Goal: Task Accomplishment & Management: Use online tool/utility

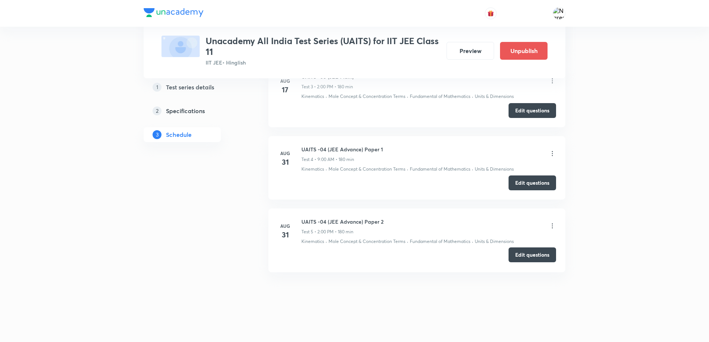
click at [525, 258] on button "Edit questions" at bounding box center [531, 254] width 47 height 15
click at [532, 181] on button "Edit questions" at bounding box center [531, 182] width 47 height 15
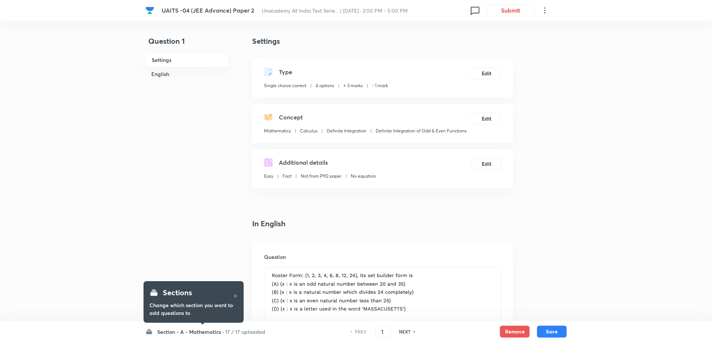
checkbox input "true"
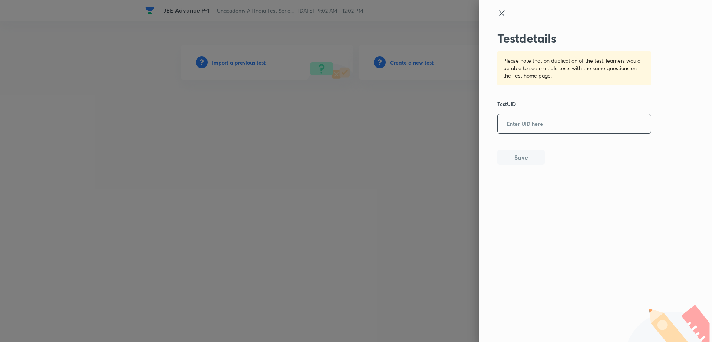
click at [553, 129] on input "text" at bounding box center [574, 124] width 153 height 18
paste input "H3379MURIH"
type input "H3379MURIH"
click at [526, 147] on div "Test details Please note that on duplication of the test, learners would be abl…" at bounding box center [575, 98] width 154 height 134
click at [525, 153] on button "Save" at bounding box center [521, 156] width 47 height 15
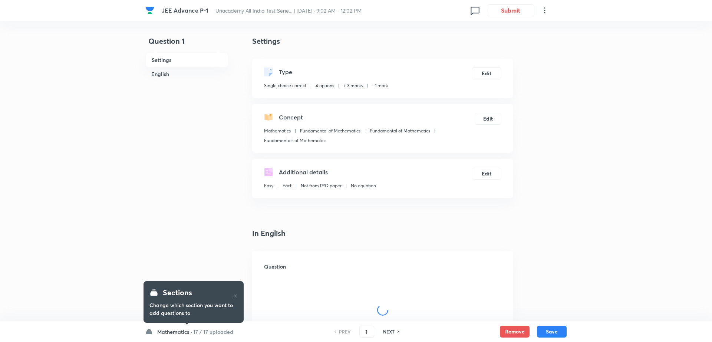
checkbox input "true"
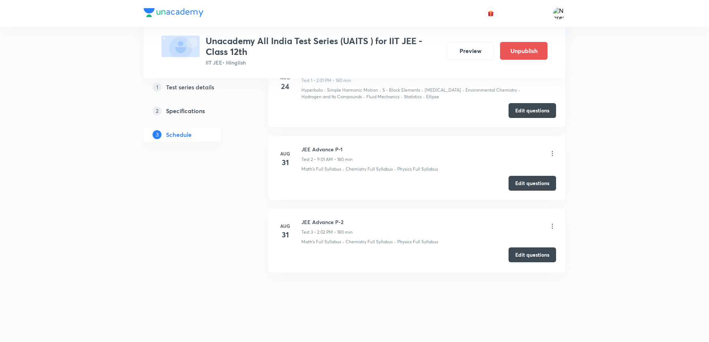
click at [514, 254] on button "Edit questions" at bounding box center [531, 254] width 47 height 15
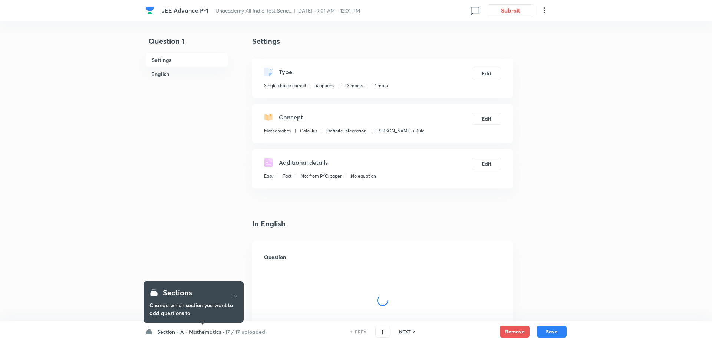
checkbox input "true"
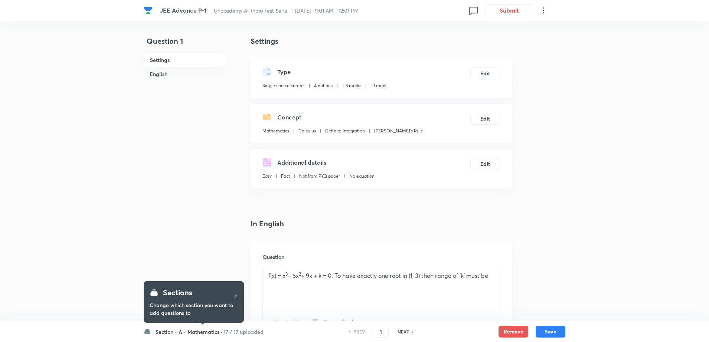
click at [401, 332] on h6 "NEXT" at bounding box center [403, 331] width 12 height 7
type input "2"
checkbox input "false"
checkbox input "true"
click at [401, 332] on h6 "NEXT" at bounding box center [403, 331] width 12 height 7
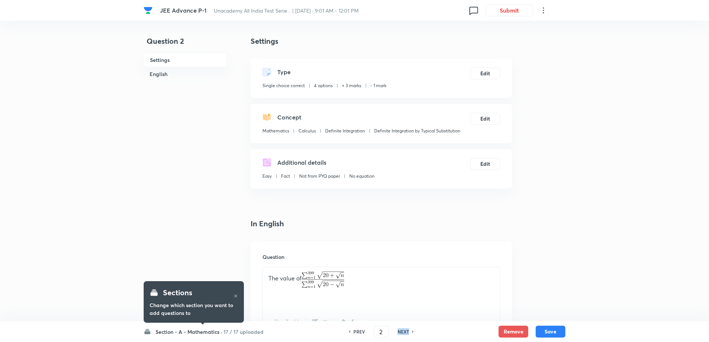
type input "3"
checkbox input "false"
checkbox input "true"
click at [401, 332] on h6 "NEXT" at bounding box center [403, 331] width 12 height 7
type input "4"
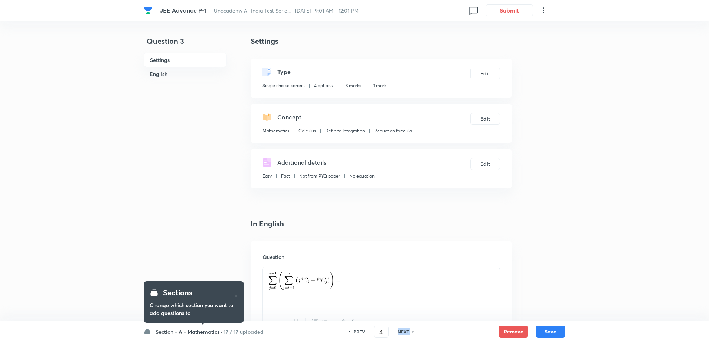
checkbox input "false"
checkbox input "true"
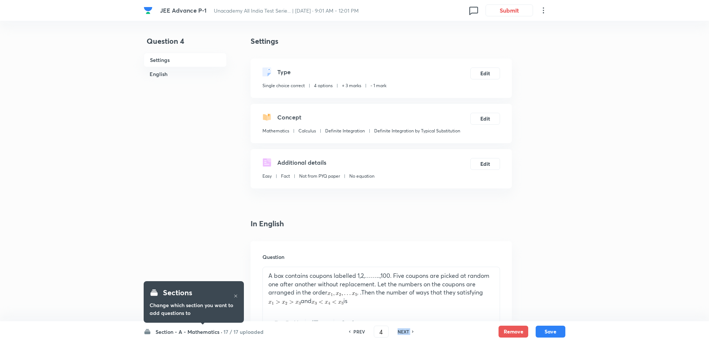
click at [401, 332] on h6 "NEXT" at bounding box center [403, 331] width 12 height 7
checkbox input "true"
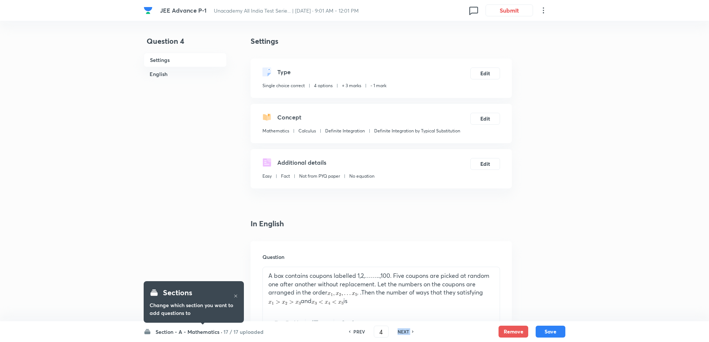
type input "5"
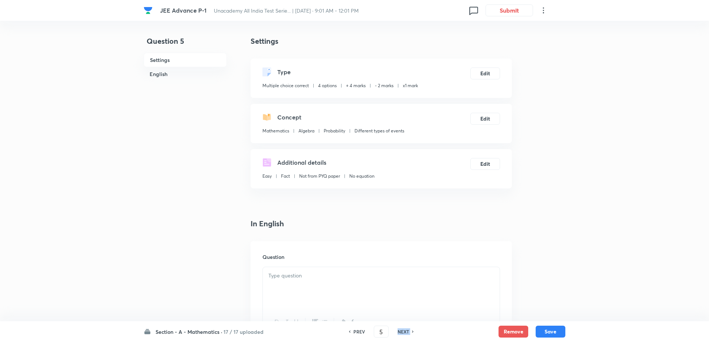
checkbox input "false"
click at [401, 332] on h6 "NEXT" at bounding box center [403, 331] width 12 height 7
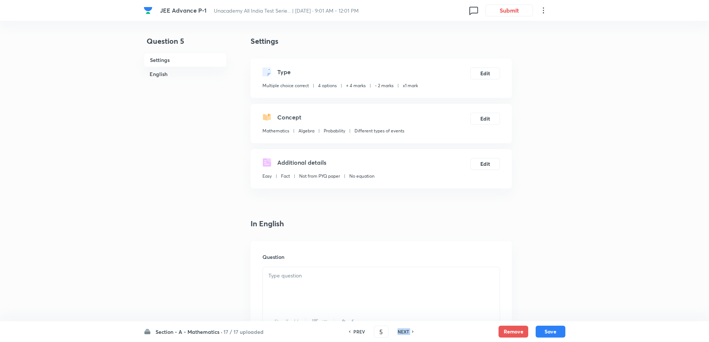
checkbox input "true"
type input "6"
checkbox input "false"
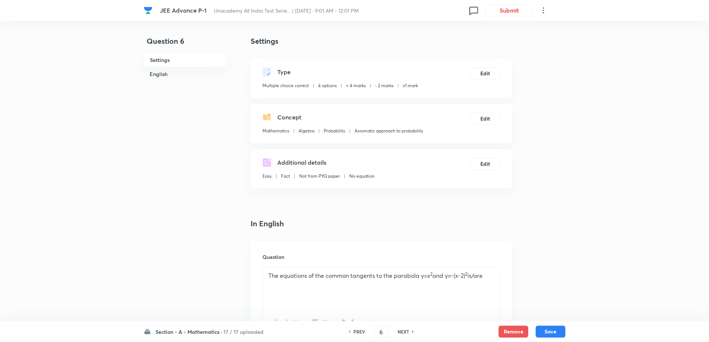
checkbox input "true"
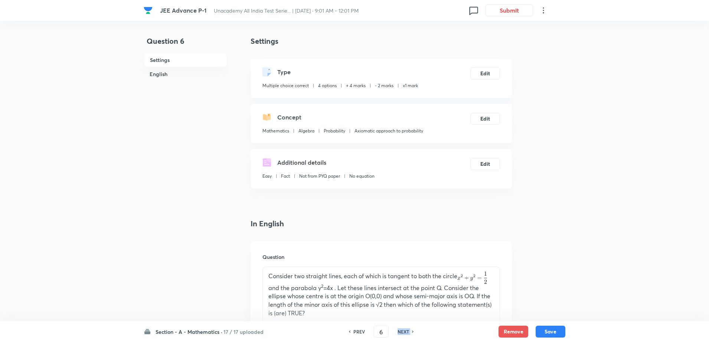
click at [401, 332] on h6 "NEXT" at bounding box center [403, 331] width 12 height 7
type input "7"
checkbox input "false"
checkbox input "true"
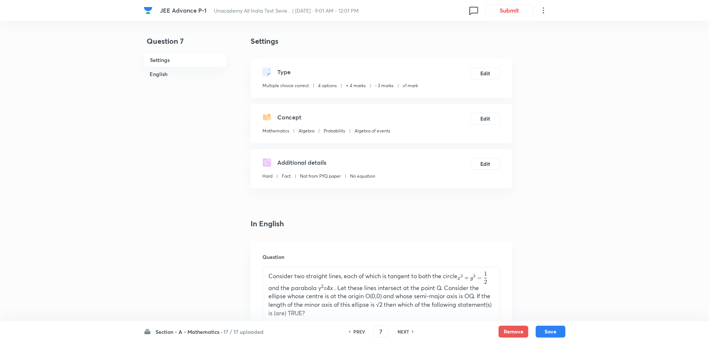
checkbox input "true"
click at [401, 332] on h6 "NEXT" at bounding box center [403, 331] width 12 height 7
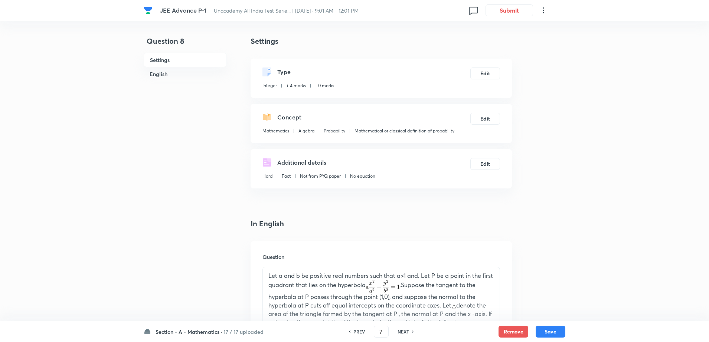
type input "8"
type input "1"
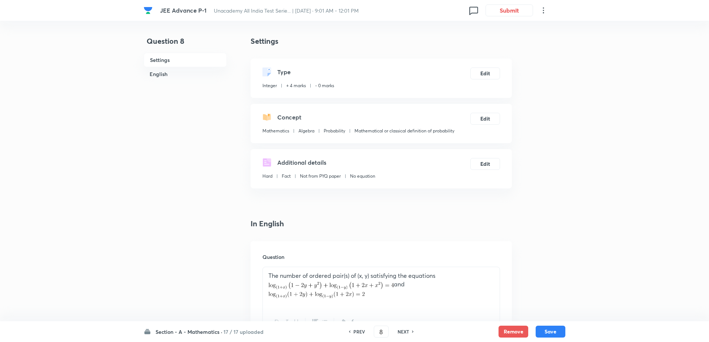
click at [401, 332] on h6 "NEXT" at bounding box center [403, 331] width 12 height 7
type input "9"
type input "7"
click at [401, 332] on h6 "NEXT" at bounding box center [403, 331] width 12 height 7
type input "10"
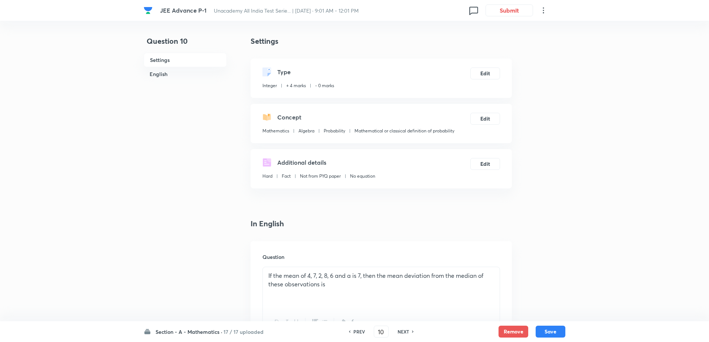
type input "3"
click at [401, 332] on h6 "NEXT" at bounding box center [403, 331] width 12 height 7
type input "11"
type input "126"
click at [401, 332] on h6 "NEXT" at bounding box center [403, 331] width 12 height 7
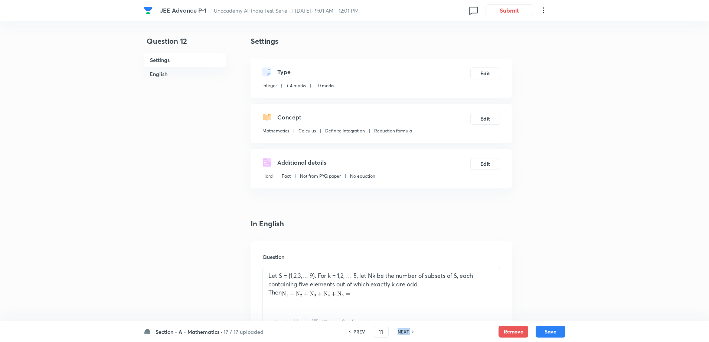
type input "12"
type input "4"
click at [401, 332] on h6 "NEXT" at bounding box center [403, 331] width 12 height 7
type input "13"
type input "3"
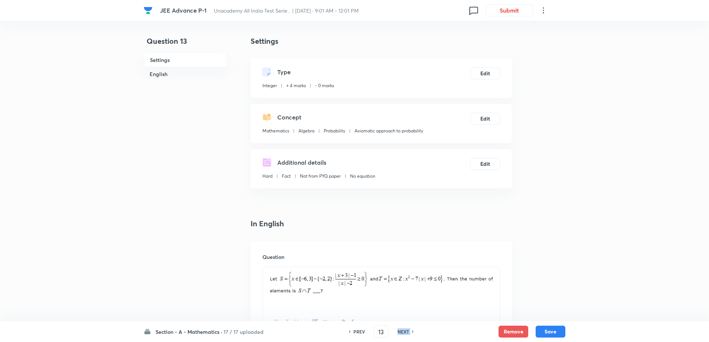
click at [401, 332] on h6 "NEXT" at bounding box center [403, 331] width 12 height 7
type input "14"
checkbox input "true"
click at [401, 332] on h6 "NEXT" at bounding box center [403, 331] width 12 height 7
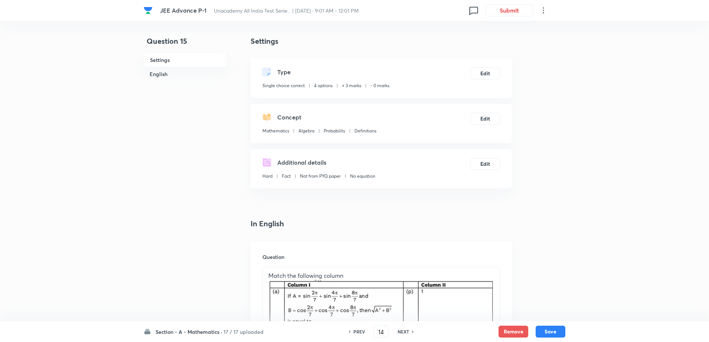
type input "15"
checkbox input "true"
click at [401, 332] on h6 "NEXT" at bounding box center [403, 331] width 12 height 7
type input "16"
checkbox input "true"
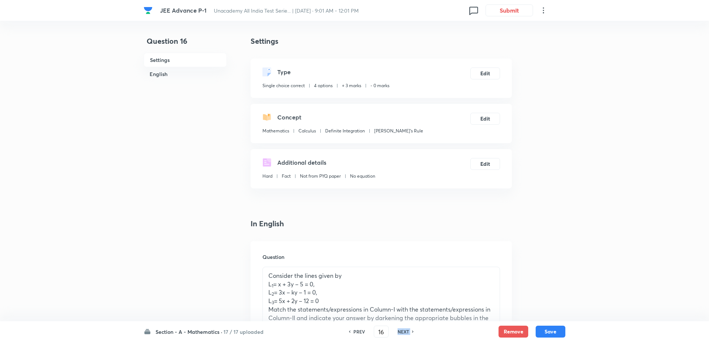
click at [401, 332] on h6 "NEXT" at bounding box center [403, 331] width 12 height 7
type input "17"
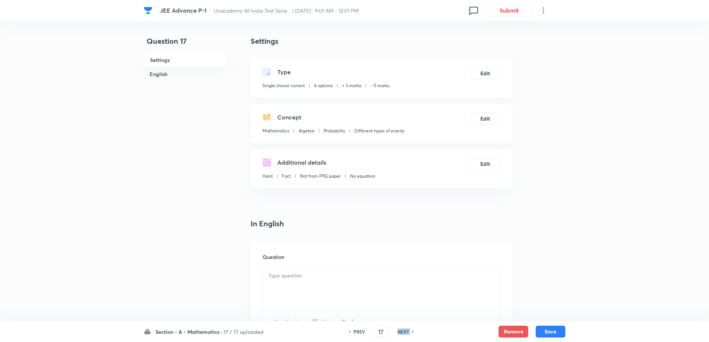
checkbox input "false"
click at [401, 332] on h6 "NEXT" at bounding box center [403, 331] width 12 height 7
checkbox input "true"
type input "18"
checkbox input "true"
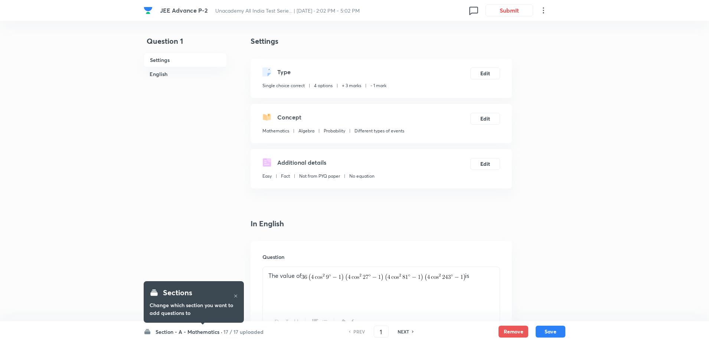
click at [400, 330] on h6 "NEXT" at bounding box center [403, 331] width 12 height 7
type input "2"
checkbox input "true"
click at [400, 330] on h6 "NEXT" at bounding box center [403, 331] width 12 height 7
type input "3"
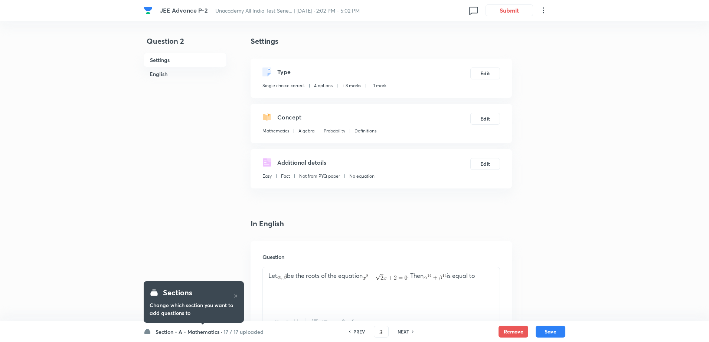
checkbox input "false"
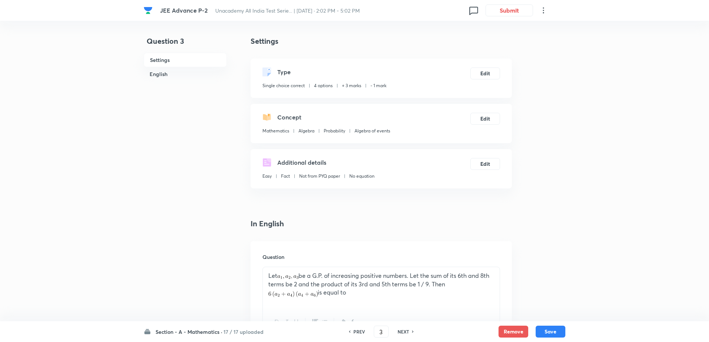
checkbox input "true"
click at [400, 330] on h6 "NEXT" at bounding box center [403, 331] width 12 height 7
type input "4"
checkbox input "false"
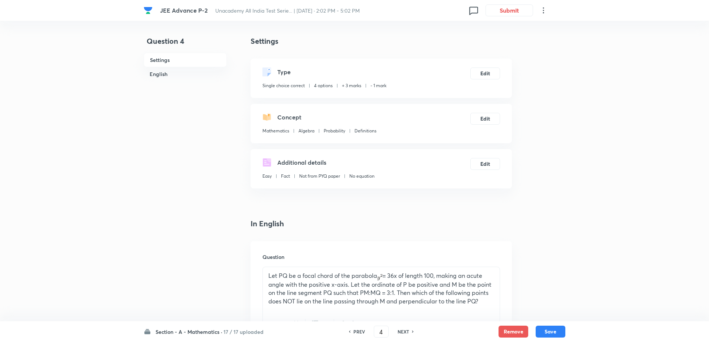
click at [400, 330] on h6 "NEXT" at bounding box center [403, 331] width 12 height 7
checkbox input "false"
type input "5"
checkbox input "true"
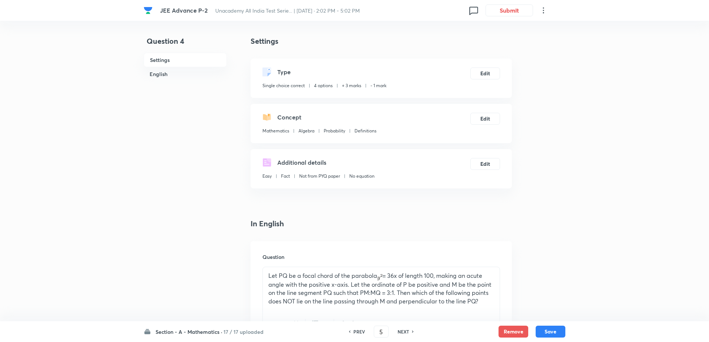
checkbox input "true"
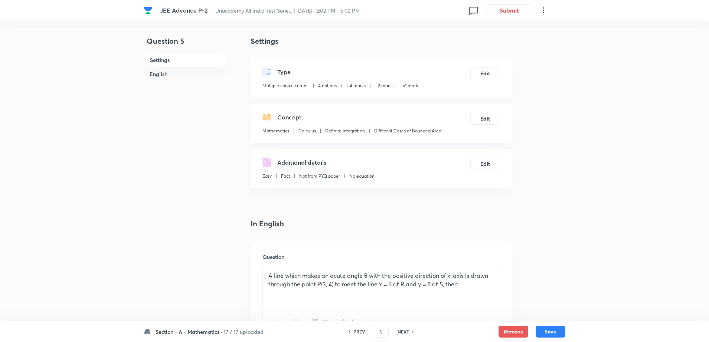
click at [400, 330] on h6 "NEXT" at bounding box center [403, 331] width 12 height 7
type input "6"
checkbox input "false"
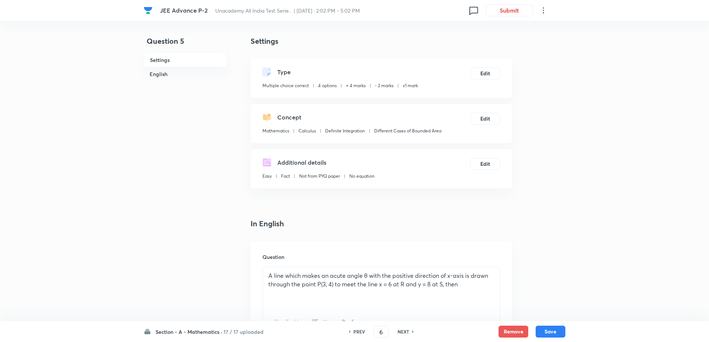
checkbox input "false"
checkbox input "true"
click at [400, 330] on h6 "NEXT" at bounding box center [403, 331] width 12 height 7
type input "7"
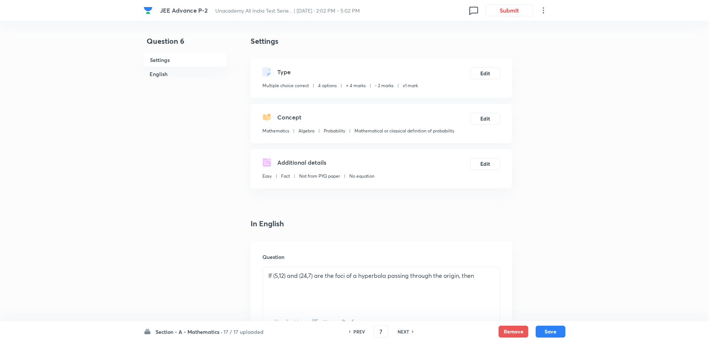
checkbox input "false"
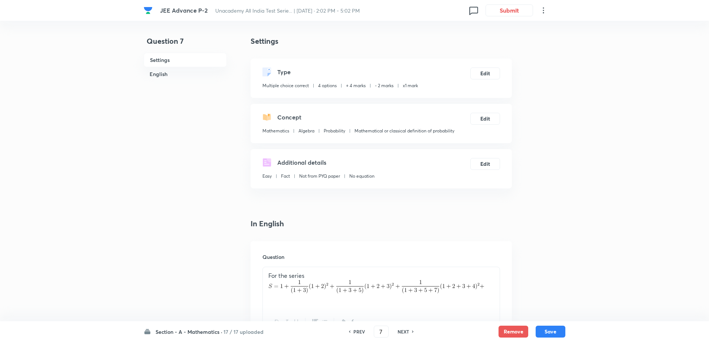
checkbox input "true"
click at [400, 330] on h6 "NEXT" at bounding box center [403, 331] width 12 height 7
type input "8"
type input "4"
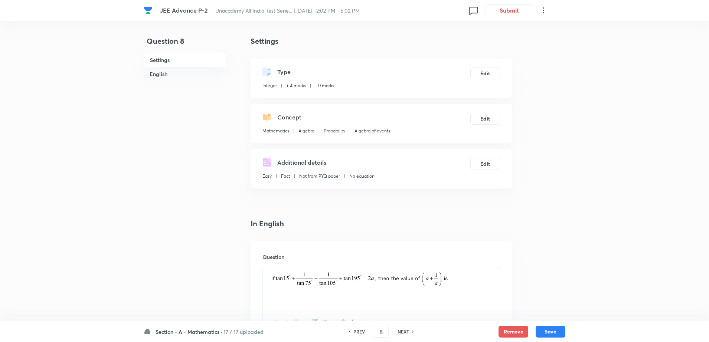
click at [400, 330] on h6 "NEXT" at bounding box center [403, 331] width 12 height 7
type input "9"
type input "108"
click at [400, 330] on h6 "NEXT" at bounding box center [403, 331] width 12 height 7
type input "10"
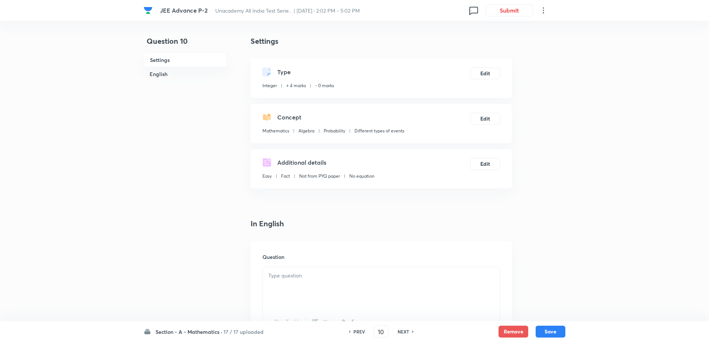
type input "17"
click at [400, 330] on h6 "NEXT" at bounding box center [403, 331] width 12 height 7
type input "11"
type input "6"
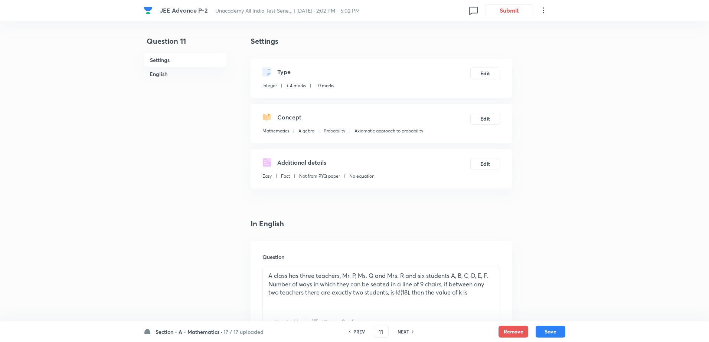
click at [400, 330] on h6 "NEXT" at bounding box center [403, 331] width 12 height 7
type input "12"
type input "10"
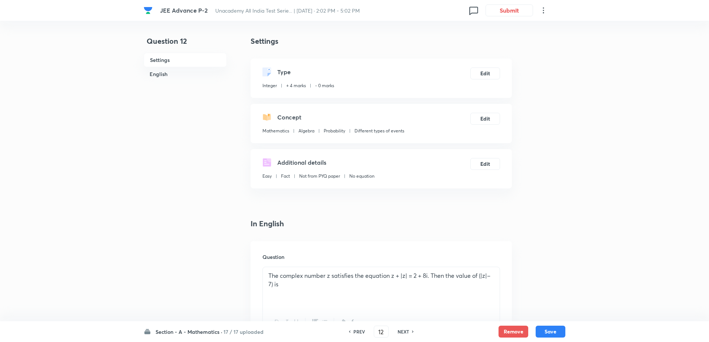
click at [400, 330] on h6 "NEXT" at bounding box center [403, 331] width 12 height 7
type input "13"
type input "2"
click at [400, 330] on h6 "NEXT" at bounding box center [403, 331] width 12 height 7
type input "14"
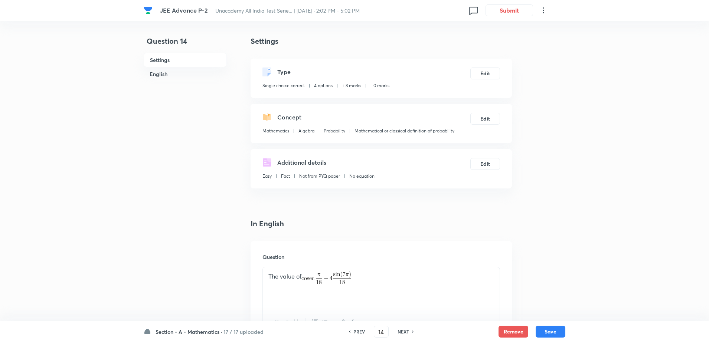
checkbox input "true"
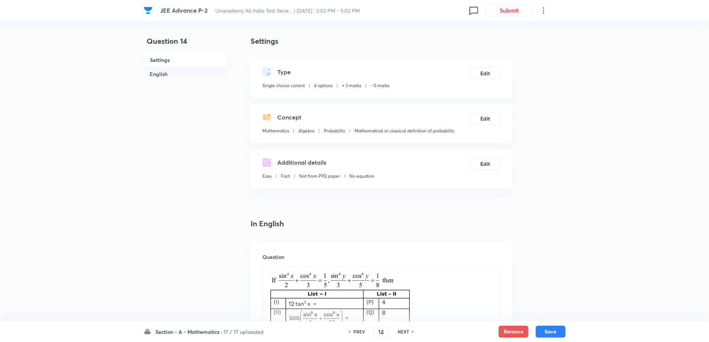
click at [400, 330] on h6 "NEXT" at bounding box center [403, 331] width 12 height 7
type input "15"
checkbox input "false"
checkbox input "true"
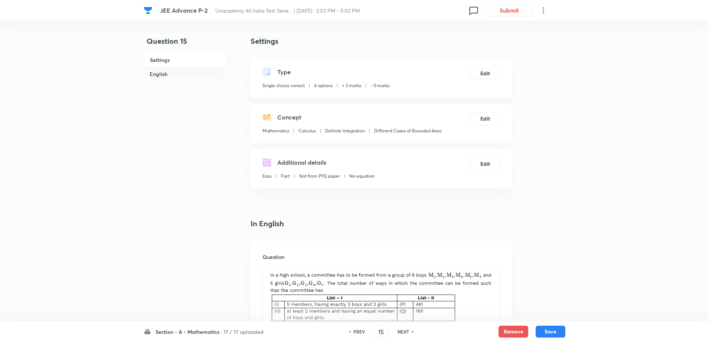
click at [400, 330] on h6 "NEXT" at bounding box center [403, 331] width 12 height 7
type input "16"
checkbox input "false"
checkbox input "true"
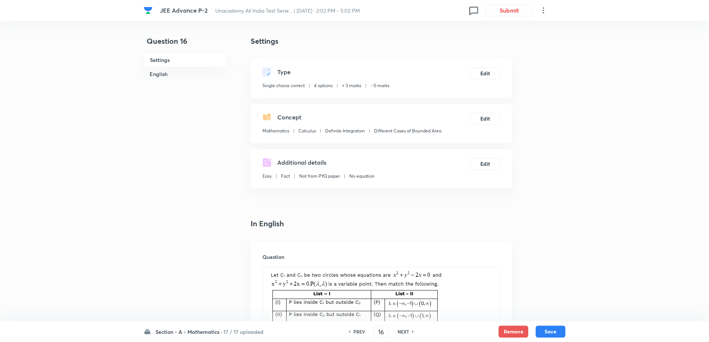
click at [400, 330] on h6 "NEXT" at bounding box center [403, 331] width 12 height 7
type input "17"
checkbox input "false"
checkbox input "true"
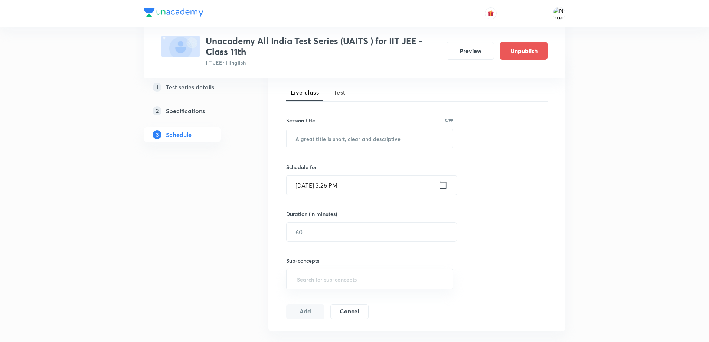
scroll to position [384, 0]
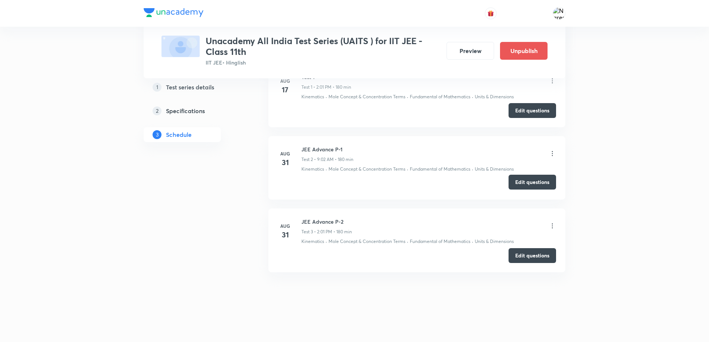
click at [527, 184] on button "Edit questions" at bounding box center [531, 182] width 47 height 15
click at [532, 252] on button "Edit questions" at bounding box center [531, 254] width 47 height 15
click at [524, 255] on button "Edit questions" at bounding box center [531, 254] width 47 height 15
click at [463, 52] on button "Preview" at bounding box center [469, 50] width 47 height 18
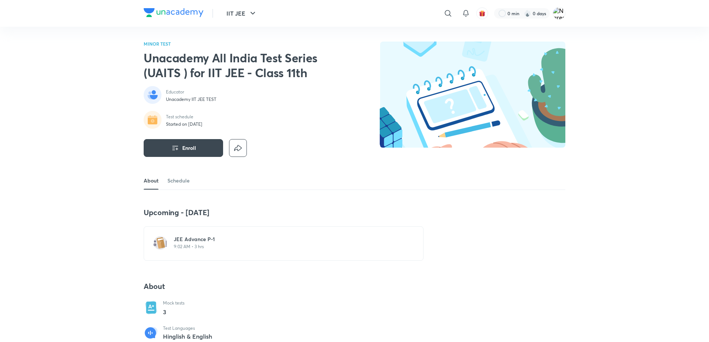
click at [197, 241] on h6 "JEE Advance P-1" at bounding box center [288, 239] width 229 height 7
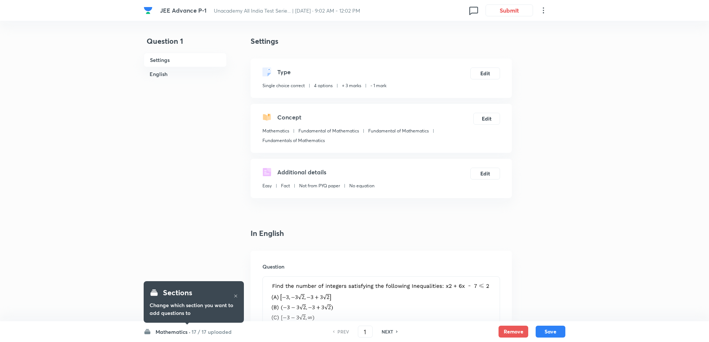
click at [389, 334] on h6 "NEXT" at bounding box center [387, 331] width 12 height 7
type input "2"
checkbox input "true"
click at [389, 334] on h6 "NEXT" at bounding box center [387, 331] width 12 height 7
type input "3"
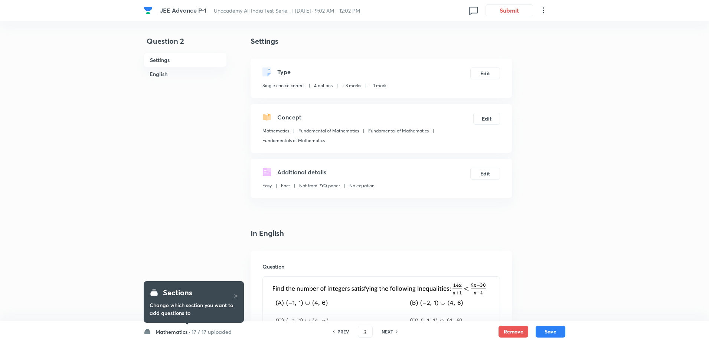
checkbox input "false"
checkbox input "true"
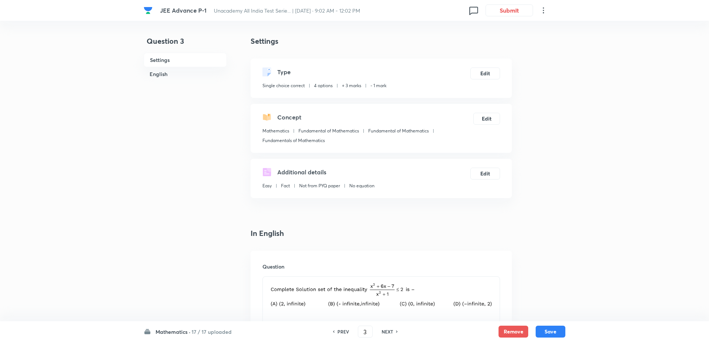
click at [389, 334] on h6 "NEXT" at bounding box center [387, 331] width 12 height 7
type input "4"
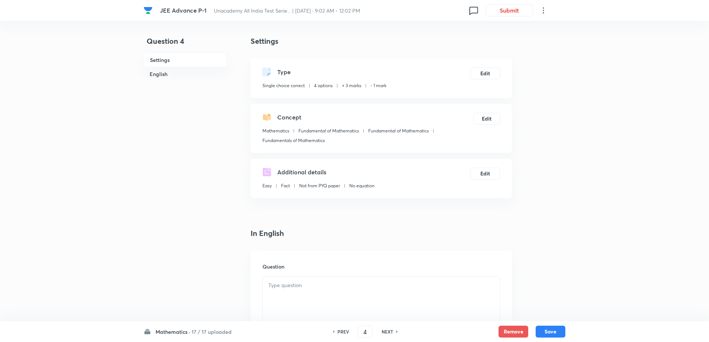
checkbox input "false"
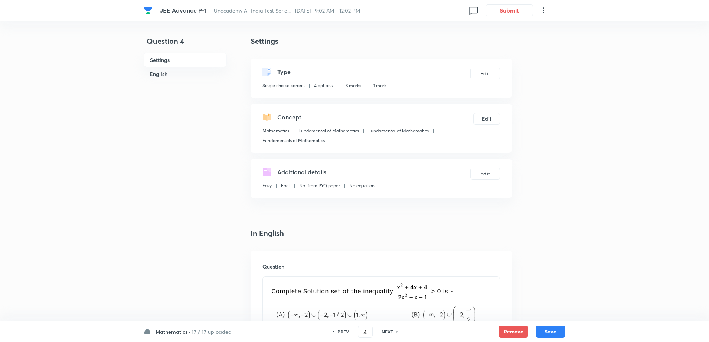
click at [389, 334] on h6 "NEXT" at bounding box center [387, 331] width 12 height 7
checkbox input "false"
type input "5"
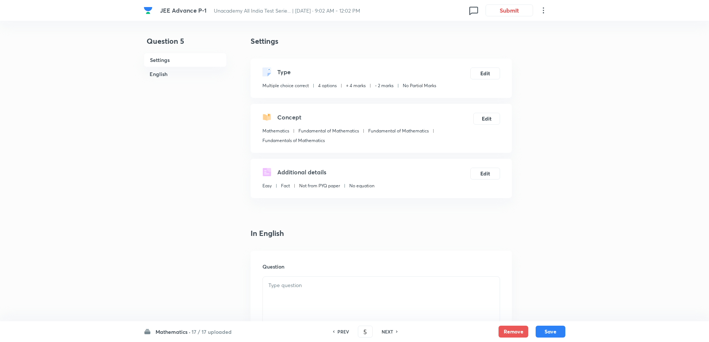
checkbox input "true"
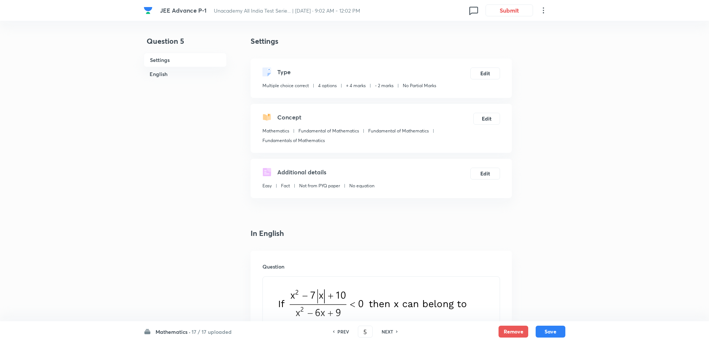
click at [389, 334] on h6 "NEXT" at bounding box center [387, 331] width 12 height 7
type input "6"
checkbox input "false"
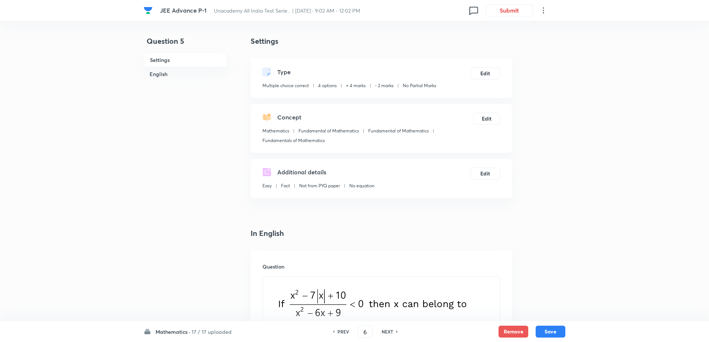
checkbox input "false"
checkbox input "true"
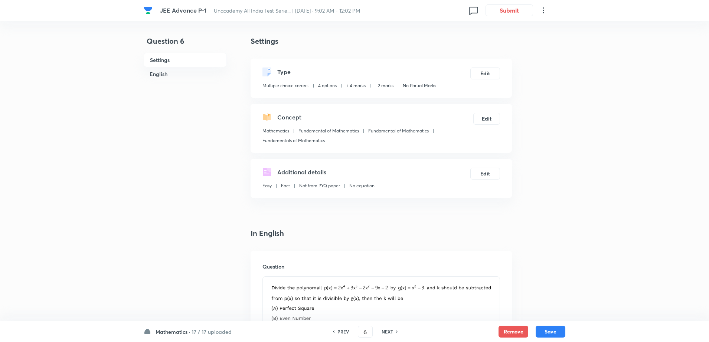
click at [341, 330] on h6 "PREV" at bounding box center [343, 331] width 12 height 7
type input "5"
checkbox input "false"
checkbox input "true"
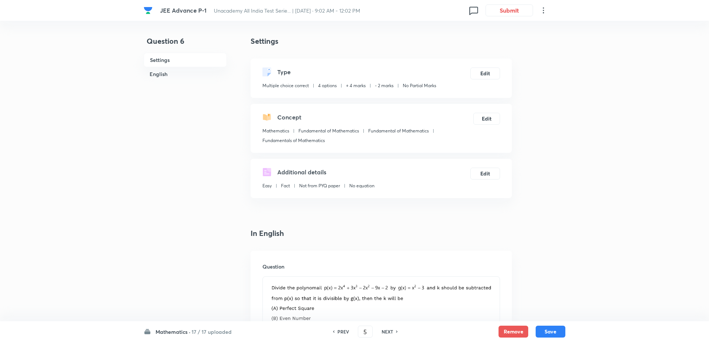
checkbox input "true"
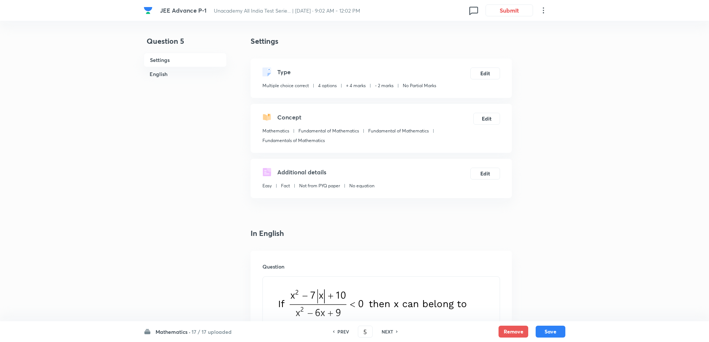
click at [388, 331] on h6 "NEXT" at bounding box center [387, 331] width 12 height 7
type input "6"
checkbox input "false"
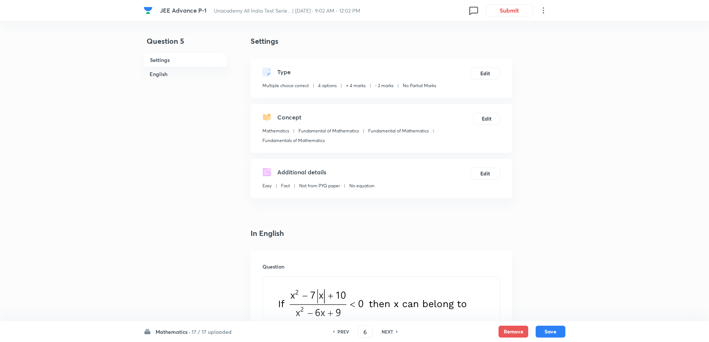
checkbox input "false"
checkbox input "true"
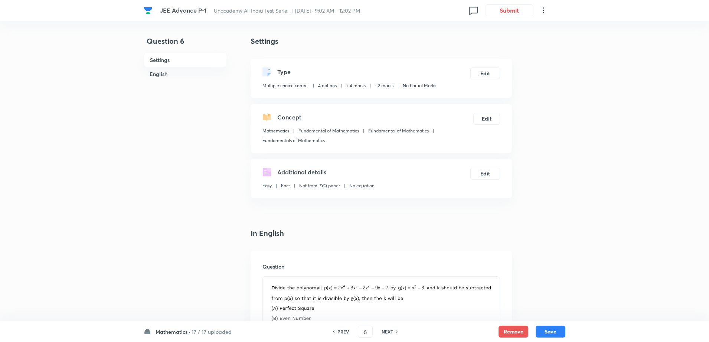
click at [388, 331] on h6 "NEXT" at bounding box center [387, 331] width 12 height 7
type input "7"
checkbox input "false"
checkbox input "true"
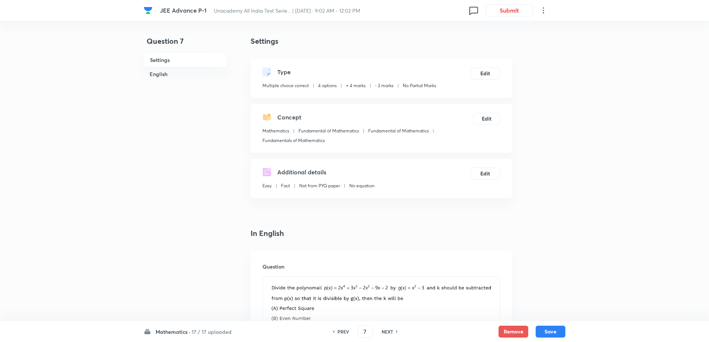
checkbox input "true"
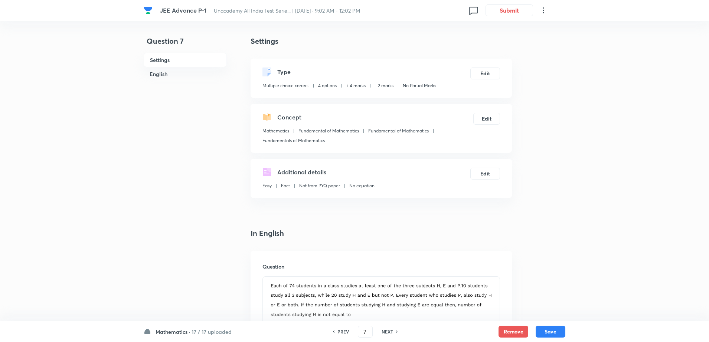
click at [388, 331] on h6 "NEXT" at bounding box center [387, 331] width 12 height 7
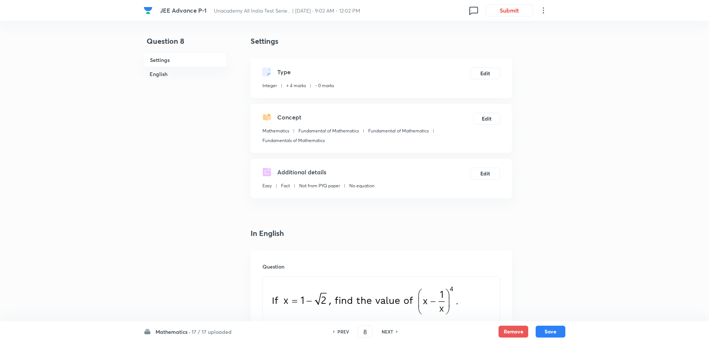
click at [388, 331] on h6 "NEXT" at bounding box center [387, 331] width 12 height 7
type input "9"
type input "14"
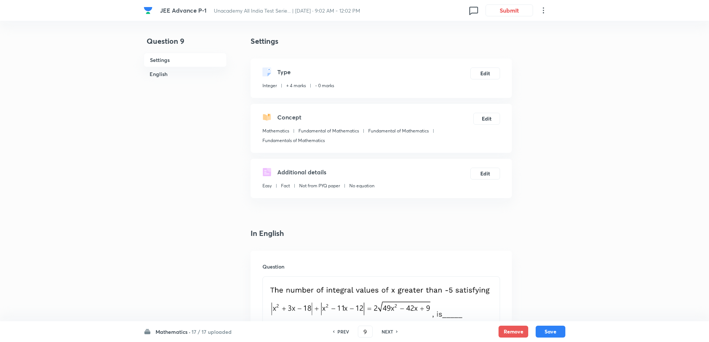
click at [388, 331] on h6 "NEXT" at bounding box center [387, 331] width 12 height 7
type input "10"
type input "8"
click at [388, 331] on h6 "NEXT" at bounding box center [387, 331] width 12 height 7
type input "11"
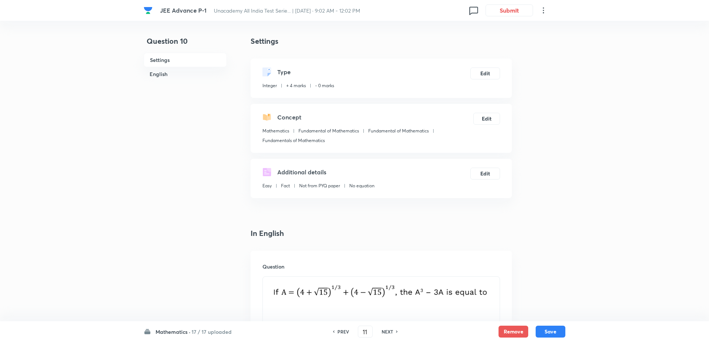
type input "1"
click at [388, 331] on h6 "NEXT" at bounding box center [387, 331] width 12 height 7
type input "12"
type input "0"
click at [388, 331] on h6 "NEXT" at bounding box center [387, 331] width 12 height 7
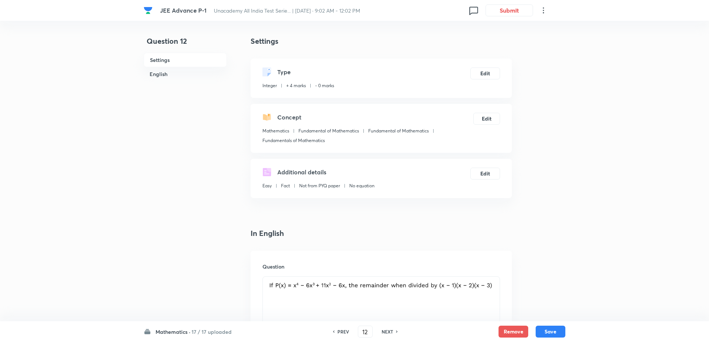
type input "13"
type input "-1"
click at [388, 331] on h6 "NEXT" at bounding box center [387, 331] width 12 height 7
type input "14"
checkbox input "true"
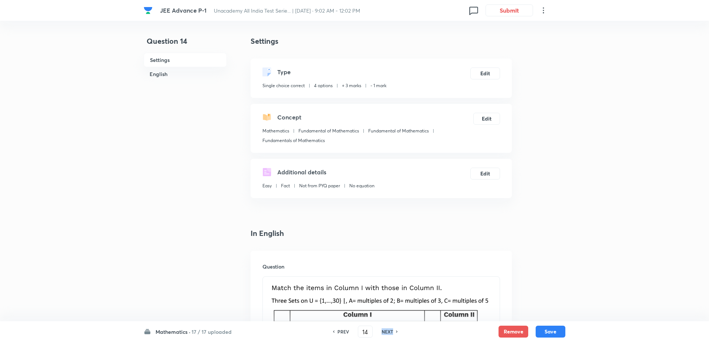
click at [388, 331] on h6 "NEXT" at bounding box center [387, 331] width 12 height 7
type input "15"
checkbox input "false"
checkbox input "true"
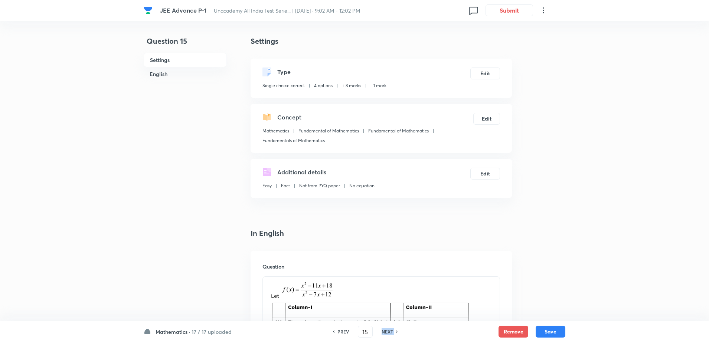
click at [388, 331] on h6 "NEXT" at bounding box center [387, 331] width 12 height 7
type input "16"
checkbox input "true"
click at [388, 331] on h6 "NEXT" at bounding box center [387, 331] width 12 height 7
type input "17"
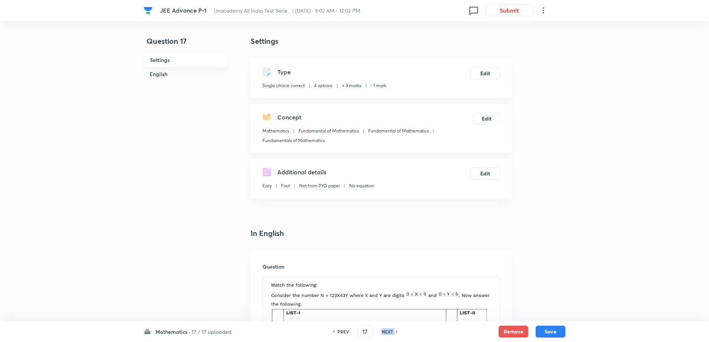
checkbox input "false"
checkbox input "true"
click at [388, 331] on h6 "NEXT" at bounding box center [387, 331] width 12 height 7
type input "18"
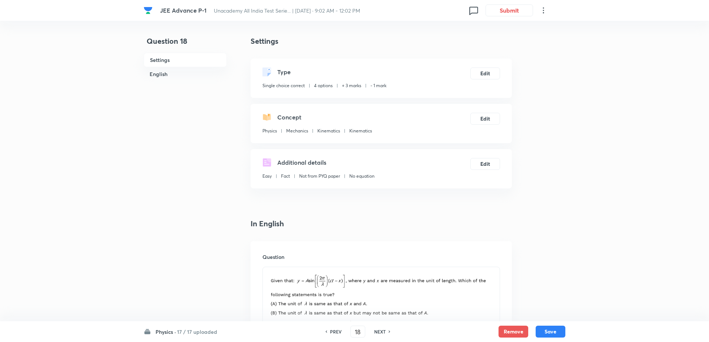
checkbox input "true"
click at [336, 332] on h6 "PREV" at bounding box center [336, 331] width 12 height 7
type input "17"
click at [336, 332] on h6 "PREV" at bounding box center [336, 331] width 12 height 7
checkbox input "false"
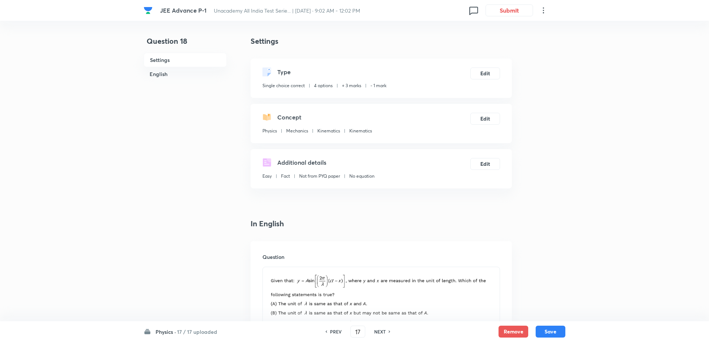
click at [336, 332] on h6 "PREV" at bounding box center [336, 331] width 12 height 7
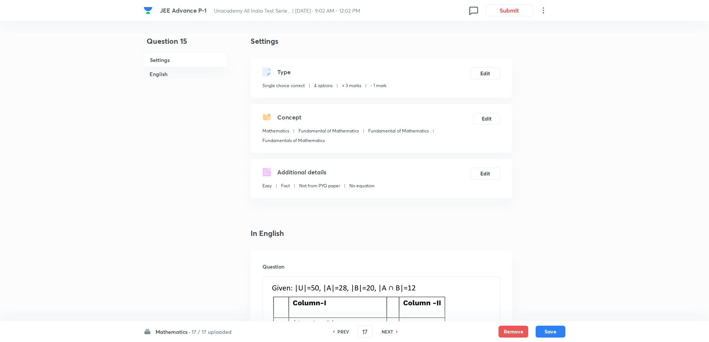
type input "16"
checkbox input "true"
type input "15"
checkbox input "false"
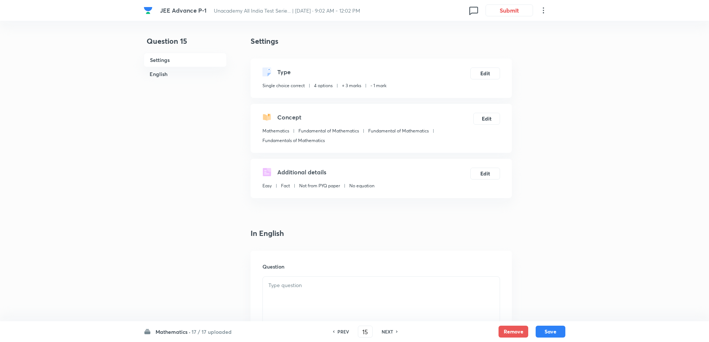
click at [337, 332] on h6 "PREV" at bounding box center [343, 331] width 12 height 7
checkbox input "true"
type input "14"
checkbox input "false"
checkbox input "true"
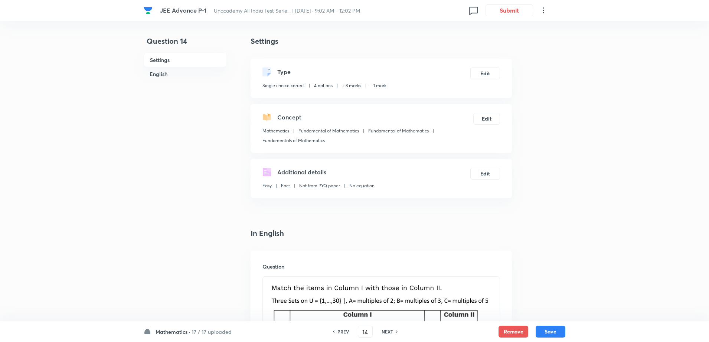
click at [383, 333] on h6 "NEXT" at bounding box center [387, 331] width 12 height 7
type input "15"
checkbox input "false"
click at [383, 333] on h6 "NEXT" at bounding box center [387, 331] width 12 height 7
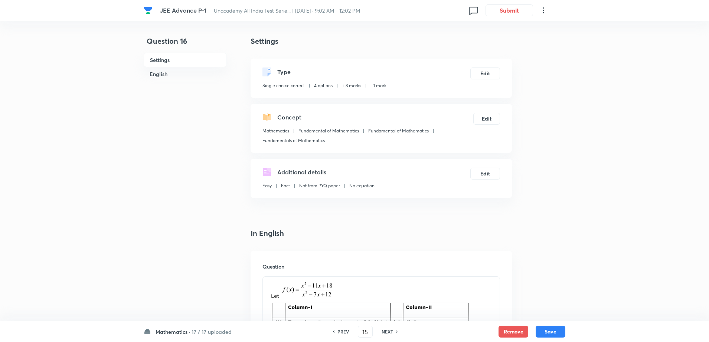
checkbox input "true"
type input "16"
checkbox input "true"
click at [383, 333] on h6 "NEXT" at bounding box center [387, 331] width 12 height 7
type input "17"
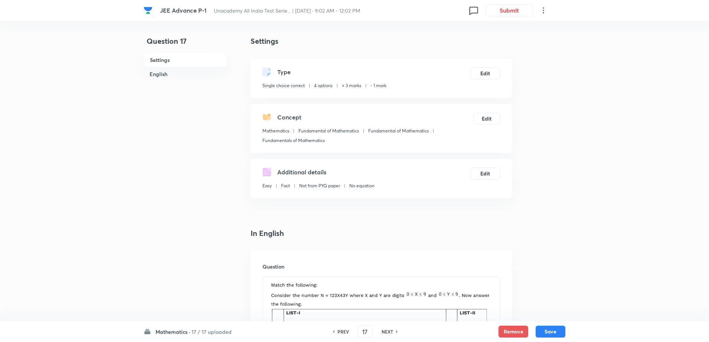
checkbox input "false"
checkbox input "true"
click at [383, 333] on h6 "NEXT" at bounding box center [387, 331] width 12 height 7
type input "18"
click at [383, 333] on h6 "NEXT" at bounding box center [387, 331] width 12 height 7
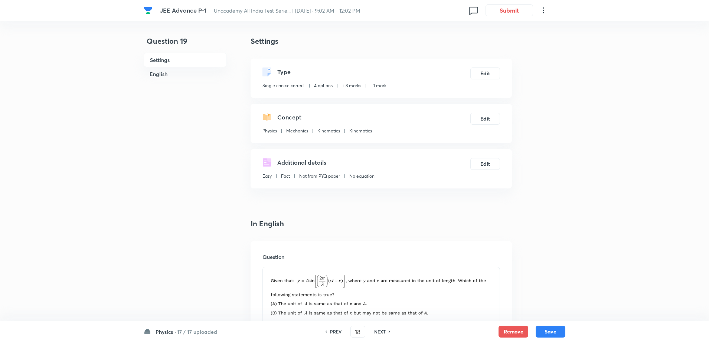
checkbox input "true"
type input "19"
click at [383, 333] on h6 "NEXT" at bounding box center [380, 331] width 12 height 7
checkbox input "false"
type input "20"
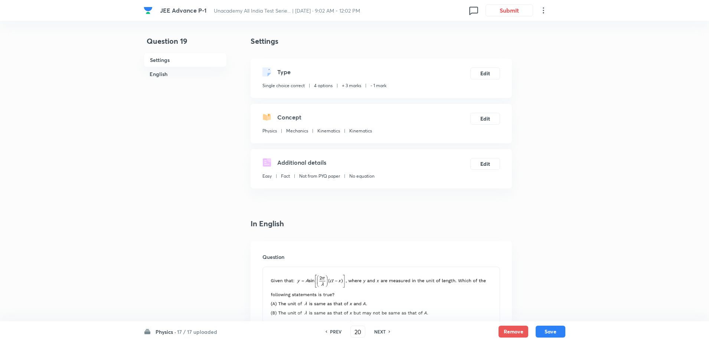
checkbox input "false"
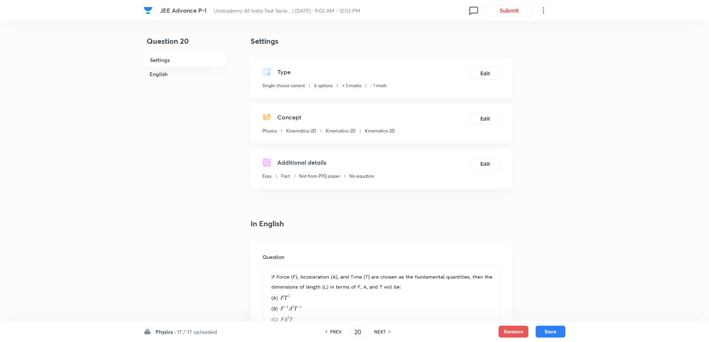
checkbox input "true"
click at [383, 333] on h6 "NEXT" at bounding box center [380, 331] width 12 height 7
type input "21"
checkbox input "false"
checkbox input "true"
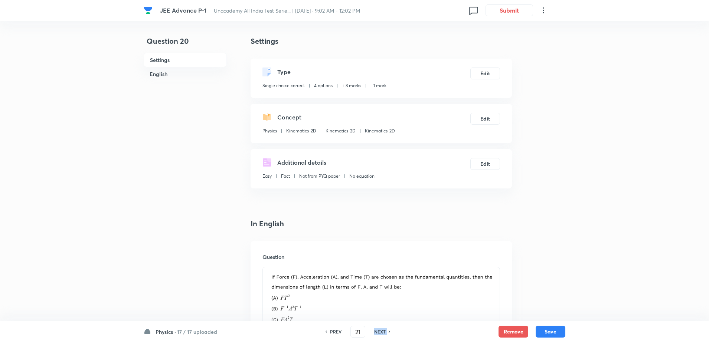
click at [383, 333] on h6 "NEXT" at bounding box center [380, 331] width 12 height 7
type input "22"
checkbox input "true"
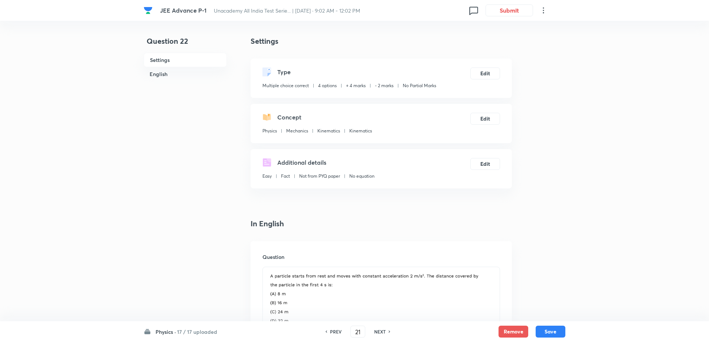
checkbox input "true"
checkbox input "false"
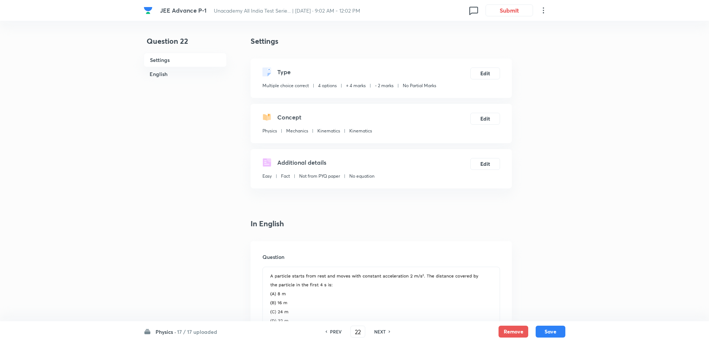
checkbox input "true"
click at [383, 333] on h6 "NEXT" at bounding box center [380, 331] width 12 height 7
type input "23"
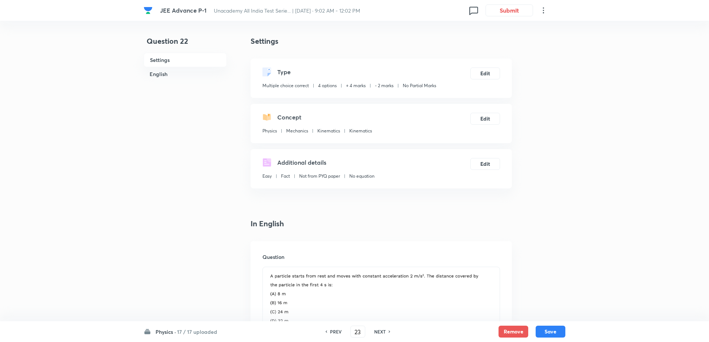
checkbox input "false"
checkbox input "true"
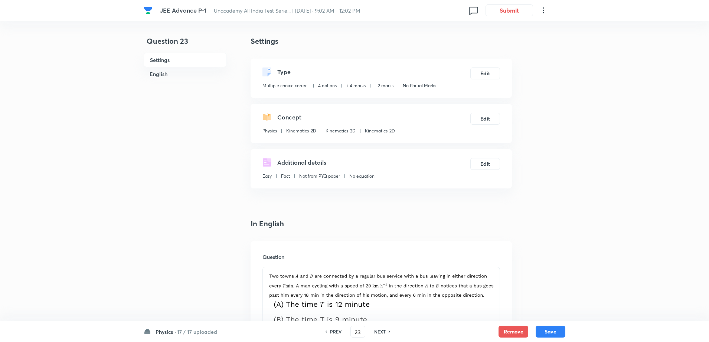
click at [383, 333] on h6 "NEXT" at bounding box center [380, 331] width 12 height 7
type input "24"
checkbox input "false"
checkbox input "true"
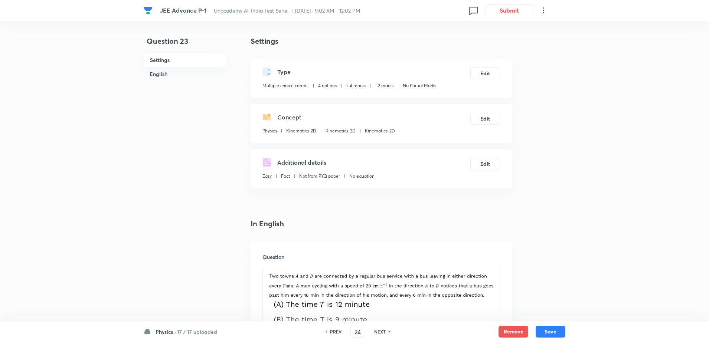
checkbox input "true"
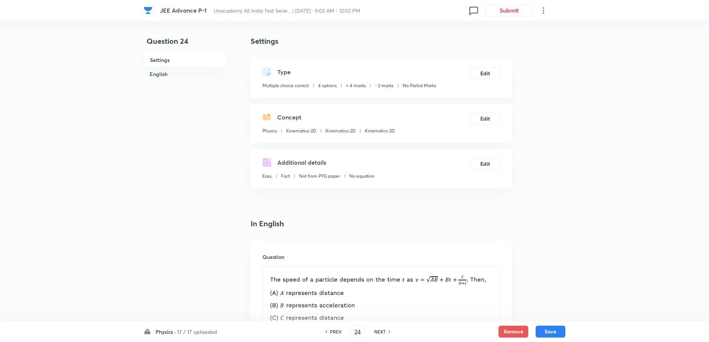
click at [383, 333] on h6 "NEXT" at bounding box center [380, 331] width 12 height 7
type input "25"
type input "3"
click at [383, 333] on h6 "NEXT" at bounding box center [380, 331] width 12 height 7
type input "26"
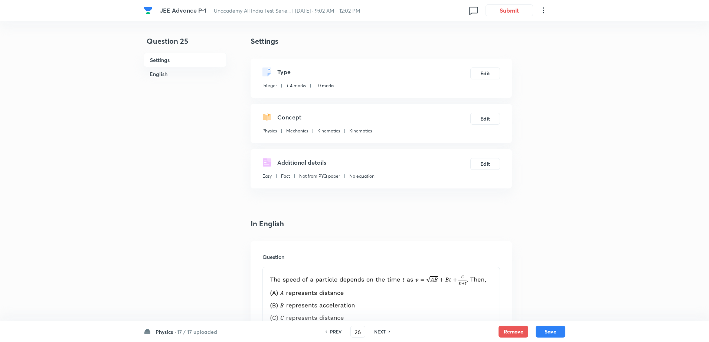
type input "5"
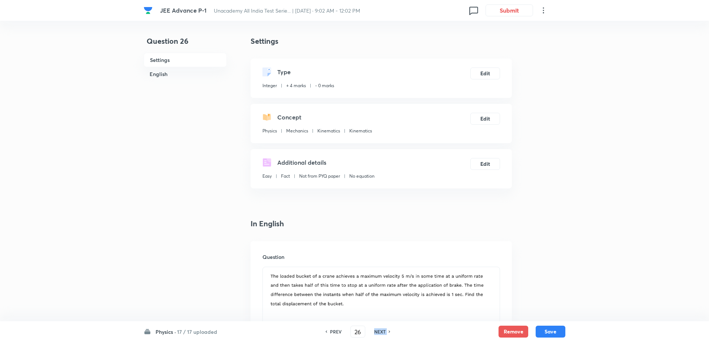
click at [383, 333] on h6 "NEXT" at bounding box center [380, 331] width 12 height 7
type input "27"
type input "0"
click at [383, 333] on h6 "NEXT" at bounding box center [380, 331] width 12 height 7
type input "28"
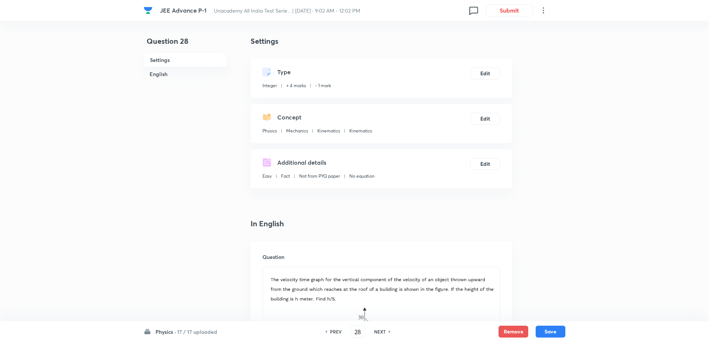
type input "8"
click at [383, 333] on h6 "NEXT" at bounding box center [380, 331] width 12 height 7
type input "29"
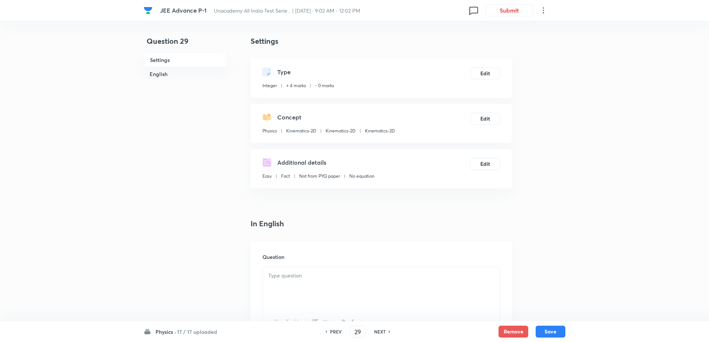
type input "8"
click at [383, 333] on h6 "NEXT" at bounding box center [380, 331] width 12 height 7
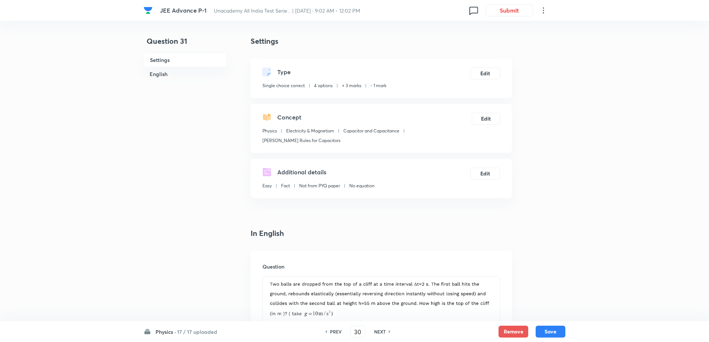
type input "31"
checkbox input "true"
click at [383, 333] on h6 "NEXT" at bounding box center [380, 331] width 12 height 7
type input "32"
checkbox input "false"
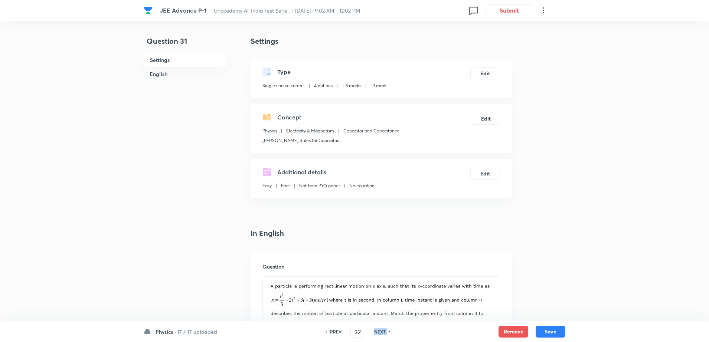
click at [383, 333] on h6 "NEXT" at bounding box center [380, 331] width 12 height 7
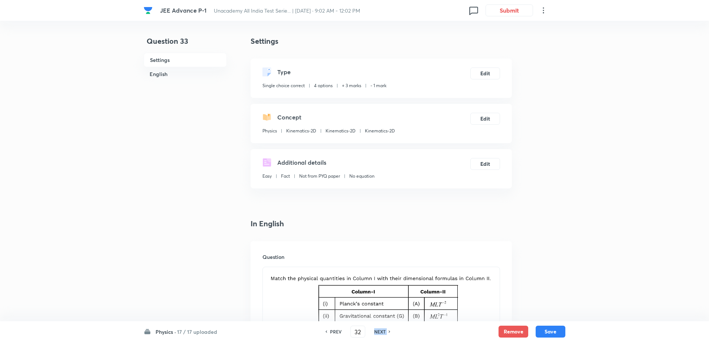
checkbox input "true"
type input "33"
checkbox input "false"
checkbox input "true"
click at [383, 333] on h6 "NEXT" at bounding box center [380, 331] width 12 height 7
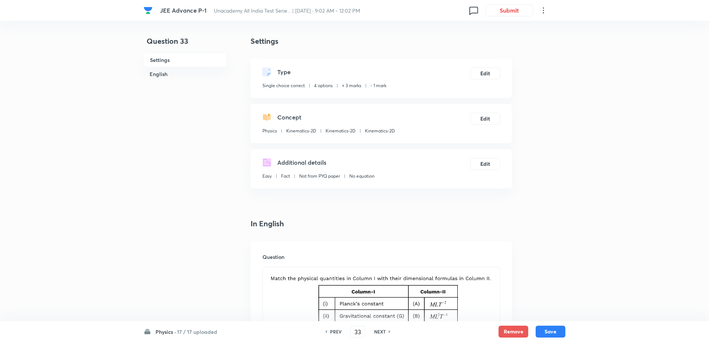
type input "34"
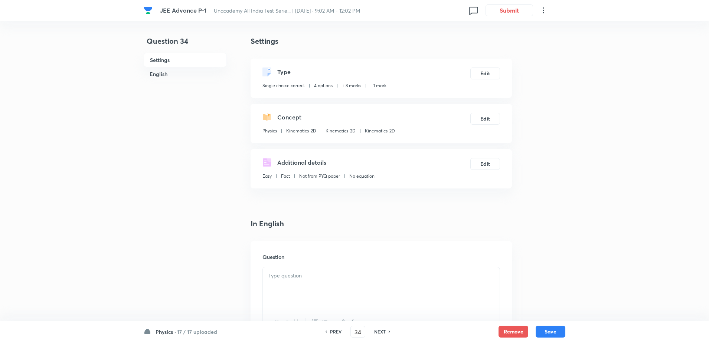
checkbox input "false"
checkbox input "true"
click at [383, 333] on h6 "NEXT" at bounding box center [380, 331] width 12 height 7
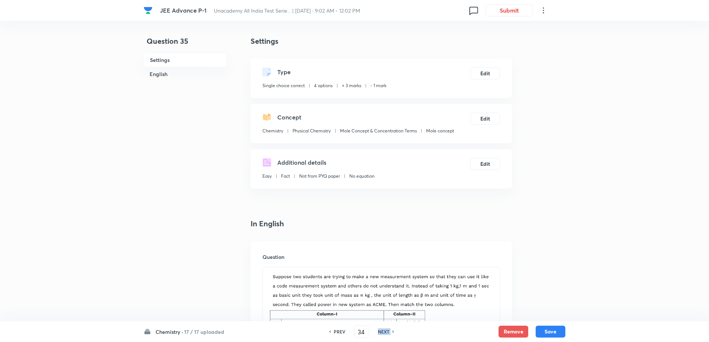
type input "35"
checkbox input "true"
click at [383, 333] on h6 "NEXT" at bounding box center [384, 331] width 12 height 7
type input "36"
checkbox input "false"
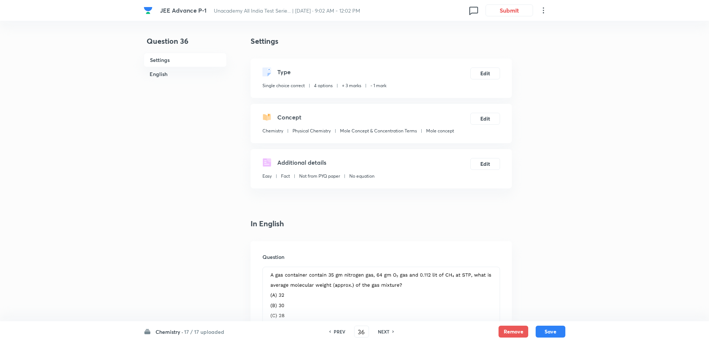
checkbox input "true"
click at [383, 333] on h6 "NEXT" at bounding box center [384, 331] width 12 height 7
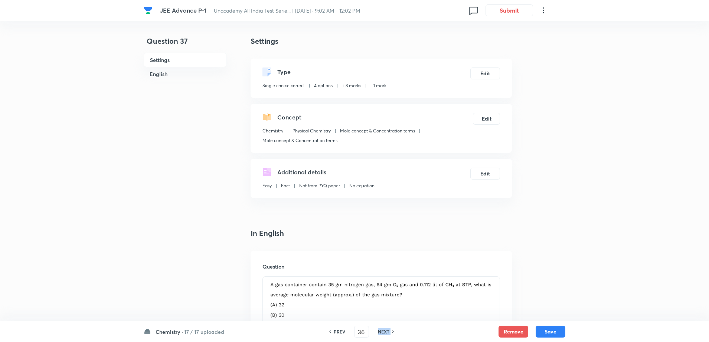
type input "37"
checkbox input "false"
checkbox input "true"
click at [366, 333] on input "37" at bounding box center [361, 331] width 14 height 13
type input "3"
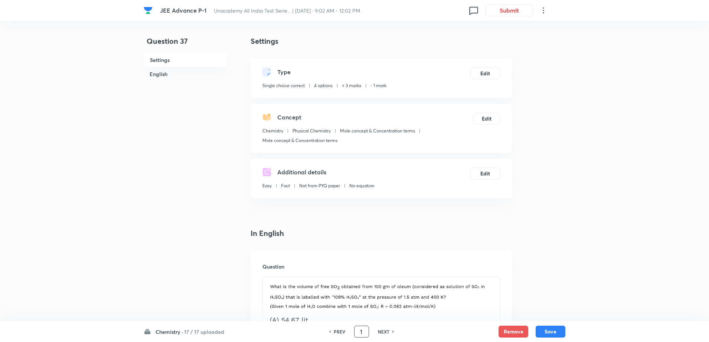
type input "1"
checkbox input "false"
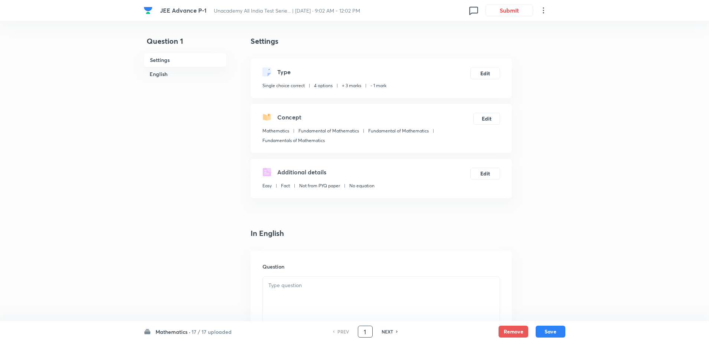
checkbox input "true"
click at [385, 332] on h6 "NEXT" at bounding box center [387, 331] width 12 height 7
type input "2"
checkbox input "true"
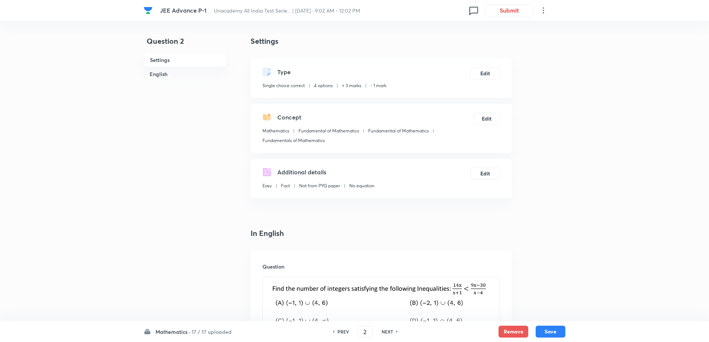
click at [385, 332] on h6 "NEXT" at bounding box center [387, 331] width 12 height 7
type input "3"
checkbox input "false"
checkbox input "true"
click at [385, 332] on h6 "NEXT" at bounding box center [387, 331] width 12 height 7
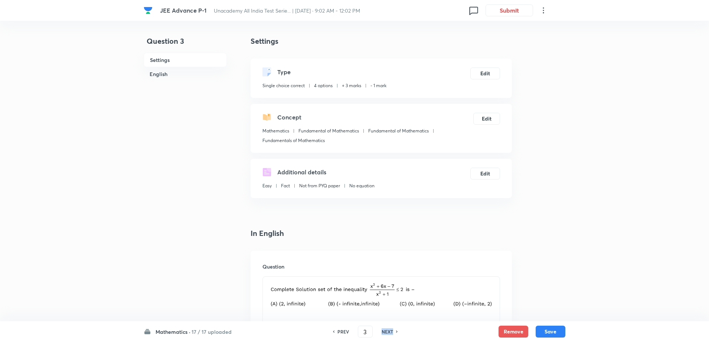
type input "4"
checkbox input "false"
checkbox input "true"
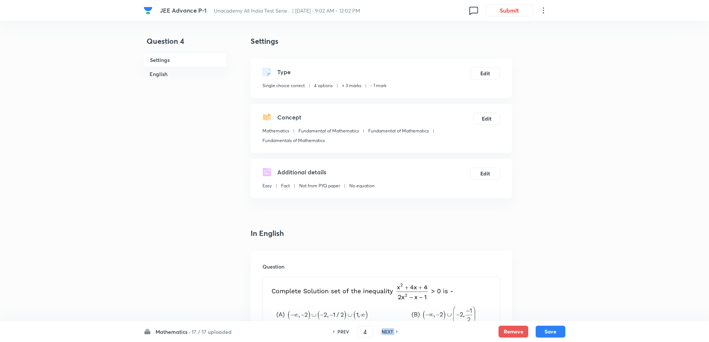
click at [385, 332] on h6 "NEXT" at bounding box center [387, 331] width 12 height 7
type input "5"
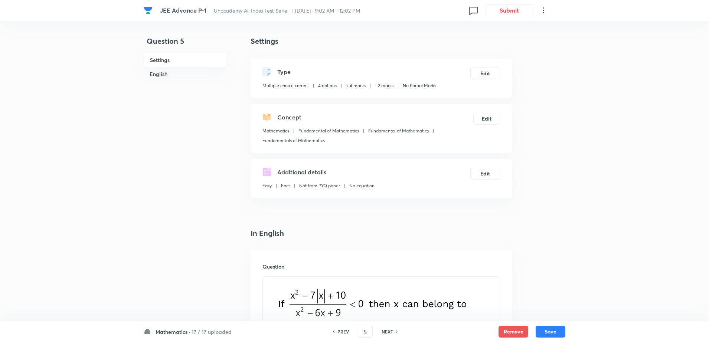
checkbox input "true"
click at [484, 73] on button "Edit" at bounding box center [485, 73] width 30 height 12
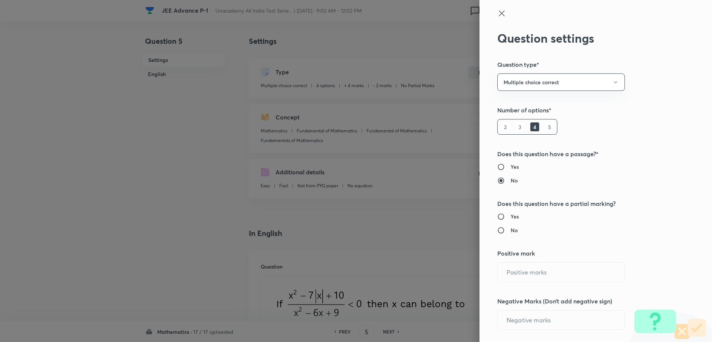
radio input "true"
type input "4"
type input "2"
type input "Mathematics"
type input "Fundamental of Mathematics"
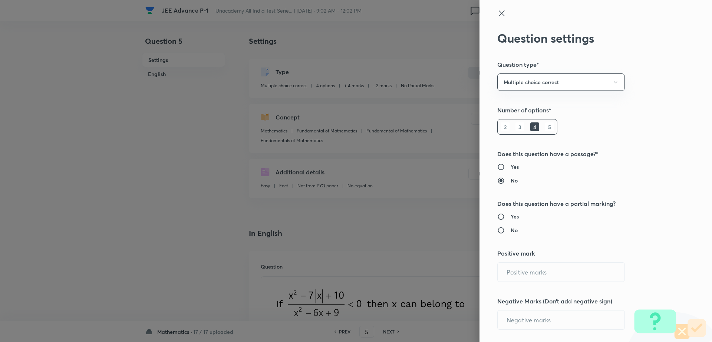
type input "Fundamental of Mathematics"
type input "Fundamentals of Mathematics"
click at [503, 213] on input "Yes" at bounding box center [504, 216] width 13 height 7
radio input "true"
radio input "false"
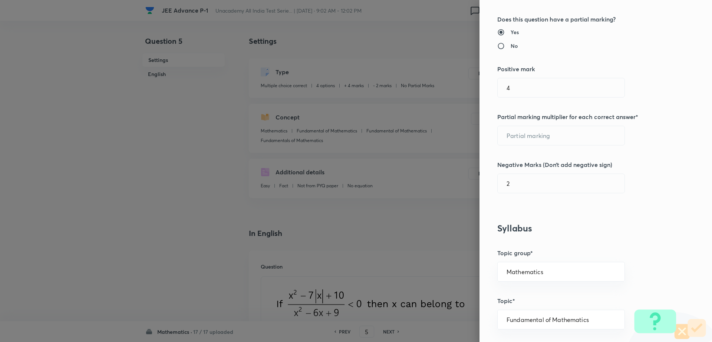
scroll to position [187, 0]
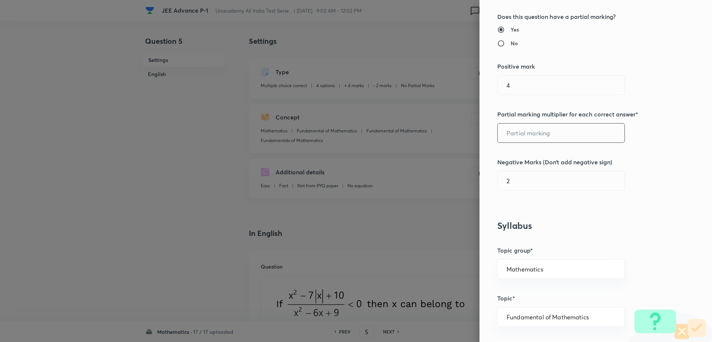
click at [577, 140] on input "text" at bounding box center [561, 133] width 127 height 19
type input "1"
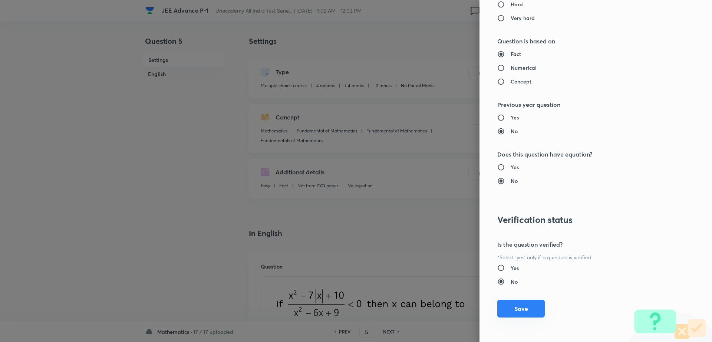
click at [500, 310] on button "Save" at bounding box center [521, 309] width 47 height 18
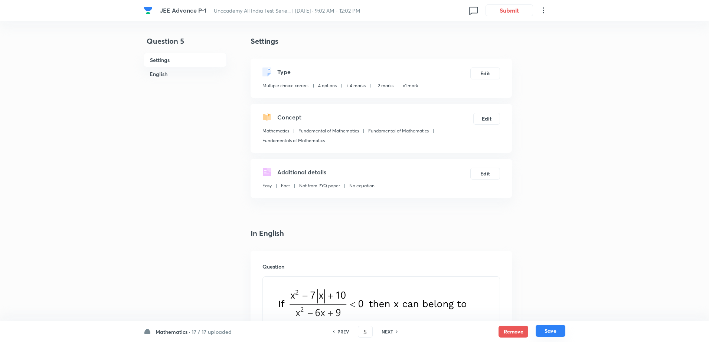
click at [557, 334] on button "Save" at bounding box center [550, 331] width 30 height 12
type input "6"
checkbox input "false"
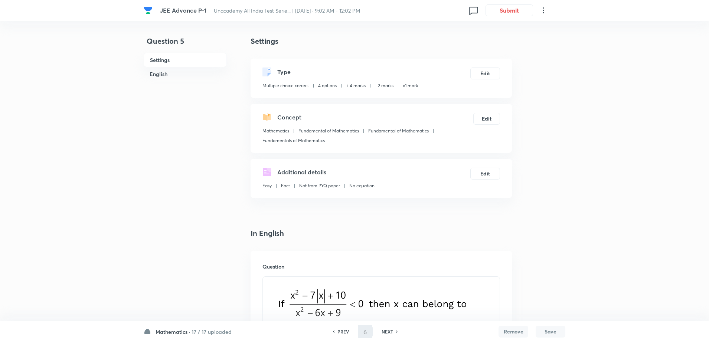
checkbox input "false"
checkbox input "true"
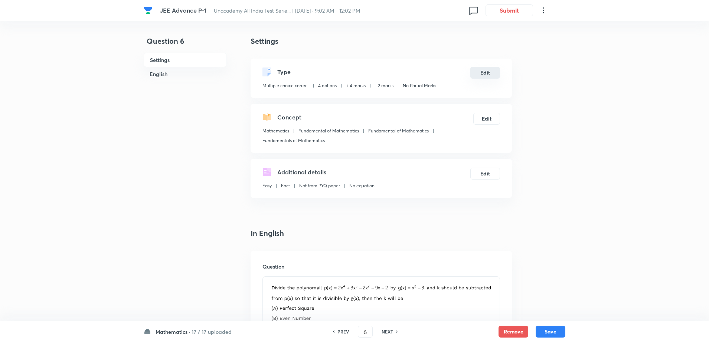
click at [482, 75] on button "Edit" at bounding box center [485, 73] width 30 height 12
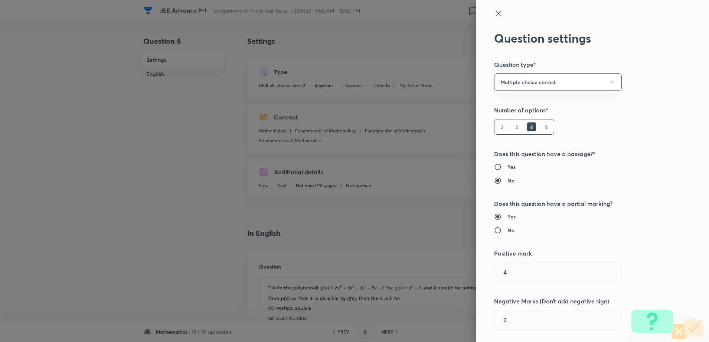
radio input "false"
radio input "true"
click at [511, 216] on h6 "Yes" at bounding box center [515, 217] width 8 height 8
click at [505, 216] on input "Yes" at bounding box center [504, 216] width 13 height 7
radio input "true"
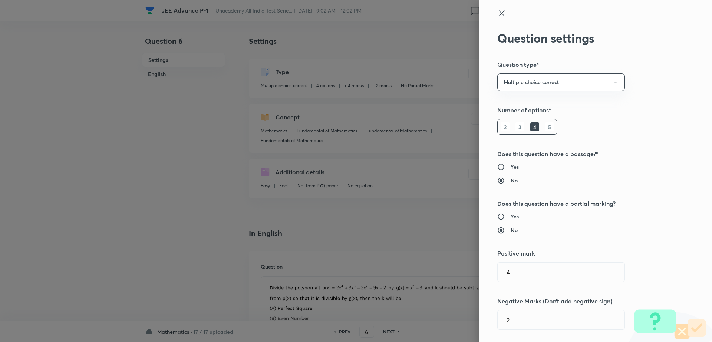
radio input "false"
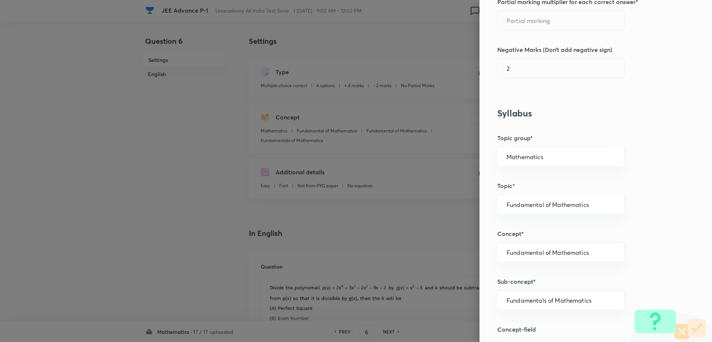
scroll to position [266, 0]
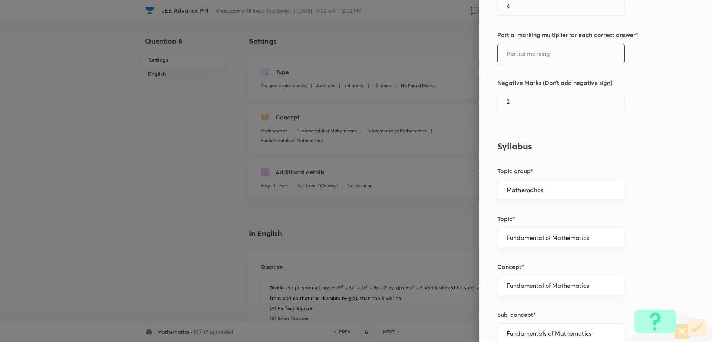
click at [556, 49] on input "text" at bounding box center [561, 53] width 127 height 19
type input "1"
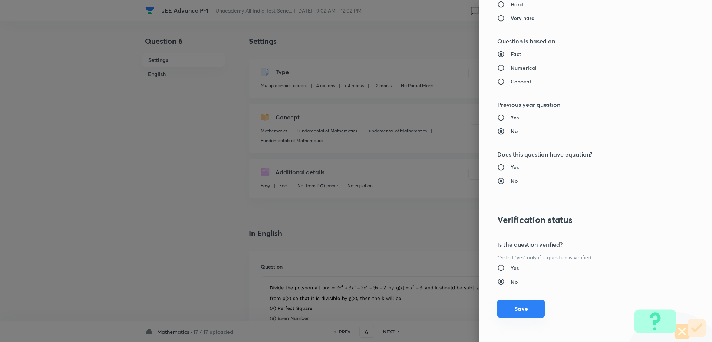
click at [512, 309] on button "Save" at bounding box center [521, 309] width 47 height 18
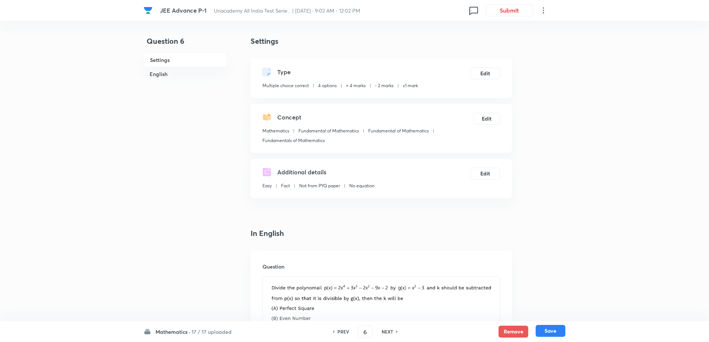
click at [548, 331] on button "Save" at bounding box center [550, 331] width 30 height 12
type input "7"
checkbox input "false"
checkbox input "true"
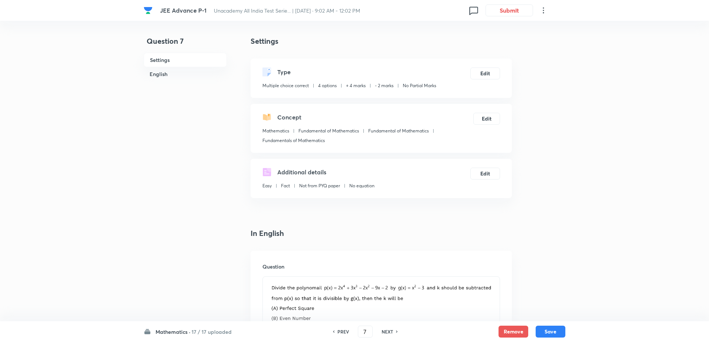
checkbox input "true"
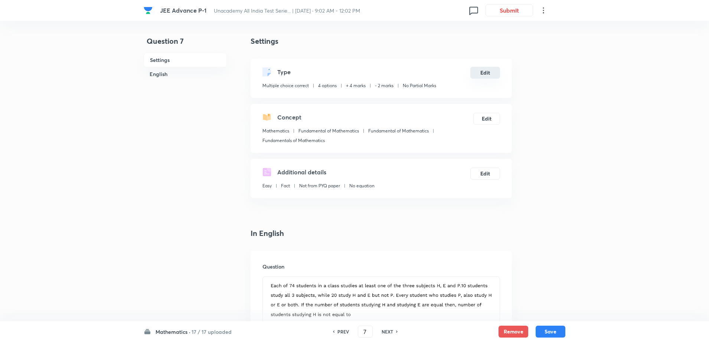
click at [476, 69] on button "Edit" at bounding box center [485, 73] width 30 height 12
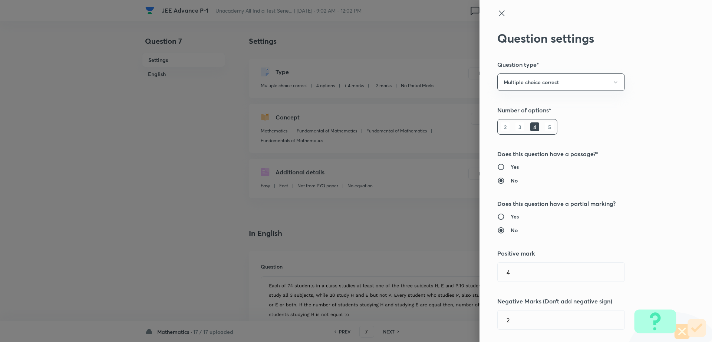
click at [513, 215] on label "Yes" at bounding box center [581, 217] width 166 height 8
click at [511, 215] on input "Yes" at bounding box center [504, 216] width 13 height 7
radio input "true"
radio input "false"
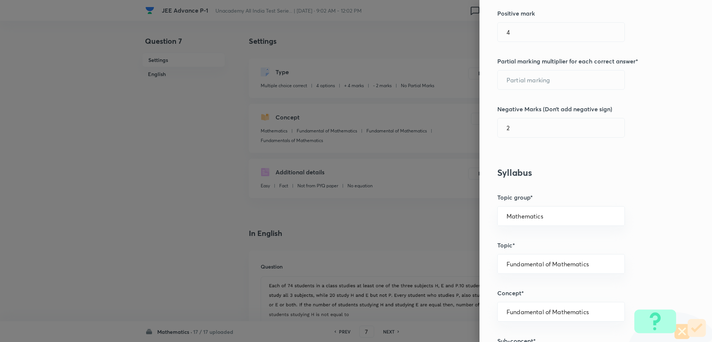
scroll to position [285, 0]
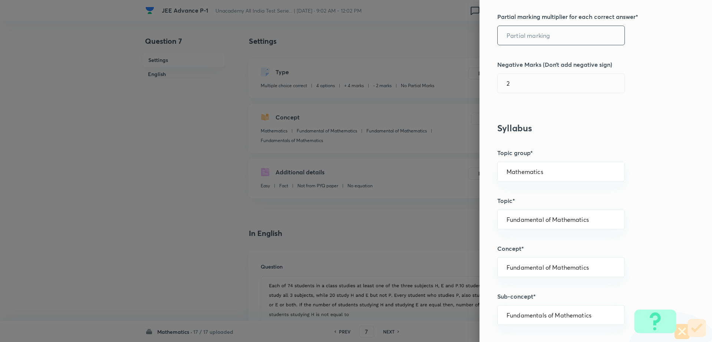
click at [559, 38] on input "text" at bounding box center [561, 35] width 127 height 19
type input "1"
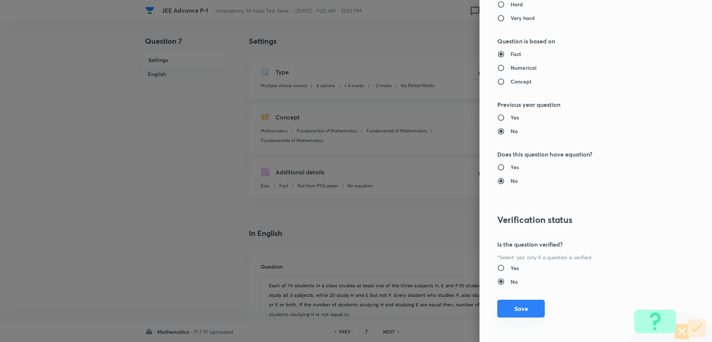
click at [503, 308] on button "Save" at bounding box center [521, 309] width 47 height 18
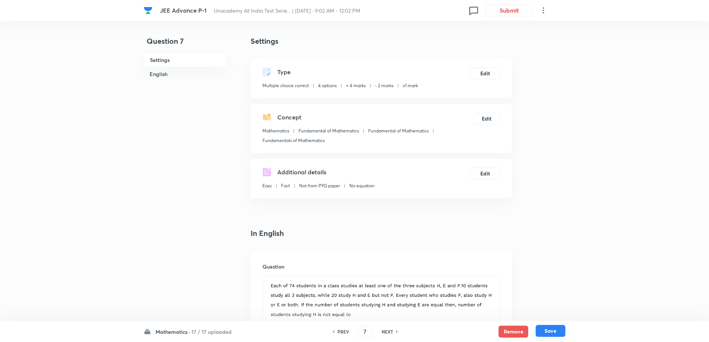
click at [547, 327] on button "Save" at bounding box center [550, 331] width 30 height 12
type input "8"
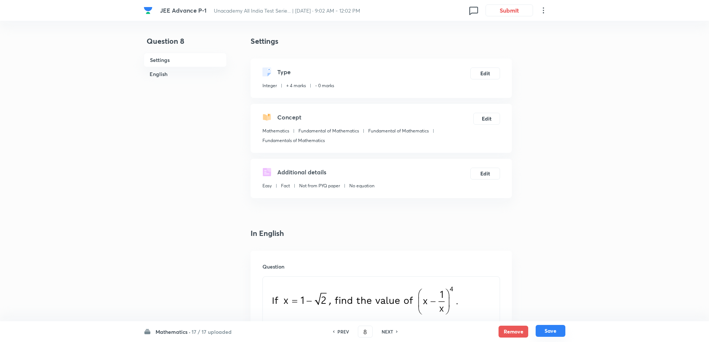
type input "16"
click at [391, 334] on h6 "NEXT" at bounding box center [387, 331] width 12 height 7
type input "9"
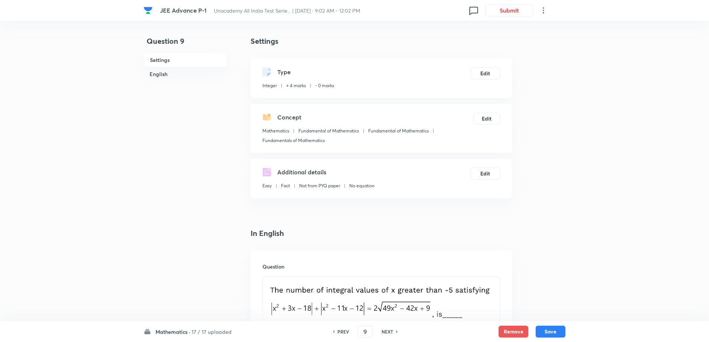
type input "14"
click at [391, 334] on h6 "NEXT" at bounding box center [387, 331] width 12 height 7
type input "10"
type input "8"
click at [391, 334] on h6 "NEXT" at bounding box center [387, 331] width 12 height 7
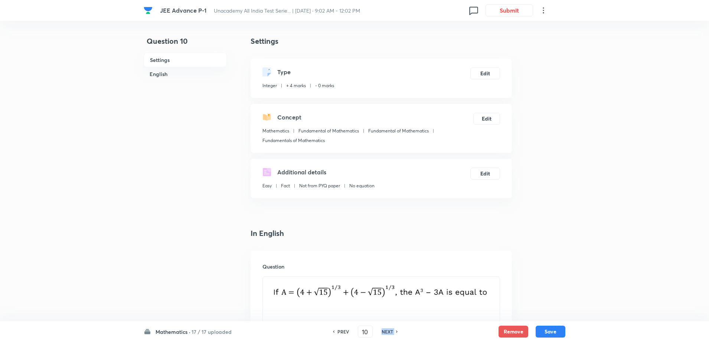
type input "11"
type input "1"
click at [391, 334] on h6 "NEXT" at bounding box center [387, 331] width 12 height 7
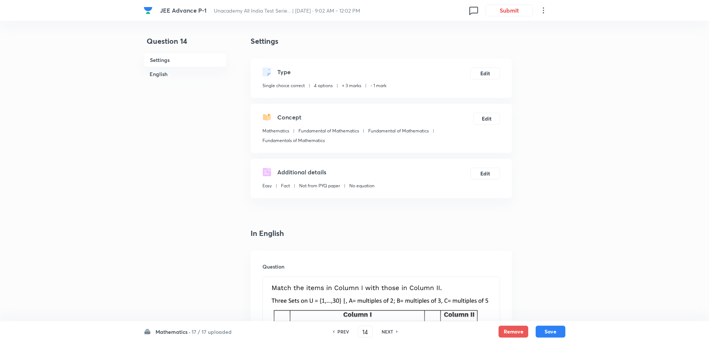
click at [391, 334] on h6 "NEXT" at bounding box center [387, 331] width 12 height 7
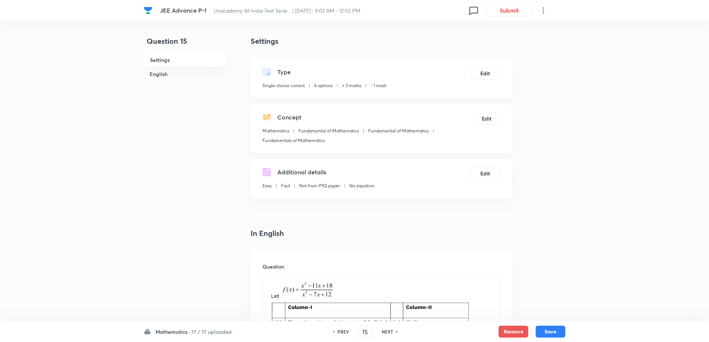
click at [391, 334] on h6 "NEXT" at bounding box center [387, 331] width 12 height 7
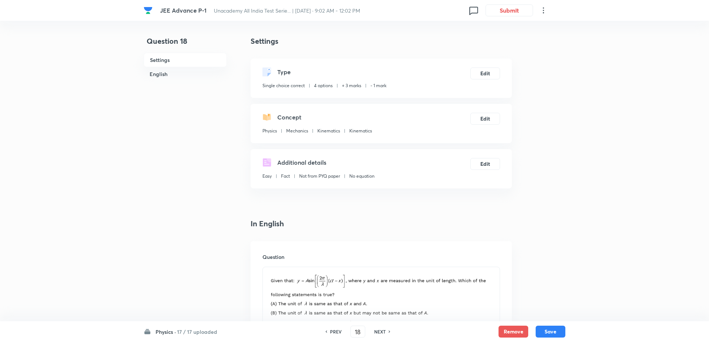
click at [391, 334] on div "PREV 18 ​ NEXT" at bounding box center [358, 332] width 96 height 12
click at [382, 333] on h6 "NEXT" at bounding box center [380, 331] width 12 height 7
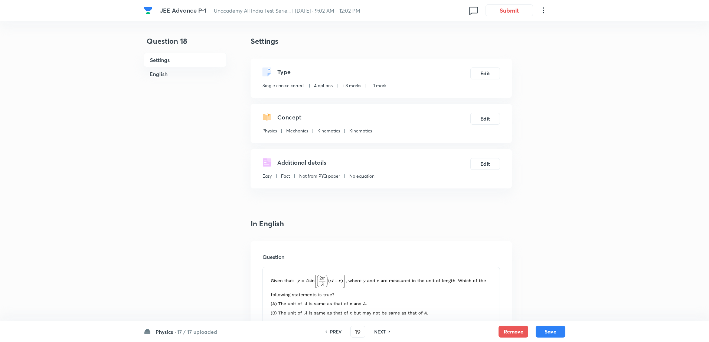
click at [382, 333] on h6 "NEXT" at bounding box center [380, 331] width 12 height 7
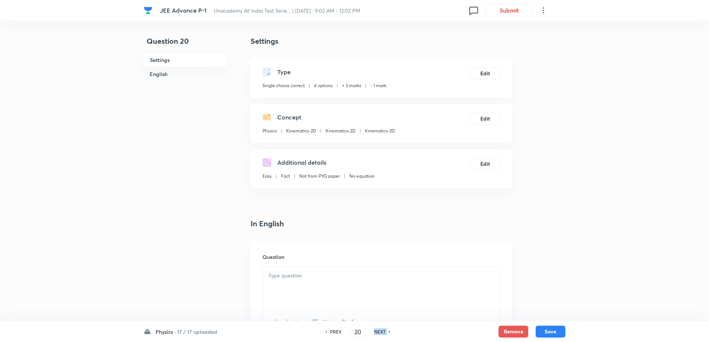
click at [382, 333] on h6 "NEXT" at bounding box center [380, 331] width 12 height 7
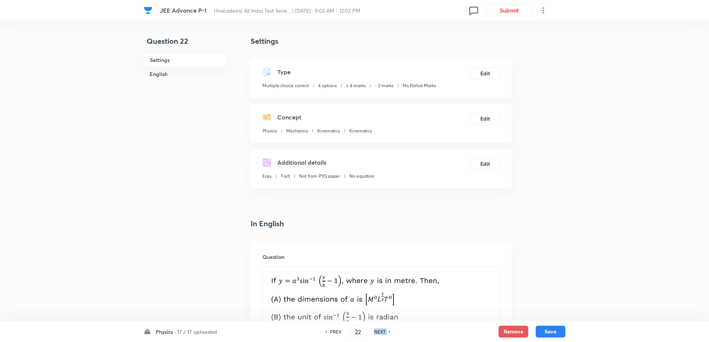
click at [382, 333] on h6 "NEXT" at bounding box center [380, 331] width 12 height 7
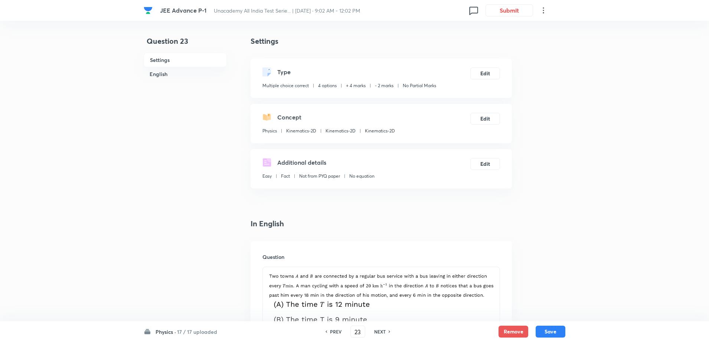
click at [336, 331] on h6 "PREV" at bounding box center [336, 331] width 12 height 7
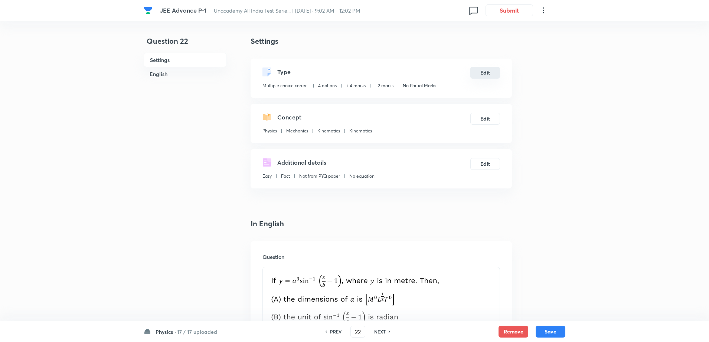
click at [476, 75] on button "Edit" at bounding box center [485, 73] width 30 height 12
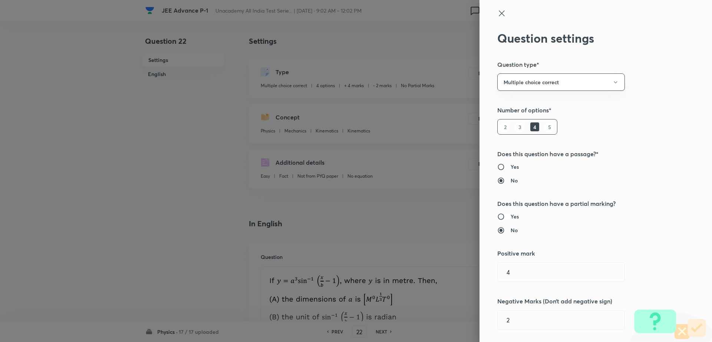
click at [503, 216] on input "Yes" at bounding box center [504, 216] width 13 height 7
click at [506, 322] on input "text" at bounding box center [561, 320] width 127 height 19
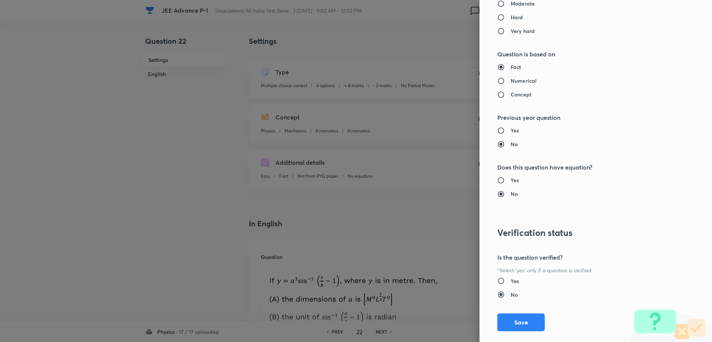
scroll to position [753, 0]
click at [525, 329] on button "Save" at bounding box center [521, 323] width 47 height 18
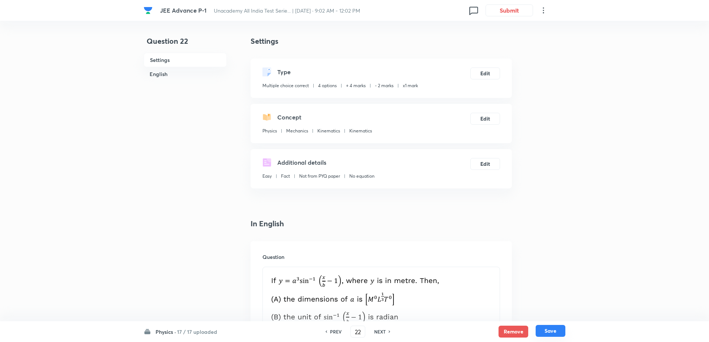
click at [562, 327] on button "Save" at bounding box center [550, 331] width 30 height 12
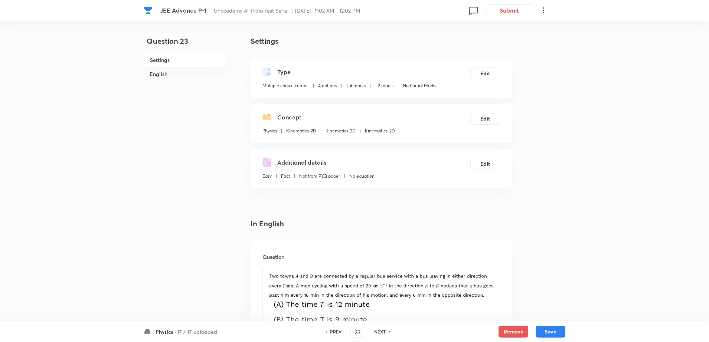
click at [337, 327] on div "PREV 23 ​ NEXT" at bounding box center [358, 332] width 96 height 12
click at [336, 329] on h6 "PREV" at bounding box center [336, 331] width 12 height 7
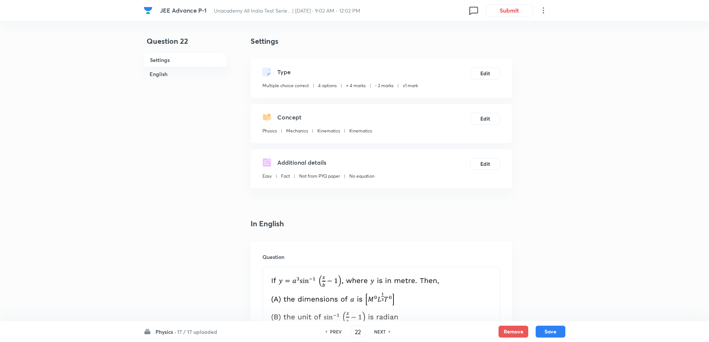
click at [336, 329] on h6 "PREV" at bounding box center [336, 331] width 12 height 7
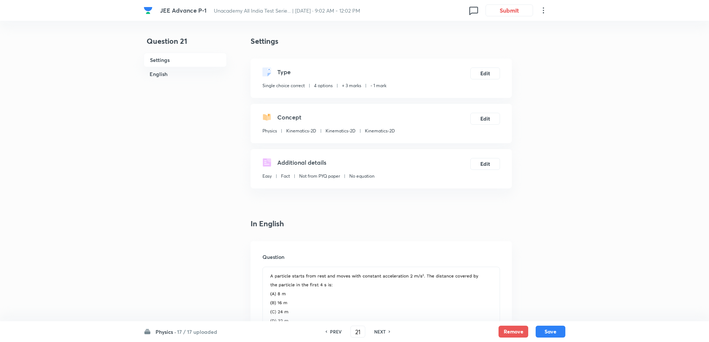
click at [379, 329] on h6 "NEXT" at bounding box center [380, 331] width 12 height 7
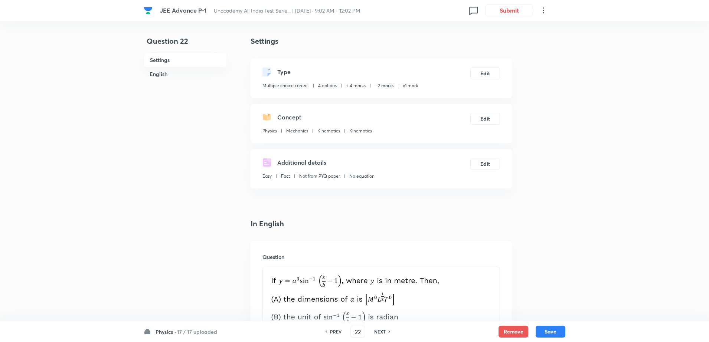
click at [383, 330] on h6 "NEXT" at bounding box center [380, 331] width 12 height 7
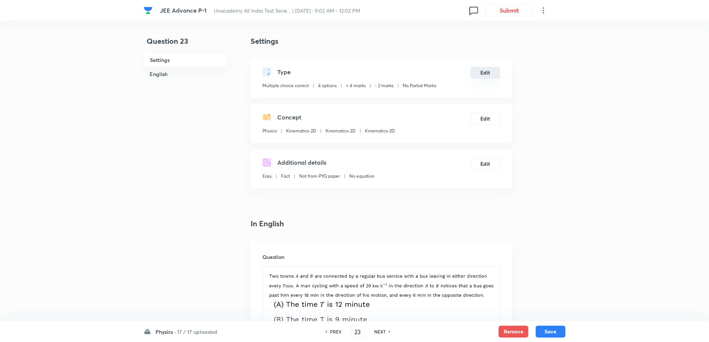
click at [486, 70] on button "Edit" at bounding box center [485, 73] width 30 height 12
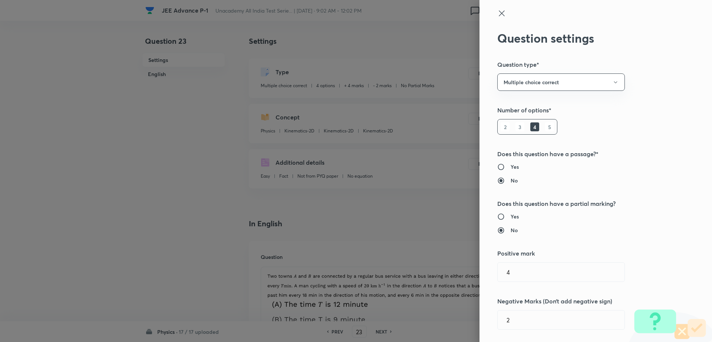
click at [511, 218] on h6 "Yes" at bounding box center [515, 217] width 8 height 8
click at [510, 218] on input "Yes" at bounding box center [504, 216] width 13 height 7
click at [516, 323] on input "text" at bounding box center [561, 320] width 127 height 19
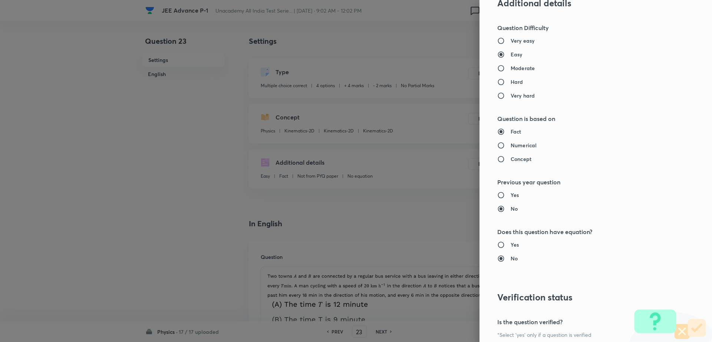
scroll to position [767, 0]
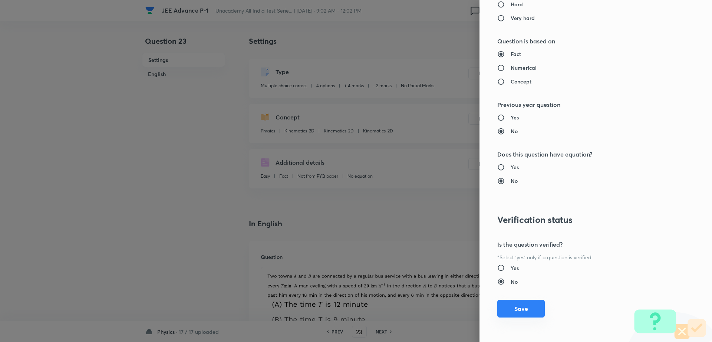
click at [527, 306] on button "Save" at bounding box center [521, 309] width 47 height 18
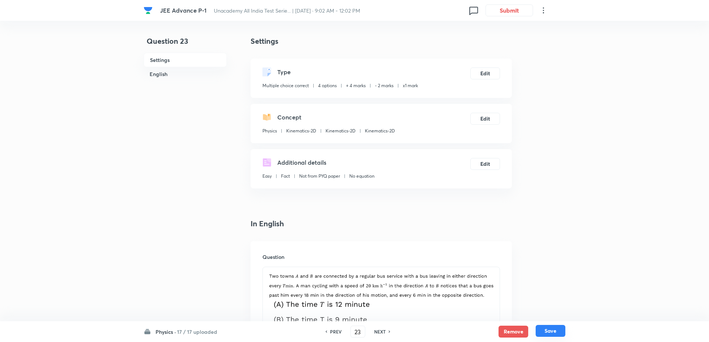
click at [557, 326] on button "Save" at bounding box center [550, 331] width 30 height 12
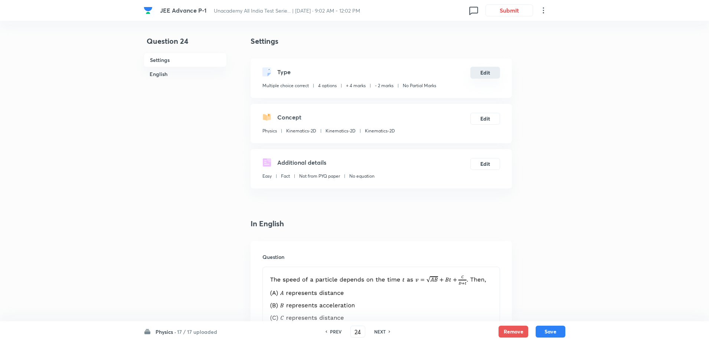
click at [482, 76] on button "Edit" at bounding box center [485, 73] width 30 height 12
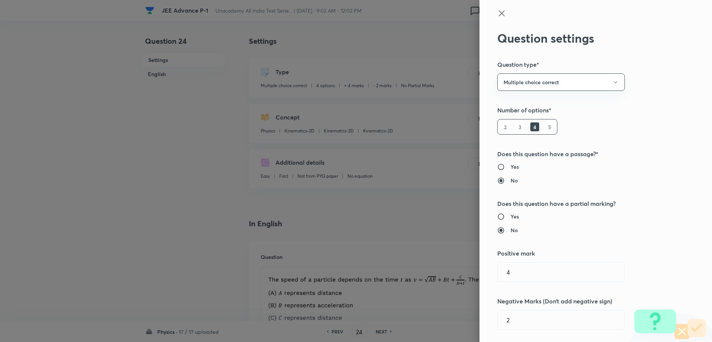
click at [504, 210] on div "Question settings Question type* Multiple choice correct Number of options* 2 3…" at bounding box center [596, 171] width 233 height 342
click at [511, 216] on h6 "Yes" at bounding box center [515, 217] width 8 height 8
click at [509, 216] on input "Yes" at bounding box center [504, 216] width 13 height 7
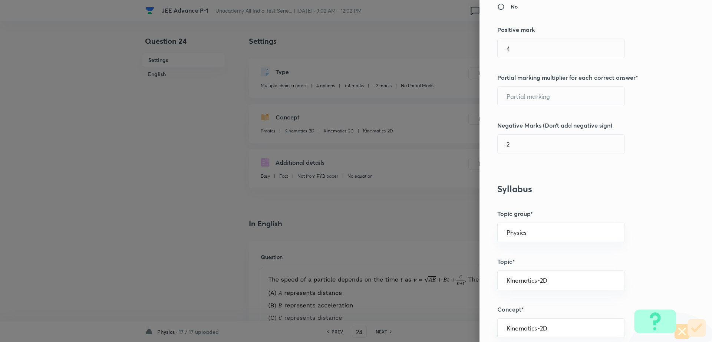
scroll to position [226, 0]
click at [557, 97] on input "text" at bounding box center [561, 93] width 127 height 19
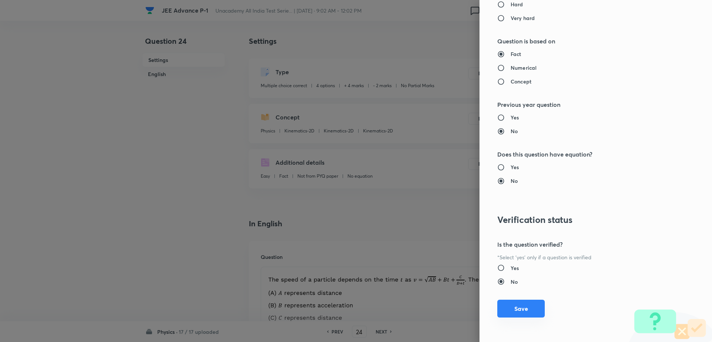
click at [506, 308] on button "Save" at bounding box center [521, 309] width 47 height 18
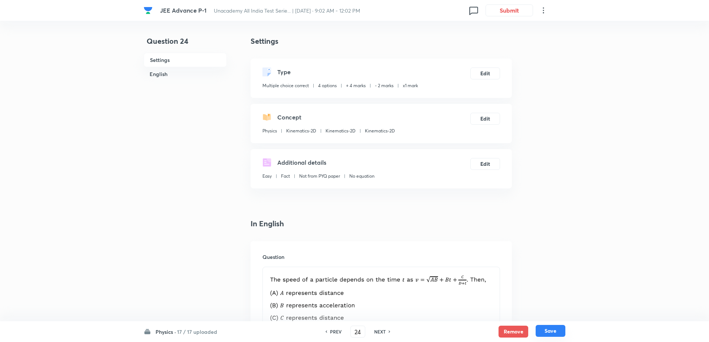
click at [544, 328] on button "Save" at bounding box center [550, 331] width 30 height 12
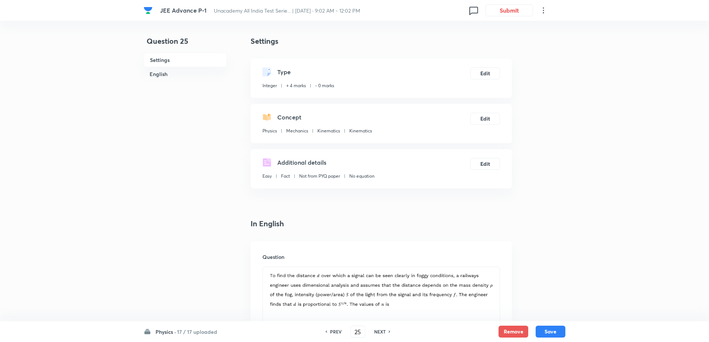
click at [381, 331] on h6 "NEXT" at bounding box center [380, 331] width 12 height 7
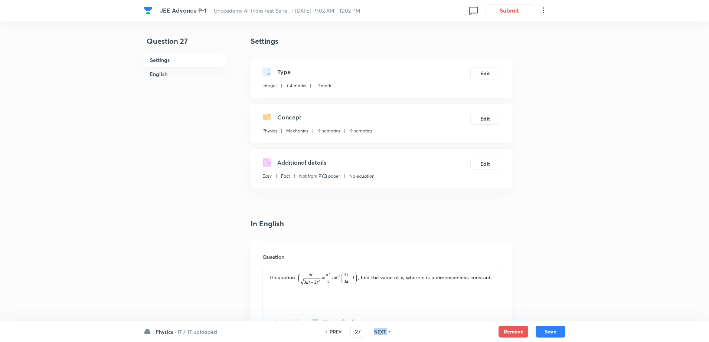
click at [381, 331] on h6 "NEXT" at bounding box center [380, 331] width 12 height 7
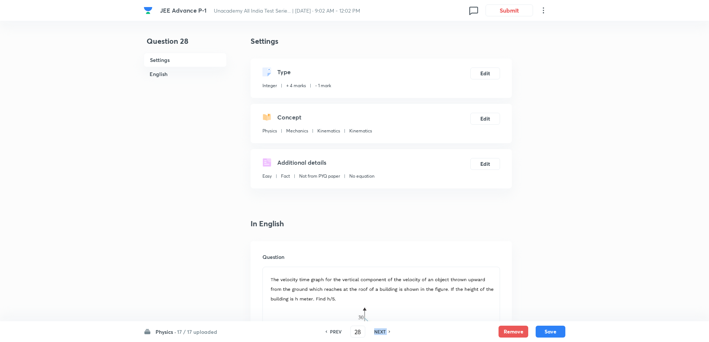
click at [381, 331] on h6 "NEXT" at bounding box center [380, 331] width 12 height 7
click at [332, 334] on h6 "PREV" at bounding box center [336, 331] width 12 height 7
click at [480, 76] on button "Edit" at bounding box center [485, 73] width 30 height 12
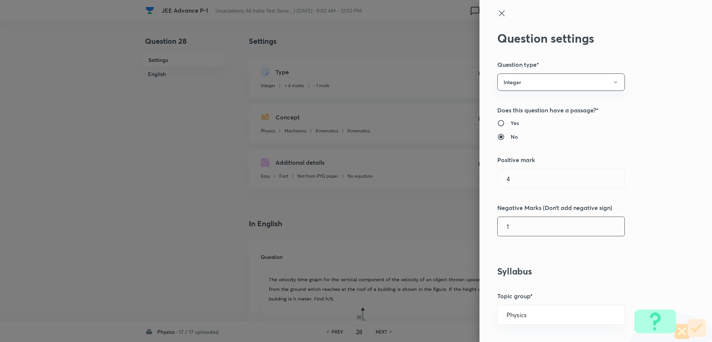
click at [503, 221] on input "1" at bounding box center [561, 226] width 127 height 19
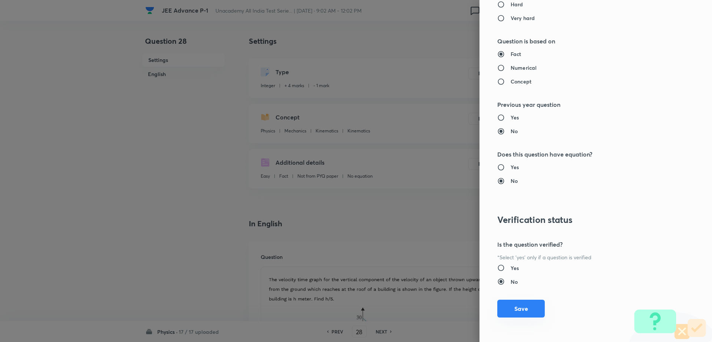
click at [510, 306] on button "Save" at bounding box center [521, 309] width 47 height 18
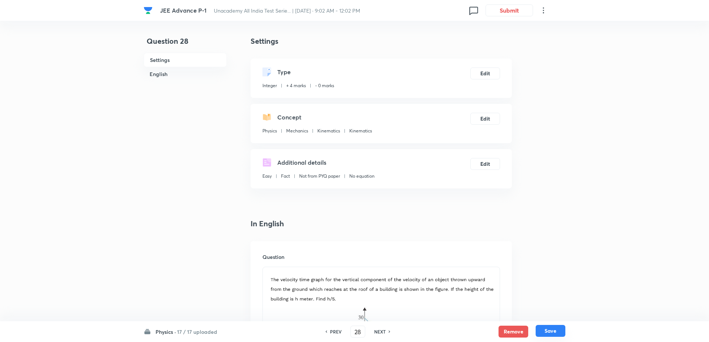
click at [553, 329] on button "Save" at bounding box center [550, 331] width 30 height 12
click at [381, 330] on h6 "NEXT" at bounding box center [380, 331] width 12 height 7
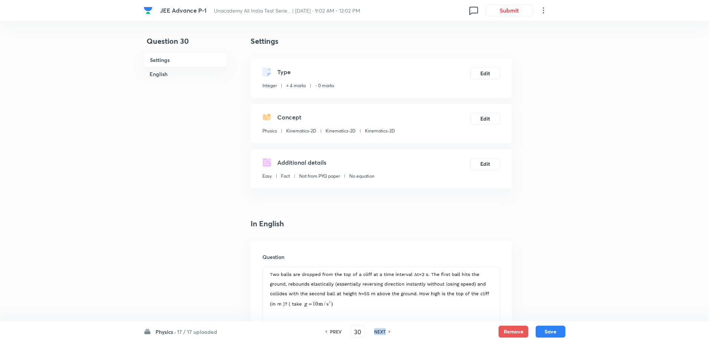
click at [381, 330] on h6 "NEXT" at bounding box center [380, 331] width 12 height 7
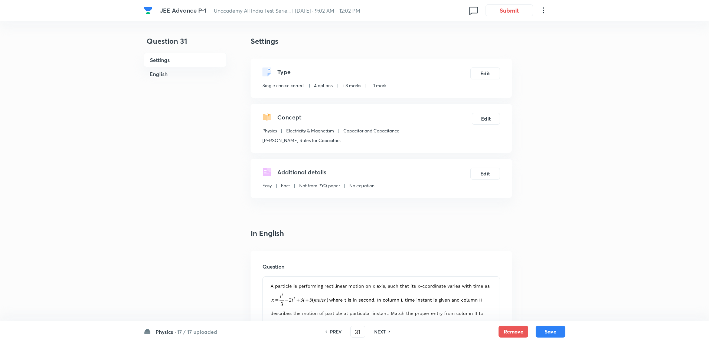
click at [381, 330] on h6 "NEXT" at bounding box center [380, 331] width 12 height 7
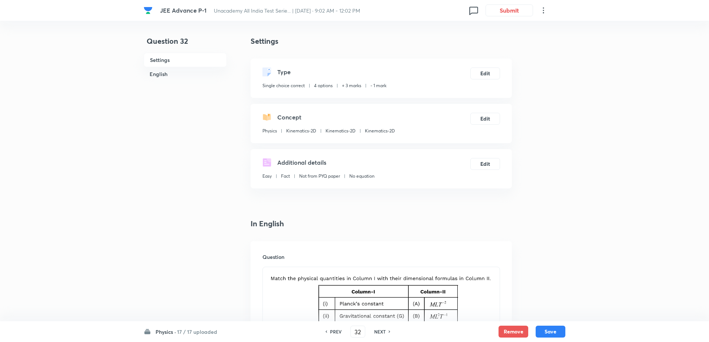
click at [381, 330] on h6 "NEXT" at bounding box center [380, 331] width 12 height 7
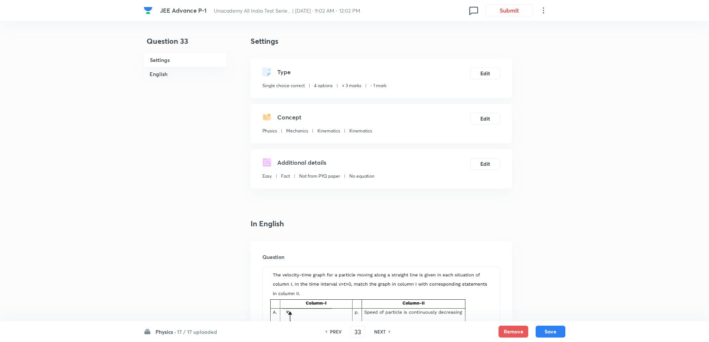
click at [381, 330] on h6 "NEXT" at bounding box center [380, 331] width 12 height 7
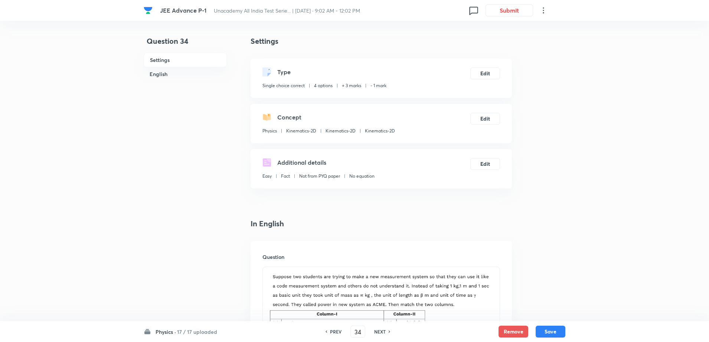
click at [381, 330] on h6 "NEXT" at bounding box center [380, 331] width 12 height 7
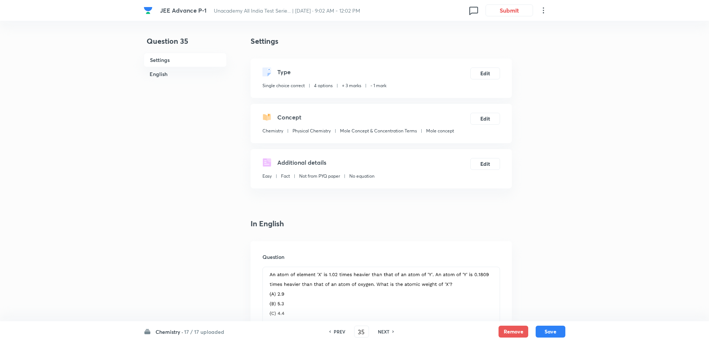
click at [381, 330] on h6 "NEXT" at bounding box center [384, 331] width 12 height 7
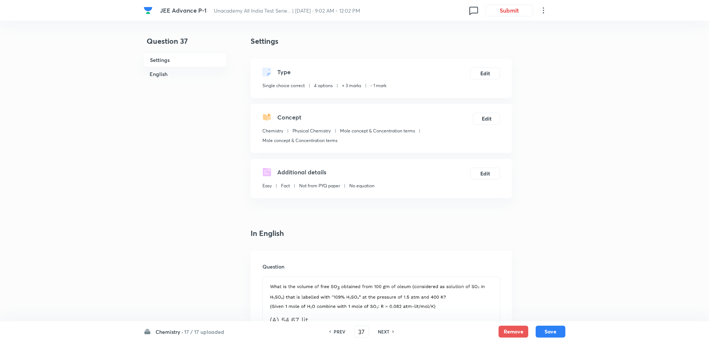
click at [381, 330] on h6 "NEXT" at bounding box center [384, 331] width 12 height 7
click at [486, 73] on button "Edit" at bounding box center [485, 73] width 30 height 12
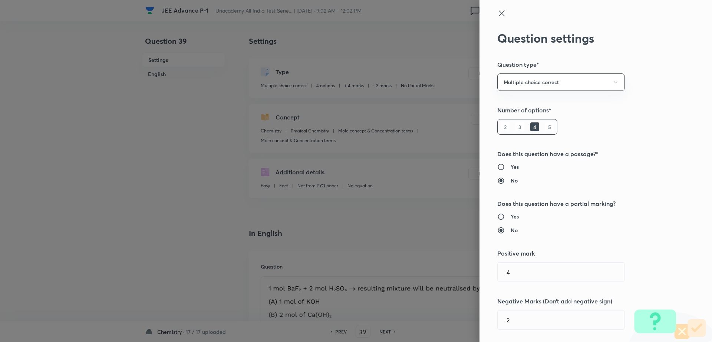
click at [511, 217] on h6 "Yes" at bounding box center [515, 217] width 8 height 8
click at [511, 217] on input "Yes" at bounding box center [504, 216] width 13 height 7
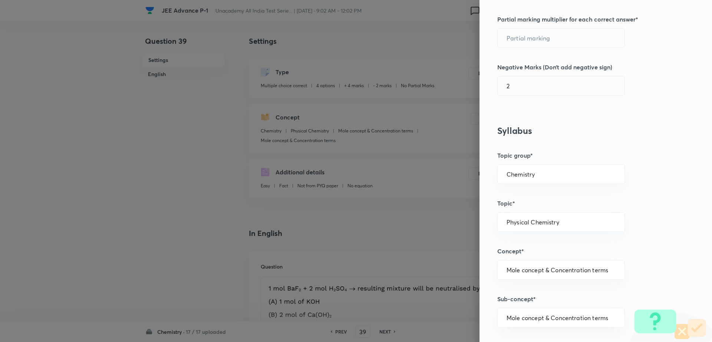
scroll to position [291, 0]
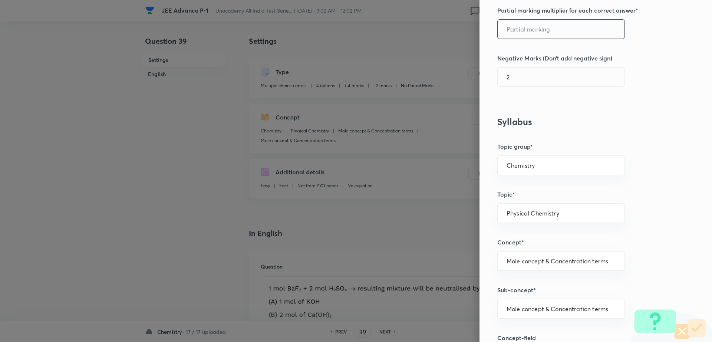
click at [558, 26] on input "text" at bounding box center [561, 29] width 127 height 19
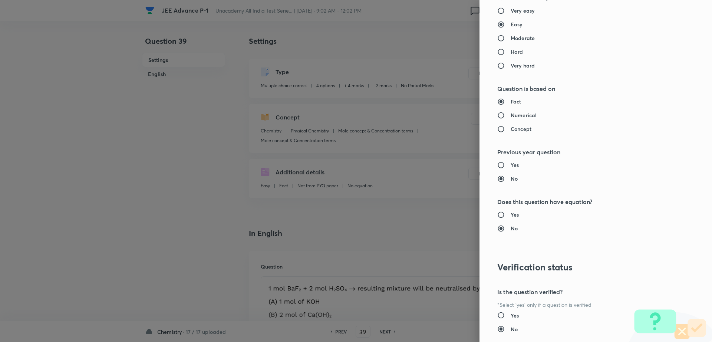
scroll to position [767, 0]
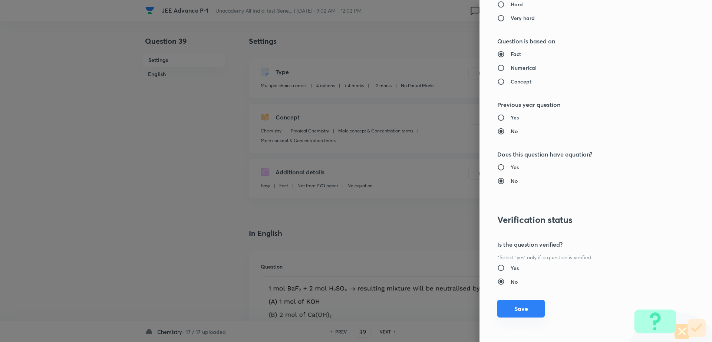
click at [512, 316] on button "Save" at bounding box center [521, 309] width 47 height 18
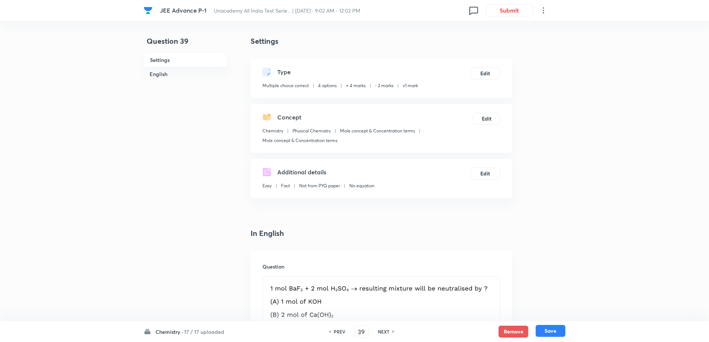
click at [554, 329] on button "Save" at bounding box center [550, 331] width 30 height 12
click at [486, 69] on button "Edit" at bounding box center [485, 73] width 30 height 12
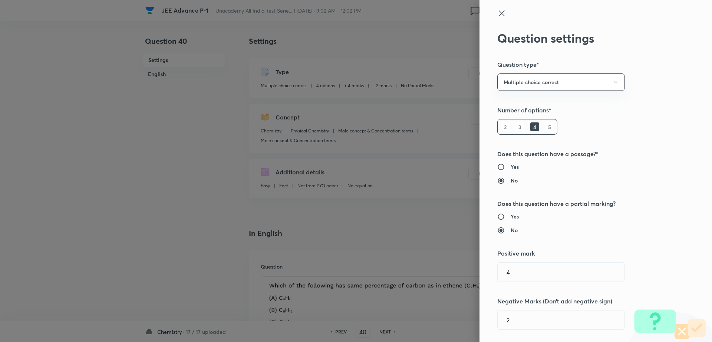
click at [511, 218] on h6 "Yes" at bounding box center [515, 217] width 8 height 8
click at [504, 218] on input "Yes" at bounding box center [504, 216] width 13 height 7
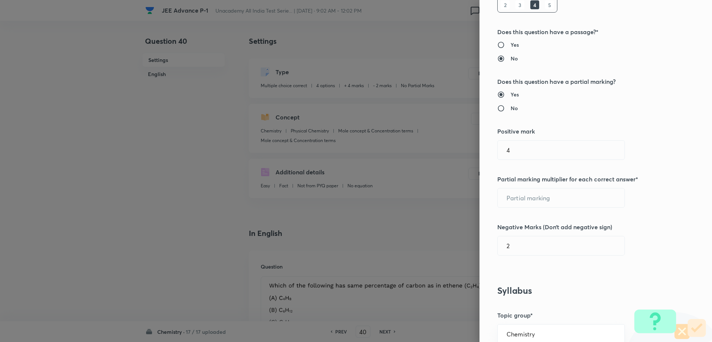
scroll to position [106, 0]
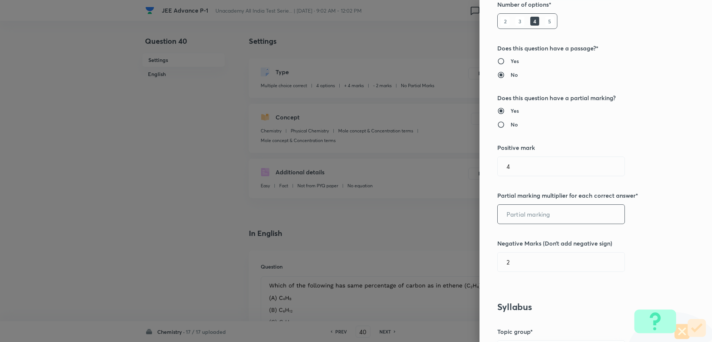
click at [584, 209] on input "text" at bounding box center [561, 214] width 127 height 19
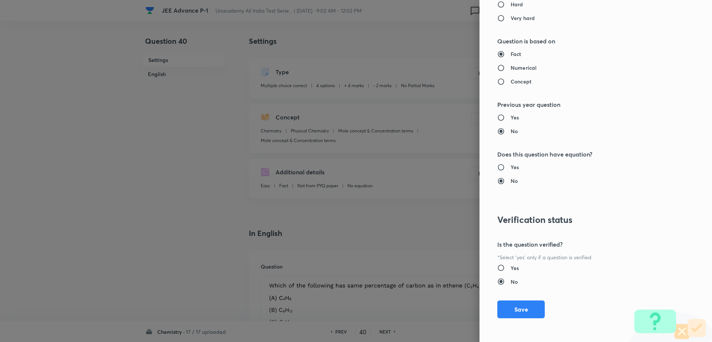
click at [511, 299] on div "Question settings Question type* Multiple choice correct Number of options* 2 3…" at bounding box center [596, 171] width 233 height 342
click at [511, 302] on button "Save" at bounding box center [521, 309] width 47 height 18
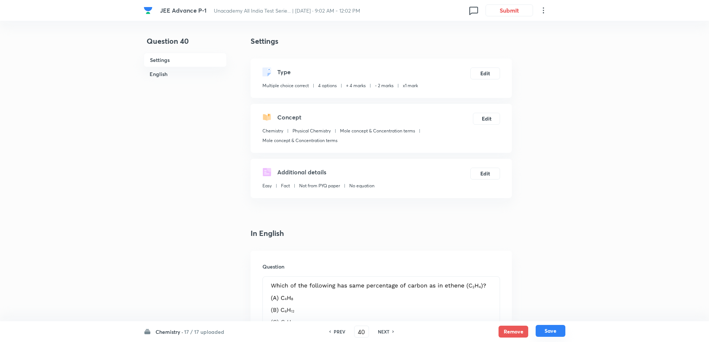
click at [549, 327] on button "Save" at bounding box center [550, 331] width 30 height 12
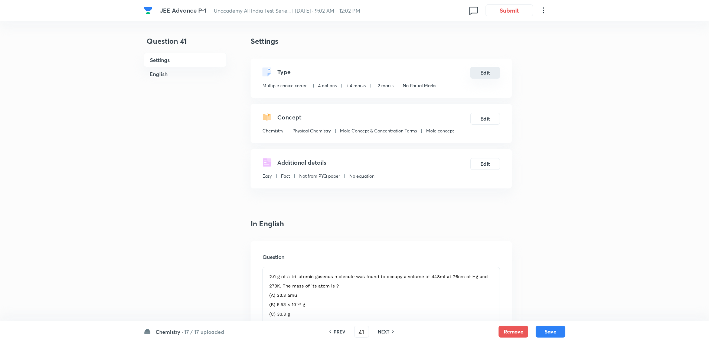
click at [483, 71] on button "Edit" at bounding box center [485, 73] width 30 height 12
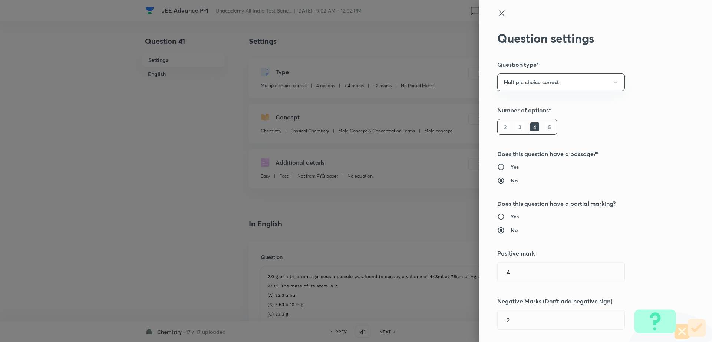
click at [511, 214] on h6 "Yes" at bounding box center [515, 217] width 8 height 8
click at [509, 214] on input "Yes" at bounding box center [504, 216] width 13 height 7
click at [507, 329] on input "text" at bounding box center [561, 320] width 127 height 19
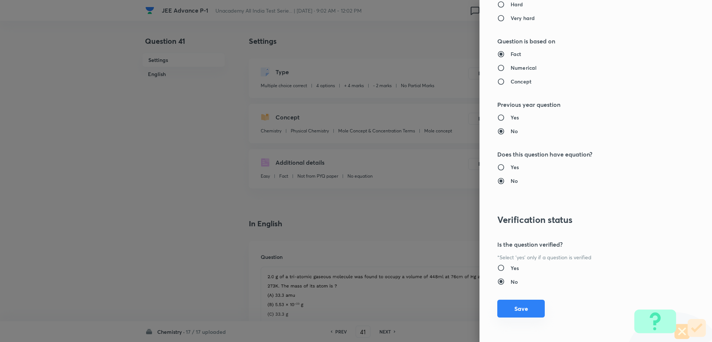
click at [519, 302] on button "Save" at bounding box center [521, 309] width 47 height 18
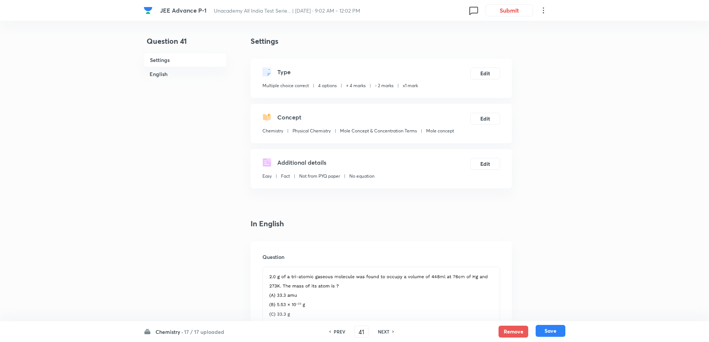
click at [555, 332] on button "Save" at bounding box center [550, 331] width 30 height 12
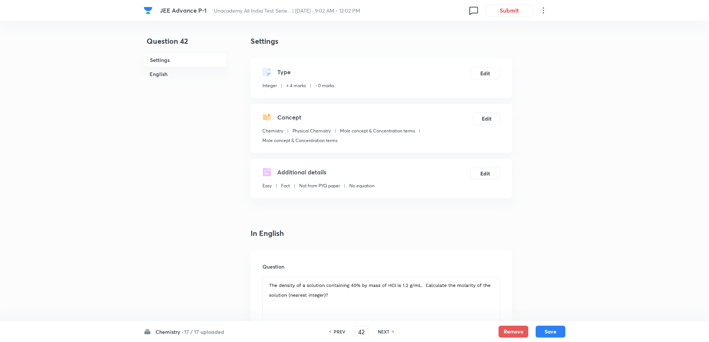
click at [383, 329] on h6 "NEXT" at bounding box center [384, 331] width 12 height 7
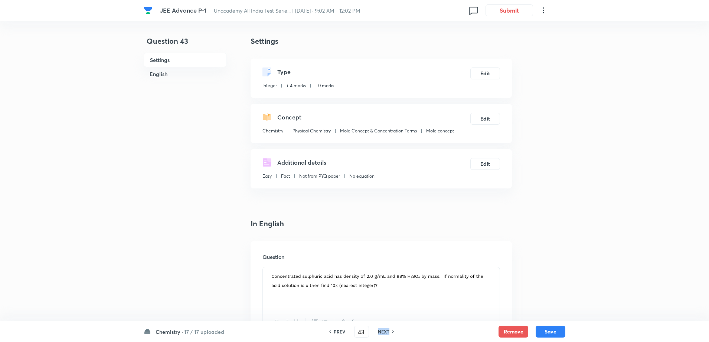
click at [383, 329] on h6 "NEXT" at bounding box center [384, 331] width 12 height 7
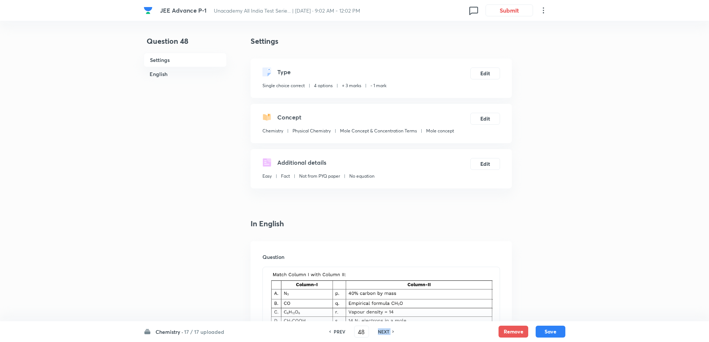
click at [383, 329] on h6 "NEXT" at bounding box center [384, 331] width 12 height 7
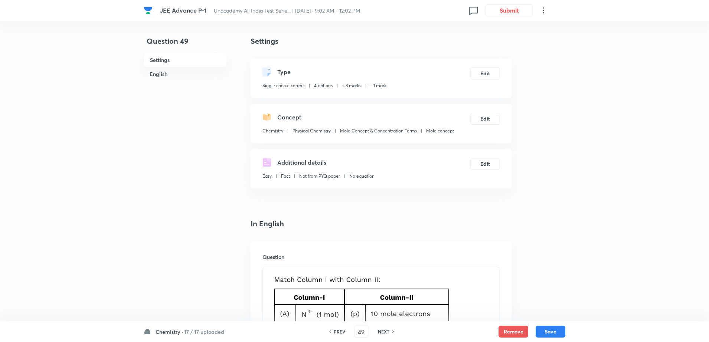
click at [383, 329] on h6 "NEXT" at bounding box center [384, 331] width 12 height 7
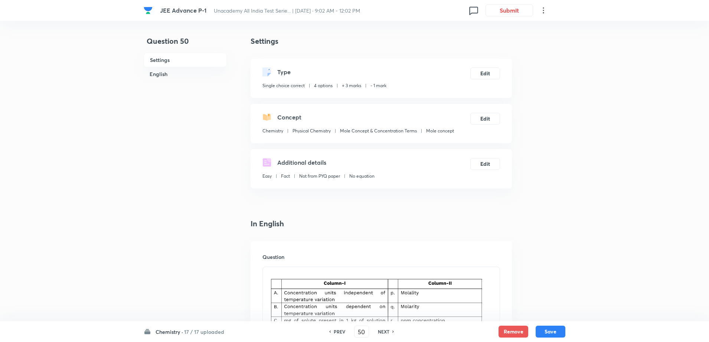
click at [383, 329] on h6 "NEXT" at bounding box center [384, 331] width 12 height 7
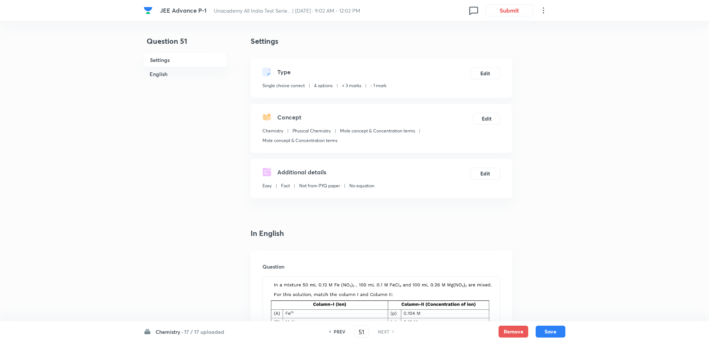
click at [383, 329] on h6 "NEXT" at bounding box center [384, 331] width 12 height 7
click at [365, 334] on input "51" at bounding box center [361, 331] width 14 height 13
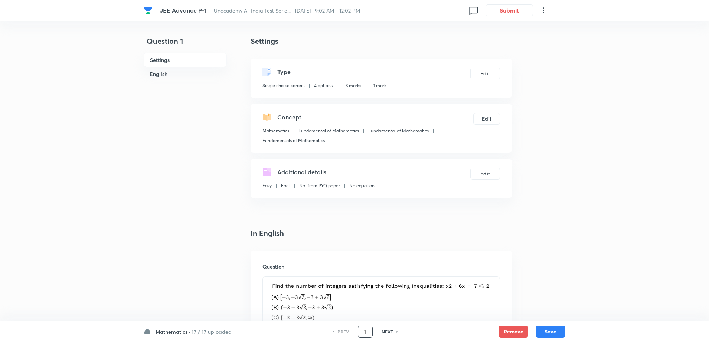
click at [390, 334] on h6 "NEXT" at bounding box center [387, 331] width 12 height 7
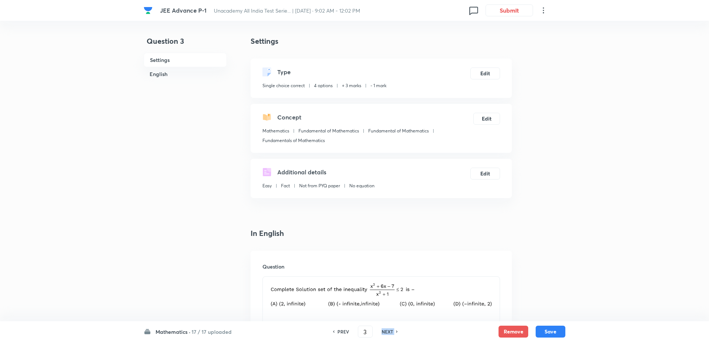
click at [390, 334] on h6 "NEXT" at bounding box center [387, 331] width 12 height 7
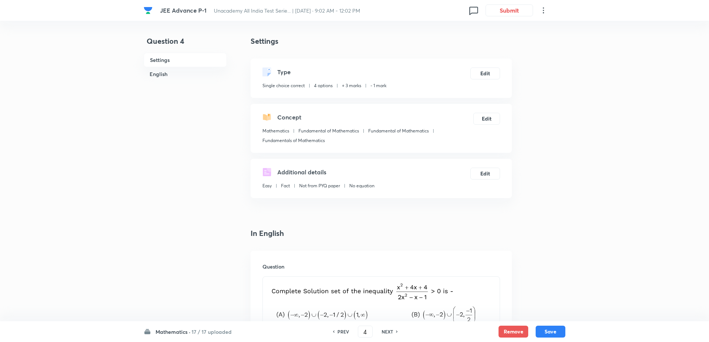
click at [390, 334] on h6 "NEXT" at bounding box center [387, 331] width 12 height 7
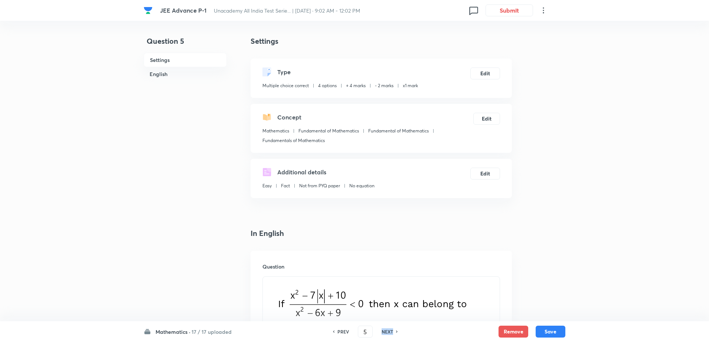
click at [390, 334] on h6 "NEXT" at bounding box center [387, 331] width 12 height 7
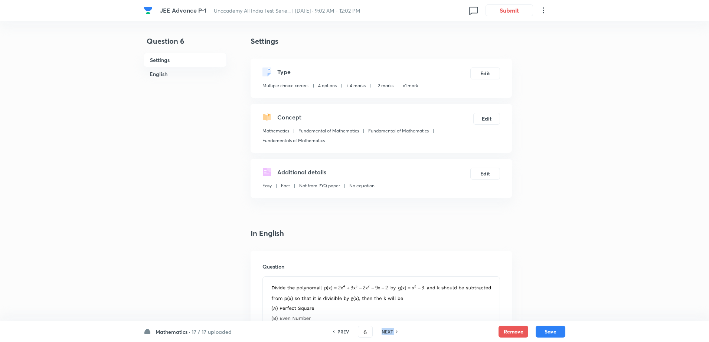
click at [390, 334] on h6 "NEXT" at bounding box center [387, 331] width 12 height 7
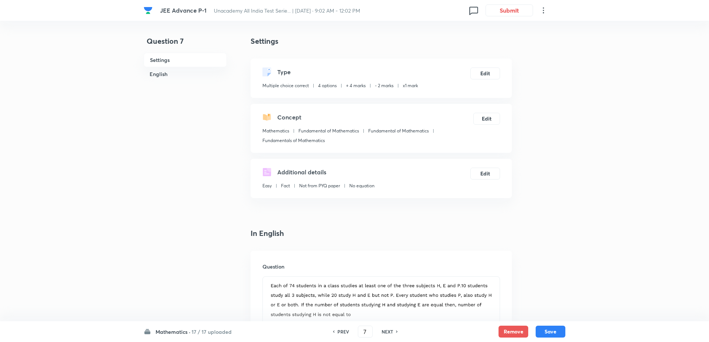
click at [390, 334] on h6 "NEXT" at bounding box center [387, 331] width 12 height 7
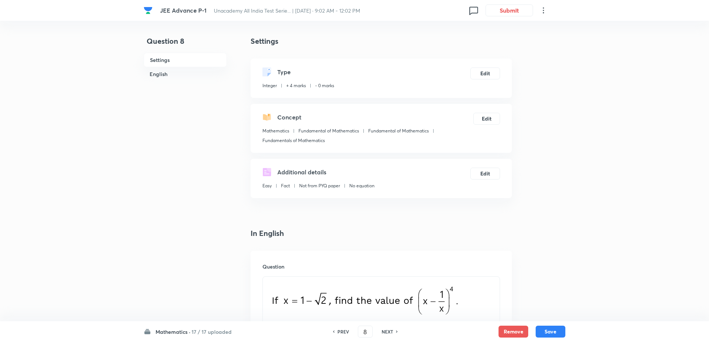
click at [390, 334] on h6 "NEXT" at bounding box center [387, 331] width 12 height 7
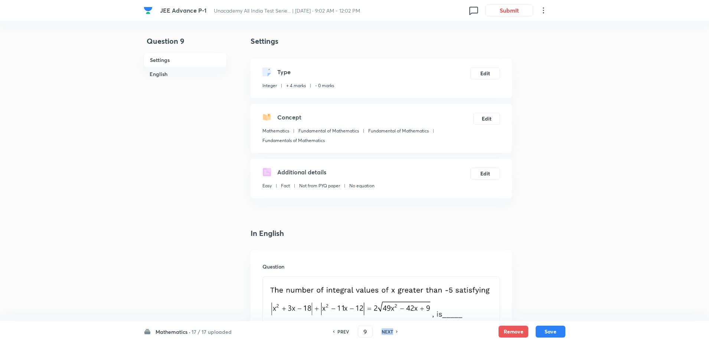
click at [390, 334] on h6 "NEXT" at bounding box center [387, 331] width 12 height 7
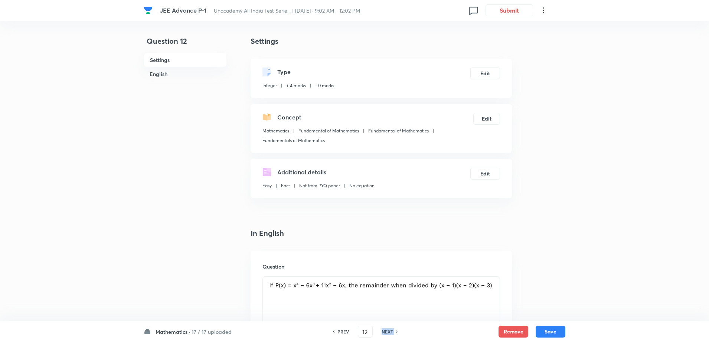
click at [390, 334] on h6 "NEXT" at bounding box center [387, 331] width 12 height 7
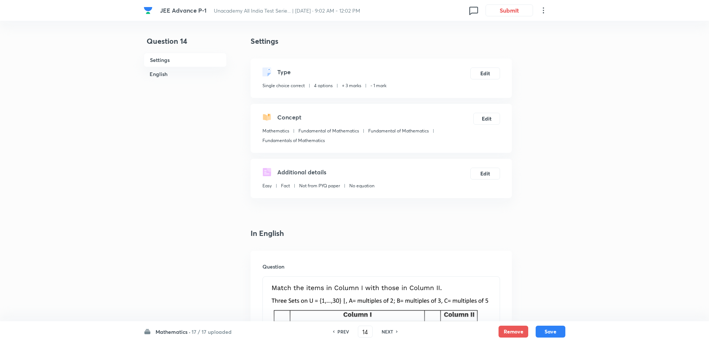
click at [390, 334] on h6 "NEXT" at bounding box center [387, 331] width 12 height 7
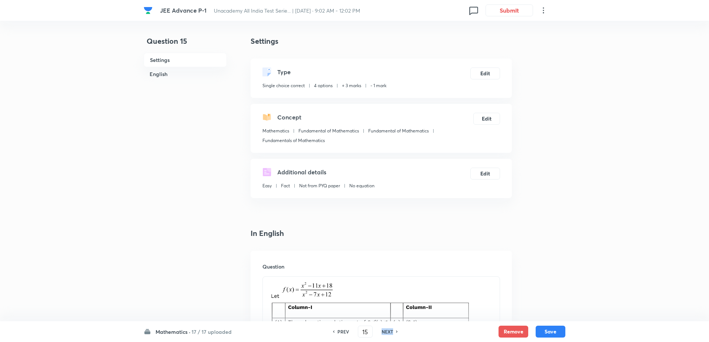
click at [390, 334] on h6 "NEXT" at bounding box center [387, 331] width 12 height 7
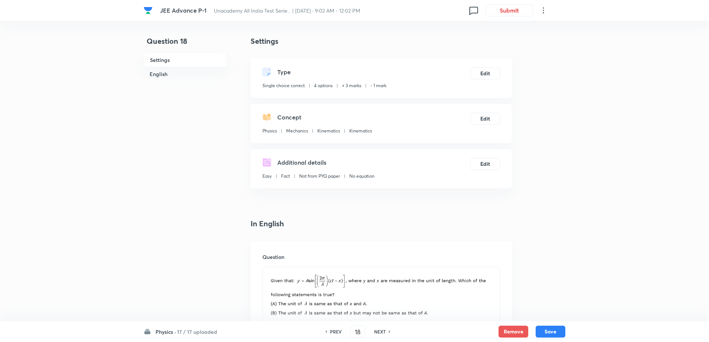
click at [390, 334] on div "NEXT" at bounding box center [381, 331] width 20 height 7
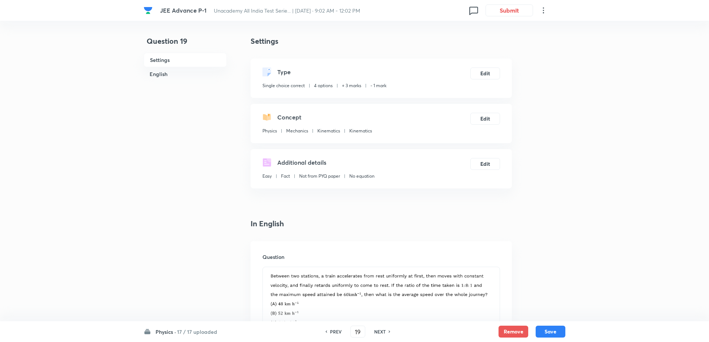
click at [390, 334] on div "NEXT" at bounding box center [381, 331] width 20 height 7
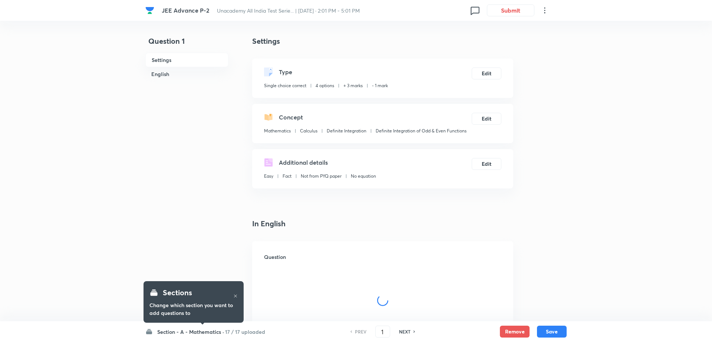
checkbox input "true"
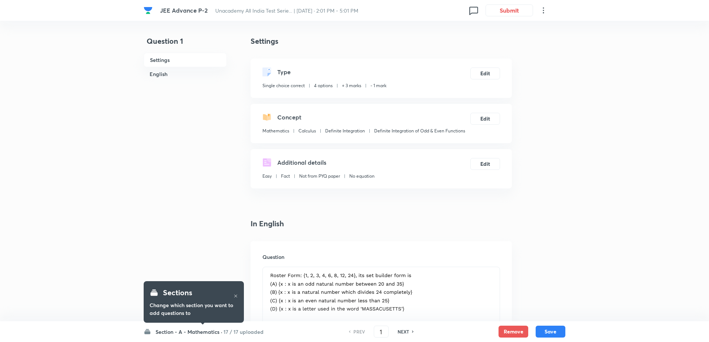
click at [403, 334] on h6 "NEXT" at bounding box center [403, 331] width 12 height 7
type input "2"
click at [403, 334] on h6 "NEXT" at bounding box center [403, 331] width 12 height 7
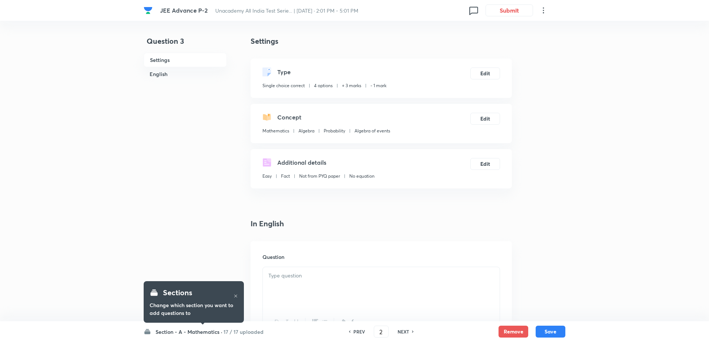
checkbox input "false"
checkbox input "true"
type input "3"
checkbox input "true"
click at [403, 334] on h6 "NEXT" at bounding box center [403, 331] width 12 height 7
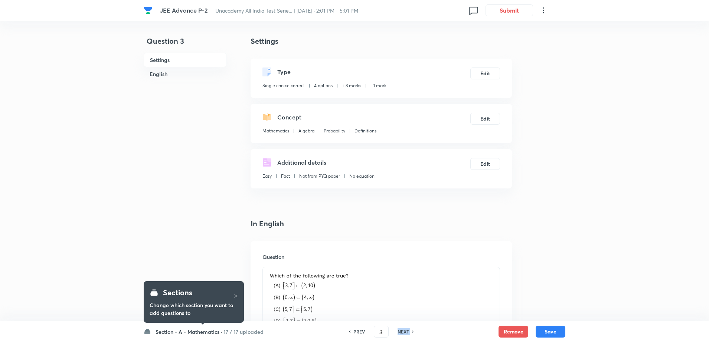
type input "4"
click at [403, 334] on h6 "NEXT" at bounding box center [403, 331] width 12 height 7
checkbox input "false"
type input "5"
checkbox input "true"
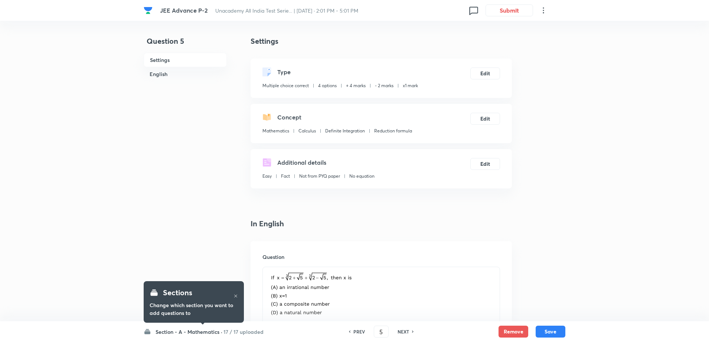
checkbox input "true"
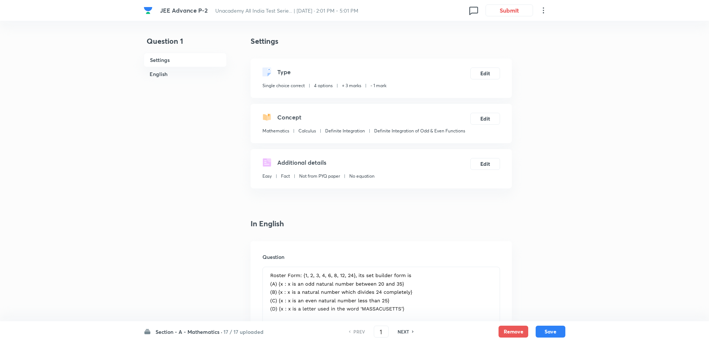
click at [406, 331] on h6 "NEXT" at bounding box center [403, 331] width 12 height 7
type input "2"
checkbox input "false"
checkbox input "true"
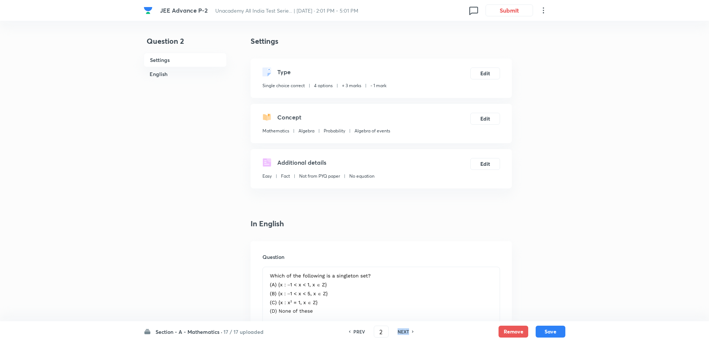
click at [406, 331] on h6 "NEXT" at bounding box center [403, 331] width 12 height 7
type input "3"
checkbox input "true"
click at [406, 331] on h6 "NEXT" at bounding box center [403, 331] width 12 height 7
type input "4"
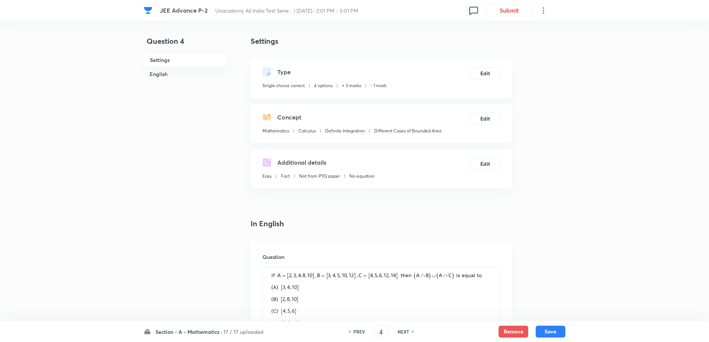
click at [406, 331] on h6 "NEXT" at bounding box center [403, 331] width 12 height 7
checkbox input "false"
type input "5"
checkbox input "true"
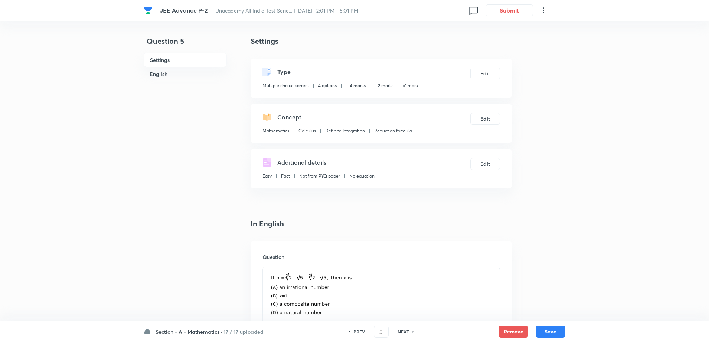
click at [406, 331] on h6 "NEXT" at bounding box center [403, 331] width 12 height 7
type input "6"
checkbox input "false"
checkbox input "true"
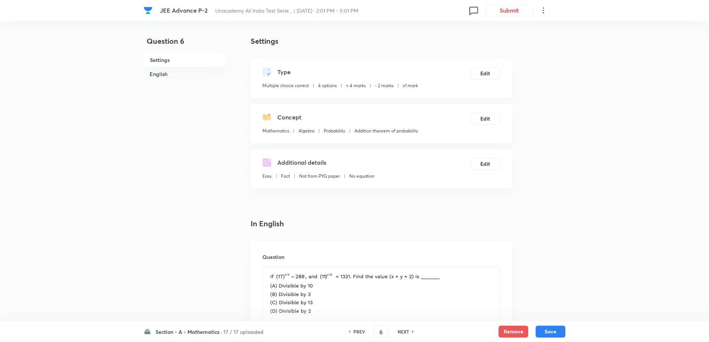
checkbox input "true"
click at [406, 331] on h6 "NEXT" at bounding box center [403, 331] width 12 height 7
type input "7"
checkbox input "false"
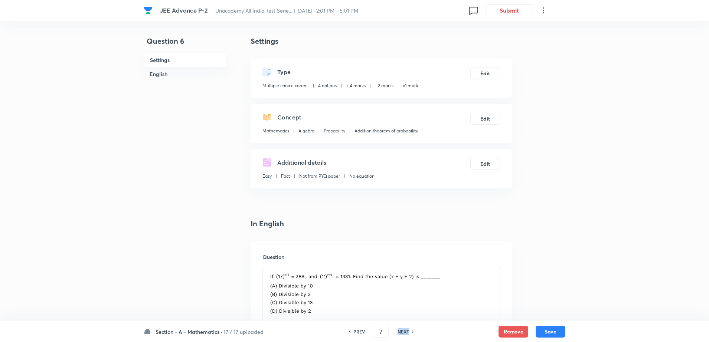
checkbox input "false"
checkbox input "true"
click at [406, 331] on h6 "NEXT" at bounding box center [403, 331] width 12 height 7
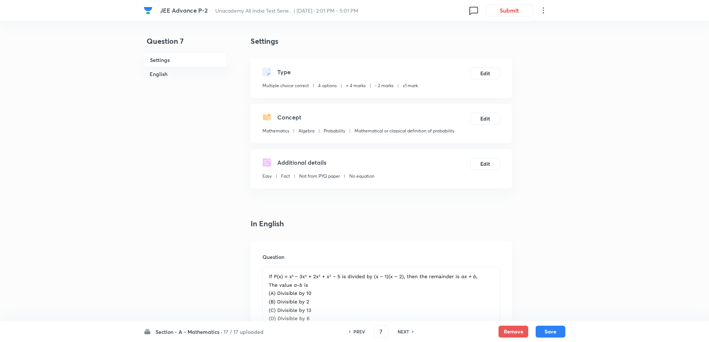
type input "8"
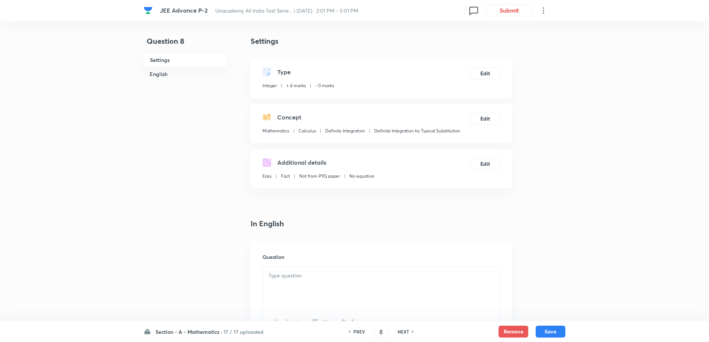
type input "-25"
click at [399, 331] on h6 "NEXT" at bounding box center [403, 331] width 12 height 7
type input "9"
type input "-2"
click at [399, 331] on h6 "NEXT" at bounding box center [403, 331] width 12 height 7
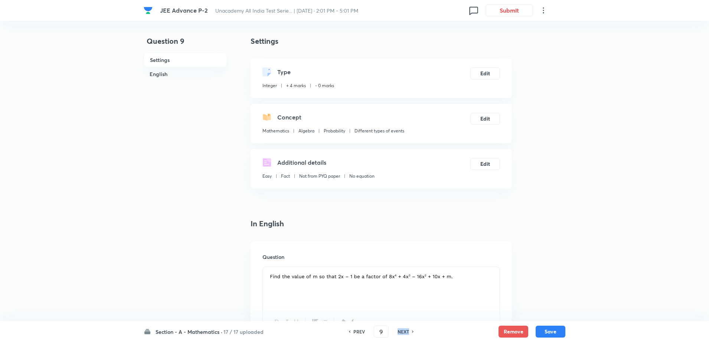
type input "10"
type input "4"
click at [399, 331] on h6 "NEXT" at bounding box center [403, 331] width 12 height 7
type input "11"
type input "176"
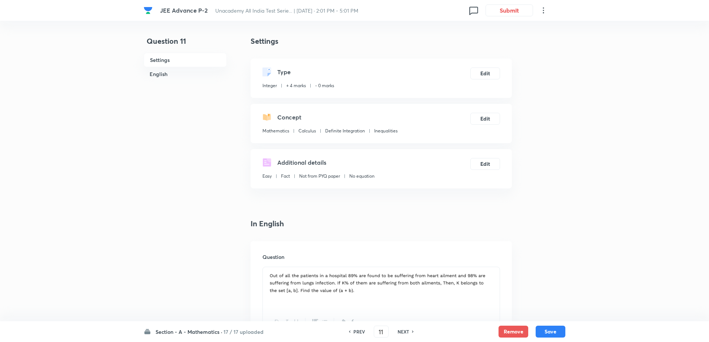
click at [399, 331] on h6 "NEXT" at bounding box center [403, 331] width 12 height 7
type input "12"
type input "1"
click at [399, 331] on h6 "NEXT" at bounding box center [403, 331] width 12 height 7
type input "13"
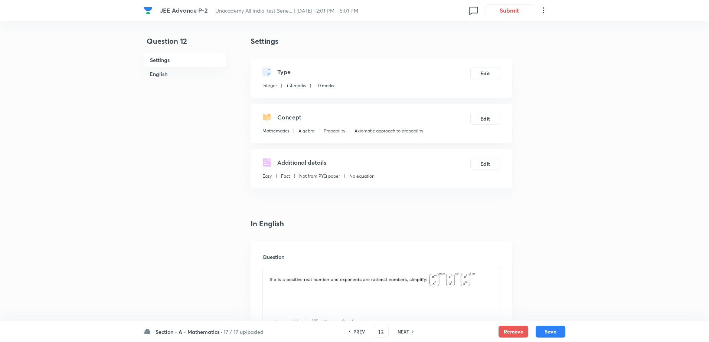
type input "7"
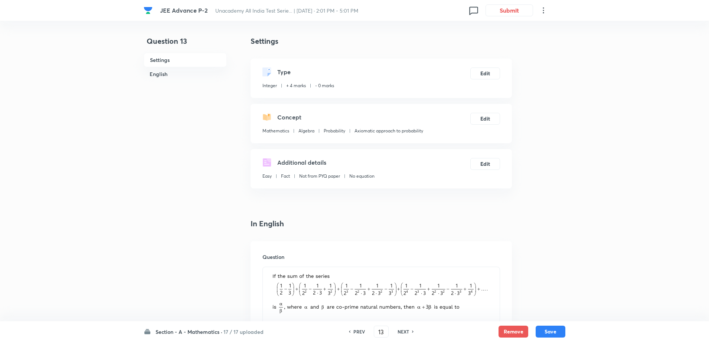
click at [399, 331] on h6 "NEXT" at bounding box center [403, 331] width 12 height 7
type input "14"
type input "360"
click at [399, 331] on h6 "NEXT" at bounding box center [403, 331] width 12 height 7
type input "15"
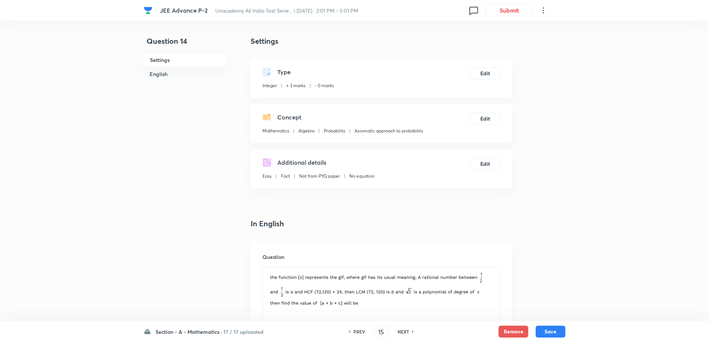
type input "313"
click at [399, 331] on h6 "NEXT" at bounding box center [403, 331] width 12 height 7
type input "16"
type input "17"
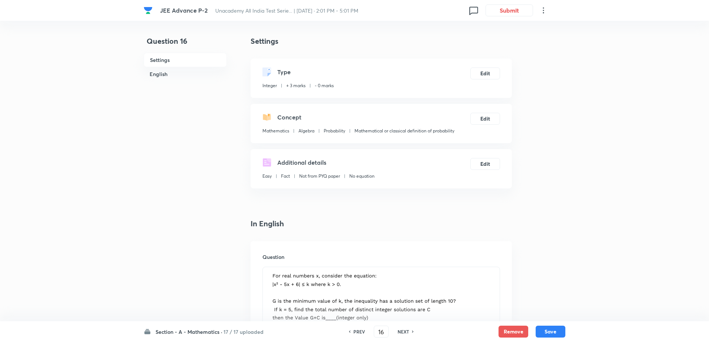
click at [399, 331] on h6 "NEXT" at bounding box center [403, 331] width 12 height 7
type input "17"
type input "12"
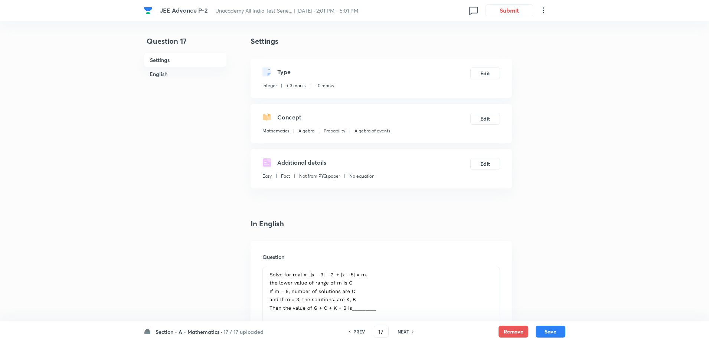
click at [399, 331] on h6 "NEXT" at bounding box center [403, 331] width 12 height 7
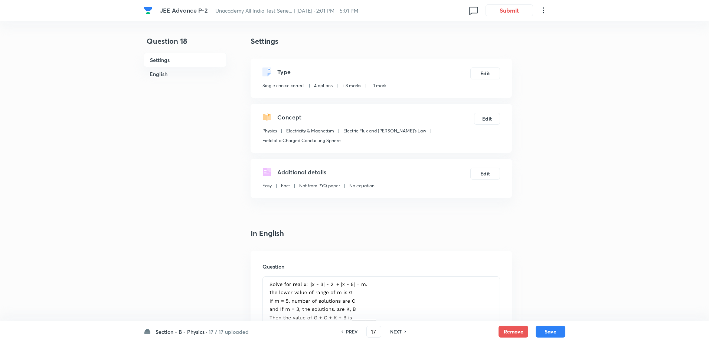
type input "18"
checkbox input "true"
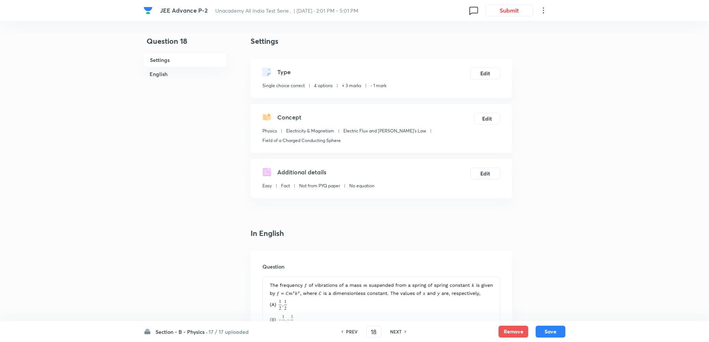
click at [399, 331] on h6 "NEXT" at bounding box center [396, 331] width 12 height 7
type input "19"
checkbox input "false"
checkbox input "true"
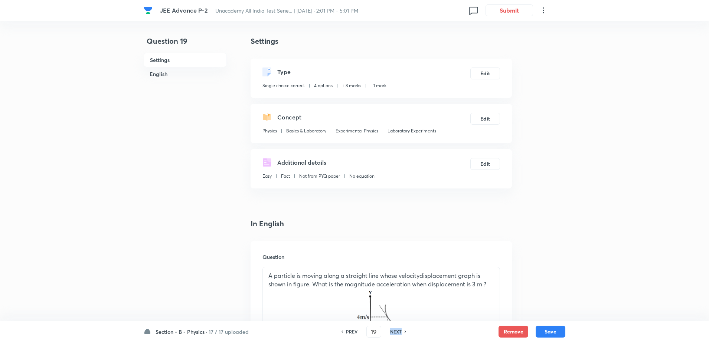
click at [399, 331] on h6 "NEXT" at bounding box center [396, 331] width 12 height 7
type input "20"
checkbox input "false"
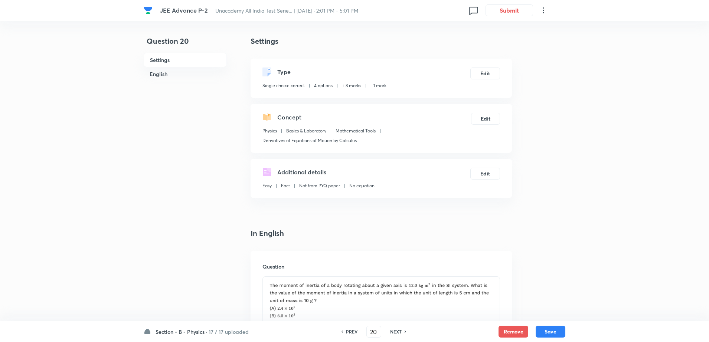
checkbox input "true"
click at [399, 331] on h6 "NEXT" at bounding box center [396, 331] width 12 height 7
type input "21"
checkbox input "false"
checkbox input "true"
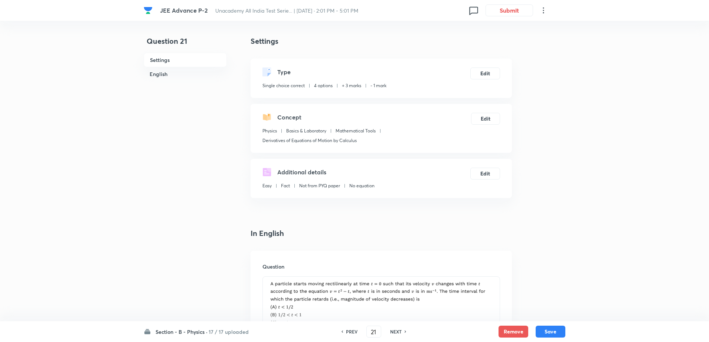
click at [399, 331] on h6 "NEXT" at bounding box center [396, 331] width 12 height 7
type input "22"
checkbox input "true"
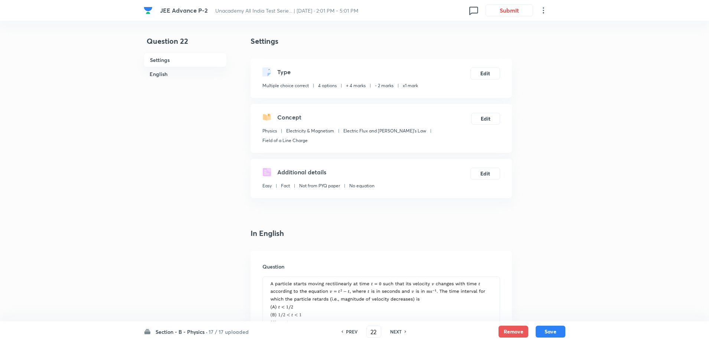
checkbox input "true"
checkbox input "false"
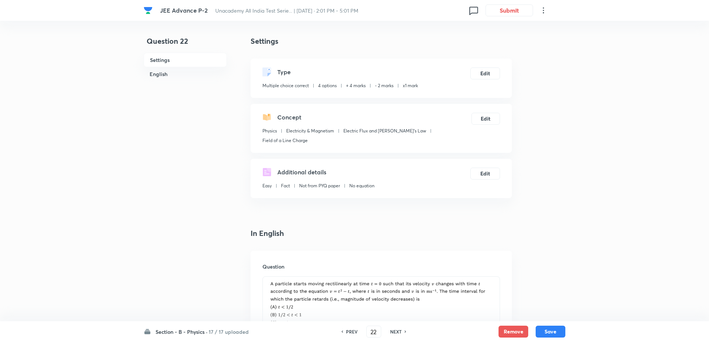
checkbox input "true"
click at [399, 331] on h6 "NEXT" at bounding box center [396, 331] width 12 height 7
type input "23"
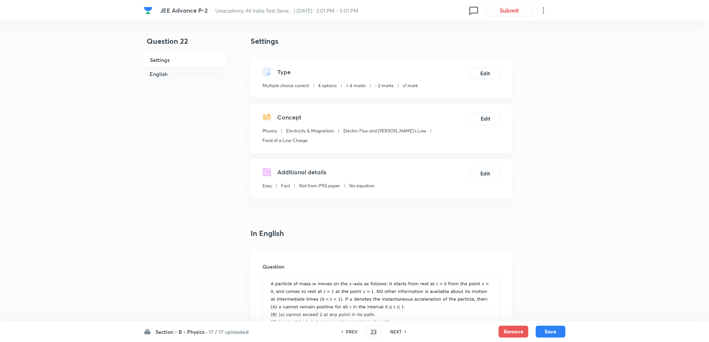
checkbox input "false"
checkbox input "true"
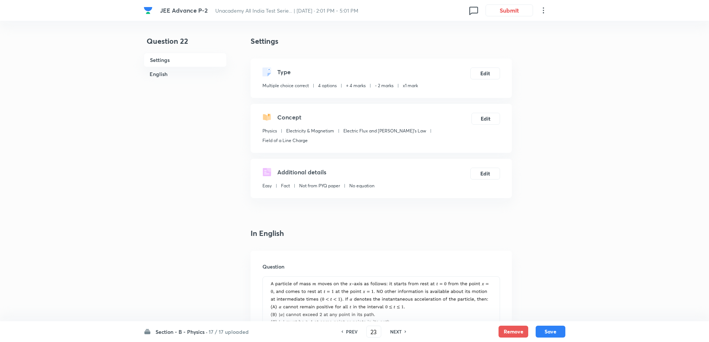
checkbox input "true"
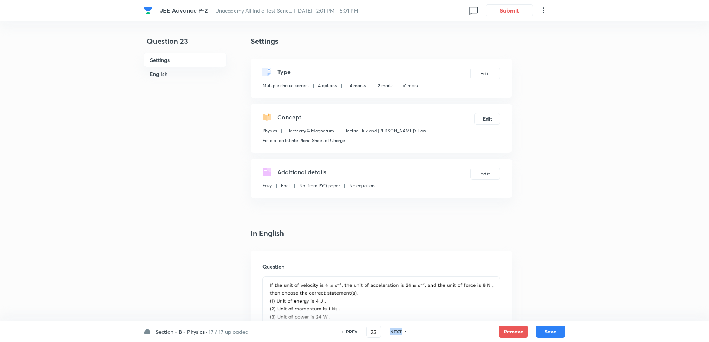
click at [399, 331] on h6 "NEXT" at bounding box center [396, 331] width 12 height 7
type input "24"
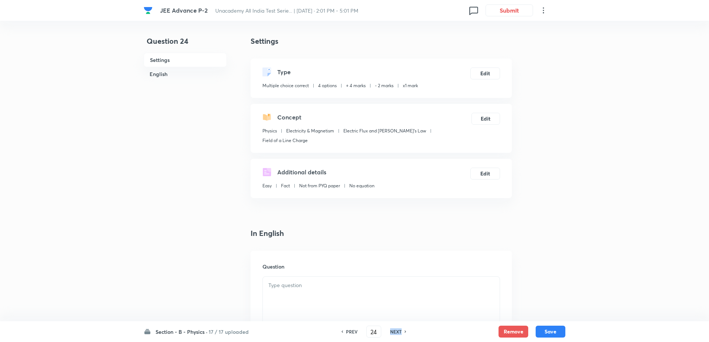
checkbox input "false"
checkbox input "true"
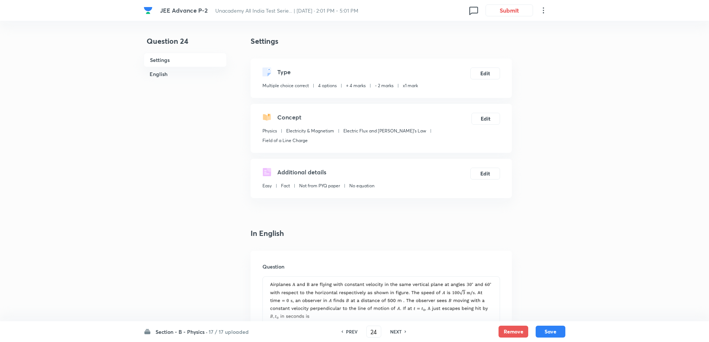
click at [399, 331] on h6 "NEXT" at bounding box center [396, 331] width 12 height 7
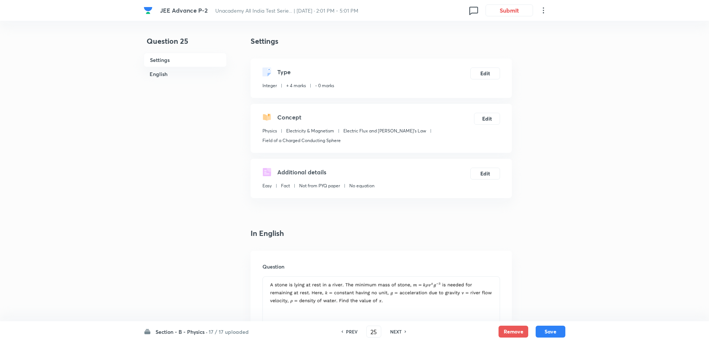
click at [399, 331] on h6 "NEXT" at bounding box center [396, 331] width 12 height 7
type input "26"
type input "35"
click at [399, 331] on h6 "NEXT" at bounding box center [396, 331] width 12 height 7
type input "27"
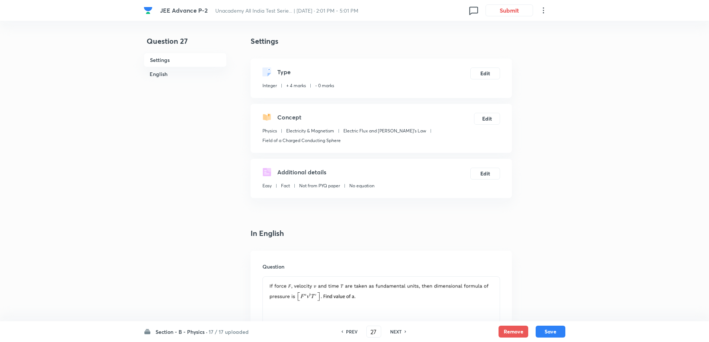
type input "1"
click at [399, 331] on h6 "NEXT" at bounding box center [396, 331] width 12 height 7
type input "28"
type input "315"
click at [399, 331] on h6 "NEXT" at bounding box center [396, 331] width 12 height 7
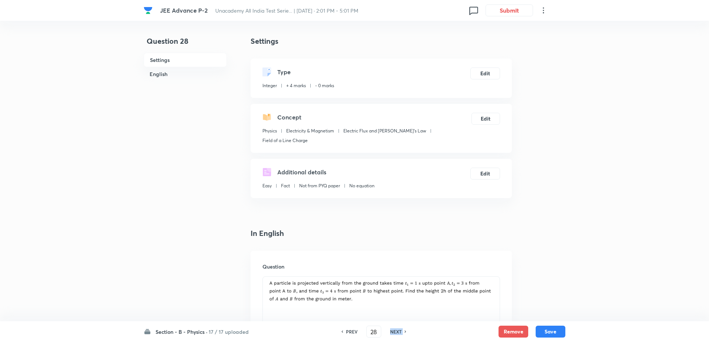
type input "29"
type input "1"
click at [399, 331] on h6 "NEXT" at bounding box center [396, 331] width 12 height 7
type input "30"
type input "21"
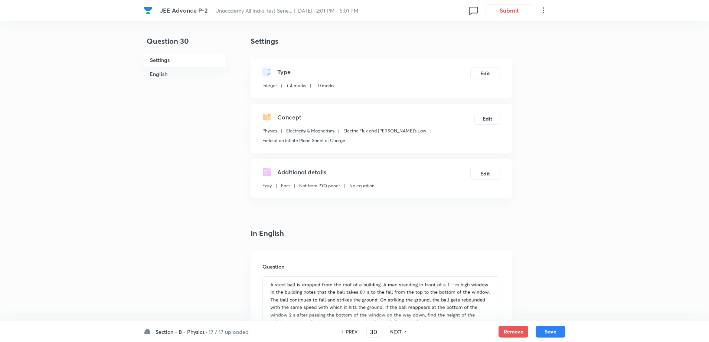
click at [399, 331] on h6 "NEXT" at bounding box center [396, 331] width 12 height 7
type input "31"
type input "4"
click at [399, 331] on h6 "NEXT" at bounding box center [396, 331] width 12 height 7
type input "32"
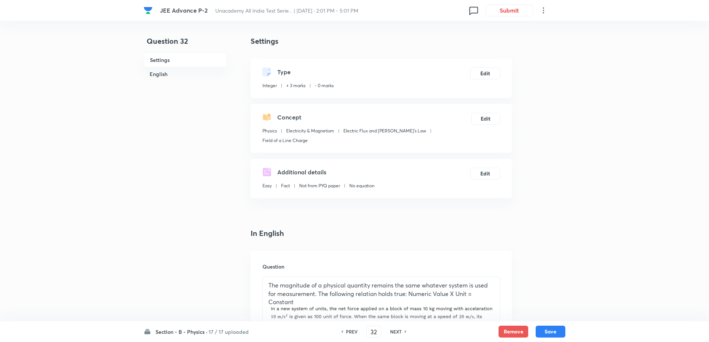
type input "200"
click at [399, 331] on h6 "NEXT" at bounding box center [396, 331] width 12 height 7
type input "33"
type input "250"
click at [399, 331] on h6 "NEXT" at bounding box center [396, 331] width 12 height 7
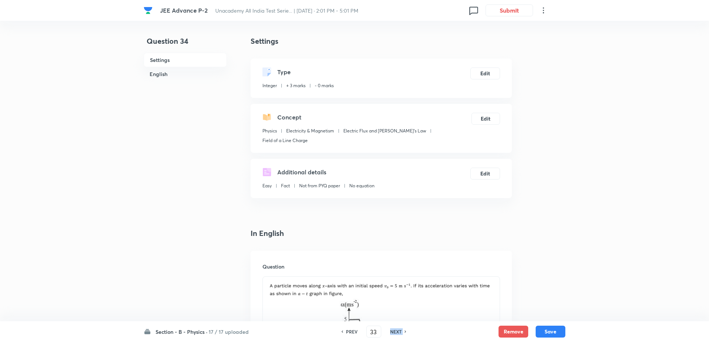
type input "34"
type input "3"
click at [399, 331] on h6 "NEXT" at bounding box center [396, 331] width 12 height 7
type input "35"
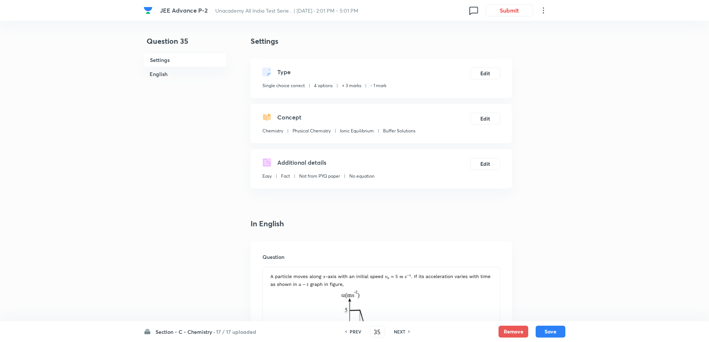
checkbox input "true"
click at [399, 331] on h6 "NEXT" at bounding box center [400, 331] width 12 height 7
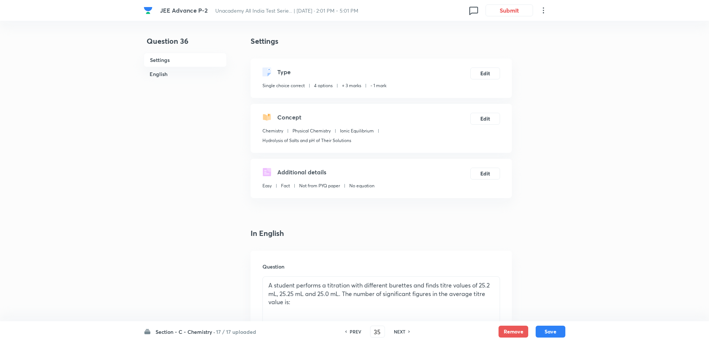
type input "36"
checkbox input "false"
checkbox input "true"
click at [350, 332] on h6 "PREV" at bounding box center [356, 331] width 12 height 7
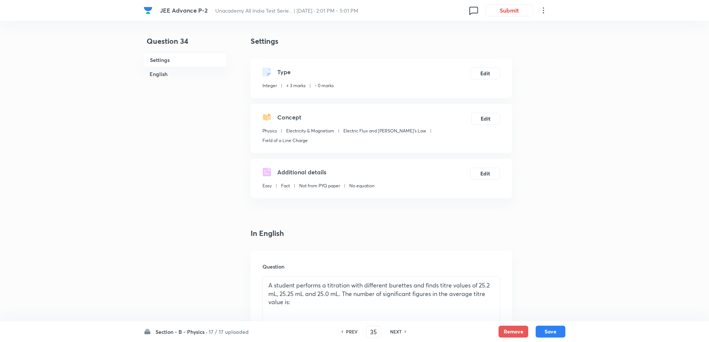
type input "34"
type input "3"
click at [395, 332] on h6 "NEXT" at bounding box center [396, 331] width 12 height 7
type input "36"
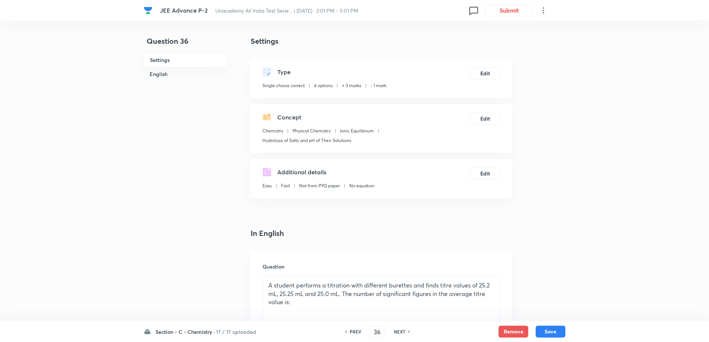
checkbox input "false"
checkbox input "true"
click at [395, 332] on h6 "NEXT" at bounding box center [400, 331] width 12 height 7
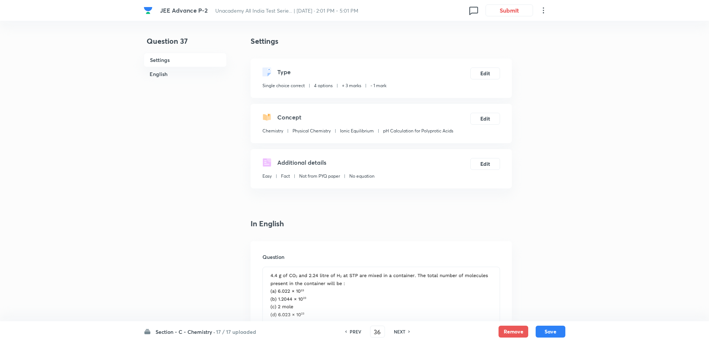
type input "37"
checkbox input "false"
checkbox input "true"
click at [395, 332] on h6 "NEXT" at bounding box center [400, 331] width 12 height 7
type input "38"
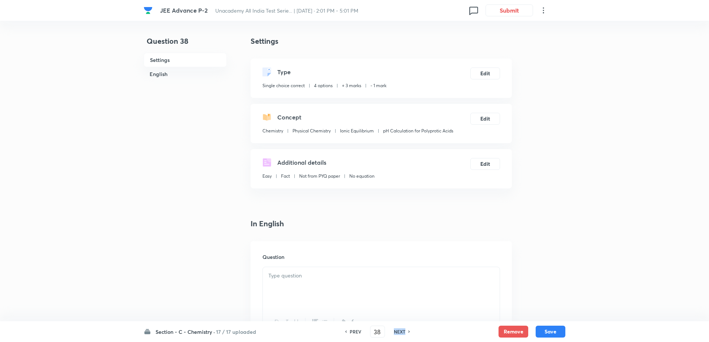
checkbox input "false"
checkbox input "true"
click at [395, 332] on h6 "NEXT" at bounding box center [400, 331] width 12 height 7
type input "39"
checkbox input "true"
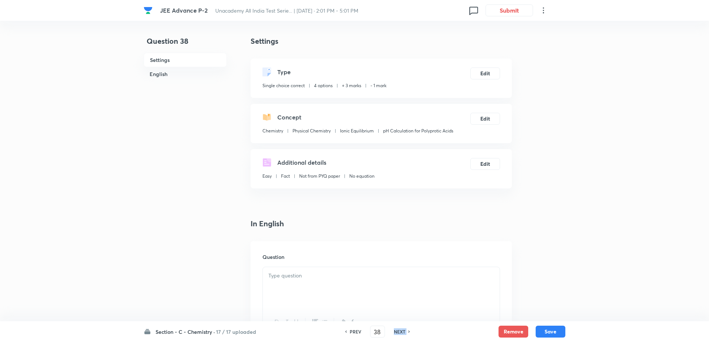
checkbox input "true"
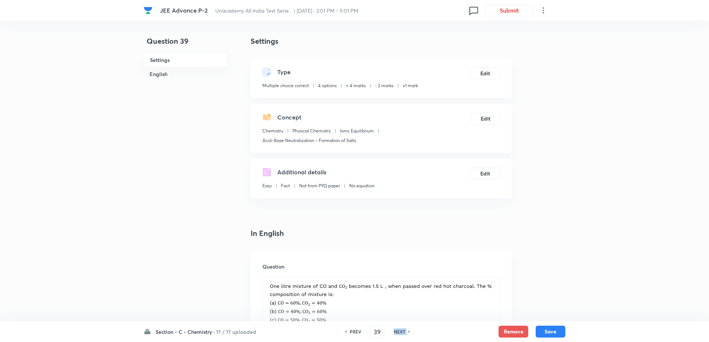
checkbox input "false"
checkbox input "true"
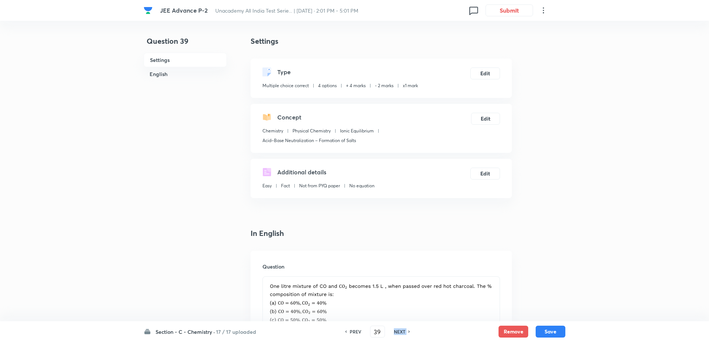
checkbox input "true"
click at [395, 332] on h6 "NEXT" at bounding box center [400, 331] width 12 height 7
type input "40"
checkbox input "false"
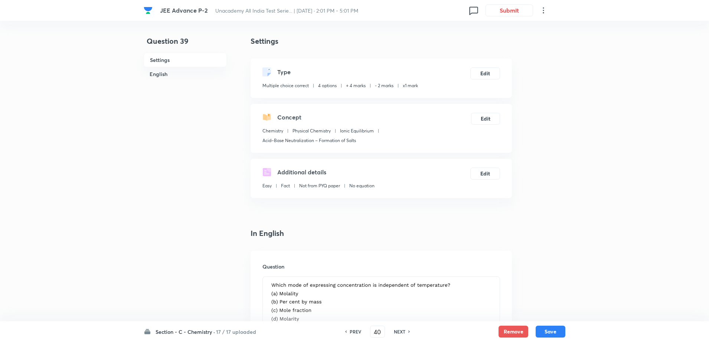
checkbox input "false"
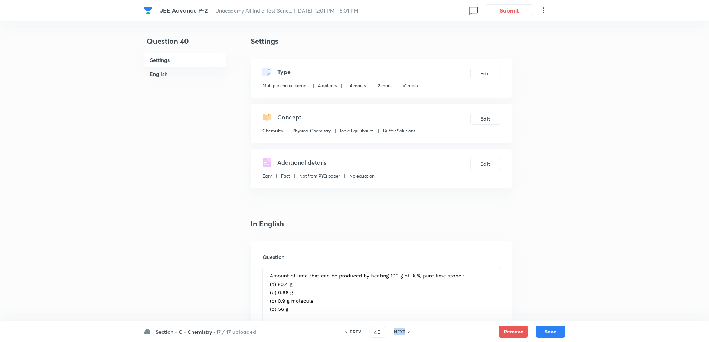
checkbox input "true"
click at [395, 332] on h6 "NEXT" at bounding box center [400, 331] width 12 height 7
type input "41"
checkbox input "false"
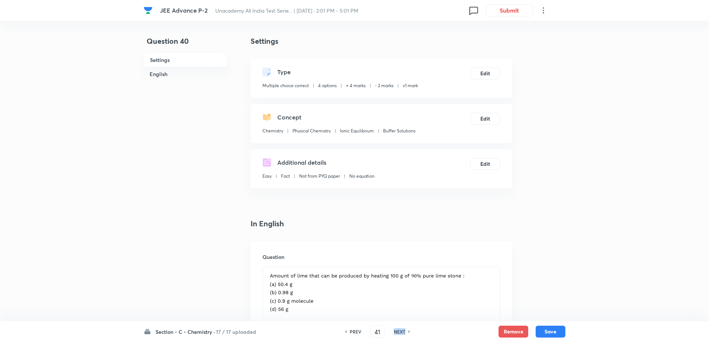
checkbox input "false"
checkbox input "true"
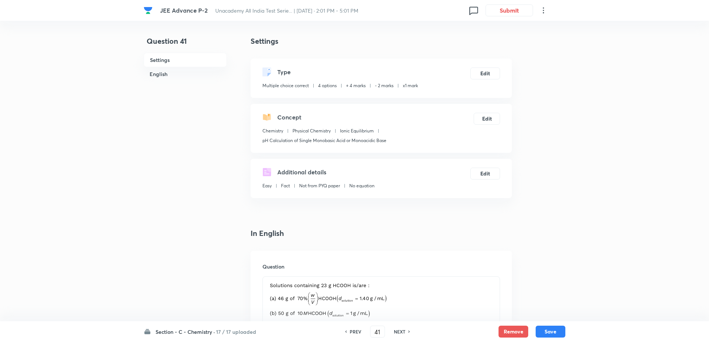
click at [395, 332] on h6 "NEXT" at bounding box center [400, 331] width 12 height 7
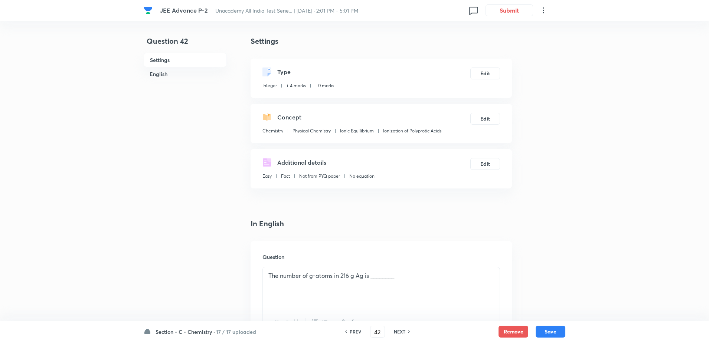
click at [395, 332] on h6 "NEXT" at bounding box center [400, 331] width 12 height 7
type input "43"
type input "5"
click at [395, 332] on h6 "NEXT" at bounding box center [400, 331] width 12 height 7
type input "44"
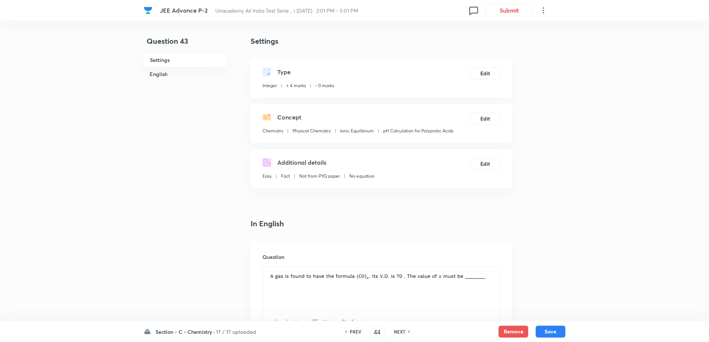
type input "800"
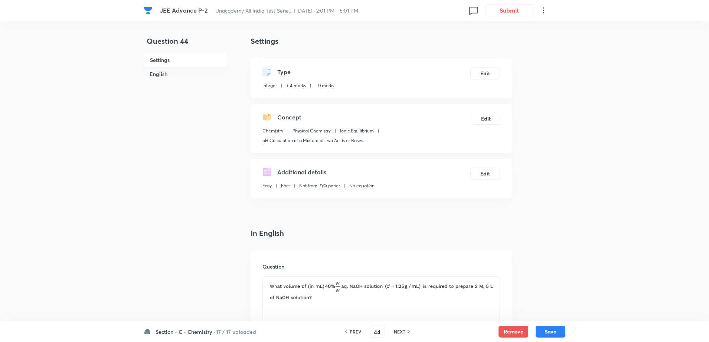
click at [395, 332] on h6 "NEXT" at bounding box center [400, 331] width 12 height 7
type input "45"
type input "125"
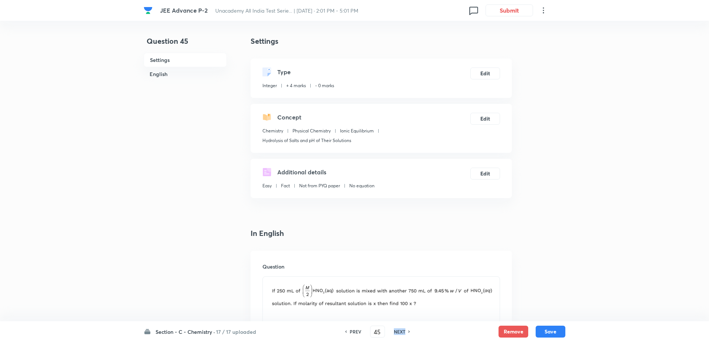
click at [395, 332] on h6 "NEXT" at bounding box center [400, 331] width 12 height 7
type input "46"
type input "5"
click at [395, 332] on h6 "NEXT" at bounding box center [400, 331] width 12 height 7
type input "47"
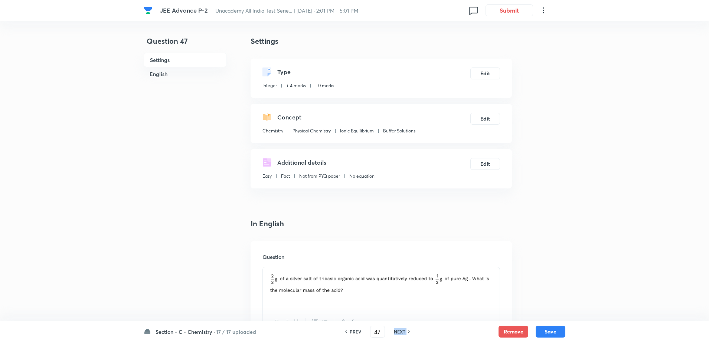
type input "327"
click at [395, 332] on h6 "NEXT" at bounding box center [400, 331] width 12 height 7
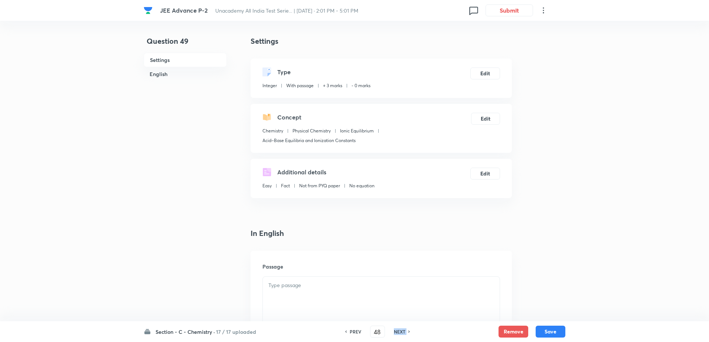
type input "49"
type input "34"
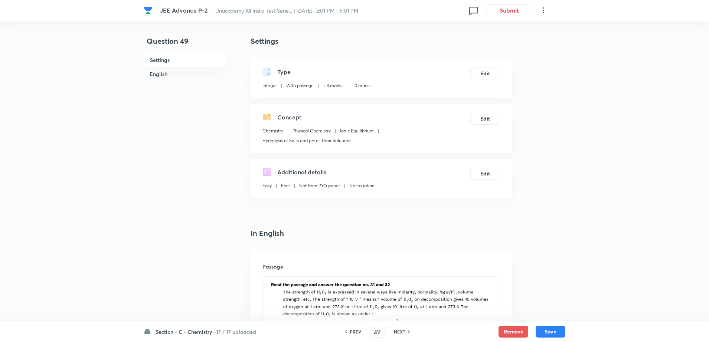
click at [395, 332] on h6 "NEXT" at bounding box center [400, 331] width 12 height 7
type input "50"
type input "284"
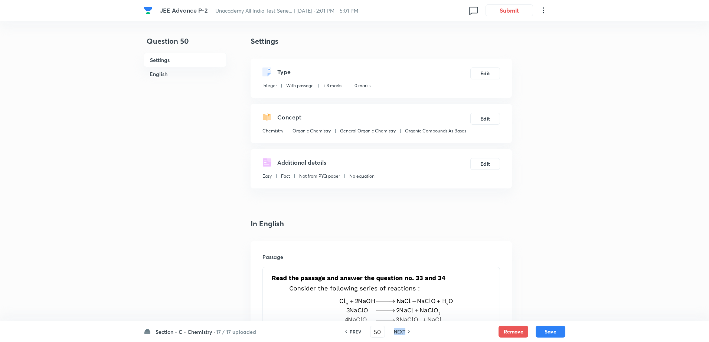
click at [395, 332] on h6 "NEXT" at bounding box center [400, 331] width 12 height 7
type input "51"
type input "175"
click at [395, 332] on h6 "NEXT" at bounding box center [400, 331] width 12 height 7
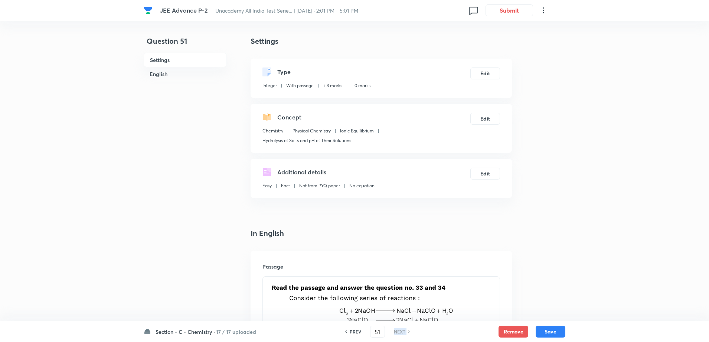
click at [395, 332] on h6 "NEXT" at bounding box center [400, 331] width 12 height 7
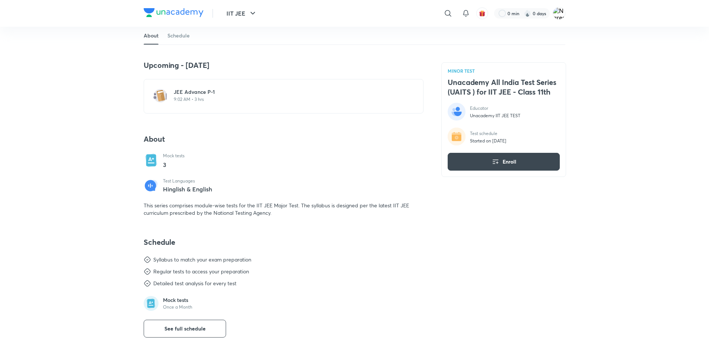
scroll to position [241, 0]
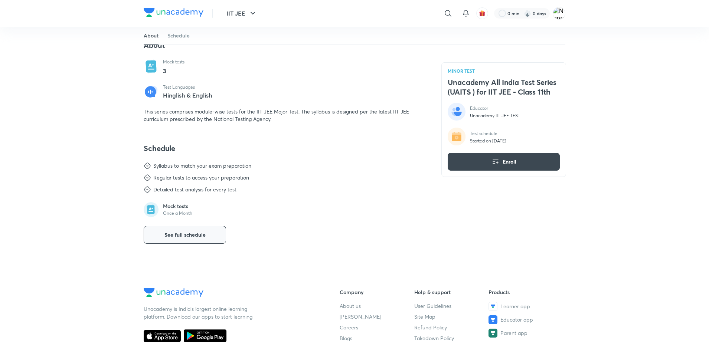
click at [189, 241] on button "See full schedule" at bounding box center [185, 235] width 82 height 18
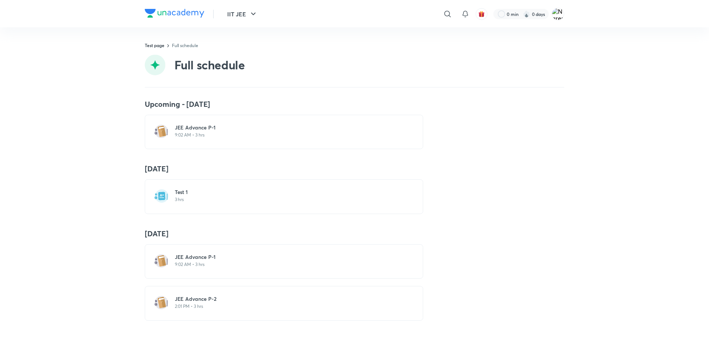
scroll to position [1, 0]
click at [192, 299] on h6 "JEE Advance P-2" at bounding box center [290, 299] width 229 height 7
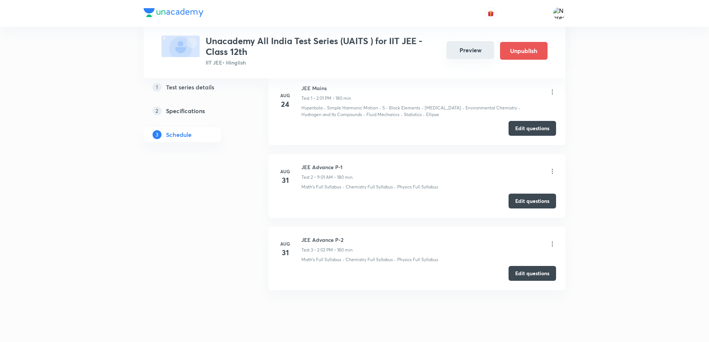
click at [483, 55] on button "Preview" at bounding box center [469, 50] width 47 height 18
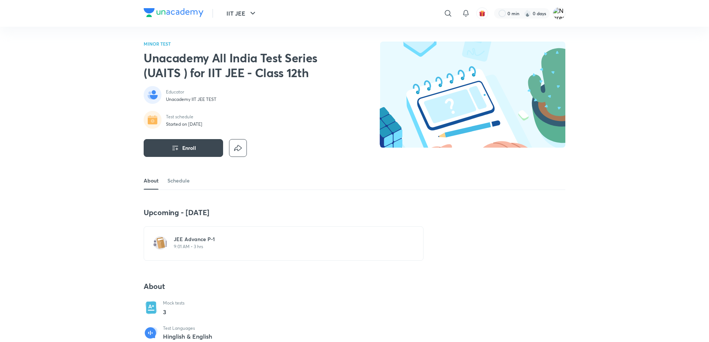
click at [190, 250] on div "JEE Advance P-1 9:01 AM • 3 hrs" at bounding box center [288, 244] width 229 height 16
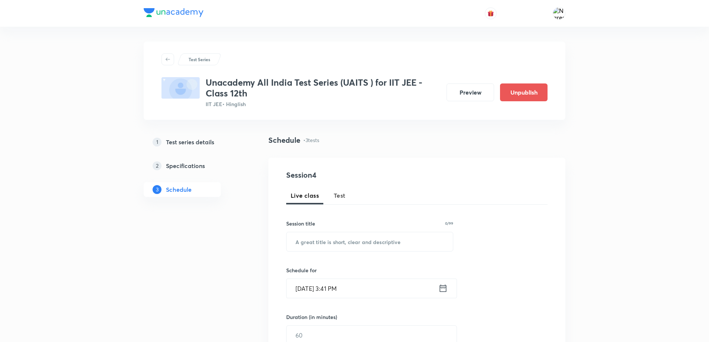
scroll to position [390, 0]
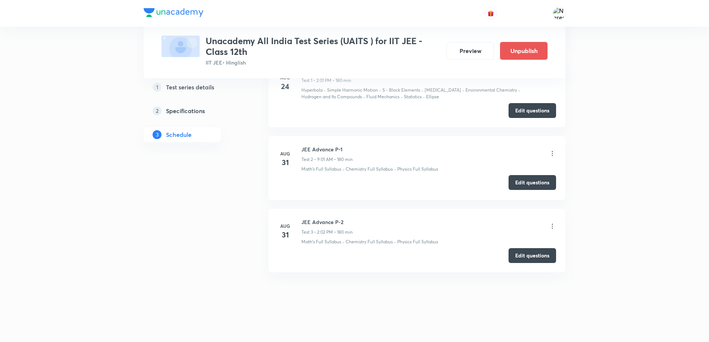
click at [528, 181] on button "Edit questions" at bounding box center [531, 182] width 47 height 15
click at [521, 256] on button "Edit questions" at bounding box center [531, 254] width 47 height 15
click at [547, 183] on button "Edit questions" at bounding box center [531, 182] width 47 height 15
click at [354, 85] on div "JEE Mains Test 1 • 2:01 PM • 180 min Hyperbola · Simple Harmonic Motion · S - B…" at bounding box center [428, 83] width 255 height 34
click at [519, 259] on button "Edit questions" at bounding box center [531, 254] width 47 height 15
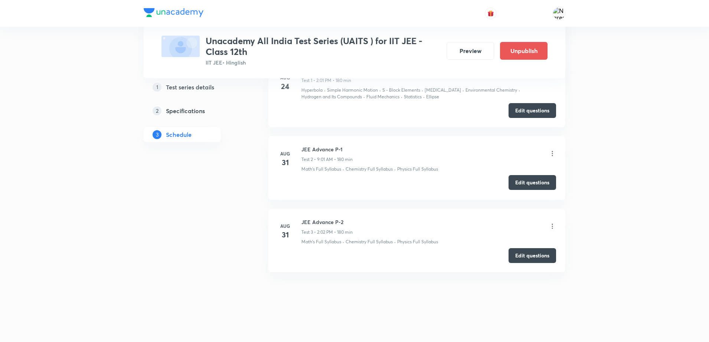
click at [511, 183] on button "Edit questions" at bounding box center [531, 182] width 47 height 15
click at [524, 259] on button "Edit questions" at bounding box center [531, 254] width 47 height 15
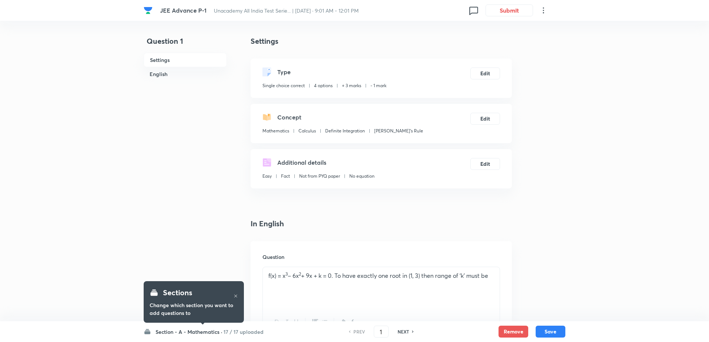
click at [408, 333] on h6 "NEXT" at bounding box center [403, 331] width 12 height 7
type input "2"
checkbox input "false"
click at [408, 333] on h6 "NEXT" at bounding box center [403, 331] width 12 height 7
checkbox input "true"
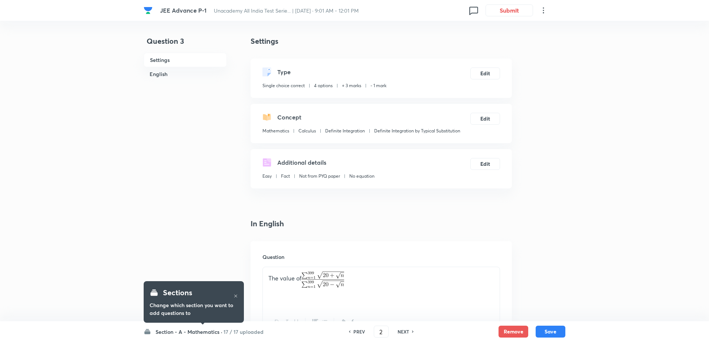
type input "3"
checkbox input "false"
checkbox input "true"
click at [408, 333] on h6 "NEXT" at bounding box center [403, 331] width 12 height 7
type input "4"
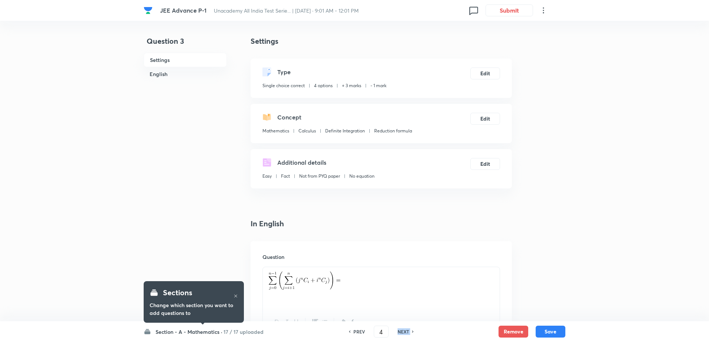
click at [408, 333] on h6 "NEXT" at bounding box center [403, 331] width 12 height 7
checkbox input "false"
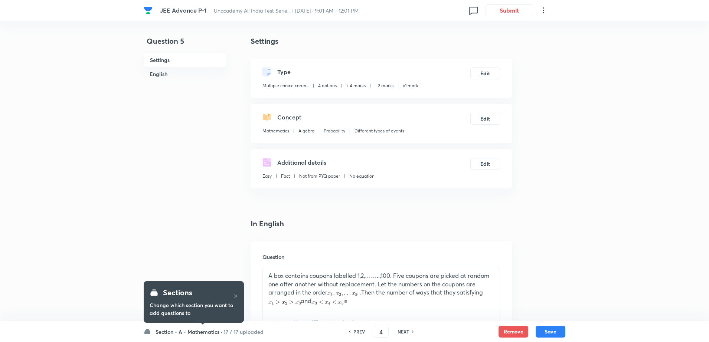
checkbox input "true"
type input "5"
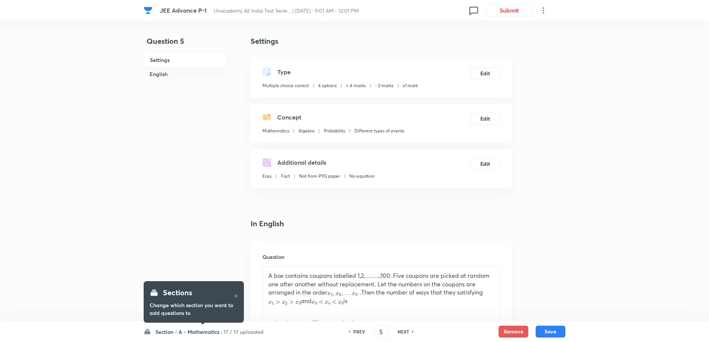
checkbox input "false"
checkbox input "true"
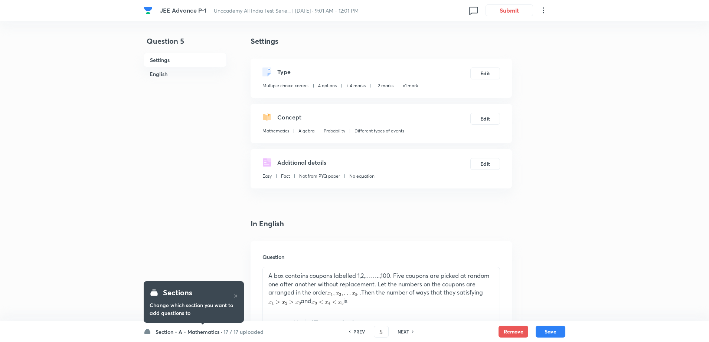
checkbox input "true"
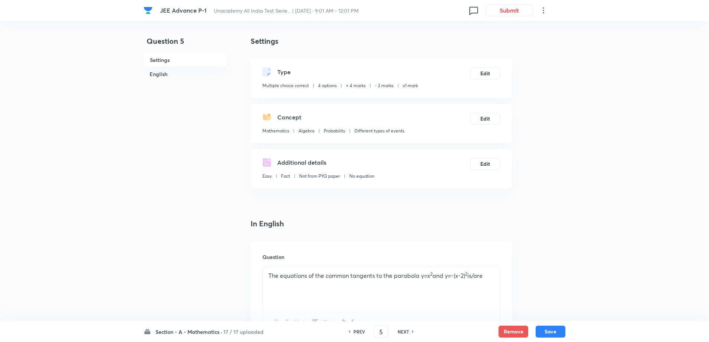
click at [408, 333] on h6 "NEXT" at bounding box center [403, 331] width 12 height 7
type input "6"
click at [408, 333] on h6 "NEXT" at bounding box center [403, 331] width 12 height 7
checkbox input "false"
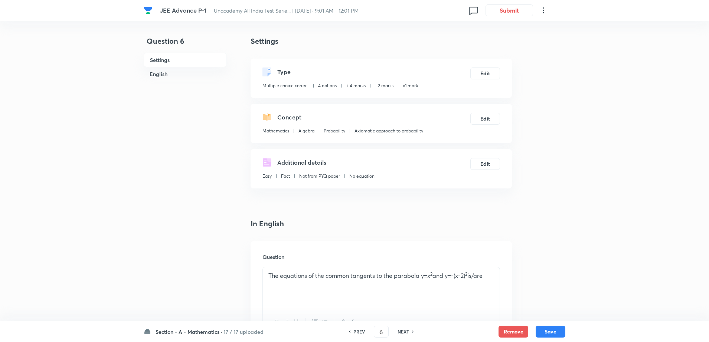
checkbox input "true"
click at [408, 333] on h6 "NEXT" at bounding box center [403, 331] width 12 height 7
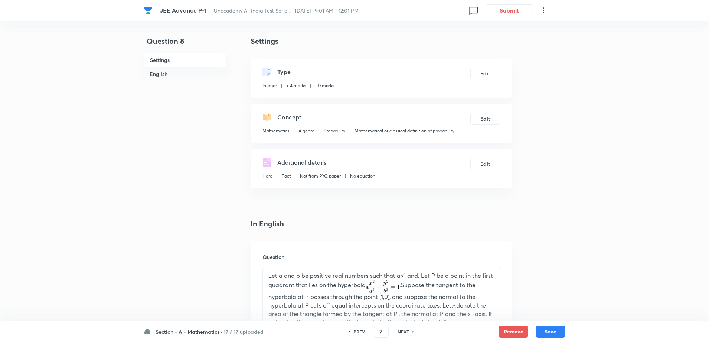
type input "8"
type input "1"
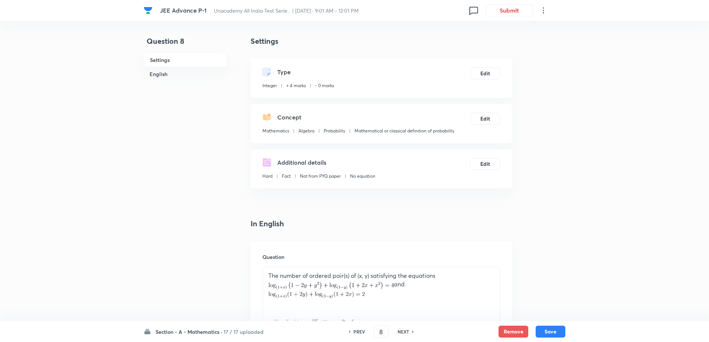
click at [408, 333] on h6 "NEXT" at bounding box center [403, 331] width 12 height 7
type input "10"
type input "7"
type input "3"
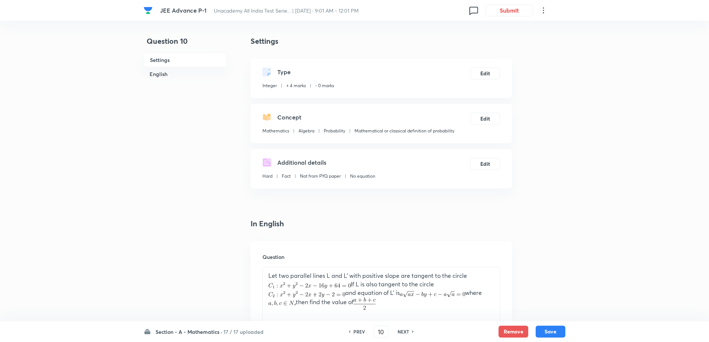
click at [408, 333] on h6 "NEXT" at bounding box center [403, 331] width 12 height 7
type input "11"
type input "126"
click at [408, 333] on h6 "NEXT" at bounding box center [403, 331] width 12 height 7
type input "12"
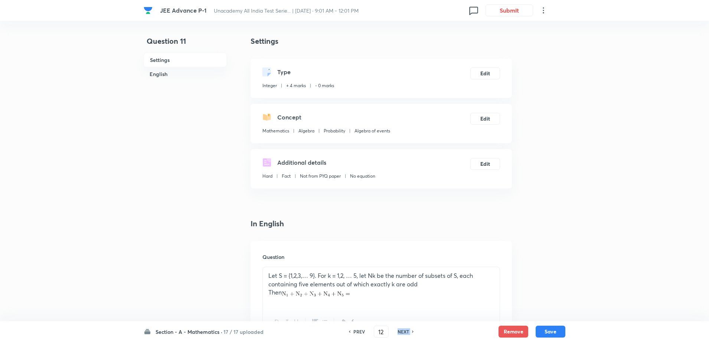
click at [408, 333] on h6 "NEXT" at bounding box center [403, 331] width 12 height 7
type input "13"
type input "4"
type input "3"
click at [408, 333] on h6 "NEXT" at bounding box center [403, 331] width 12 height 7
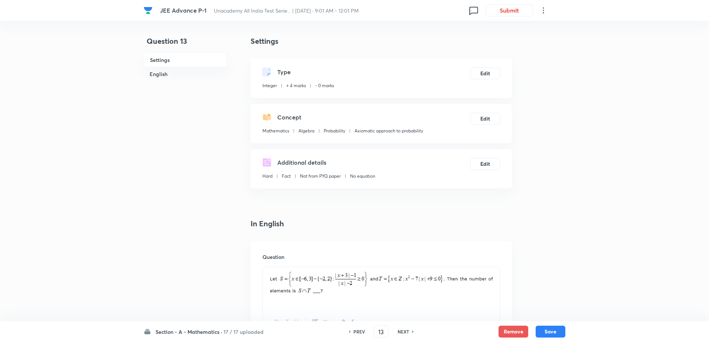
type input "14"
checkbox input "true"
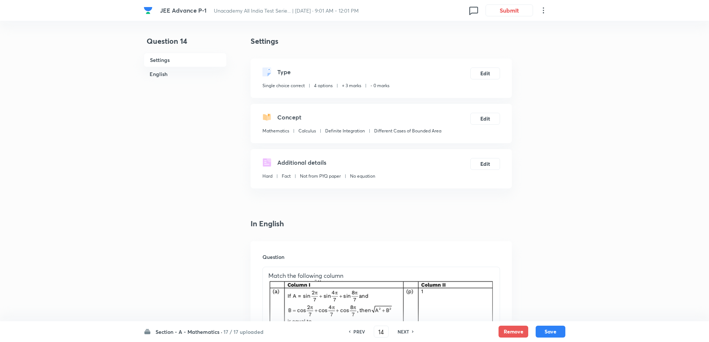
click at [408, 333] on h6 "NEXT" at bounding box center [403, 331] width 12 height 7
type input "15"
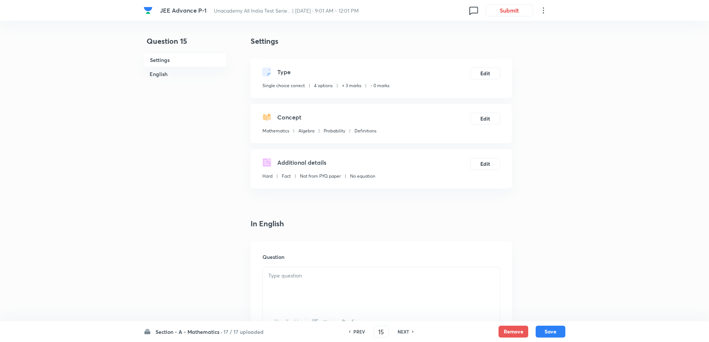
checkbox input "true"
click at [408, 333] on h6 "NEXT" at bounding box center [403, 331] width 12 height 7
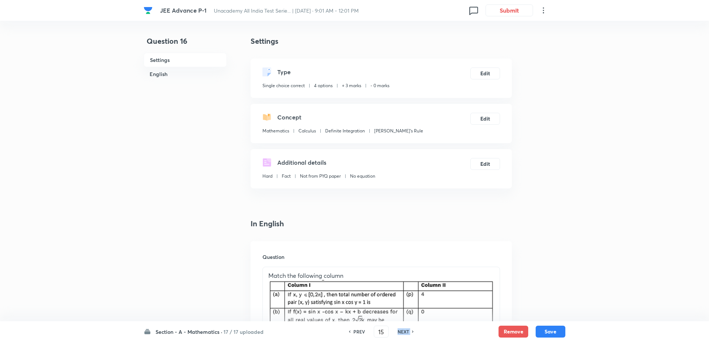
type input "16"
checkbox input "true"
click at [408, 333] on h6 "NEXT" at bounding box center [403, 331] width 12 height 7
type input "17"
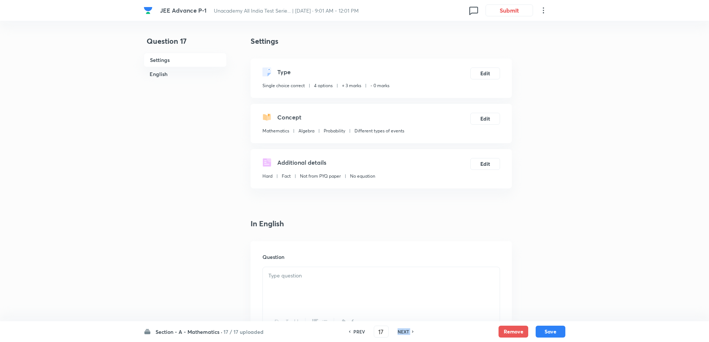
checkbox input "false"
click at [408, 333] on h6 "NEXT" at bounding box center [403, 331] width 12 height 7
checkbox input "true"
type input "18"
checkbox input "true"
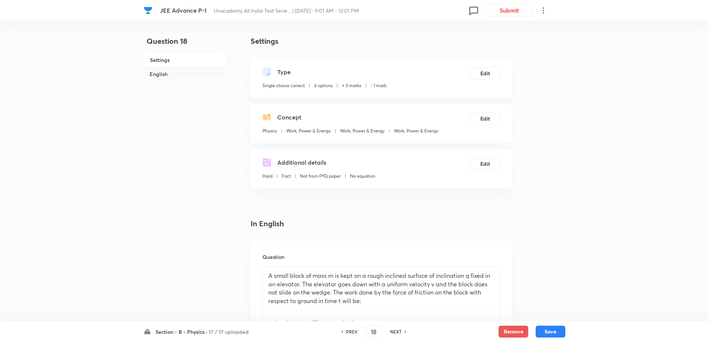
click at [348, 331] on h6 "PREV" at bounding box center [352, 331] width 12 height 7
type input "17"
checkbox input "true"
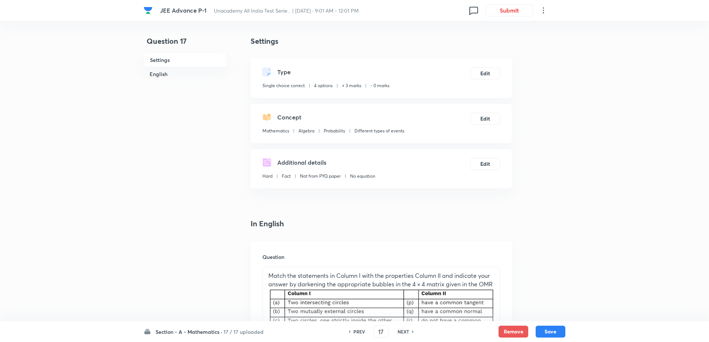
click at [357, 332] on h6 "PREV" at bounding box center [359, 331] width 12 height 7
type input "16"
checkbox input "false"
checkbox input "true"
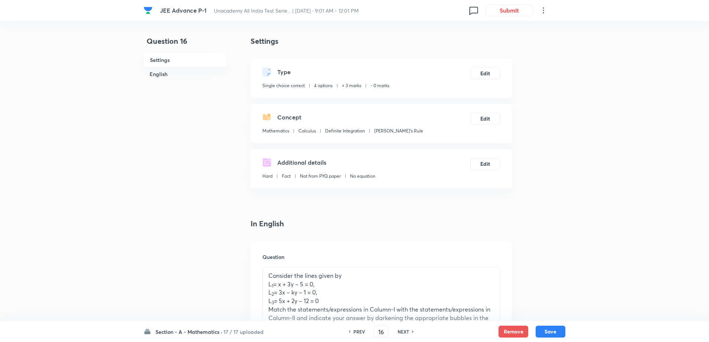
click at [357, 332] on h6 "PREV" at bounding box center [359, 331] width 12 height 7
type input "15"
checkbox input "true"
click at [357, 332] on h6 "PREV" at bounding box center [359, 331] width 12 height 7
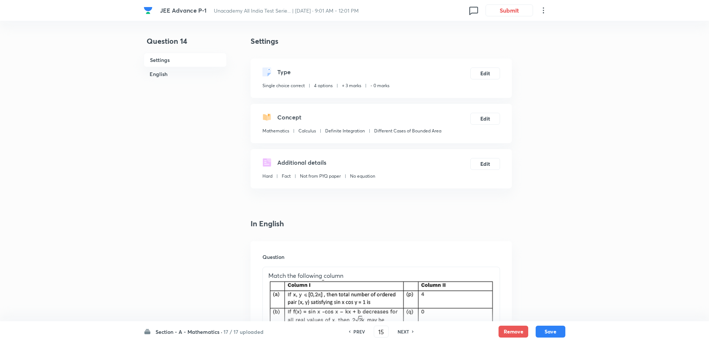
type input "14"
checkbox input "true"
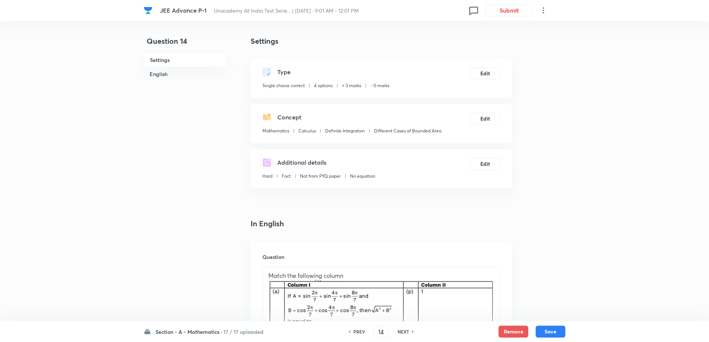
click at [357, 332] on h6 "PREV" at bounding box center [359, 331] width 12 height 7
type input "13"
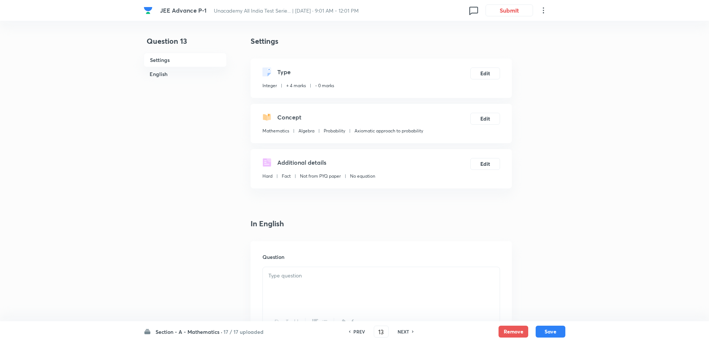
type input "3"
click at [396, 332] on div "NEXT" at bounding box center [404, 331] width 20 height 7
type input "14"
checkbox input "true"
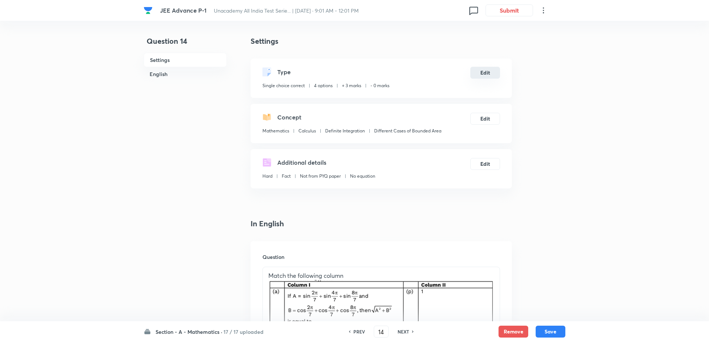
click at [485, 71] on button "Edit" at bounding box center [485, 73] width 30 height 12
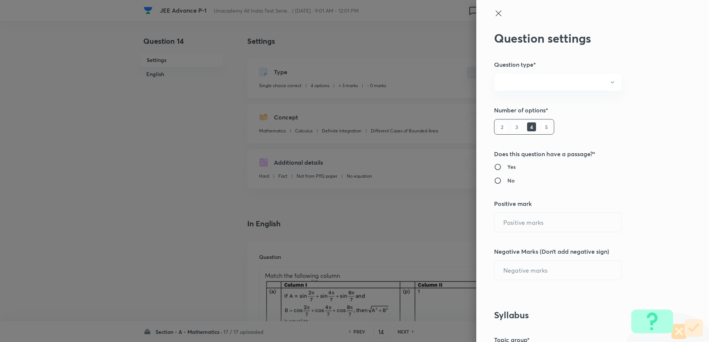
radio input "true"
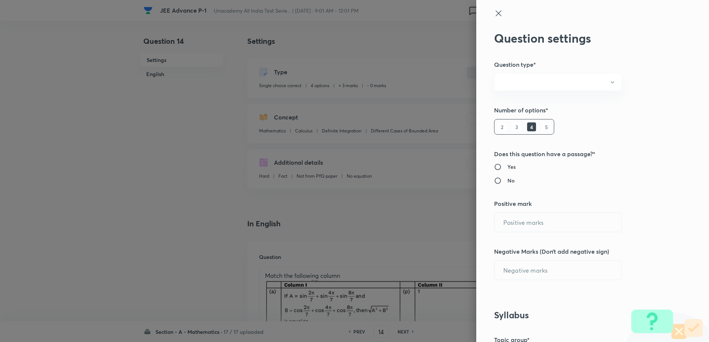
radio input "true"
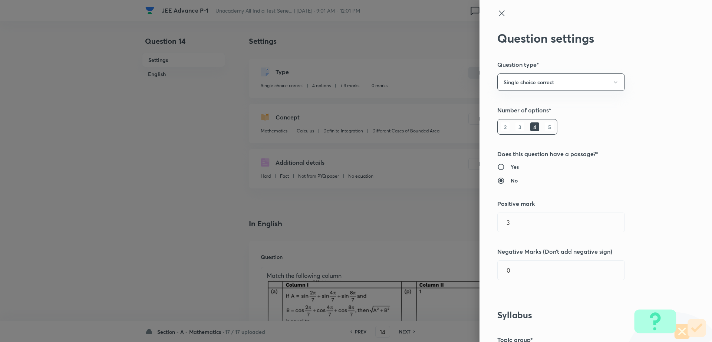
type input "3"
type input "0"
type input "Mathematics"
type input "Calculus"
type input "Definite Integration"
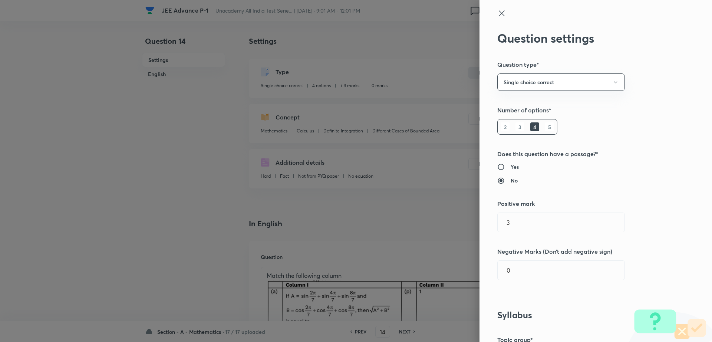
type input "Different Cases of Bounded Area"
click at [510, 285] on div "Question settings Question type* Single choice correct Number of options* 2 3 4…" at bounding box center [596, 171] width 233 height 342
click at [512, 270] on input "0" at bounding box center [561, 270] width 127 height 19
type input "1"
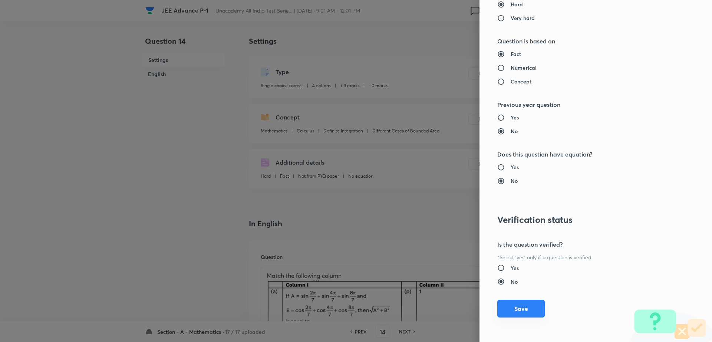
click at [516, 314] on button "Save" at bounding box center [521, 309] width 47 height 18
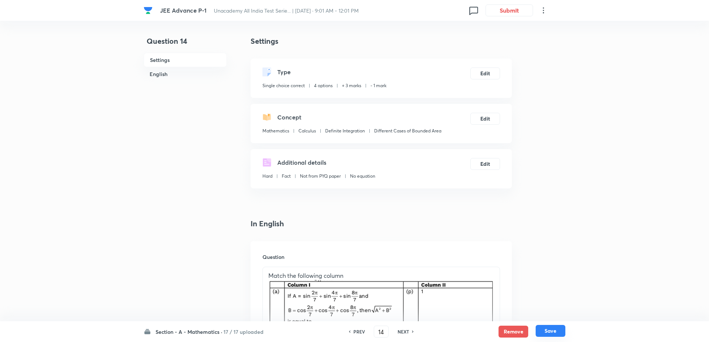
click at [538, 332] on button "Save" at bounding box center [550, 331] width 30 height 12
type input "15"
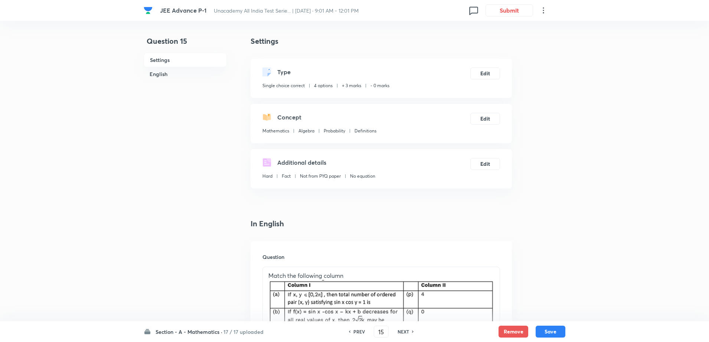
checkbox input "true"
click at [477, 75] on button "Edit" at bounding box center [485, 73] width 30 height 12
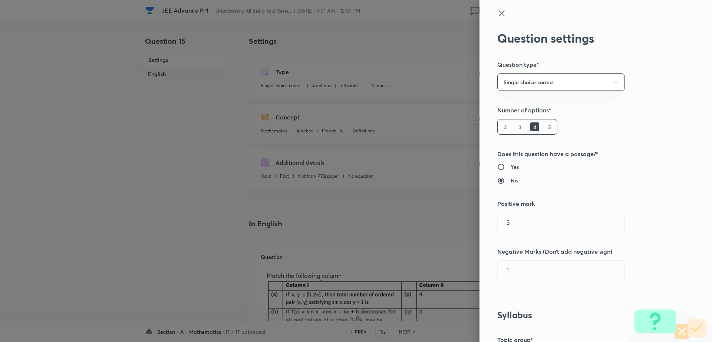
type input "0"
type input "Algebra"
type input "Probability"
type input "Definitions"
click at [510, 276] on input "0" at bounding box center [561, 270] width 127 height 19
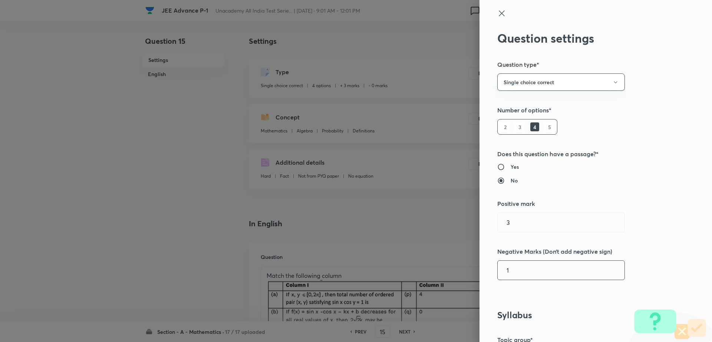
type input "1"
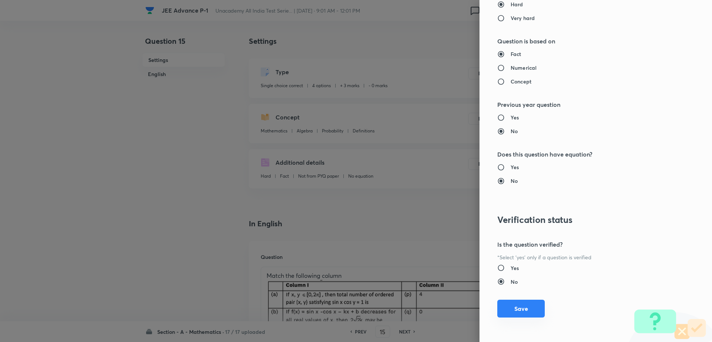
click at [498, 312] on button "Save" at bounding box center [521, 309] width 47 height 18
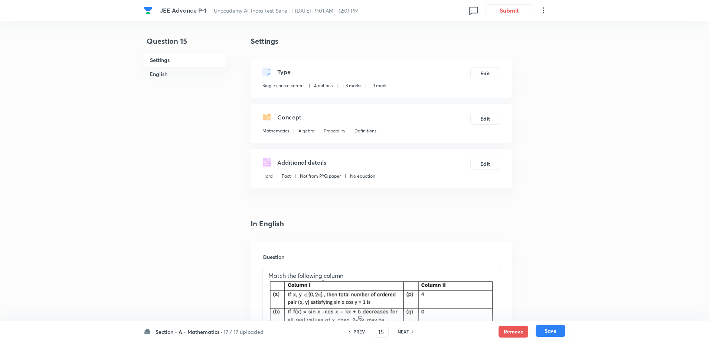
click at [538, 331] on button "Save" at bounding box center [550, 331] width 30 height 12
type input "16"
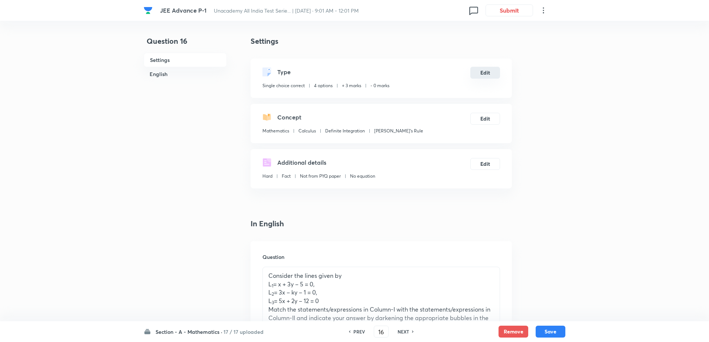
checkbox input "true"
click at [484, 77] on button "Edit" at bounding box center [485, 73] width 30 height 12
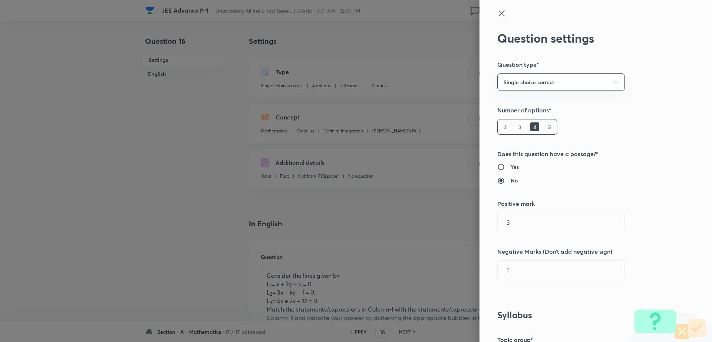
type input "0"
type input "Calculus"
type input "Definite Integration"
type input "Leibnitz's Rule"
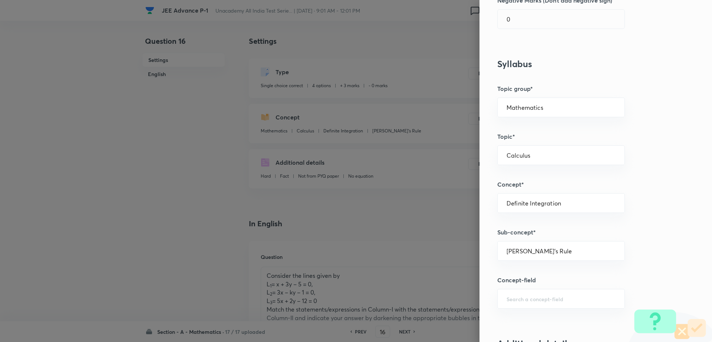
scroll to position [240, 0]
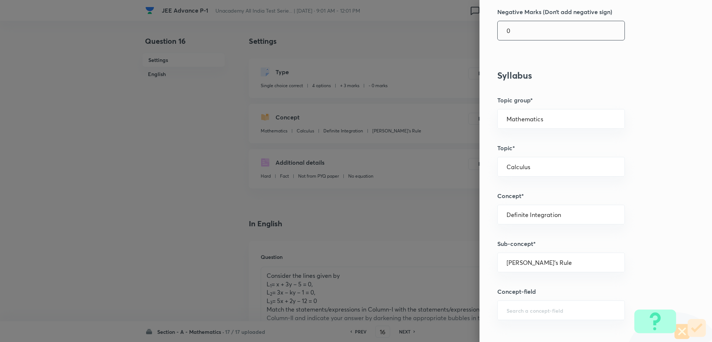
click at [543, 31] on input "0" at bounding box center [561, 30] width 127 height 19
type input "1"
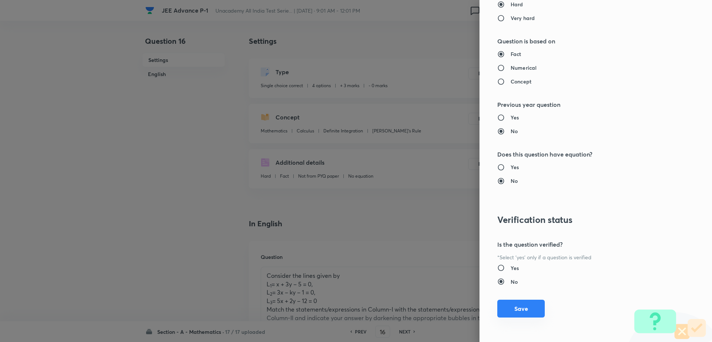
click at [514, 313] on button "Save" at bounding box center [521, 309] width 47 height 18
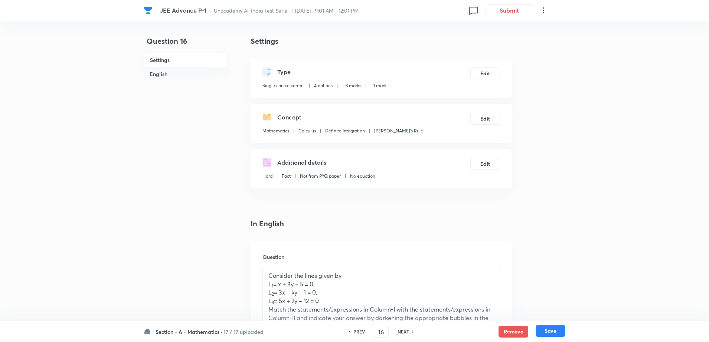
click at [549, 334] on button "Save" at bounding box center [550, 331] width 30 height 12
type input "17"
checkbox input "false"
checkbox input "true"
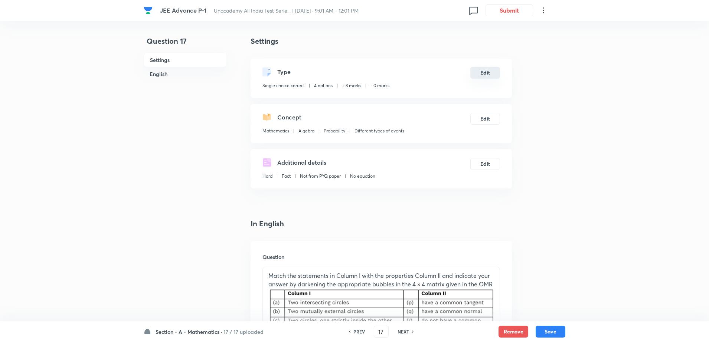
click at [482, 72] on button "Edit" at bounding box center [485, 73] width 30 height 12
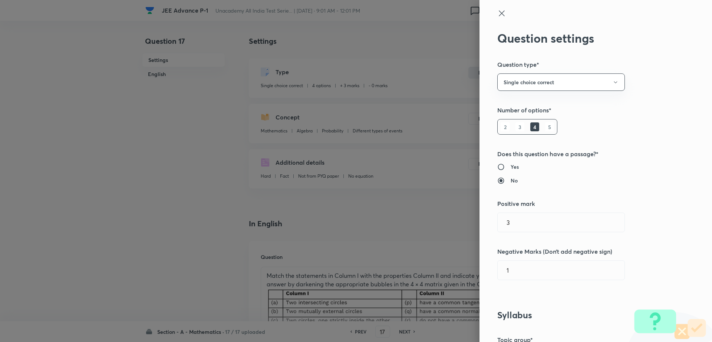
type input "0"
type input "Algebra"
type input "Probability"
type input "Different types of events"
click at [521, 278] on input "0" at bounding box center [561, 270] width 127 height 19
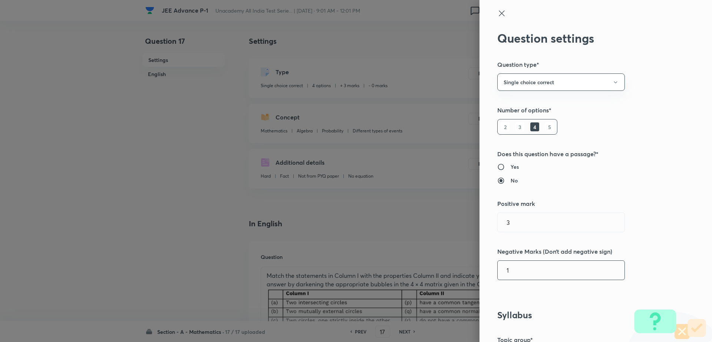
type input "1"
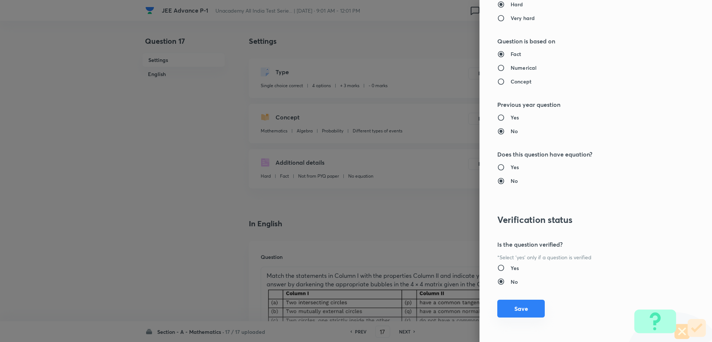
click at [505, 307] on button "Save" at bounding box center [521, 309] width 47 height 18
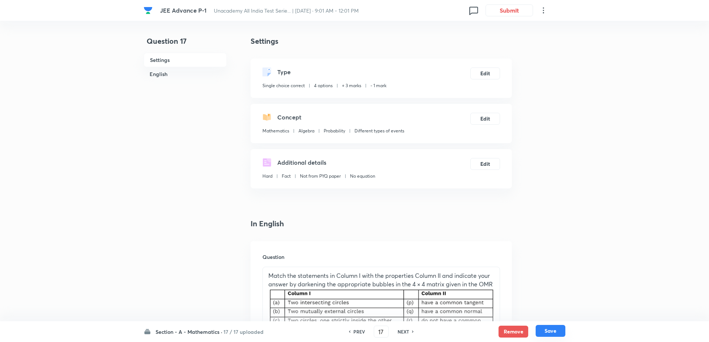
click at [542, 326] on button "Save" at bounding box center [550, 331] width 30 height 12
type input "18"
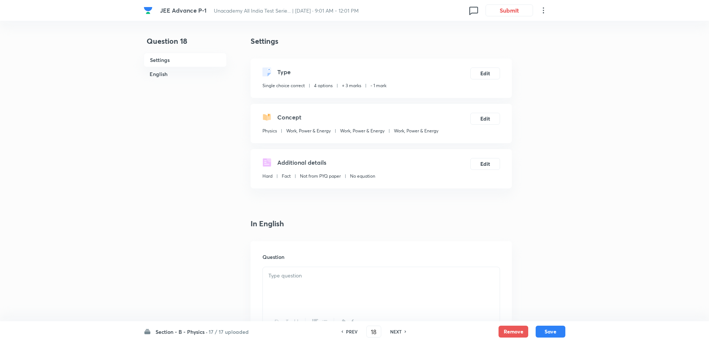
checkbox input "true"
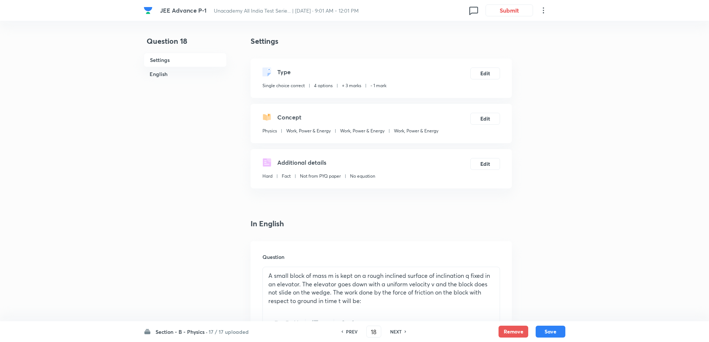
click at [403, 331] on div "NEXT" at bounding box center [397, 331] width 20 height 7
type input "19"
checkbox input "true"
click at [403, 331] on div "NEXT" at bounding box center [397, 331] width 20 height 7
type input "20"
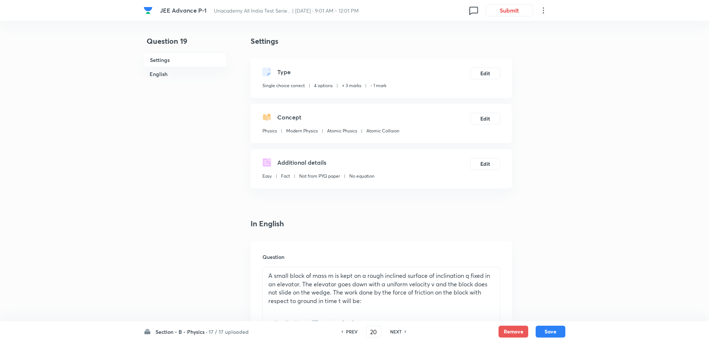
checkbox input "false"
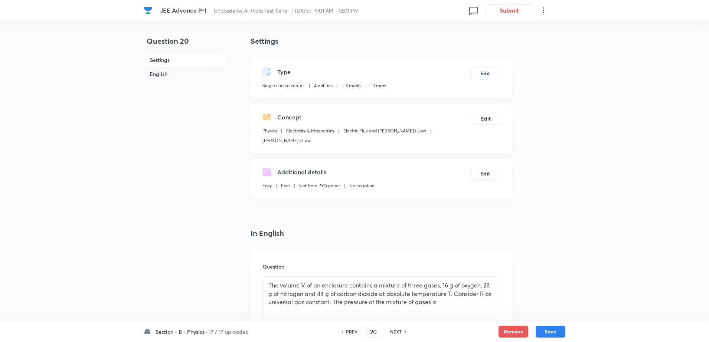
checkbox input "true"
click at [403, 331] on div "NEXT" at bounding box center [397, 331] width 20 height 7
type input "21"
checkbox input "false"
checkbox input "true"
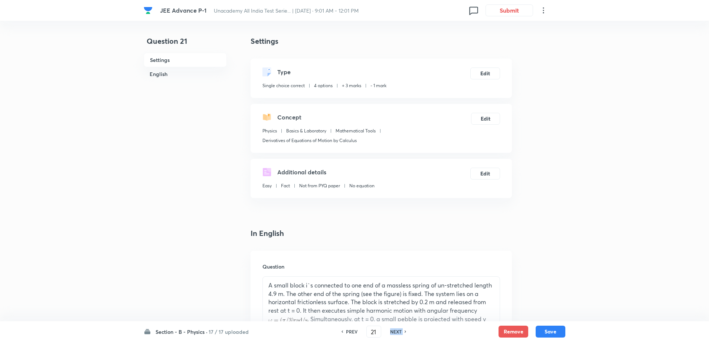
click at [403, 331] on div "NEXT" at bounding box center [397, 331] width 20 height 7
type input "22"
checkbox input "true"
click at [403, 331] on div "NEXT" at bounding box center [397, 331] width 20 height 7
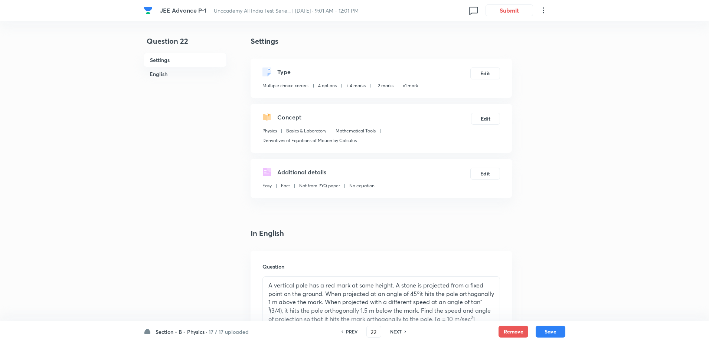
type input "23"
checkbox input "false"
checkbox input "true"
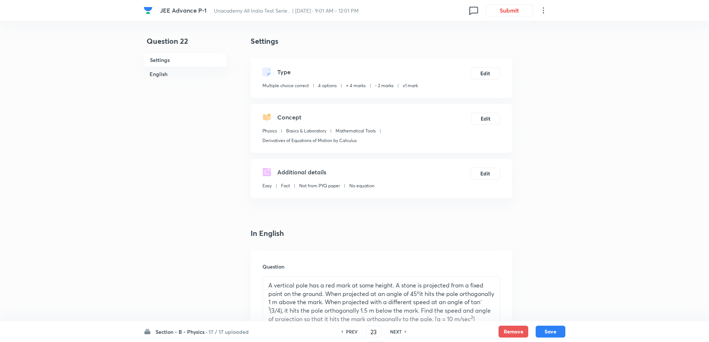
click at [403, 331] on div "NEXT" at bounding box center [397, 331] width 20 height 7
type input "24"
checkbox input "false"
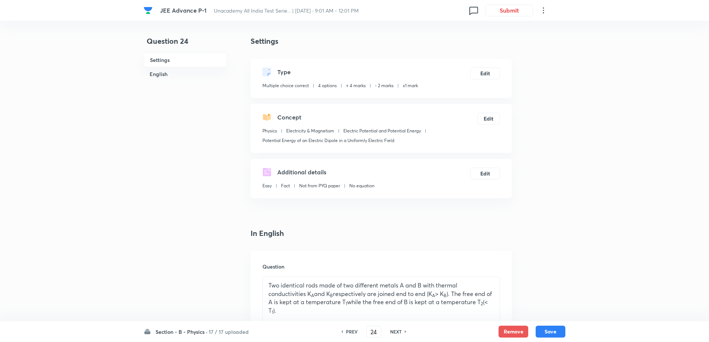
click at [403, 331] on div "NEXT" at bounding box center [397, 331] width 20 height 7
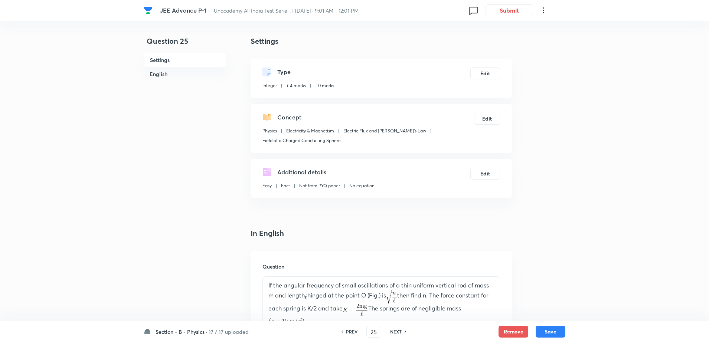
click at [403, 331] on div "NEXT" at bounding box center [397, 331] width 20 height 7
type input "26"
click at [403, 331] on div "NEXT" at bounding box center [397, 331] width 20 height 7
type input "1"
type input "27"
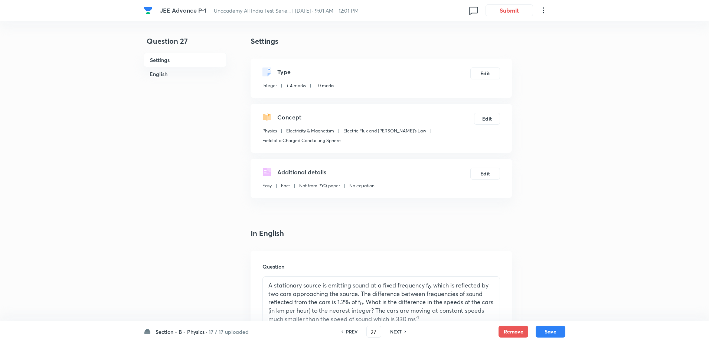
type input "7"
click at [403, 331] on div "NEXT" at bounding box center [397, 331] width 20 height 7
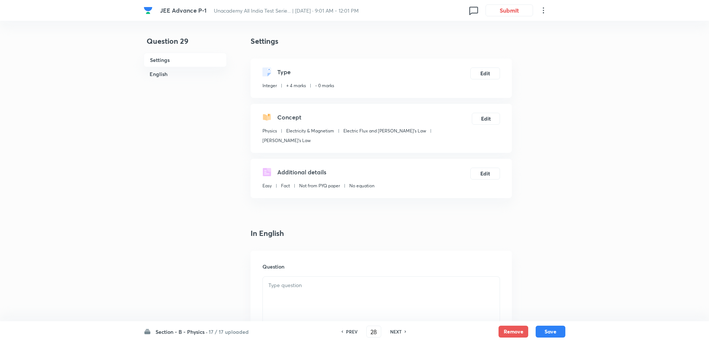
type input "29"
type input "6"
click at [403, 331] on div "NEXT" at bounding box center [397, 331] width 20 height 7
type input "30"
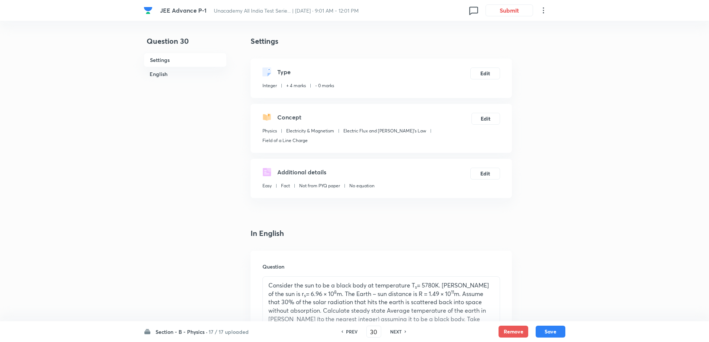
type input "254"
click at [403, 331] on div "NEXT" at bounding box center [397, 331] width 20 height 7
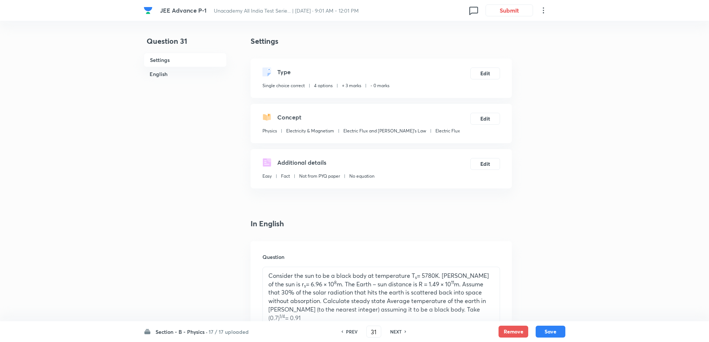
click at [403, 331] on div "NEXT" at bounding box center [397, 331] width 20 height 7
type input "32"
checkbox input "true"
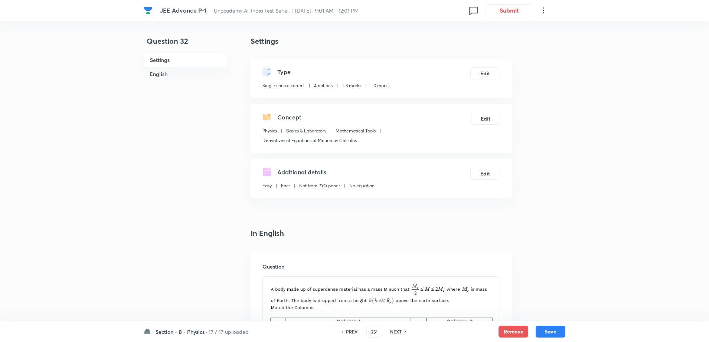
click at [344, 332] on div "PREV" at bounding box center [351, 331] width 20 height 7
type input "31"
checkbox input "false"
checkbox input "true"
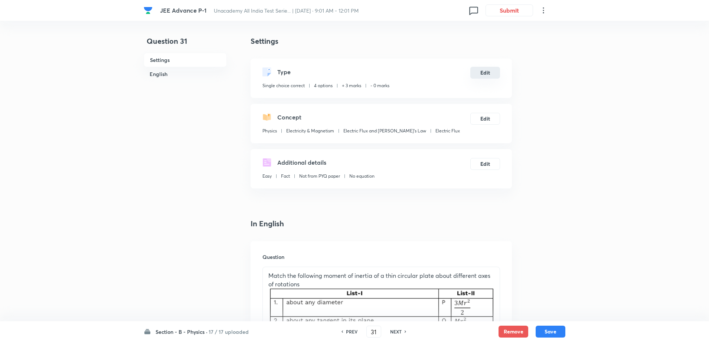
click at [482, 72] on button "Edit" at bounding box center [485, 73] width 30 height 12
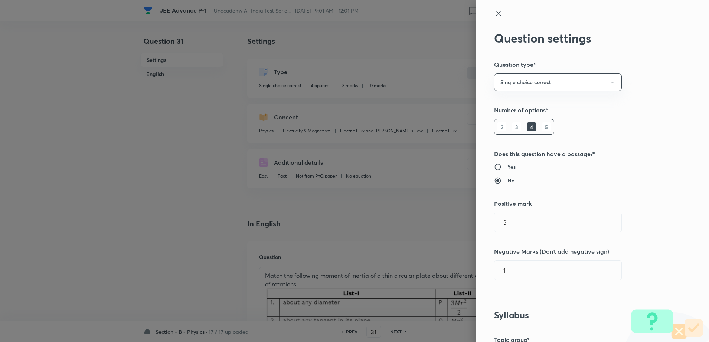
radio input "true"
radio input "false"
type input "0"
type input "Physics"
type input "Electricity & Magnetism"
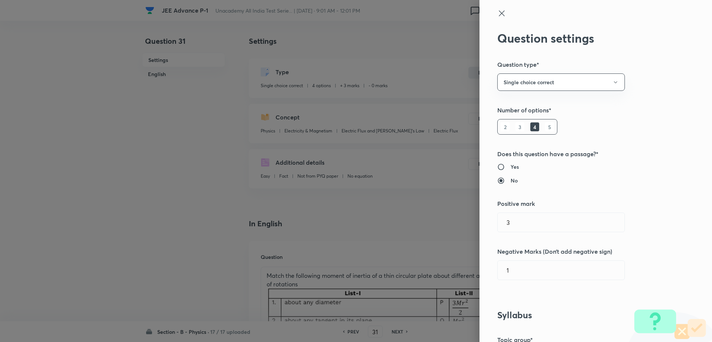
type input "Electric Flux and Gauss's Law"
type input "Electric Flux"
click at [516, 272] on input "0" at bounding box center [561, 270] width 127 height 19
type input "1"
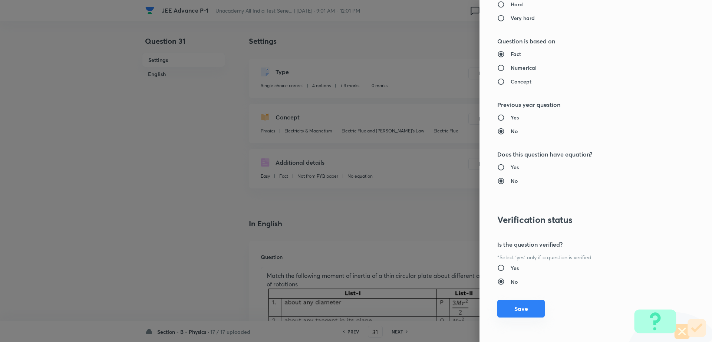
click at [524, 314] on button "Save" at bounding box center [521, 309] width 47 height 18
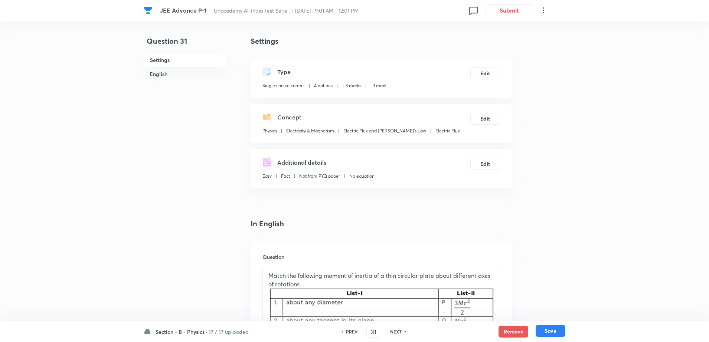
click at [543, 334] on button "Save" at bounding box center [550, 331] width 30 height 12
type input "32"
checkbox input "false"
checkbox input "true"
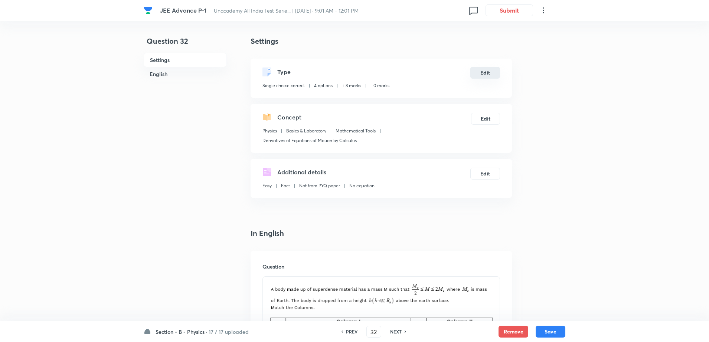
click at [482, 75] on button "Edit" at bounding box center [485, 73] width 30 height 12
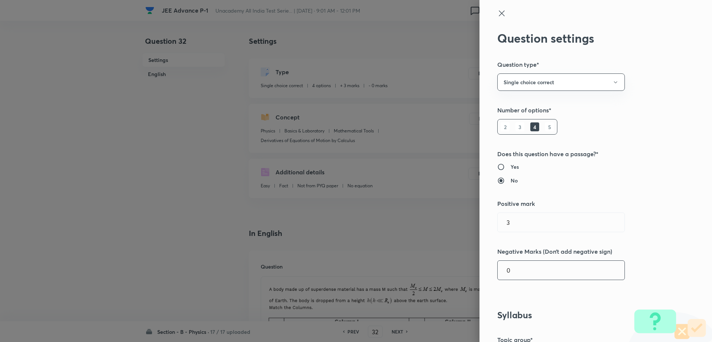
click at [531, 274] on input "0" at bounding box center [561, 270] width 127 height 19
type input "1"
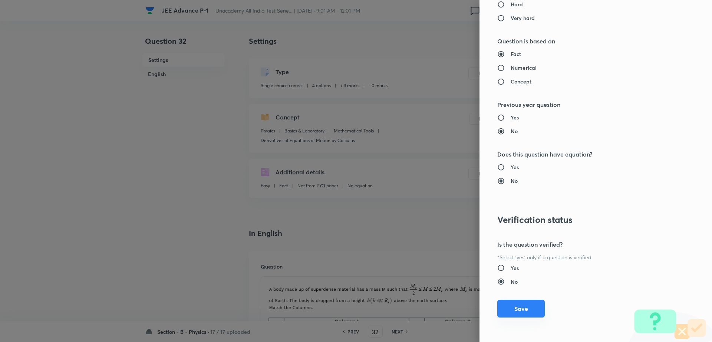
click at [510, 311] on button "Save" at bounding box center [521, 309] width 47 height 18
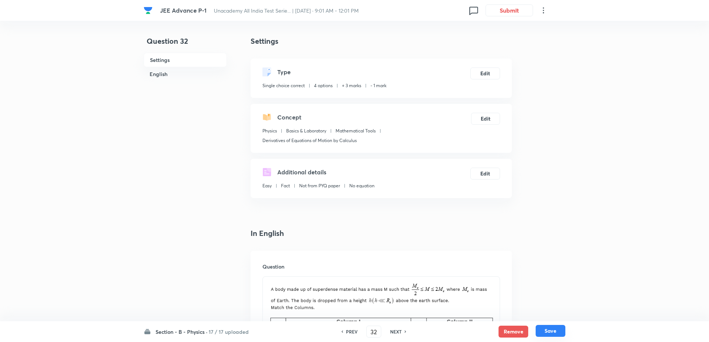
click at [558, 332] on button "Save" at bounding box center [550, 331] width 30 height 12
type input "33"
checkbox input "false"
checkbox input "true"
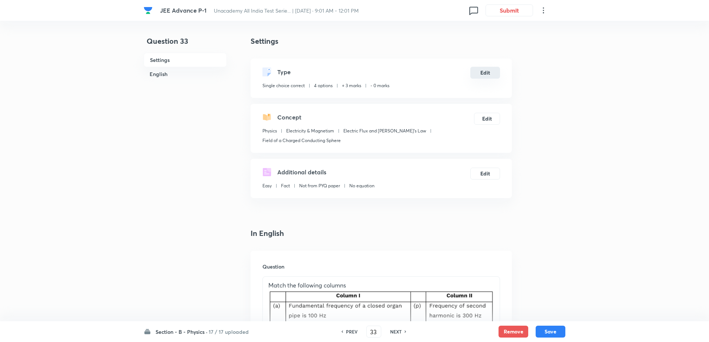
click at [483, 69] on button "Edit" at bounding box center [485, 73] width 30 height 12
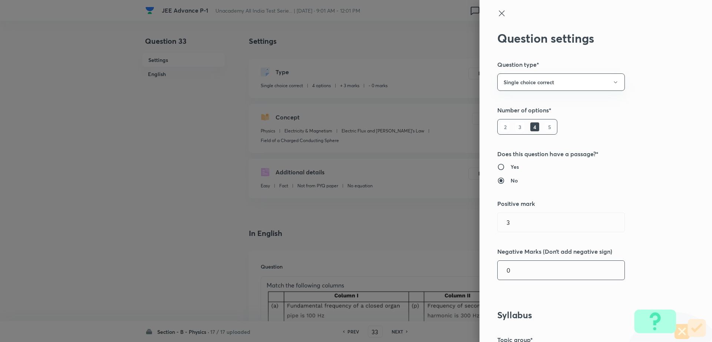
click at [525, 265] on input "0" at bounding box center [561, 270] width 127 height 19
type input "1"
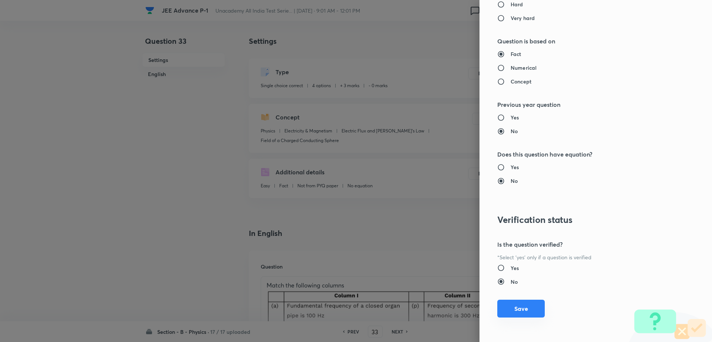
click at [517, 314] on button "Save" at bounding box center [521, 309] width 47 height 18
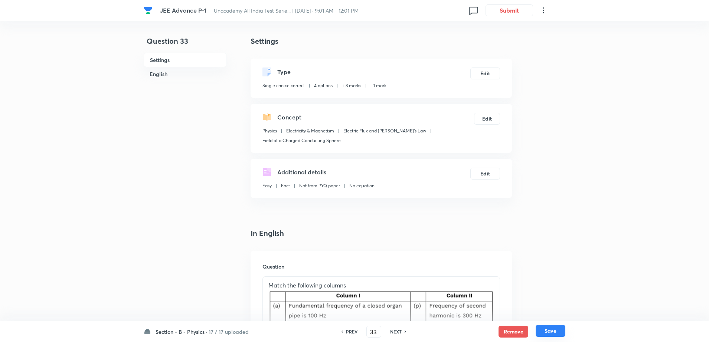
click at [550, 331] on button "Save" at bounding box center [550, 331] width 30 height 12
type input "34"
checkbox input "true"
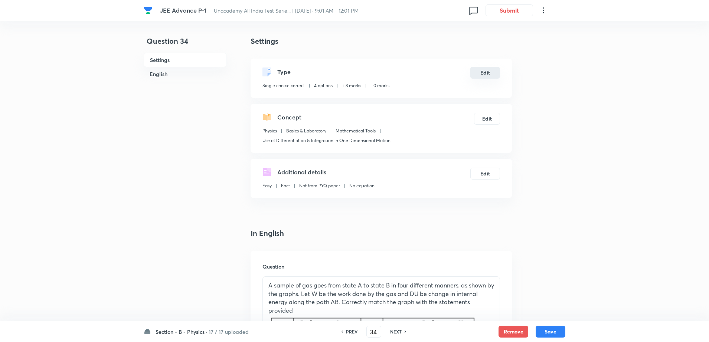
click at [490, 78] on button "Edit" at bounding box center [485, 73] width 30 height 12
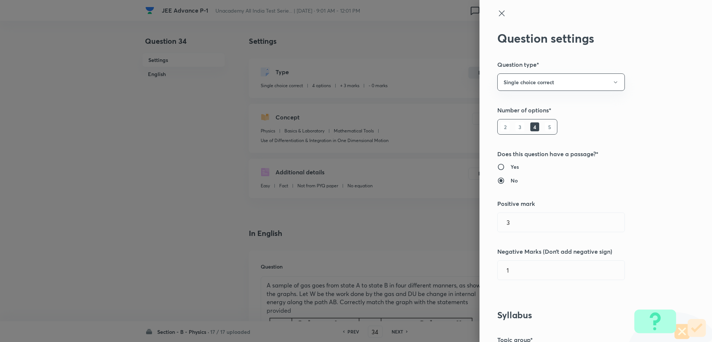
type input "0"
type input "Basics & Laboratory"
type input "Mathematical Tools"
type input "Use of Differentiation & Integration in One Dimensional Motion"
click at [518, 278] on input "0" at bounding box center [561, 270] width 127 height 19
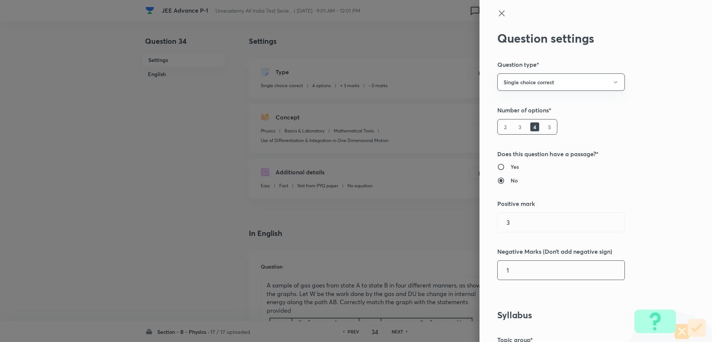
type input "1"
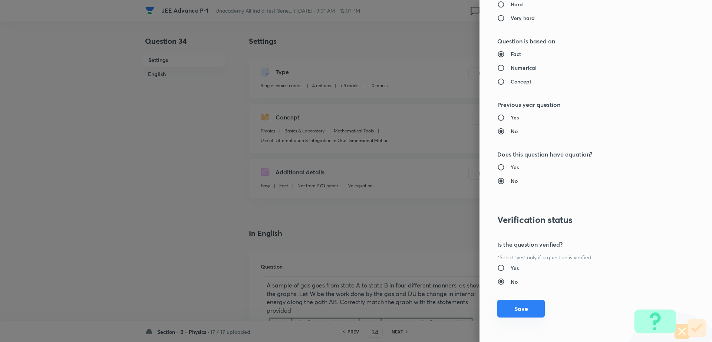
click at [525, 314] on button "Save" at bounding box center [521, 309] width 47 height 18
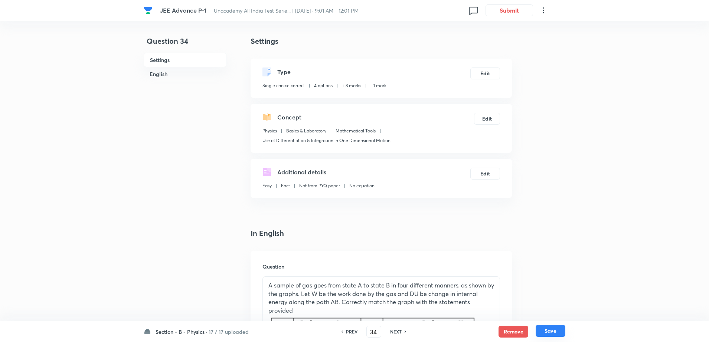
click at [552, 328] on button "Save" at bounding box center [550, 331] width 30 height 12
type input "35"
checkbox input "false"
checkbox input "true"
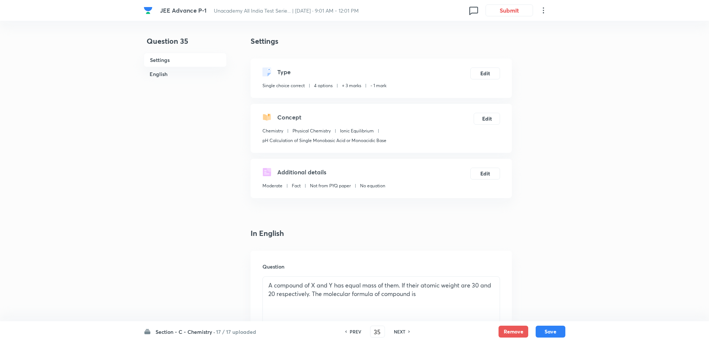
click at [399, 333] on h6 "NEXT" at bounding box center [400, 331] width 12 height 7
type input "36"
checkbox input "false"
checkbox input "true"
click at [399, 333] on h6 "NEXT" at bounding box center [400, 331] width 12 height 7
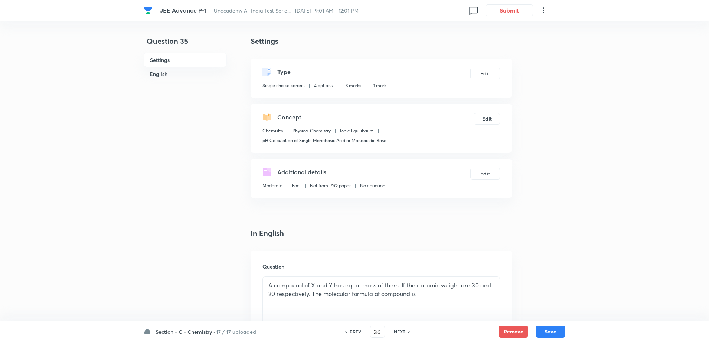
type input "37"
checkbox input "false"
checkbox input "true"
click at [399, 333] on h6 "NEXT" at bounding box center [400, 331] width 12 height 7
type input "38"
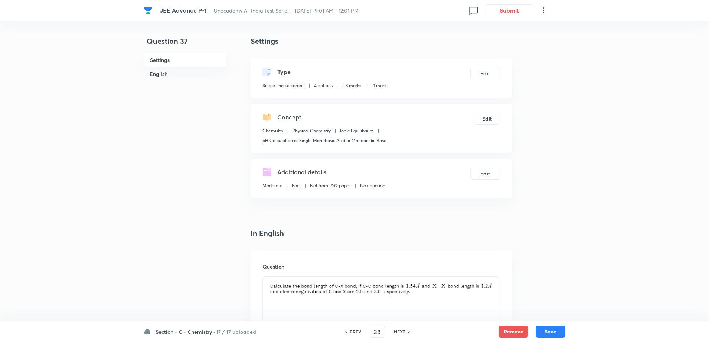
checkbox input "false"
checkbox input "true"
click at [399, 333] on h6 "NEXT" at bounding box center [400, 331] width 12 height 7
type input "39"
checkbox input "true"
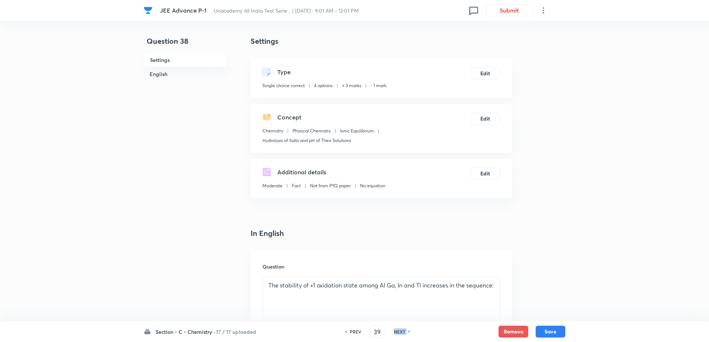
checkbox input "true"
checkbox input "false"
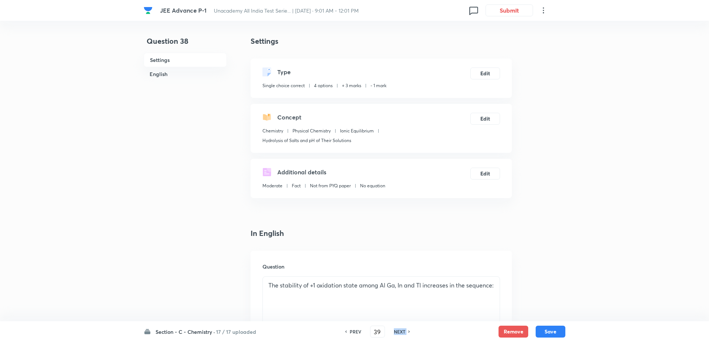
checkbox input "false"
checkbox input "true"
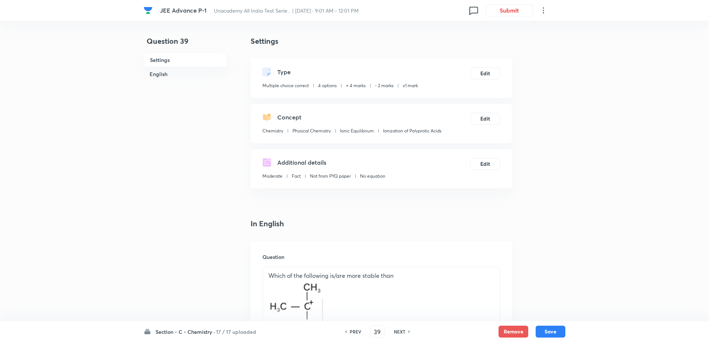
click at [399, 333] on h6 "NEXT" at bounding box center [400, 331] width 12 height 7
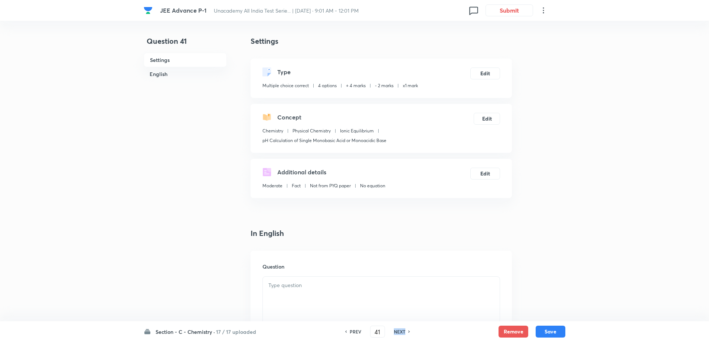
click at [399, 333] on h6 "NEXT" at bounding box center [400, 331] width 12 height 7
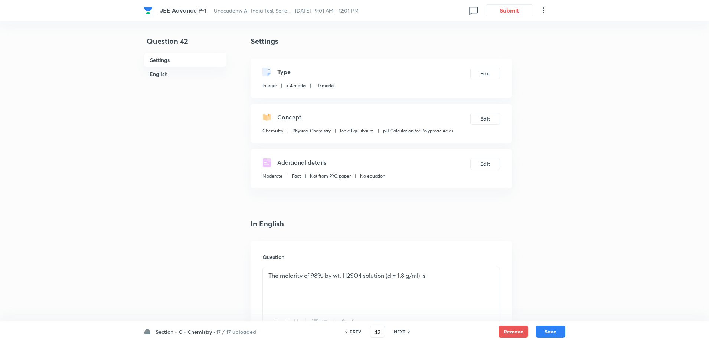
click at [399, 333] on h6 "NEXT" at bounding box center [400, 331] width 12 height 7
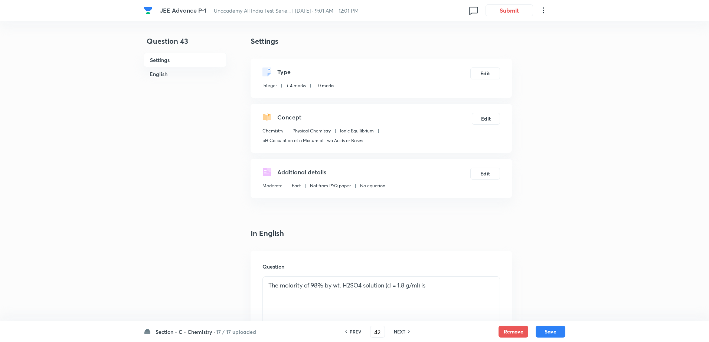
type input "43"
click at [399, 333] on h6 "NEXT" at bounding box center [400, 331] width 12 height 7
type input "9"
type input "44"
type input "4"
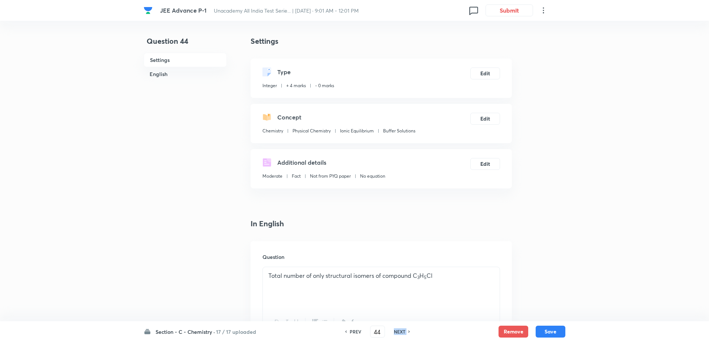
click at [399, 333] on h6 "NEXT" at bounding box center [400, 331] width 12 height 7
type input "45"
type input "18"
click at [399, 333] on h6 "NEXT" at bounding box center [400, 331] width 12 height 7
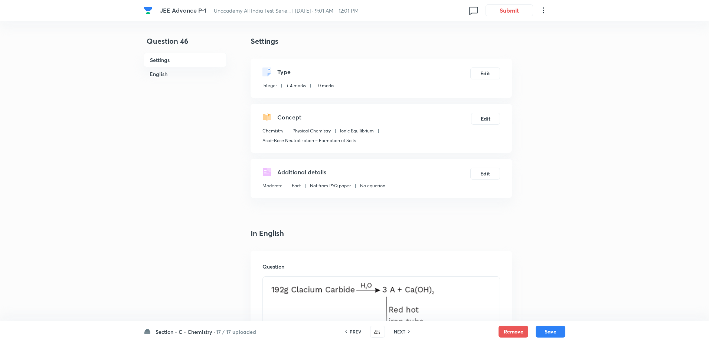
type input "46"
type input "23"
click at [399, 333] on h6 "NEXT" at bounding box center [400, 331] width 12 height 7
type input "47"
type input "50"
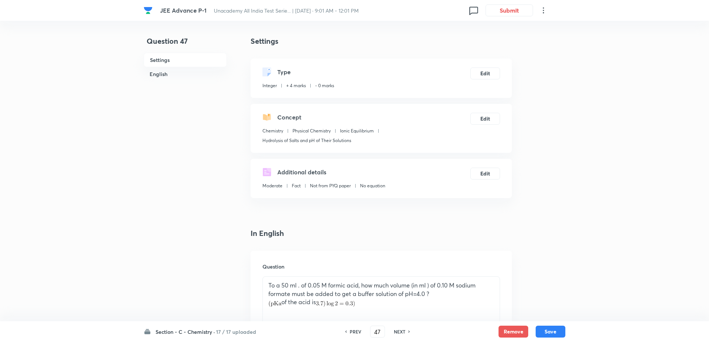
click at [399, 333] on h6 "NEXT" at bounding box center [400, 331] width 12 height 7
type input "48"
checkbox input "true"
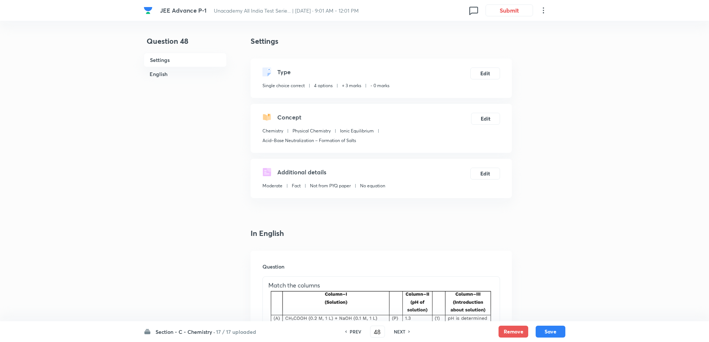
click at [399, 333] on h6 "NEXT" at bounding box center [400, 331] width 12 height 7
type input "49"
checkbox input "false"
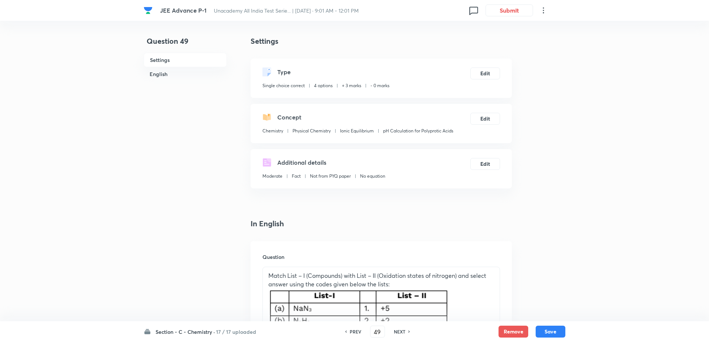
checkbox input "true"
click at [352, 330] on h6 "PREV" at bounding box center [356, 331] width 12 height 7
type input "48"
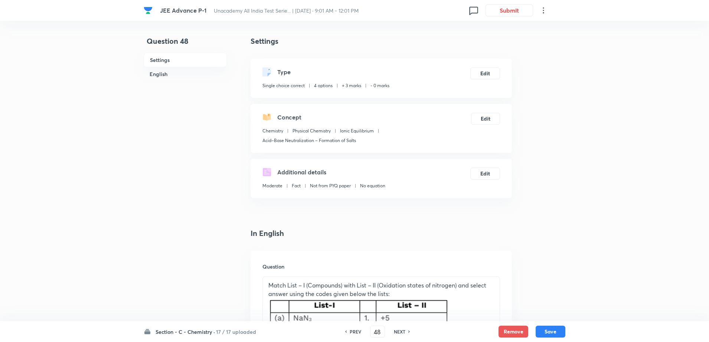
checkbox input "false"
checkbox input "true"
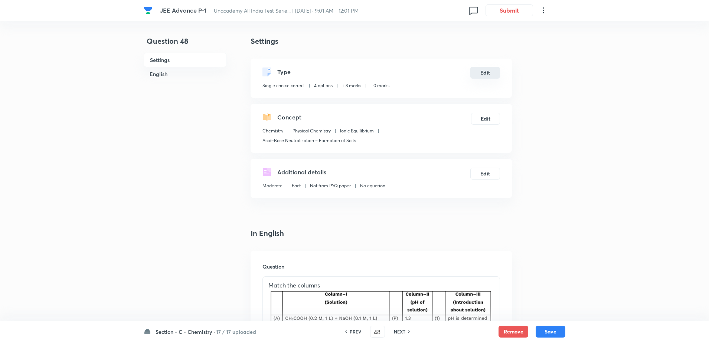
click at [474, 73] on button "Edit" at bounding box center [485, 73] width 30 height 12
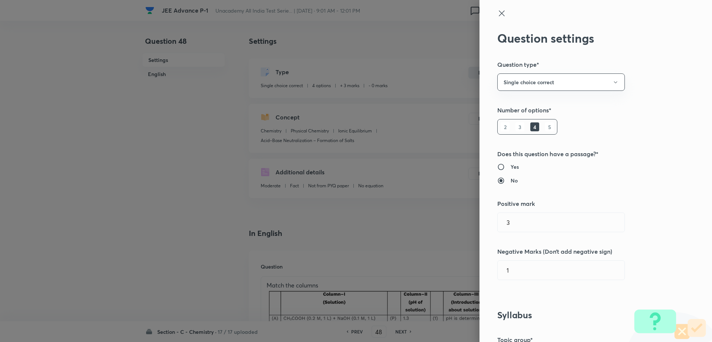
type input "0"
type input "Chemistry"
type input "Physical Chemistry"
type input "Ionic Equilibrium"
type input "Acid–Base Neutralization – Formation of Salts"
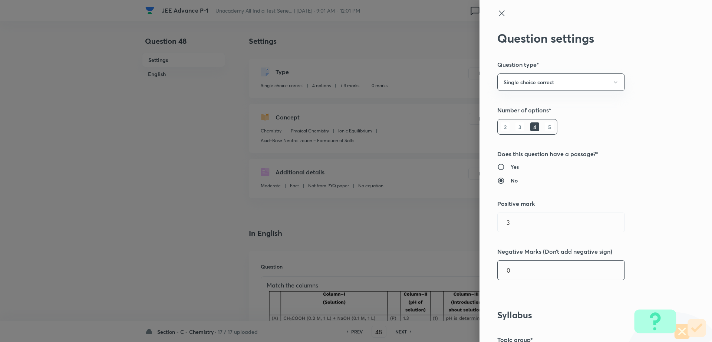
click at [550, 278] on input "0" at bounding box center [561, 270] width 127 height 19
type input "1"
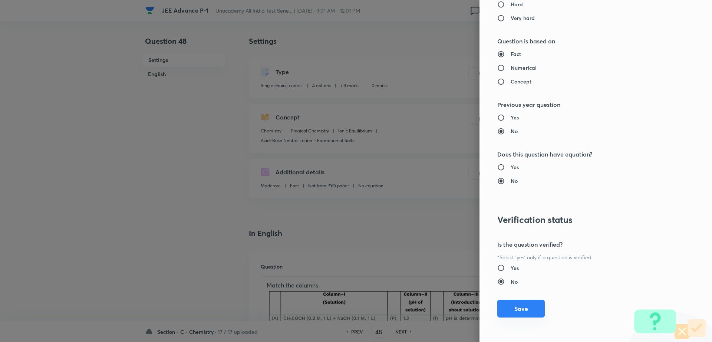
click at [531, 308] on button "Save" at bounding box center [521, 309] width 47 height 18
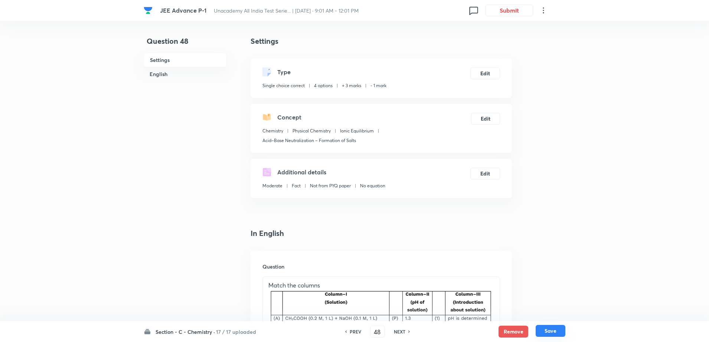
click at [553, 332] on button "Save" at bounding box center [550, 331] width 30 height 12
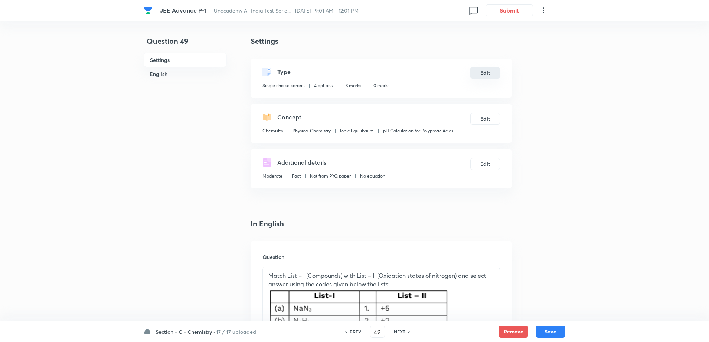
click at [487, 71] on button "Edit" at bounding box center [485, 73] width 30 height 12
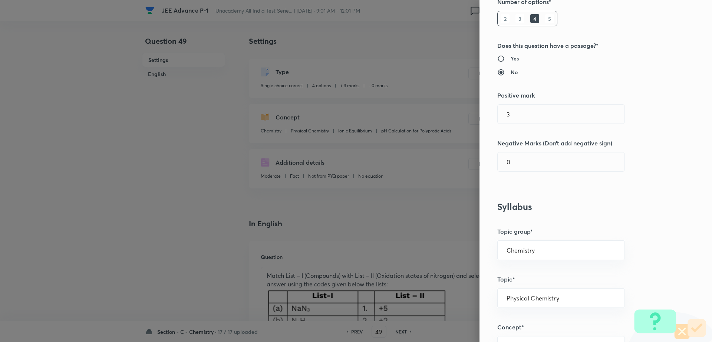
scroll to position [113, 0]
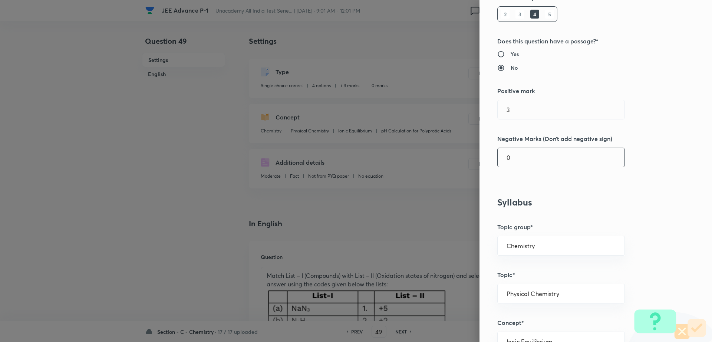
click at [523, 157] on input "0" at bounding box center [561, 157] width 127 height 19
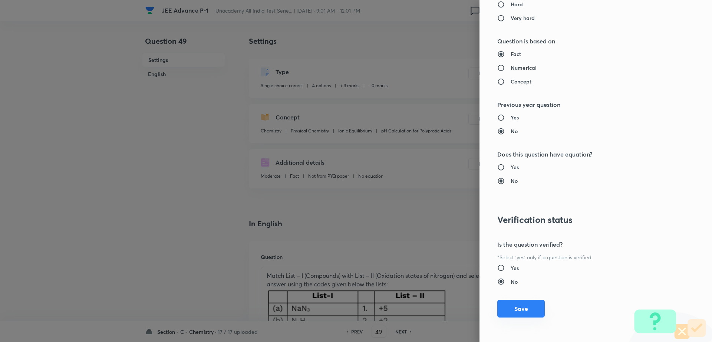
click at [513, 308] on button "Save" at bounding box center [521, 309] width 47 height 18
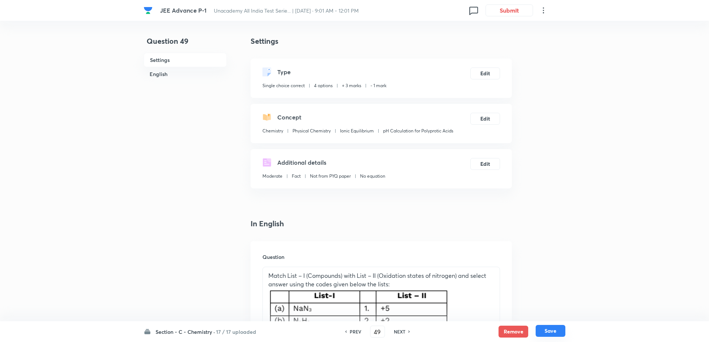
click at [546, 328] on button "Save" at bounding box center [550, 331] width 30 height 12
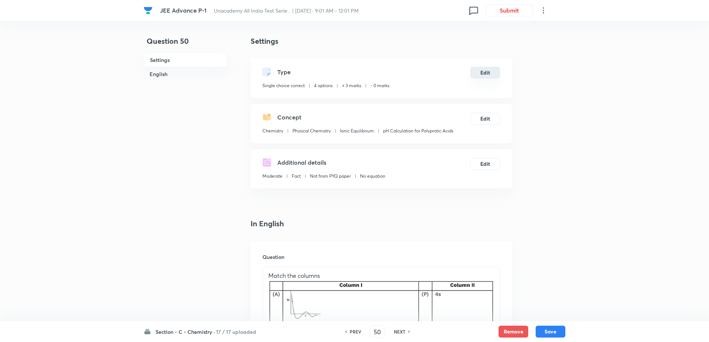
click at [485, 74] on button "Edit" at bounding box center [485, 73] width 30 height 12
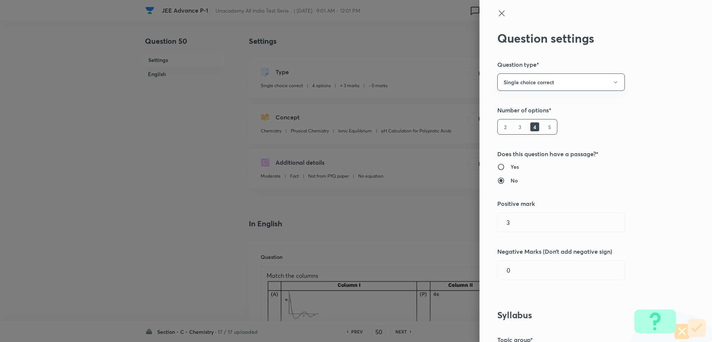
click at [514, 281] on div "Question settings Question type* Single choice correct Number of options* 2 3 4…" at bounding box center [596, 171] width 233 height 342
click at [542, 269] on input "0" at bounding box center [561, 270] width 127 height 19
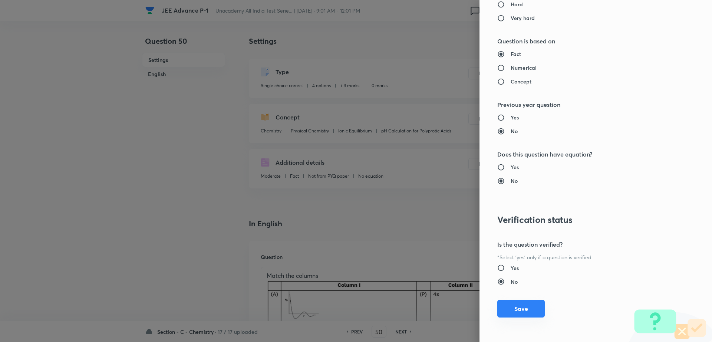
click at [510, 310] on button "Save" at bounding box center [521, 309] width 47 height 18
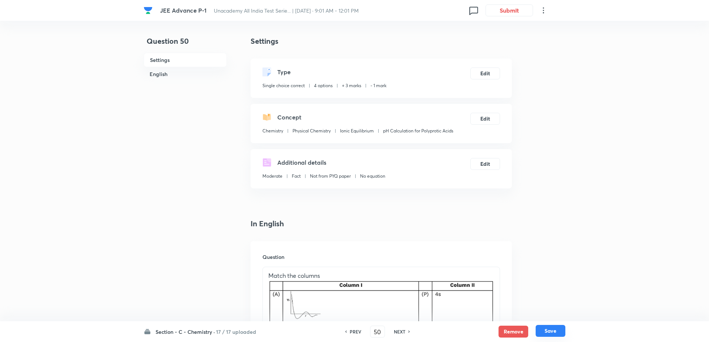
click at [544, 331] on button "Save" at bounding box center [550, 331] width 30 height 12
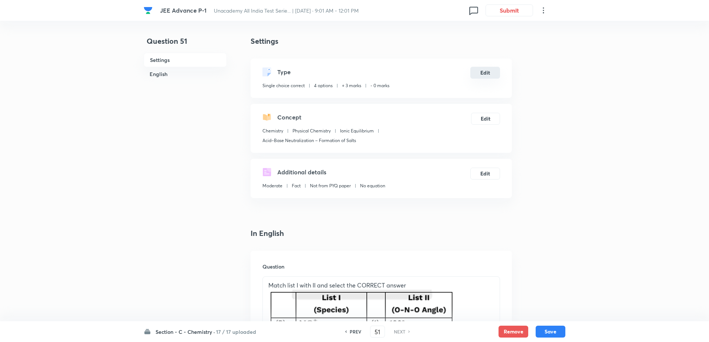
click at [483, 75] on button "Edit" at bounding box center [485, 73] width 30 height 12
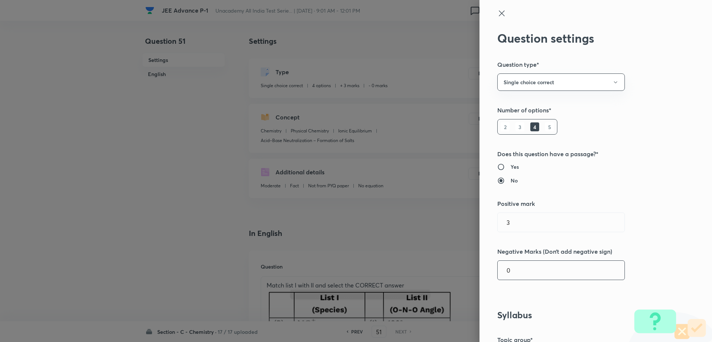
click at [503, 279] on input "0" at bounding box center [561, 270] width 127 height 19
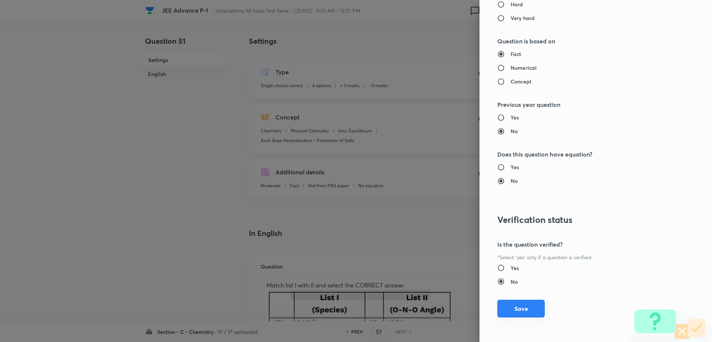
click at [509, 306] on button "Save" at bounding box center [521, 309] width 47 height 18
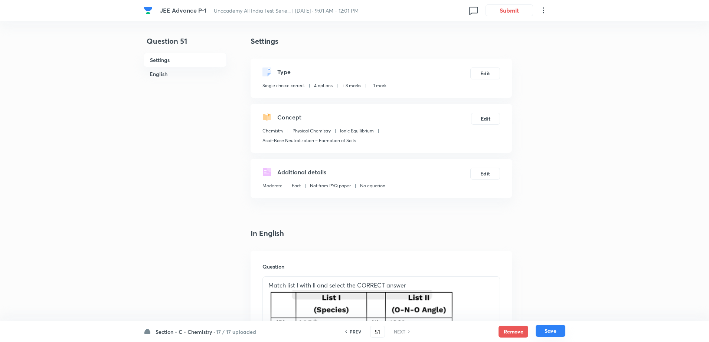
click at [552, 328] on button "Save" at bounding box center [550, 331] width 30 height 12
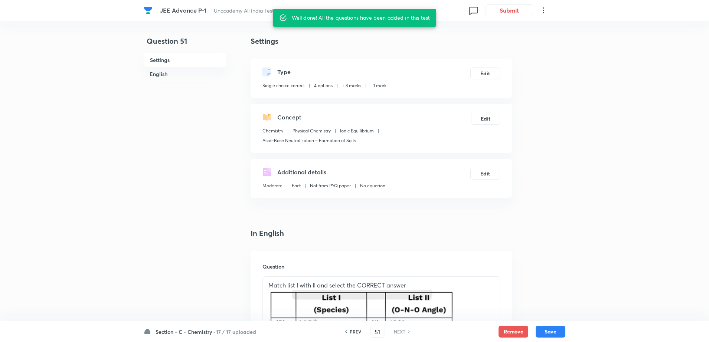
click at [355, 331] on h6 "PREV" at bounding box center [356, 331] width 12 height 7
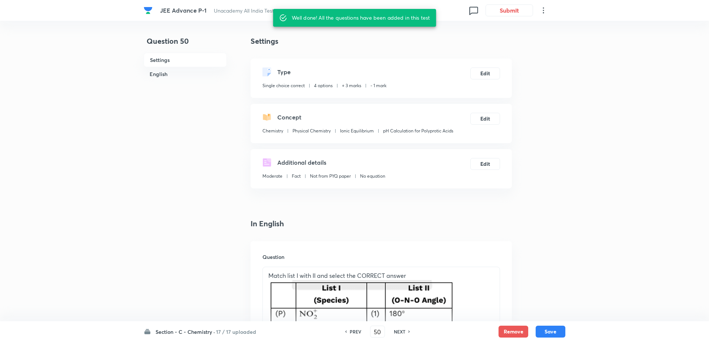
click at [355, 331] on h6 "PREV" at bounding box center [356, 331] width 12 height 7
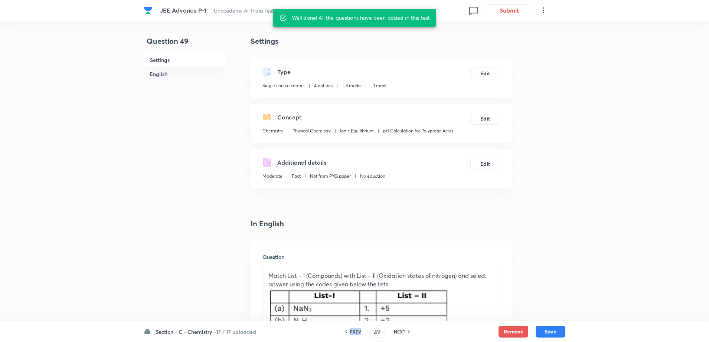
click at [355, 331] on h6 "PREV" at bounding box center [356, 331] width 12 height 7
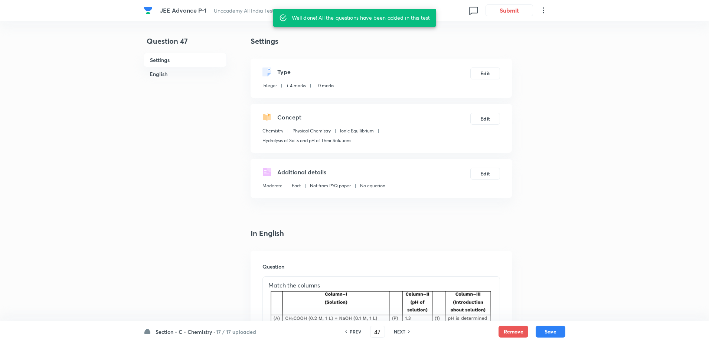
click at [355, 331] on h6 "PREV" at bounding box center [356, 331] width 12 height 7
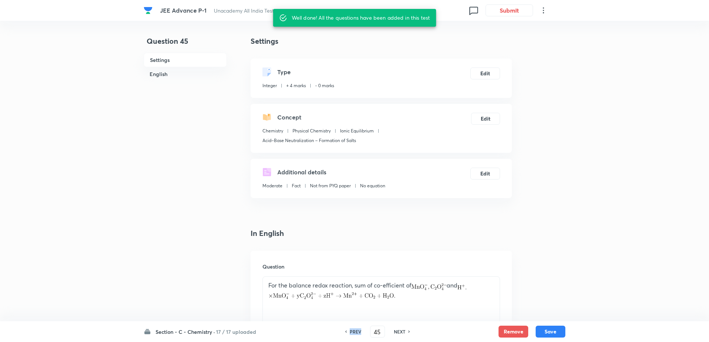
click at [355, 331] on h6 "PREV" at bounding box center [356, 331] width 12 height 7
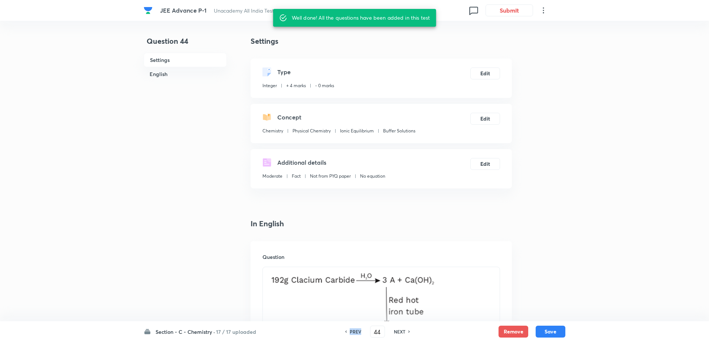
click at [355, 331] on h6 "PREV" at bounding box center [356, 331] width 12 height 7
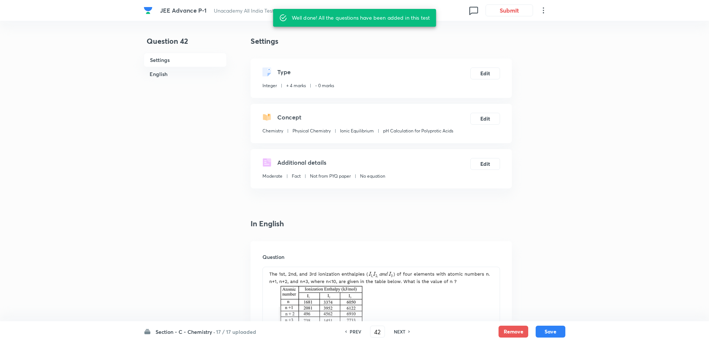
click at [355, 331] on h6 "PREV" at bounding box center [356, 331] width 12 height 7
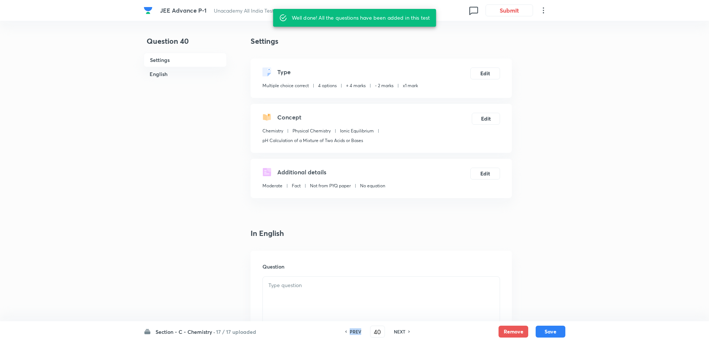
click at [355, 331] on h6 "PREV" at bounding box center [356, 331] width 12 height 7
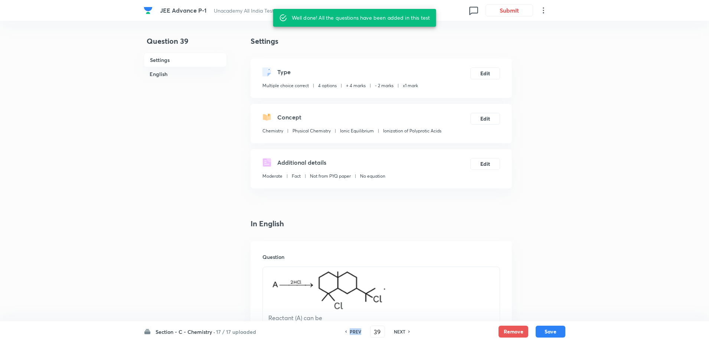
click at [355, 331] on h6 "PREV" at bounding box center [356, 331] width 12 height 7
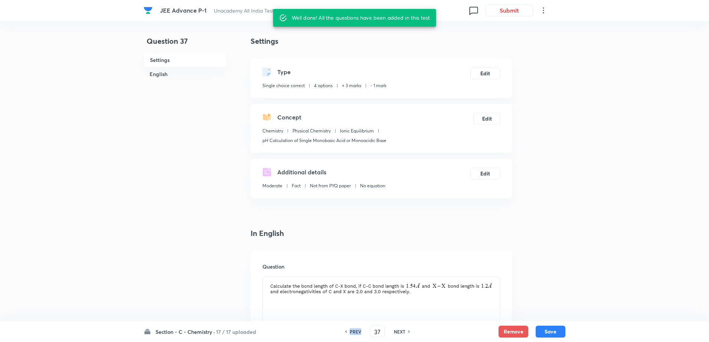
click at [355, 331] on h6 "PREV" at bounding box center [356, 331] width 12 height 7
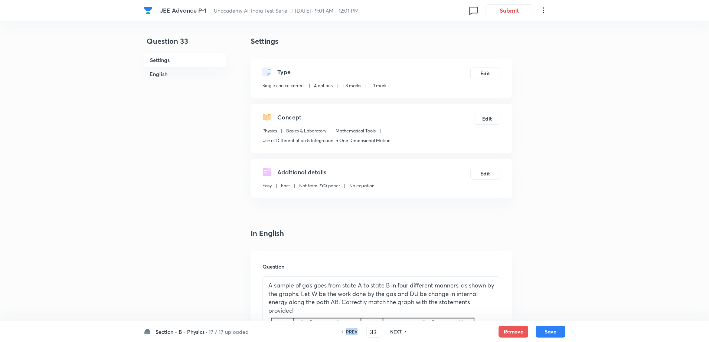
click at [355, 331] on h6 "PREV" at bounding box center [352, 331] width 12 height 7
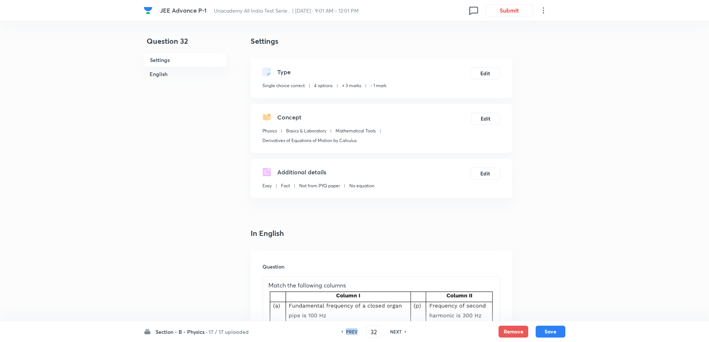
click at [355, 331] on h6 "PREV" at bounding box center [352, 331] width 12 height 7
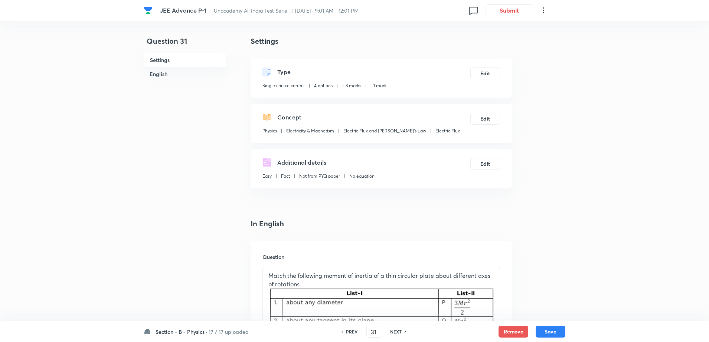
click at [355, 331] on h6 "PREV" at bounding box center [352, 331] width 12 height 7
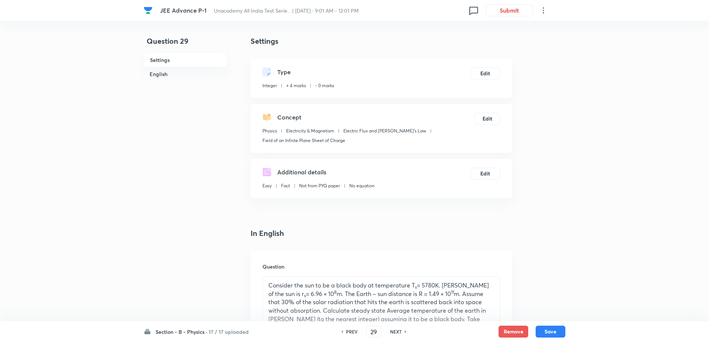
click at [355, 331] on h6 "PREV" at bounding box center [352, 331] width 12 height 7
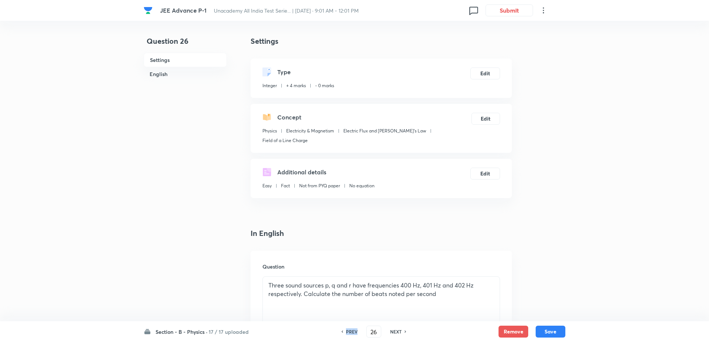
click at [355, 331] on h6 "PREV" at bounding box center [352, 331] width 12 height 7
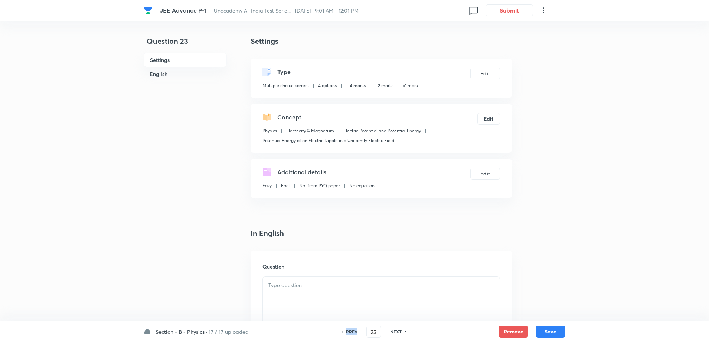
click at [355, 331] on h6 "PREV" at bounding box center [352, 331] width 12 height 7
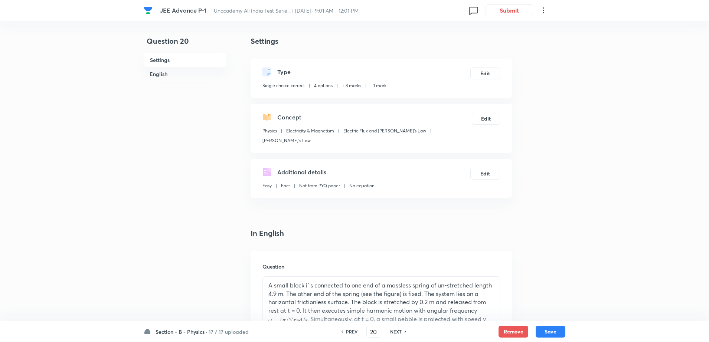
click at [355, 331] on h6 "PREV" at bounding box center [352, 331] width 12 height 7
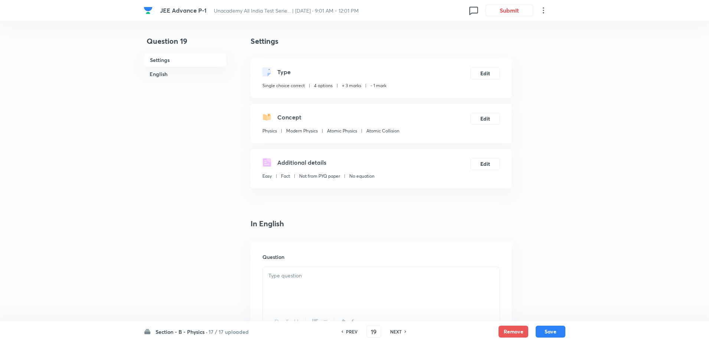
click at [355, 331] on h6 "PREV" at bounding box center [352, 331] width 12 height 7
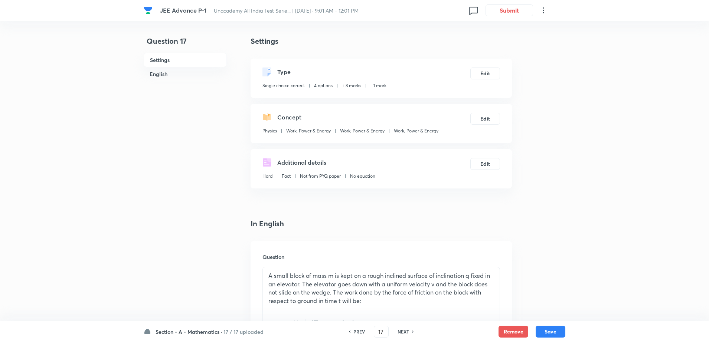
click at [355, 331] on h6 "PREV" at bounding box center [359, 331] width 12 height 7
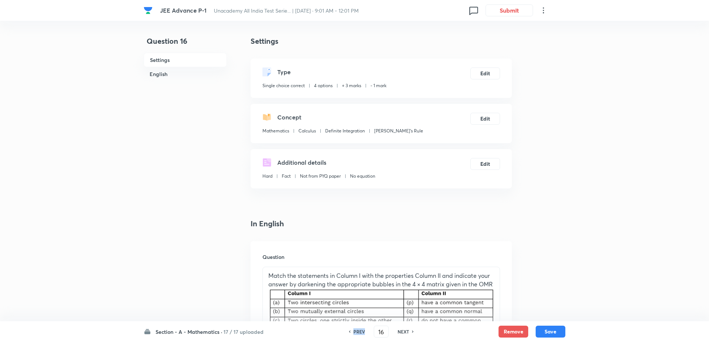
click at [355, 331] on h6 "PREV" at bounding box center [359, 331] width 12 height 7
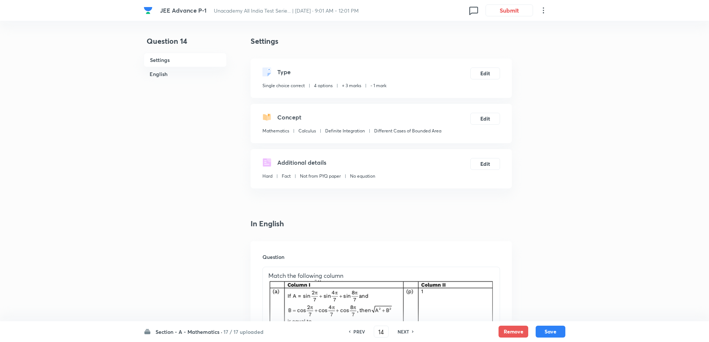
click at [355, 331] on h6 "PREV" at bounding box center [359, 331] width 12 height 7
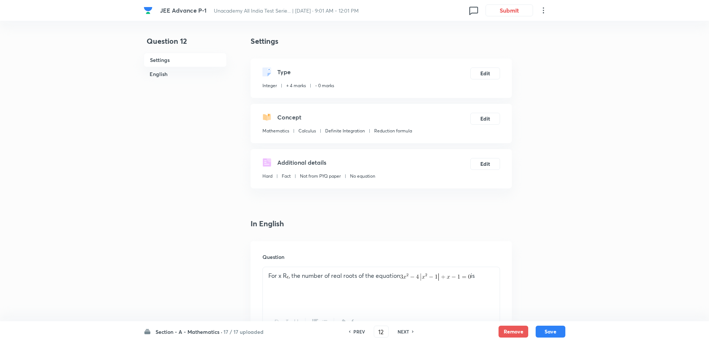
click at [401, 332] on h6 "NEXT" at bounding box center [403, 331] width 12 height 7
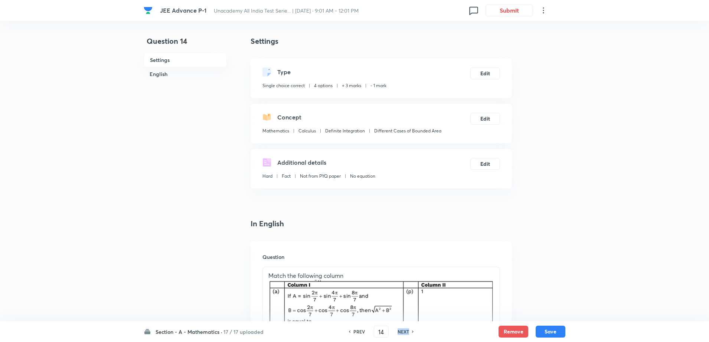
click at [401, 332] on h6 "NEXT" at bounding box center [403, 331] width 12 height 7
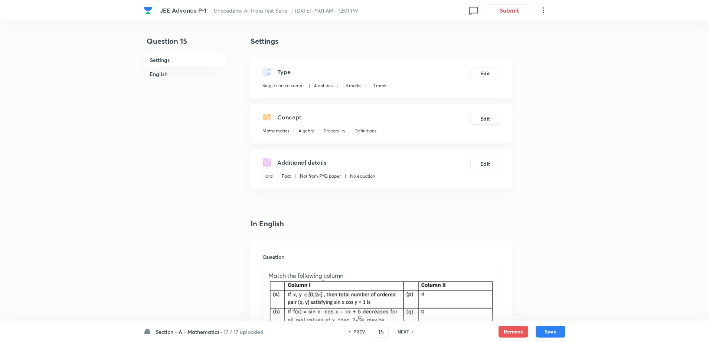
click at [401, 332] on h6 "NEXT" at bounding box center [403, 331] width 12 height 7
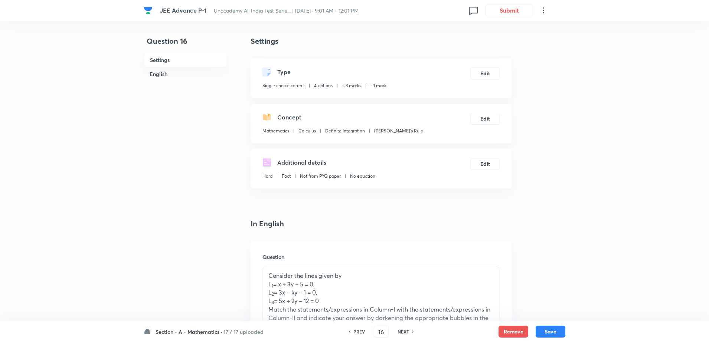
click at [401, 332] on h6 "NEXT" at bounding box center [403, 331] width 12 height 7
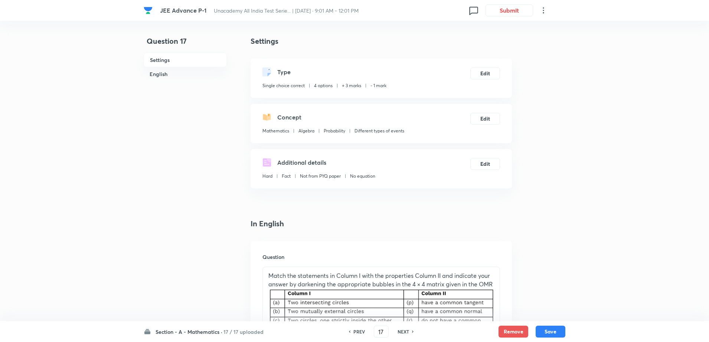
click at [401, 332] on h6 "NEXT" at bounding box center [403, 331] width 12 height 7
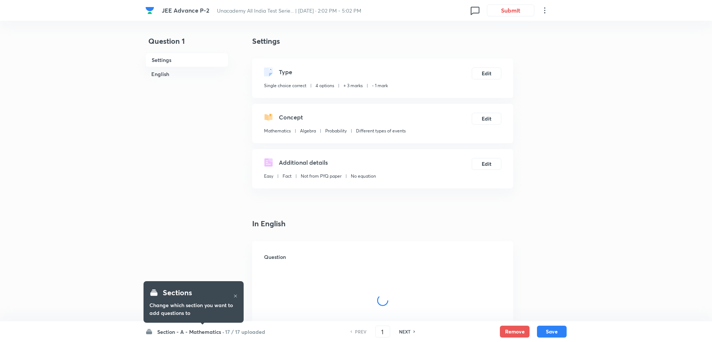
checkbox input "true"
click at [409, 329] on div "NEXT" at bounding box center [404, 331] width 20 height 7
type input "2"
checkbox input "true"
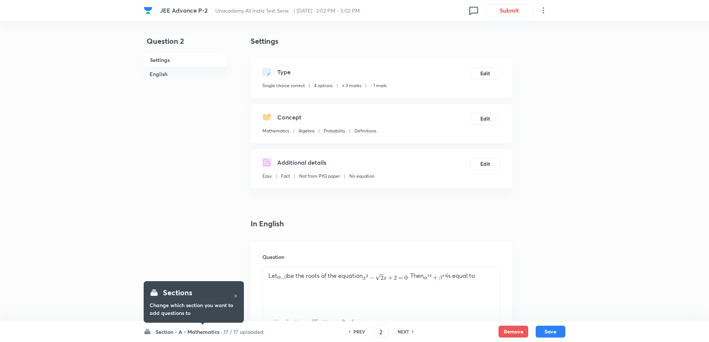
click at [409, 329] on div "NEXT" at bounding box center [404, 331] width 20 height 7
type input "3"
checkbox input "false"
checkbox input "true"
click at [409, 329] on div "NEXT" at bounding box center [404, 331] width 20 height 7
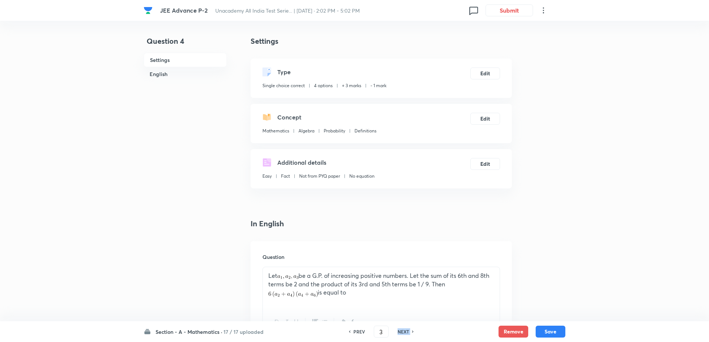
type input "4"
checkbox input "false"
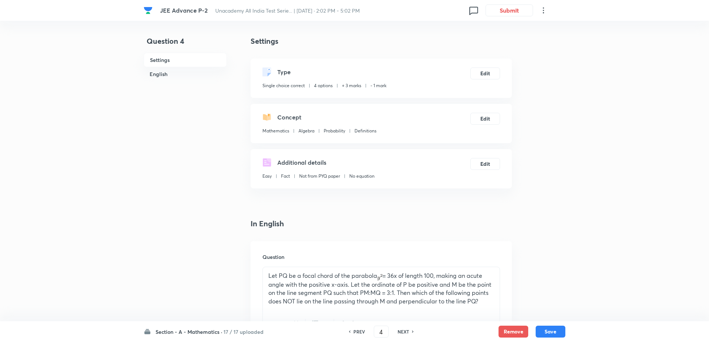
click at [409, 329] on div "NEXT" at bounding box center [404, 331] width 20 height 7
checkbox input "false"
type input "5"
checkbox input "true"
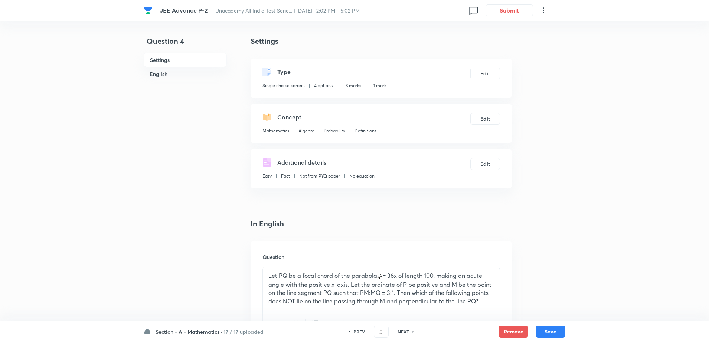
checkbox input "true"
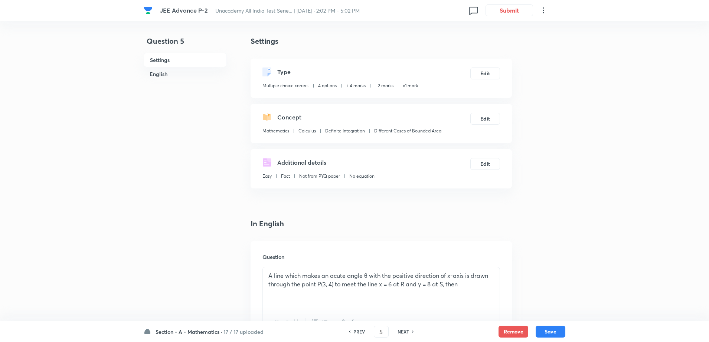
click at [409, 329] on div "NEXT" at bounding box center [404, 331] width 20 height 7
type input "6"
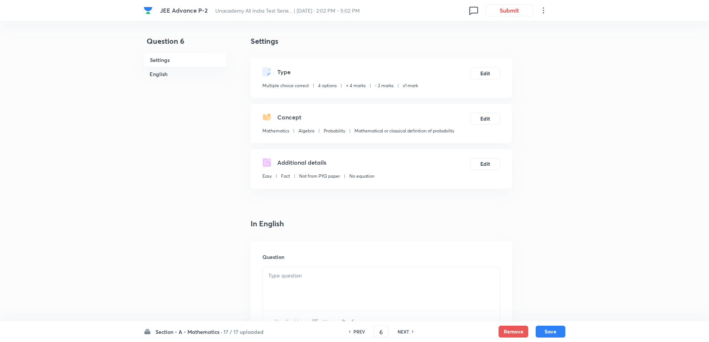
checkbox input "false"
checkbox input "true"
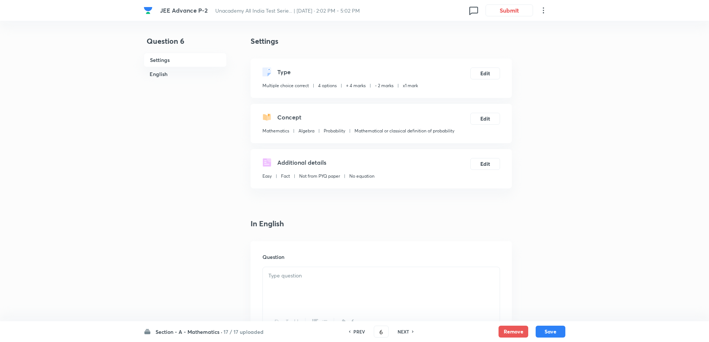
checkbox input "true"
click at [409, 329] on div "NEXT" at bounding box center [404, 331] width 20 height 7
type input "7"
checkbox input "false"
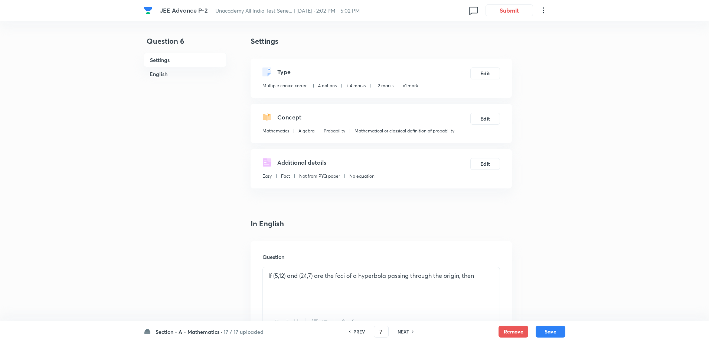
checkbox input "true"
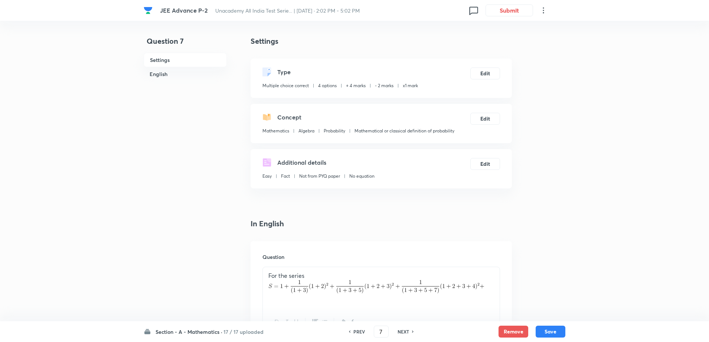
click at [409, 329] on div "NEXT" at bounding box center [404, 331] width 20 height 7
type input "8"
type input "4"
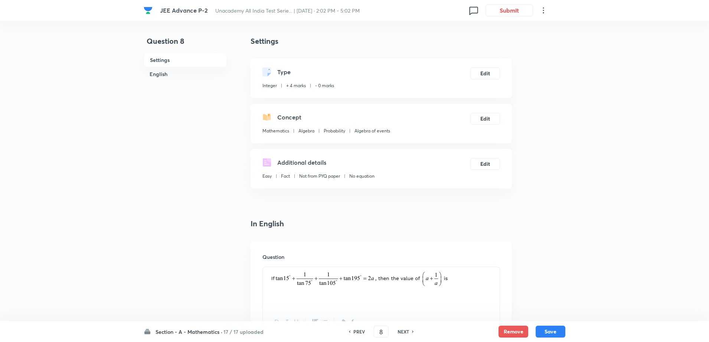
click at [409, 329] on div "NEXT" at bounding box center [404, 331] width 20 height 7
type input "9"
type input "108"
click at [409, 329] on div "NEXT" at bounding box center [404, 331] width 20 height 7
type input "10"
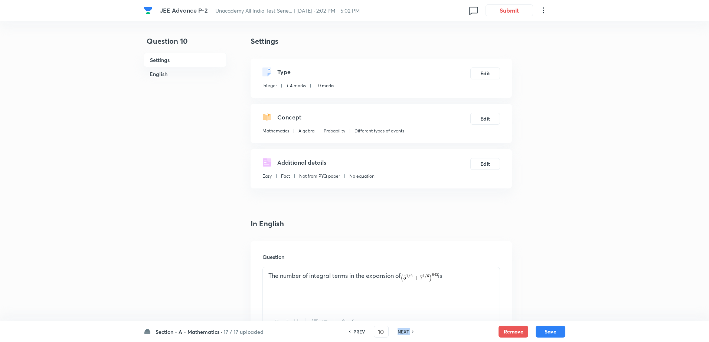
type input "17"
click at [409, 329] on div "NEXT" at bounding box center [404, 331] width 20 height 7
type input "11"
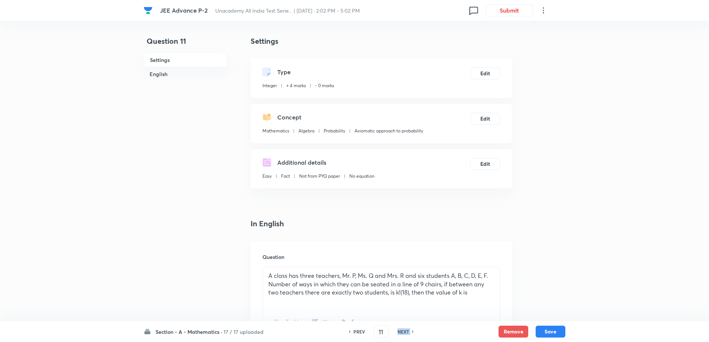
type input "6"
click at [409, 329] on div "NEXT" at bounding box center [404, 331] width 20 height 7
type input "12"
type input "10"
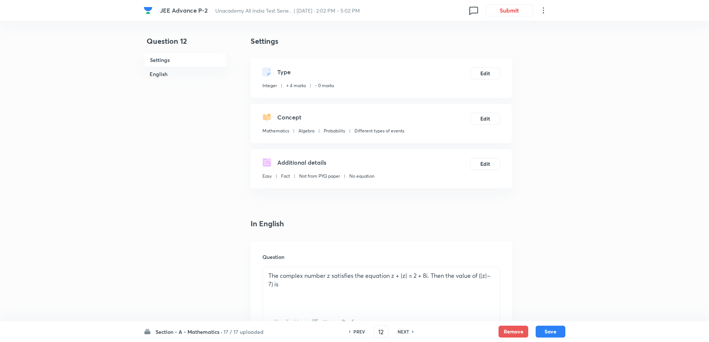
click at [409, 329] on div "NEXT" at bounding box center [404, 331] width 20 height 7
type input "13"
type input "2"
click at [409, 329] on div "NEXT" at bounding box center [404, 331] width 20 height 7
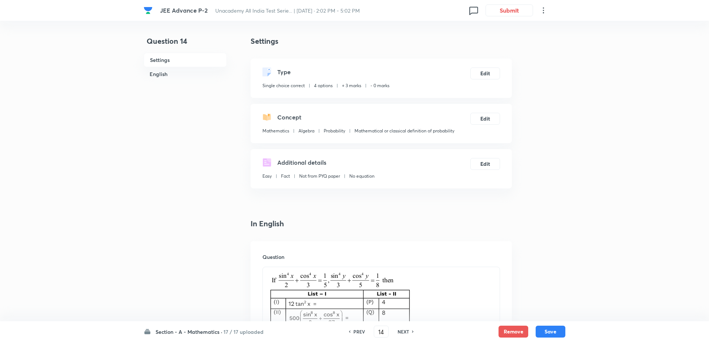
click at [409, 329] on div "NEXT" at bounding box center [404, 331] width 20 height 7
type input "15"
checkbox input "false"
checkbox input "true"
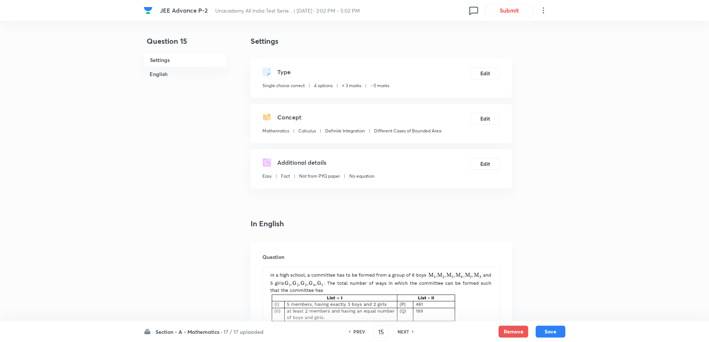
click at [409, 329] on div "NEXT" at bounding box center [404, 331] width 20 height 7
type input "16"
checkbox input "false"
checkbox input "true"
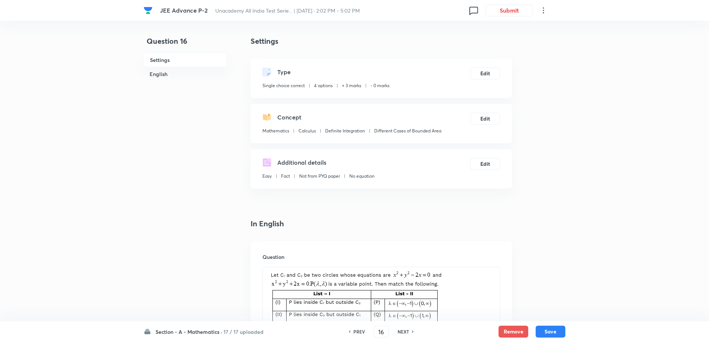
click at [409, 329] on div "NEXT" at bounding box center [404, 331] width 20 height 7
type input "17"
checkbox input "false"
checkbox input "true"
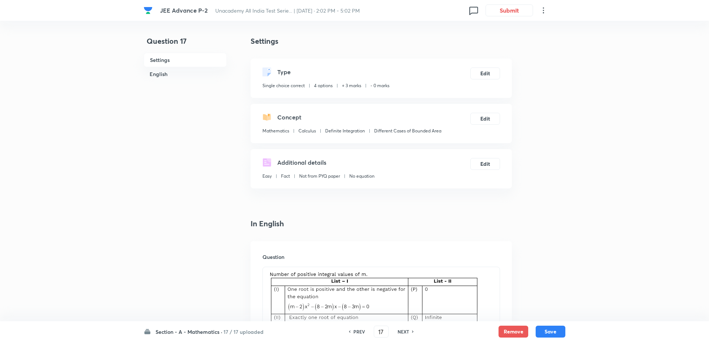
click at [354, 331] on h6 "PREV" at bounding box center [359, 331] width 12 height 7
type input "16"
checkbox input "false"
checkbox input "true"
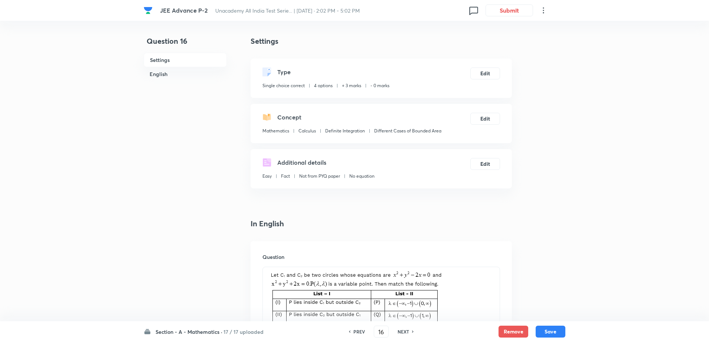
click at [354, 331] on h6 "PREV" at bounding box center [359, 331] width 12 height 7
type input "15"
checkbox input "false"
checkbox input "true"
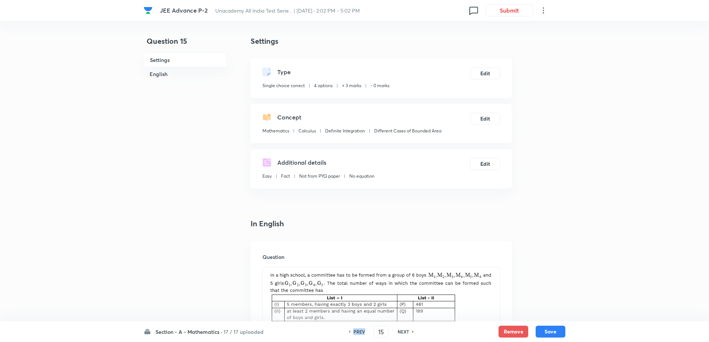
click at [354, 331] on h6 "PREV" at bounding box center [359, 331] width 12 height 7
type input "14"
checkbox input "false"
checkbox input "true"
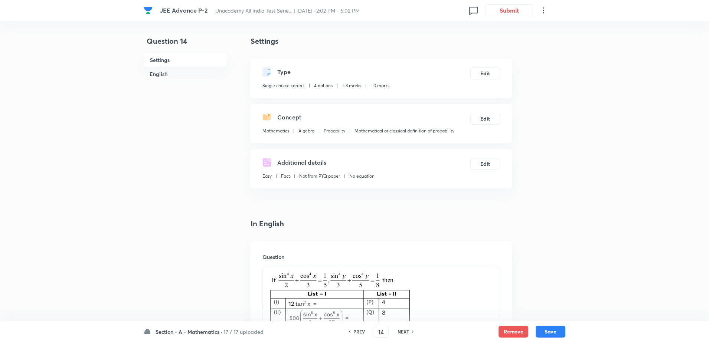
click at [354, 331] on h6 "PREV" at bounding box center [359, 331] width 12 height 7
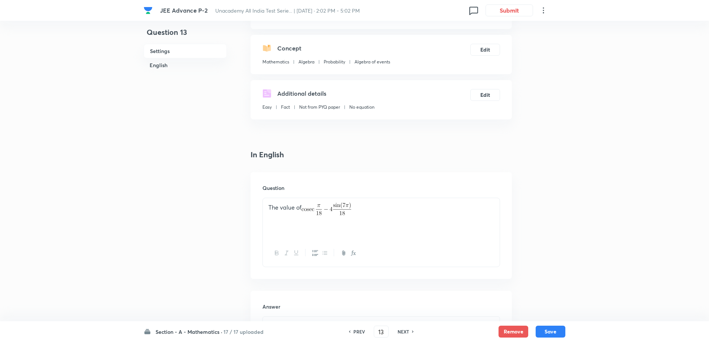
scroll to position [74, 0]
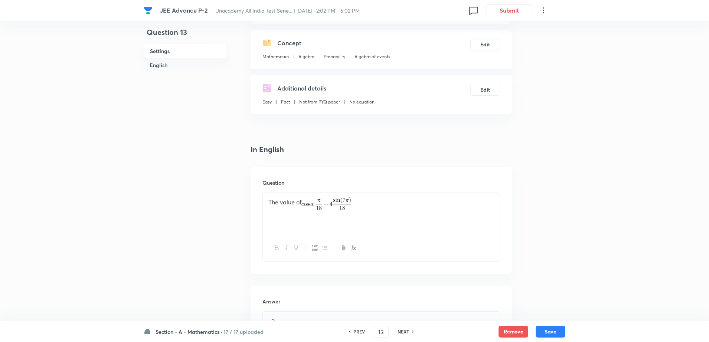
click at [394, 332] on div "NEXT" at bounding box center [404, 331] width 20 height 7
type input "14"
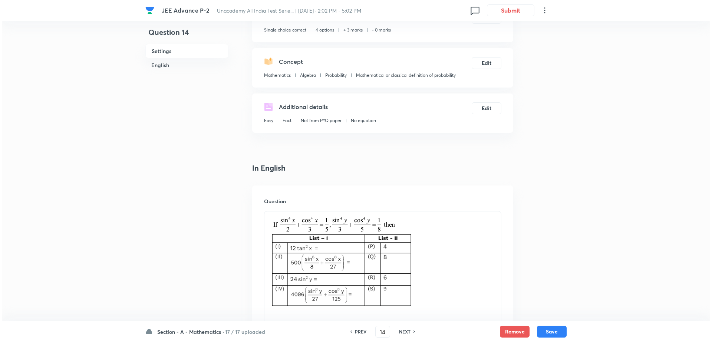
scroll to position [0, 0]
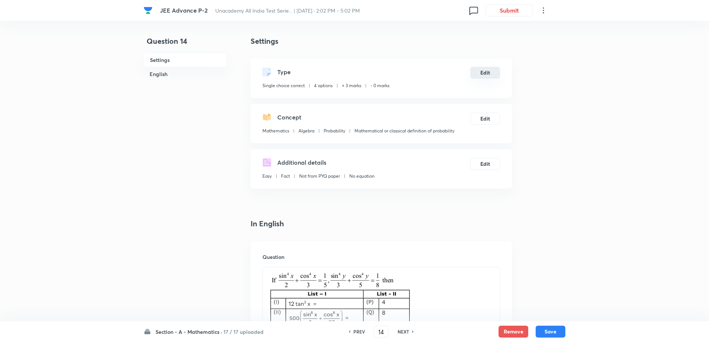
click at [484, 75] on button "Edit" at bounding box center [485, 73] width 30 height 12
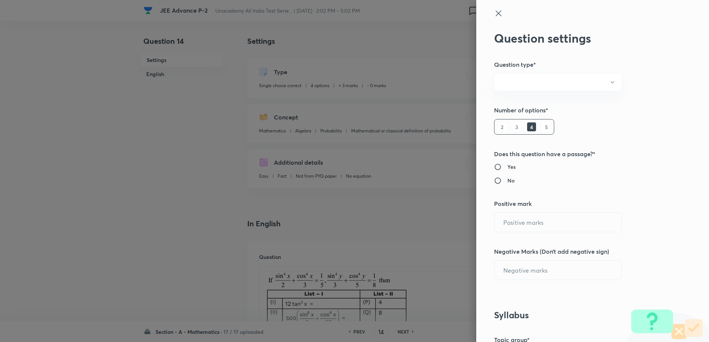
radio input "true"
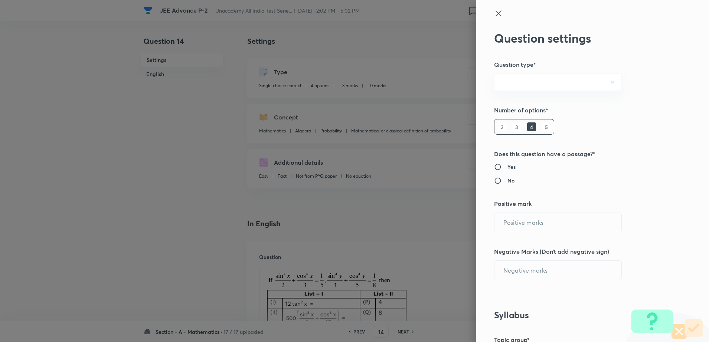
radio input "true"
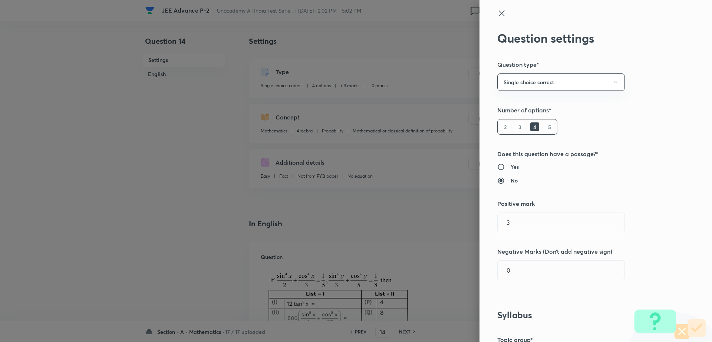
type input "3"
type input "0"
type input "Mathematics"
type input "Algebra"
type input "Probability"
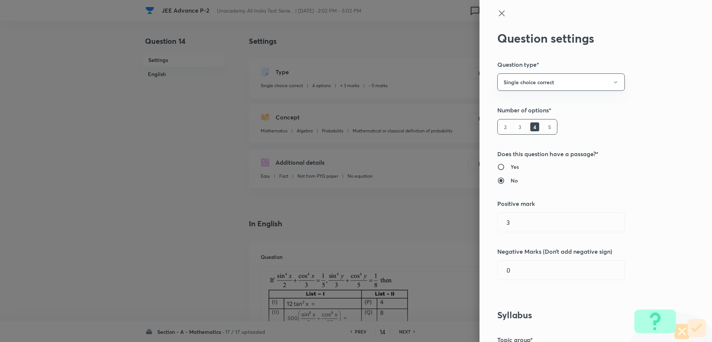
type input "Mathematical or classical definition of probability"
click at [529, 268] on input "0" at bounding box center [561, 270] width 127 height 19
type input "1"
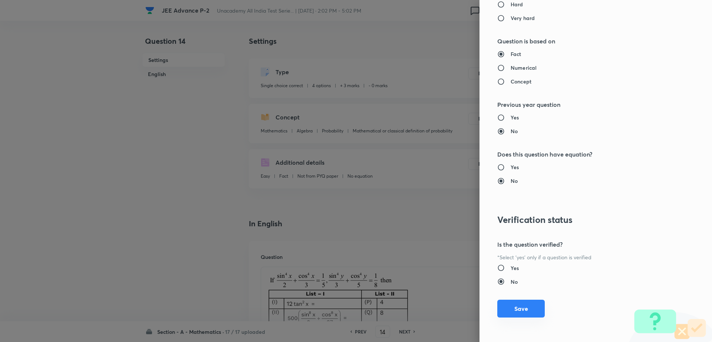
click at [509, 311] on button "Save" at bounding box center [521, 309] width 47 height 18
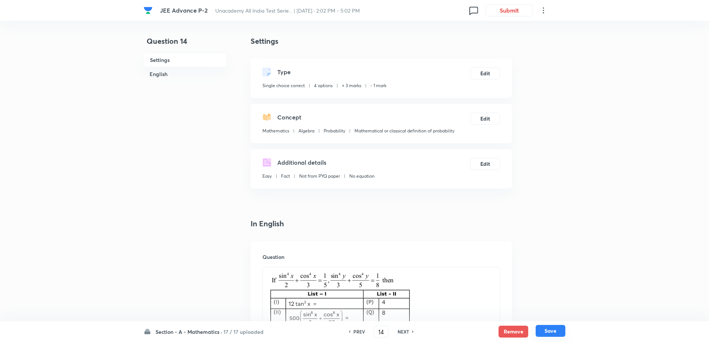
click at [544, 334] on button "Save" at bounding box center [550, 331] width 30 height 12
type input "15"
checkbox input "false"
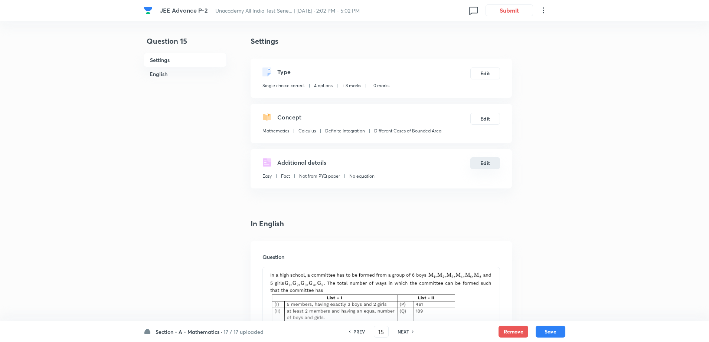
checkbox input "true"
click at [481, 73] on button "Edit" at bounding box center [485, 73] width 30 height 12
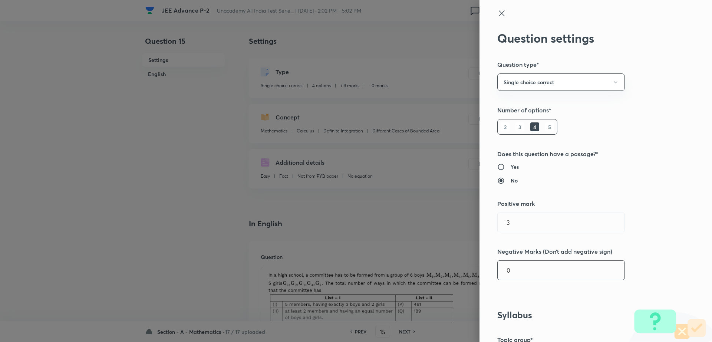
click at [516, 271] on input "0" at bounding box center [561, 270] width 127 height 19
type input "1"
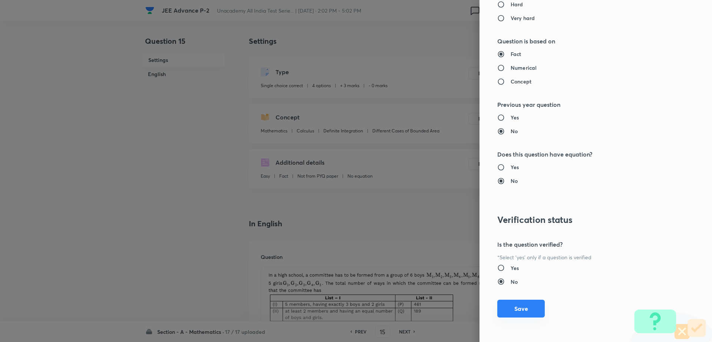
click at [515, 307] on button "Save" at bounding box center [521, 309] width 47 height 18
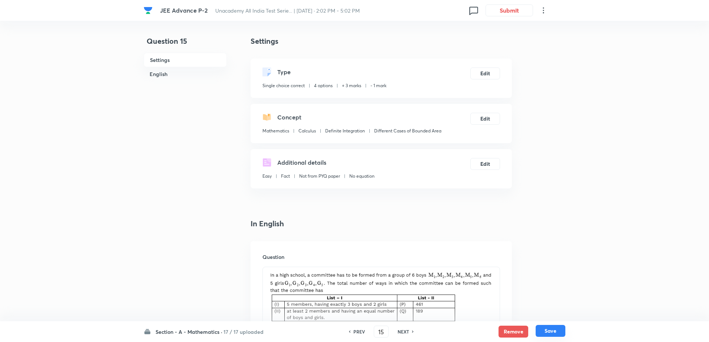
click at [565, 334] on button "Save" at bounding box center [550, 331] width 30 height 12
type input "16"
checkbox input "false"
checkbox input "true"
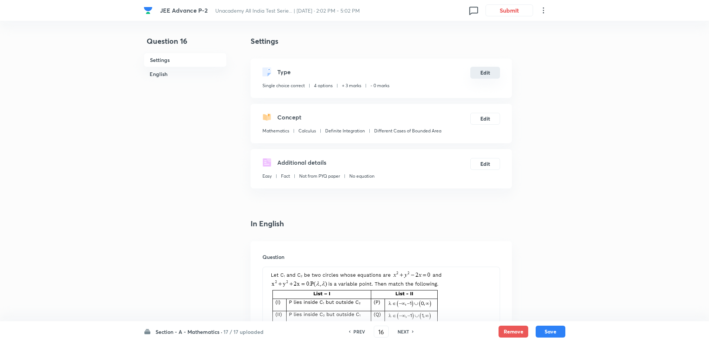
click at [484, 74] on button "Edit" at bounding box center [485, 73] width 30 height 12
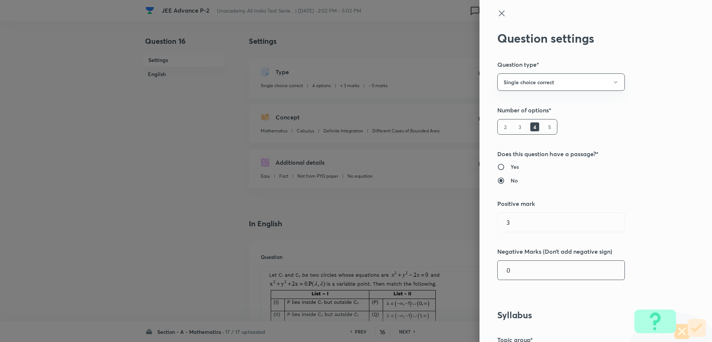
click at [527, 279] on input "0" at bounding box center [561, 270] width 127 height 19
type input "1"
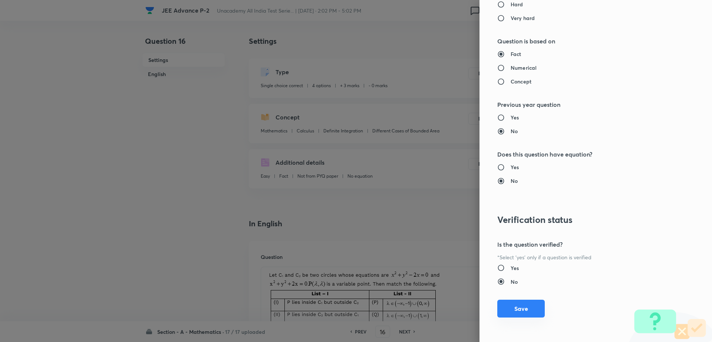
click at [518, 309] on button "Save" at bounding box center [521, 309] width 47 height 18
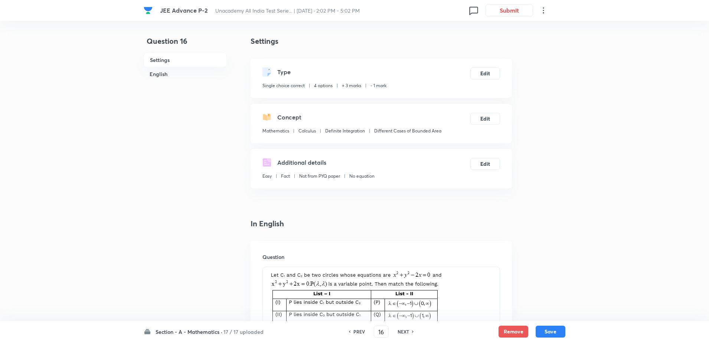
click at [552, 325] on div "Section - A - Mathematics · 17 / 17 uploaded PREV 16 ​ NEXT Remove Save" at bounding box center [355, 331] width 422 height 21
click at [543, 332] on button "Save" at bounding box center [550, 331] width 30 height 12
click at [557, 334] on button "Save" at bounding box center [550, 331] width 30 height 12
click at [360, 334] on h6 "PREV" at bounding box center [359, 331] width 12 height 7
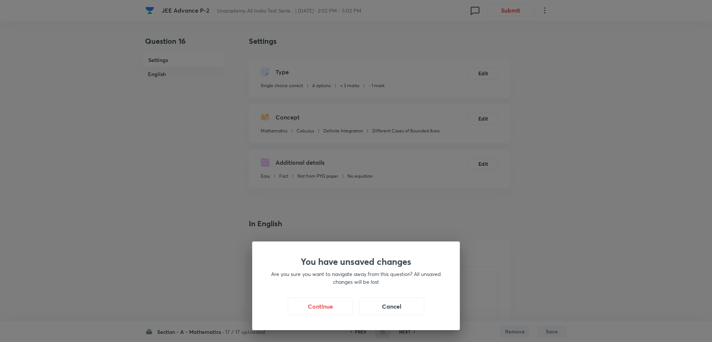
click at [331, 316] on div "You have unsaved changes Are you sure you want to navigate away from this quest…" at bounding box center [356, 286] width 208 height 89
click at [331, 309] on button "Continue" at bounding box center [320, 306] width 65 height 18
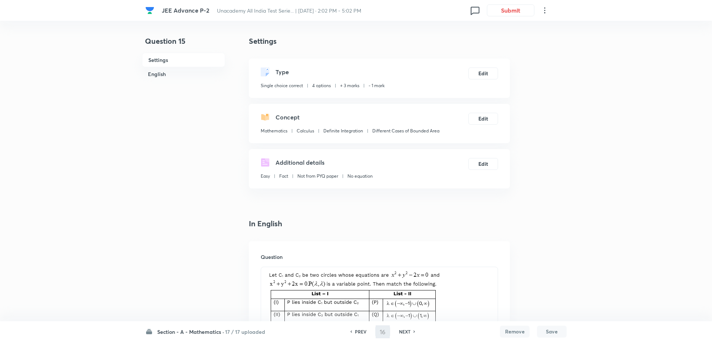
type input "15"
checkbox input "false"
checkbox input "true"
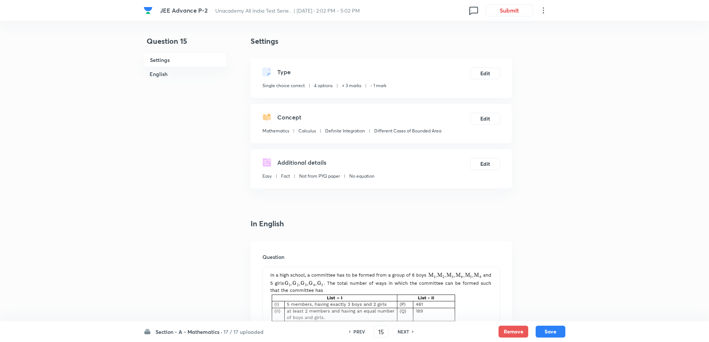
click at [402, 333] on h6 "NEXT" at bounding box center [403, 331] width 12 height 7
type input "16"
checkbox input "false"
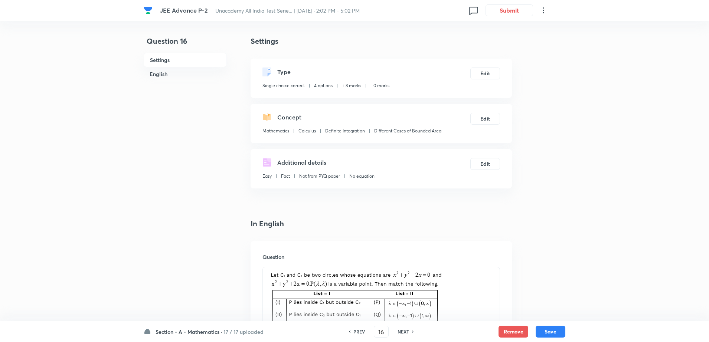
checkbox input "true"
click at [491, 73] on button "Edit" at bounding box center [485, 73] width 30 height 12
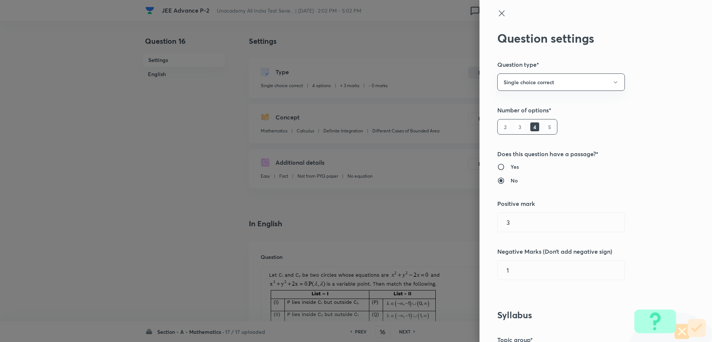
type input "0"
click at [522, 269] on input "0" at bounding box center [561, 270] width 127 height 19
type input "1"
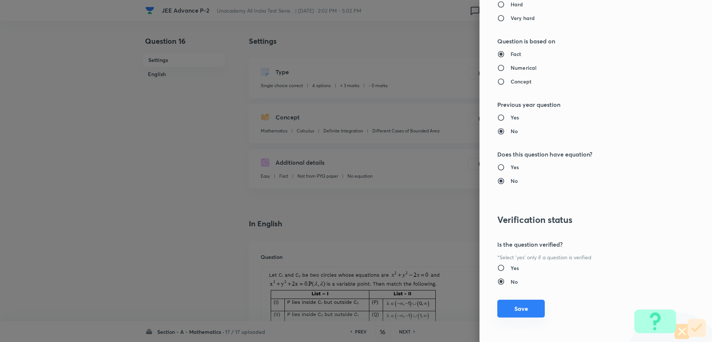
click at [503, 311] on button "Save" at bounding box center [521, 309] width 47 height 18
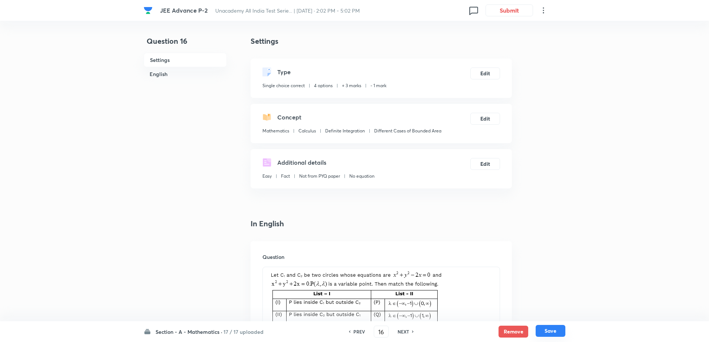
click at [552, 328] on button "Save" at bounding box center [550, 331] width 30 height 12
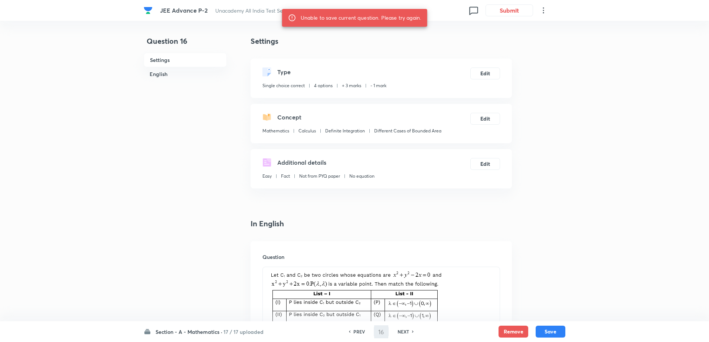
click at [405, 332] on h6 "NEXT" at bounding box center [403, 331] width 12 height 7
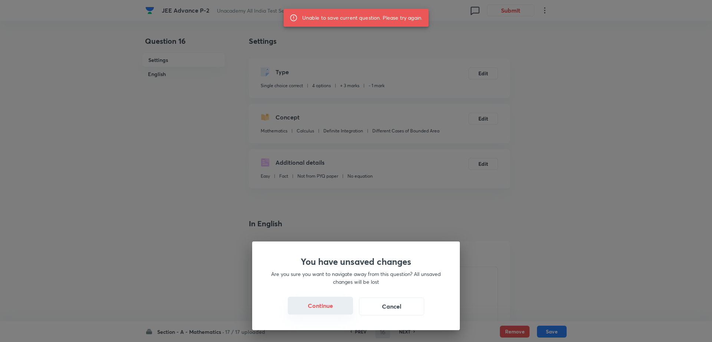
click at [324, 309] on button "Continue" at bounding box center [320, 306] width 65 height 18
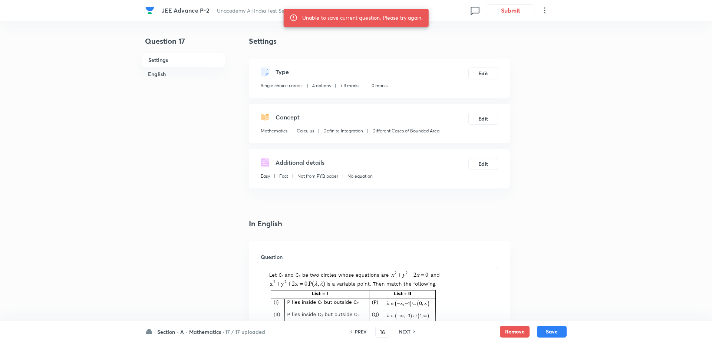
type input "17"
checkbox input "false"
checkbox input "true"
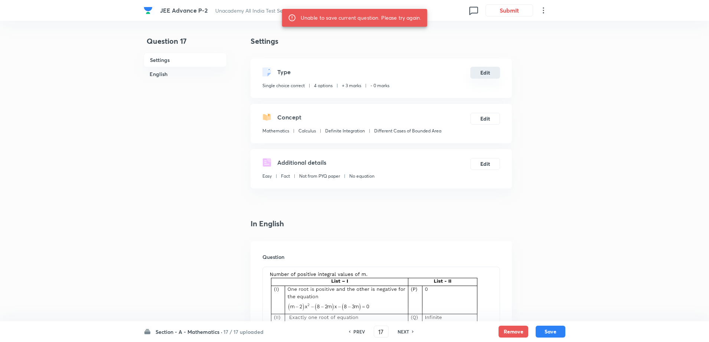
click at [488, 69] on button "Edit" at bounding box center [485, 73] width 30 height 12
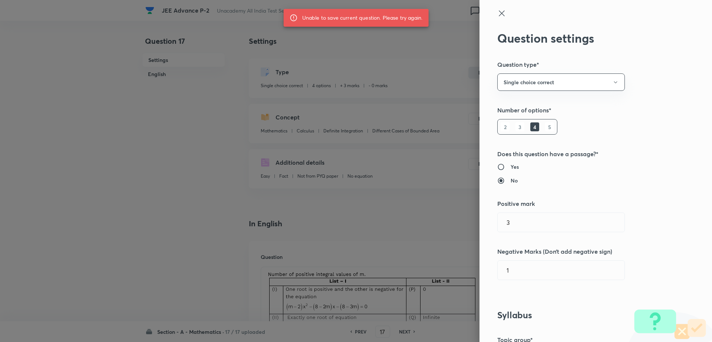
type input "0"
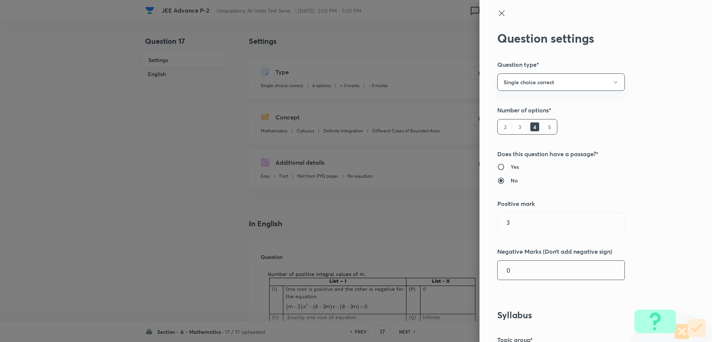
click at [522, 270] on input "0" at bounding box center [561, 270] width 127 height 19
type input "1"
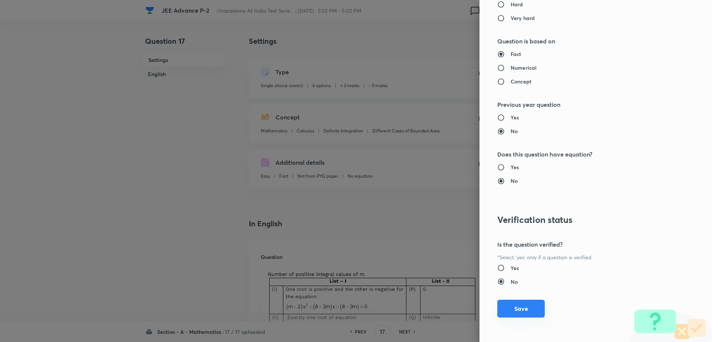
click at [519, 309] on button "Save" at bounding box center [521, 309] width 47 height 18
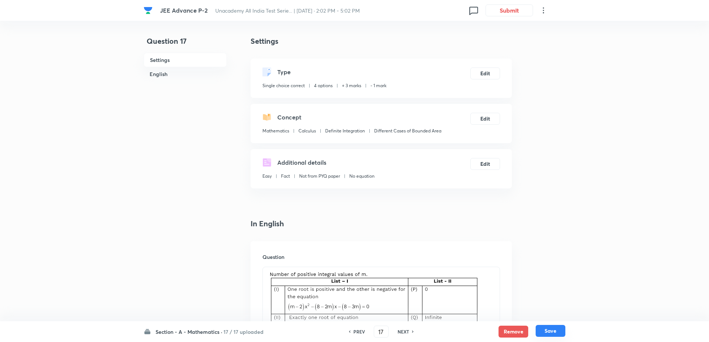
click at [554, 333] on button "Save" at bounding box center [550, 331] width 30 height 12
type input "18"
checkbox input "false"
checkbox input "true"
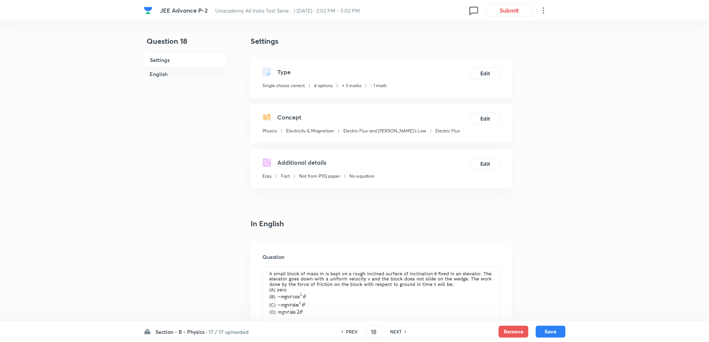
click at [348, 331] on h6 "PREV" at bounding box center [352, 331] width 12 height 7
type input "17"
checkbox input "false"
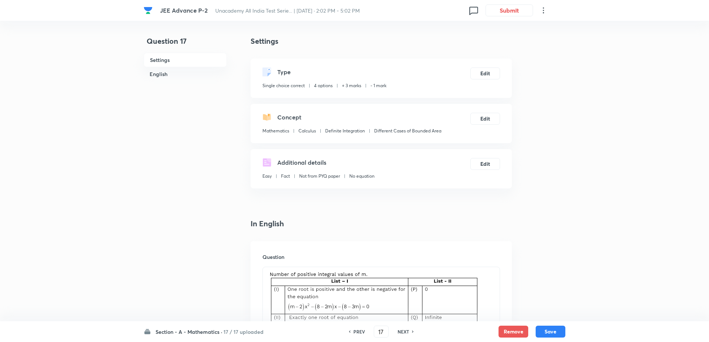
checkbox input "true"
click at [348, 331] on icon at bounding box center [349, 332] width 2 height 4
type input "16"
checkbox input "false"
checkbox input "true"
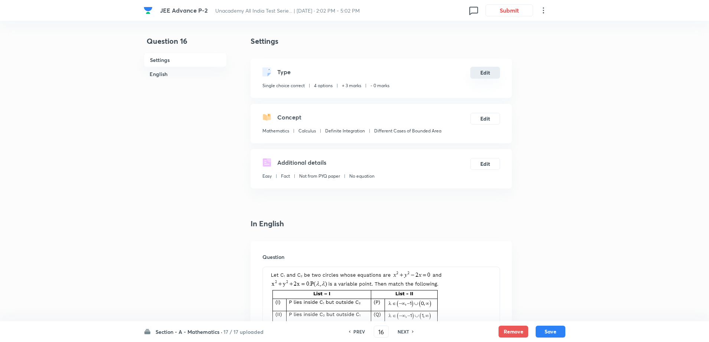
click at [485, 72] on button "Edit" at bounding box center [485, 73] width 30 height 12
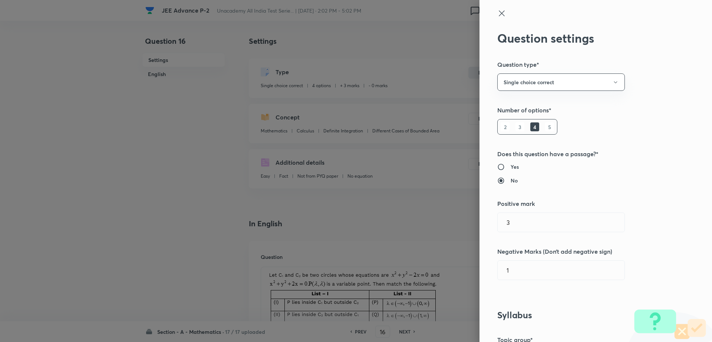
type input "0"
click at [524, 276] on input "0" at bounding box center [561, 270] width 127 height 19
type input "1"
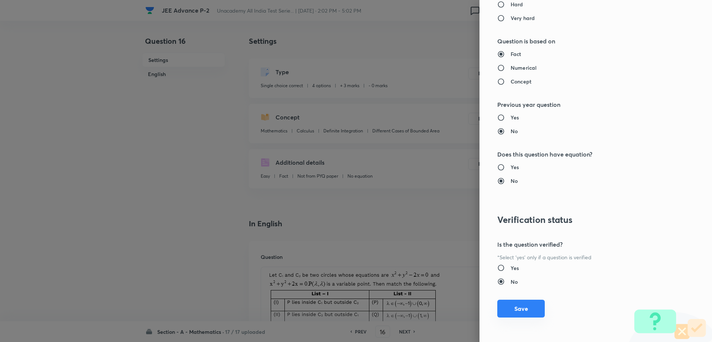
click at [533, 314] on button "Save" at bounding box center [521, 309] width 47 height 18
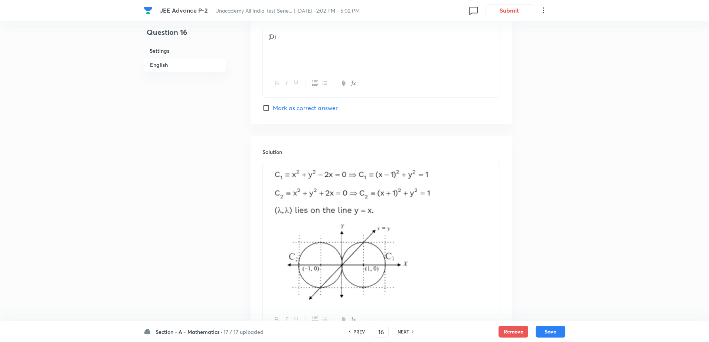
scroll to position [835, 0]
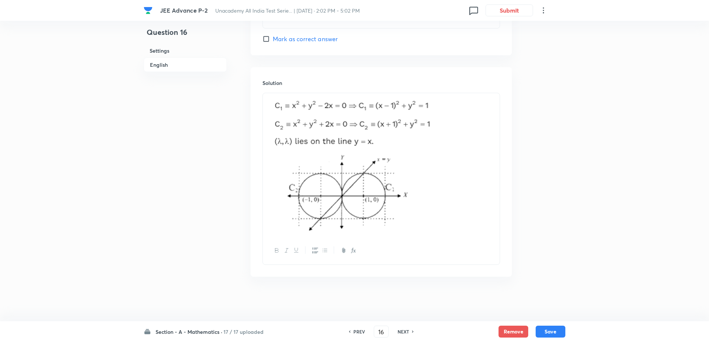
type input "17"
checkbox input "false"
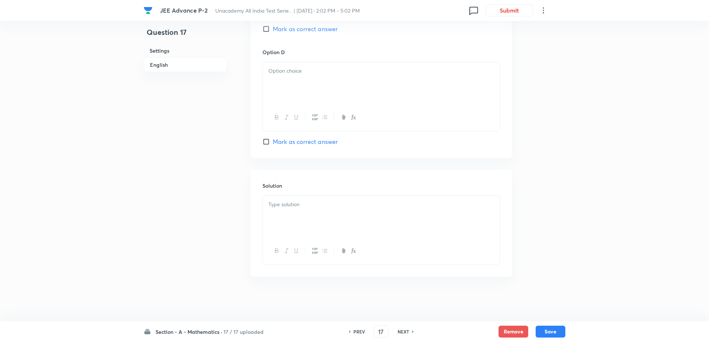
checkbox input "true"
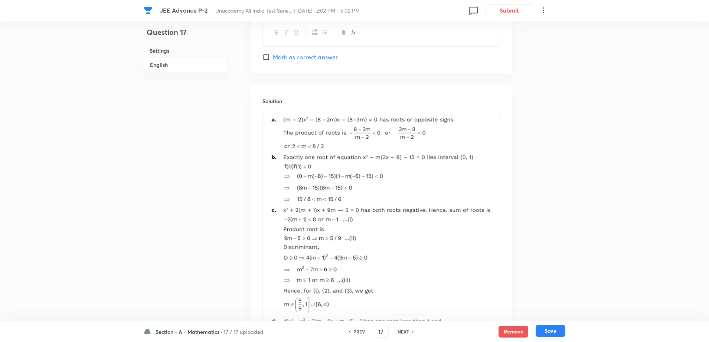
click at [548, 330] on button "Save" at bounding box center [550, 331] width 30 height 12
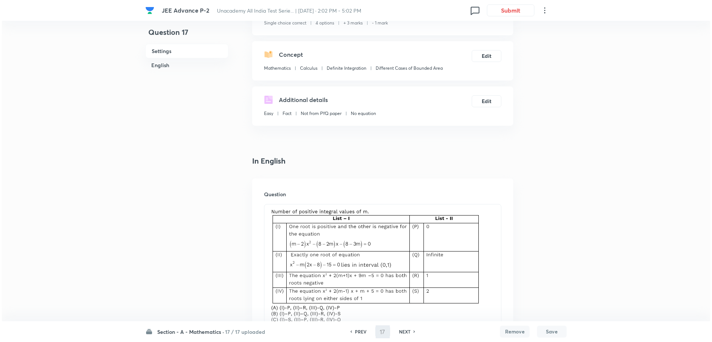
scroll to position [0, 0]
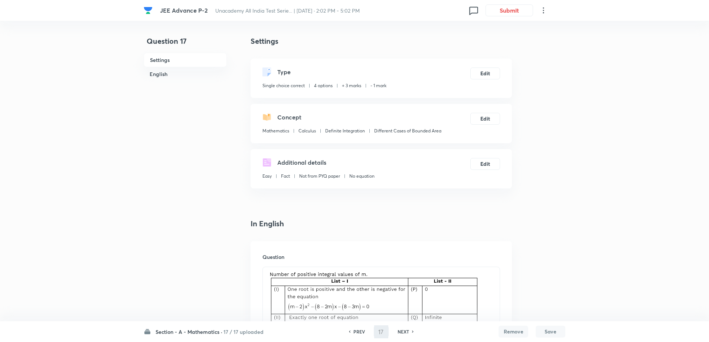
click at [402, 331] on h6 "NEXT" at bounding box center [403, 331] width 12 height 7
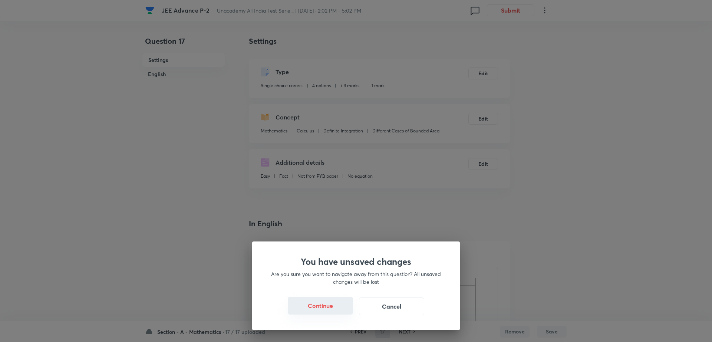
click at [319, 310] on button "Continue" at bounding box center [320, 306] width 65 height 18
type input "18"
checkbox input "false"
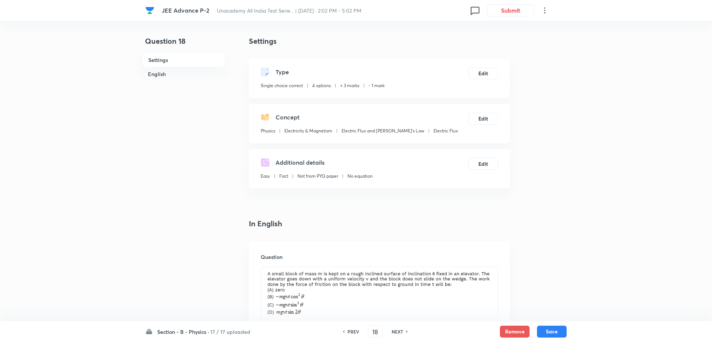
checkbox input "false"
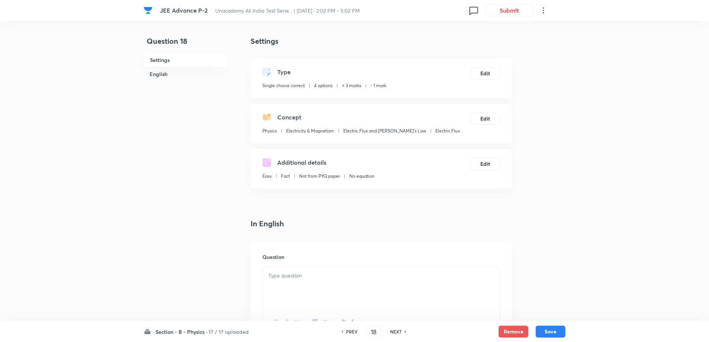
click at [344, 334] on div "PREV" at bounding box center [351, 331] width 20 height 7
type input "17"
checkbox input "true"
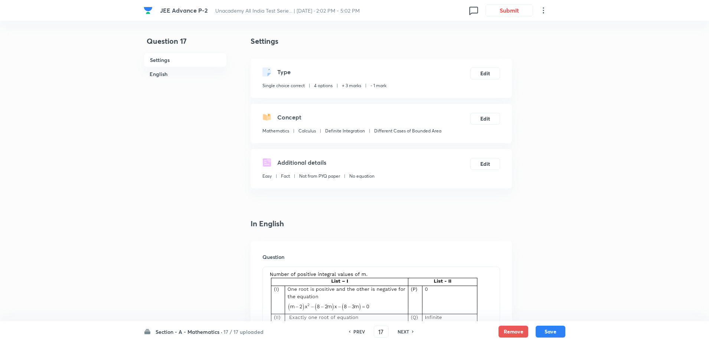
click at [405, 330] on h6 "NEXT" at bounding box center [403, 331] width 12 height 7
type input "18"
checkbox input "false"
checkbox input "true"
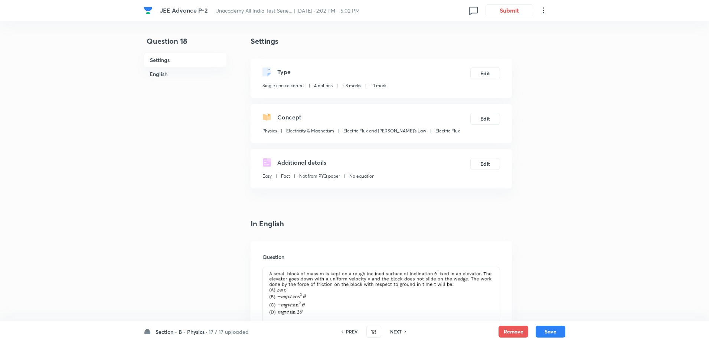
click at [405, 330] on icon at bounding box center [405, 332] width 2 height 4
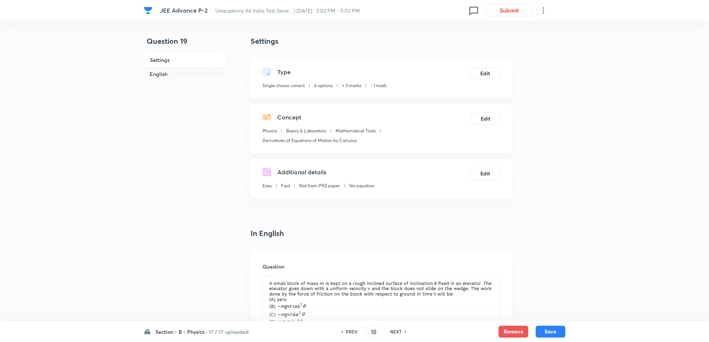
type input "19"
checkbox input "false"
checkbox input "true"
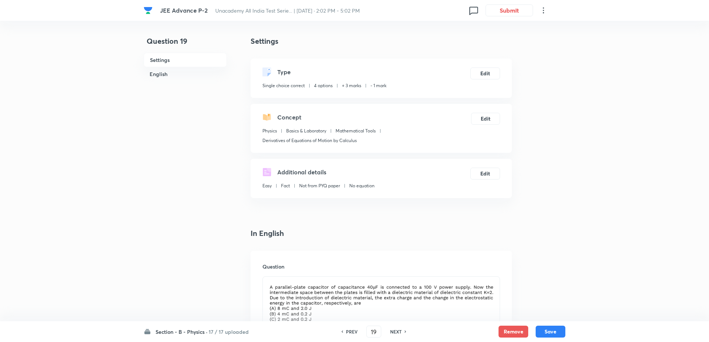
click at [405, 330] on icon at bounding box center [405, 332] width 2 height 4
type input "20"
checkbox input "false"
checkbox input "true"
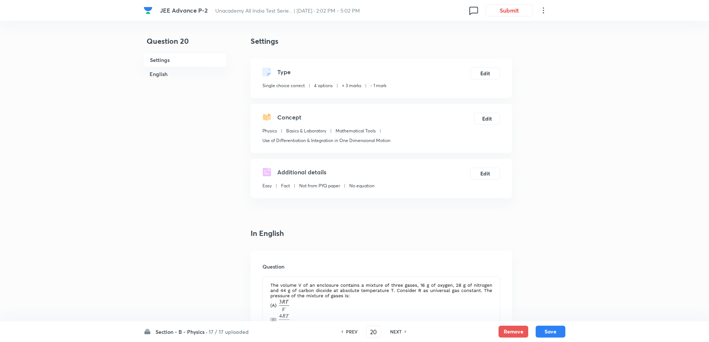
click at [405, 330] on icon at bounding box center [405, 332] width 2 height 4
type input "21"
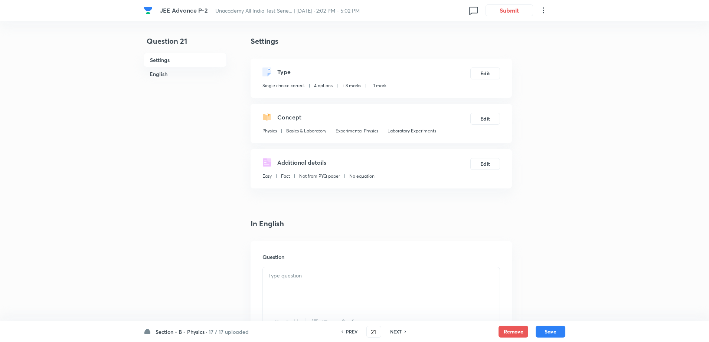
checkbox input "false"
checkbox input "true"
click at [405, 330] on icon at bounding box center [405, 332] width 2 height 4
type input "22"
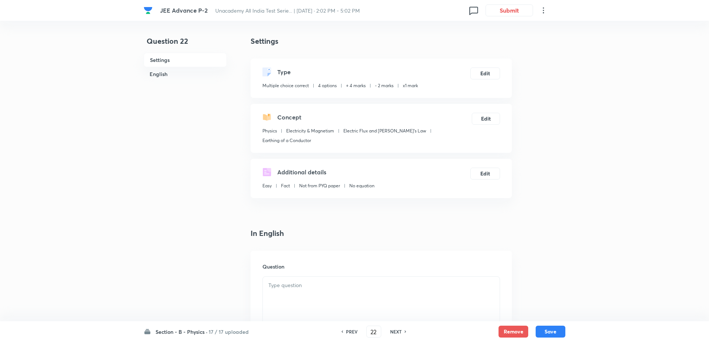
checkbox input "true"
click at [405, 330] on icon at bounding box center [405, 332] width 2 height 4
type input "23"
checkbox input "false"
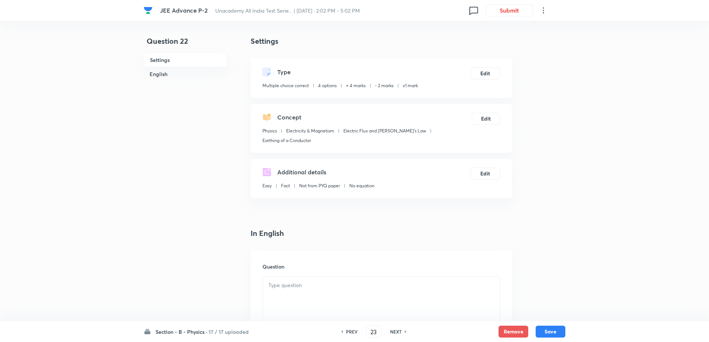
checkbox input "false"
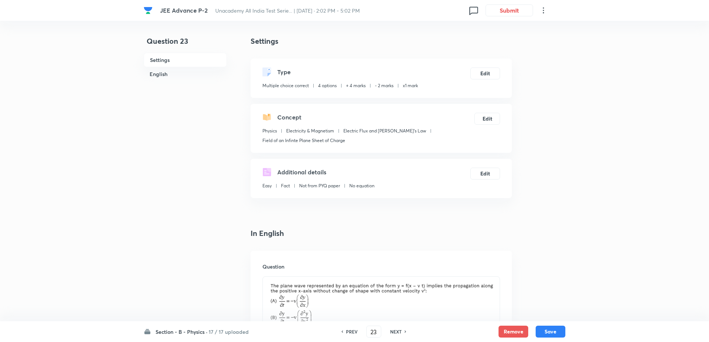
checkbox input "true"
click at [405, 330] on icon at bounding box center [405, 332] width 2 height 4
type input "25"
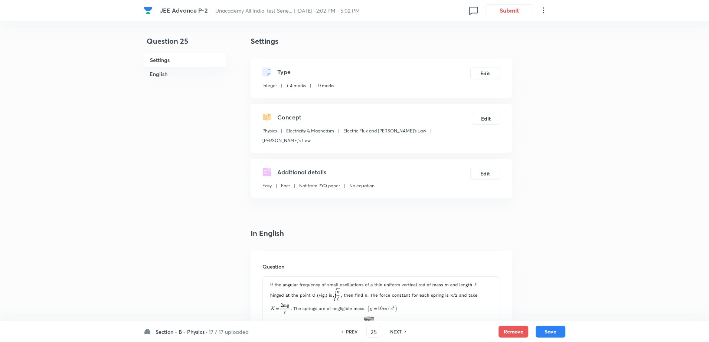
type input "75"
click at [405, 330] on icon at bounding box center [405, 332] width 2 height 4
type input "26"
type input "1"
click at [405, 330] on icon at bounding box center [405, 332] width 2 height 4
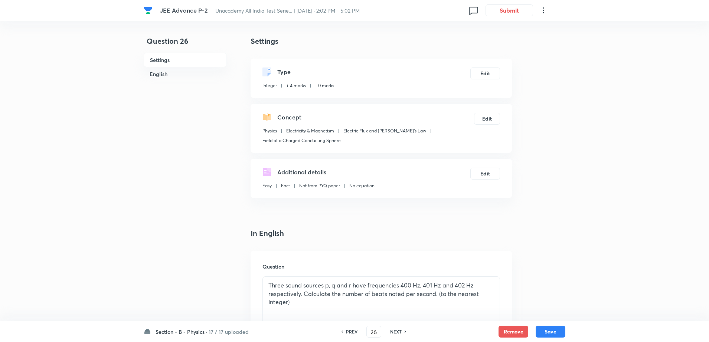
type input "27"
type input "7"
click at [405, 330] on icon at bounding box center [405, 332] width 2 height 4
type input "28"
type input "2"
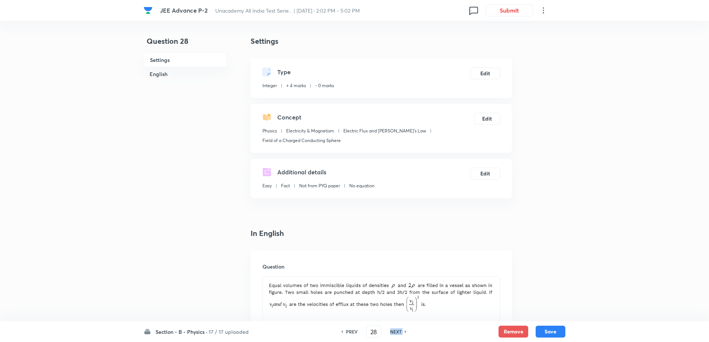
click at [405, 330] on icon at bounding box center [405, 332] width 2 height 4
type input "29"
type input "6"
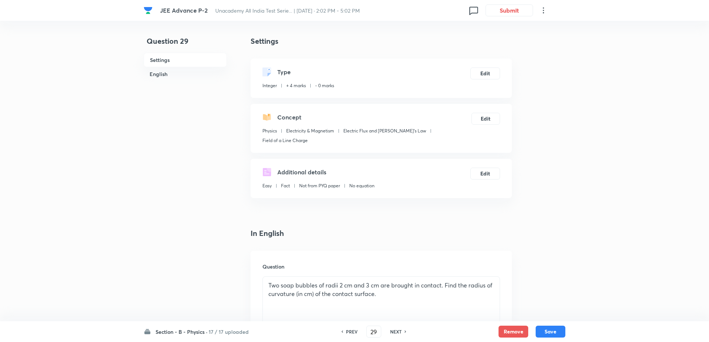
click at [405, 330] on icon at bounding box center [405, 332] width 2 height 4
type input "30"
type input "254"
click at [405, 330] on icon at bounding box center [405, 332] width 2 height 4
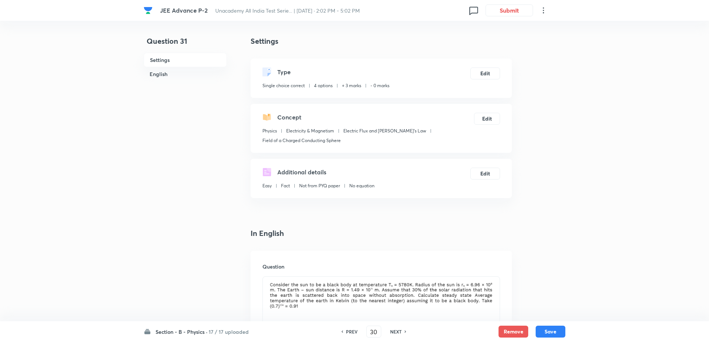
type input "31"
checkbox input "true"
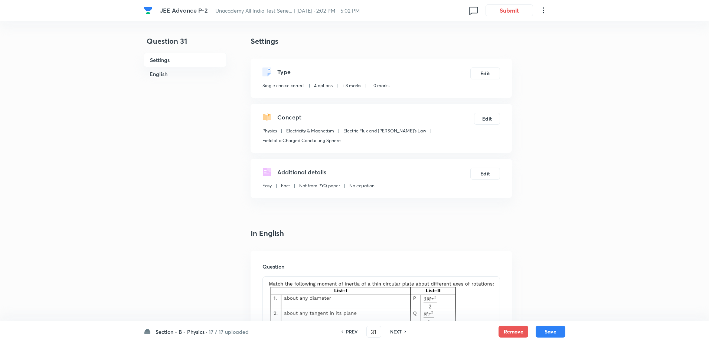
drag, startPoint x: 353, startPoint y: 334, endPoint x: 358, endPoint y: 335, distance: 5.6
click at [358, 335] on div "PREV 31 ​ NEXT" at bounding box center [374, 332] width 96 height 12
click at [350, 331] on h6 "PREV" at bounding box center [352, 331] width 12 height 7
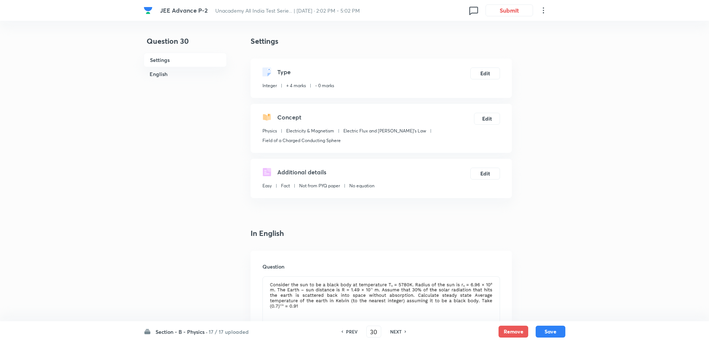
click at [393, 331] on h6 "NEXT" at bounding box center [396, 331] width 12 height 7
type input "31"
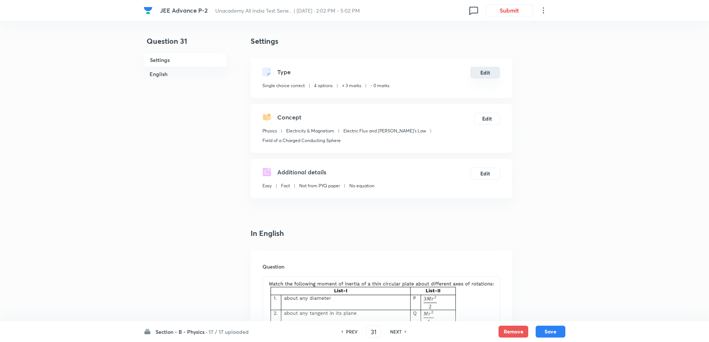
click at [489, 77] on button "Edit" at bounding box center [485, 73] width 30 height 12
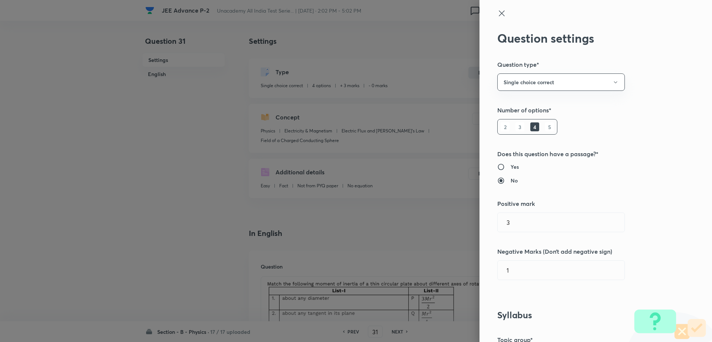
type input "0"
type input "Physics"
type input "Electricity & Magnetism"
type input "Electric Flux and Gauss's Law"
type input "Field of a Charged Conducting Sphere"
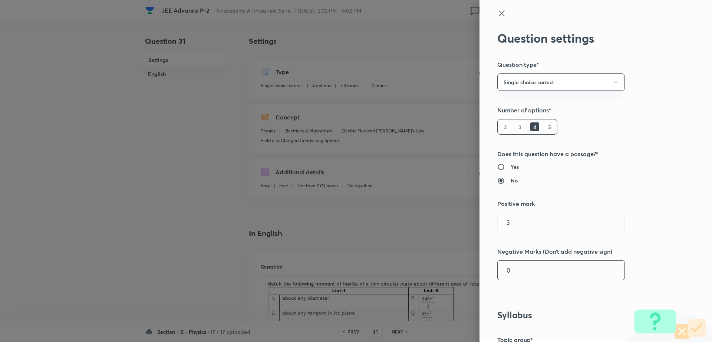
click at [520, 277] on input "0" at bounding box center [561, 270] width 127 height 19
type input "1"
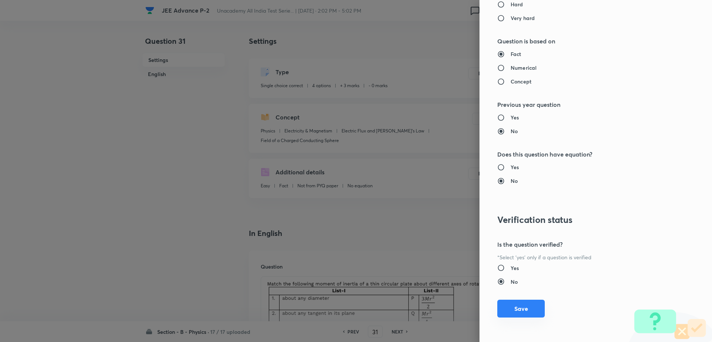
click at [518, 312] on button "Save" at bounding box center [521, 309] width 47 height 18
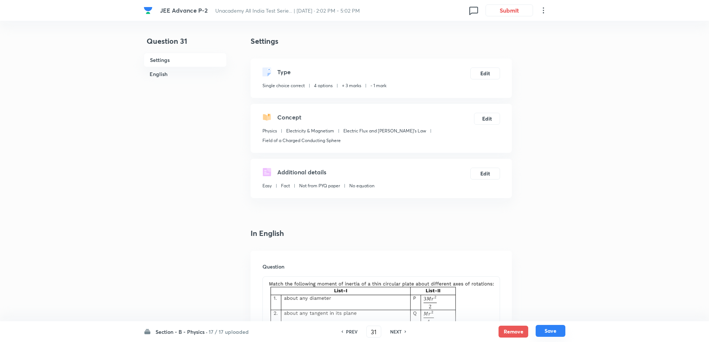
click at [541, 327] on button "Save" at bounding box center [550, 331] width 30 height 12
click at [397, 329] on h6 "NEXT" at bounding box center [396, 331] width 12 height 7
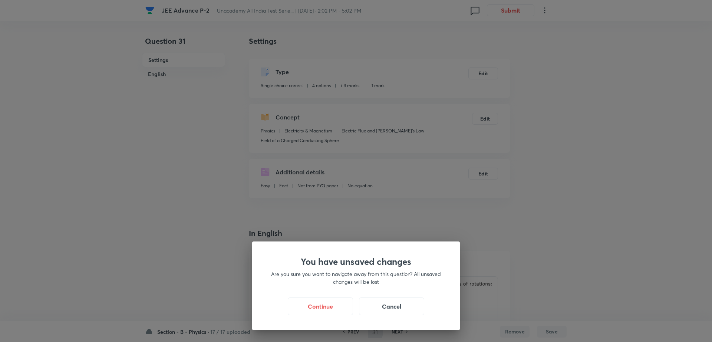
type input "32"
checkbox input "false"
checkbox input "true"
click at [473, 157] on div "You have unsaved changes Are you sure you want to navigate away from this quest…" at bounding box center [356, 171] width 712 height 342
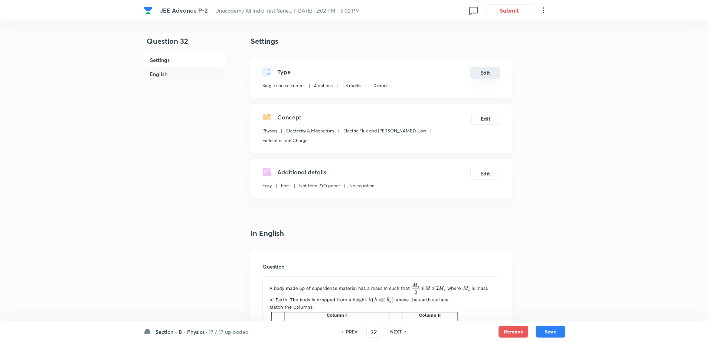
click at [482, 70] on button "Edit" at bounding box center [485, 73] width 30 height 12
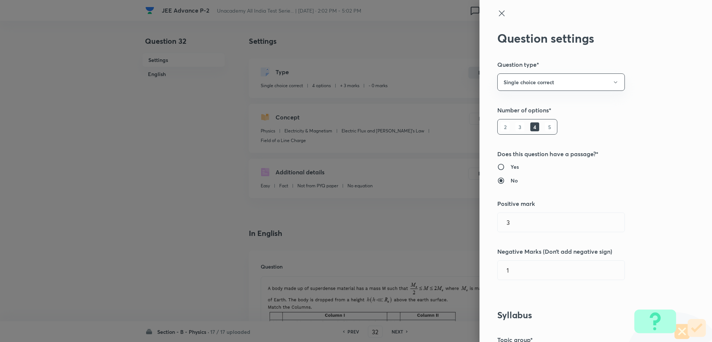
type input "0"
type input "Field of a Line Charge"
click at [538, 266] on input "0" at bounding box center [561, 270] width 127 height 19
type input "1"
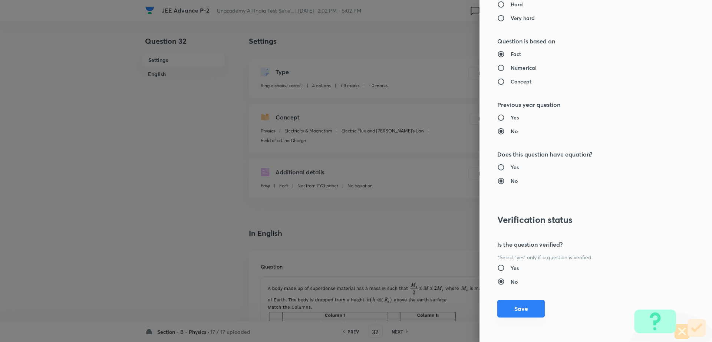
click at [509, 310] on button "Save" at bounding box center [521, 309] width 47 height 18
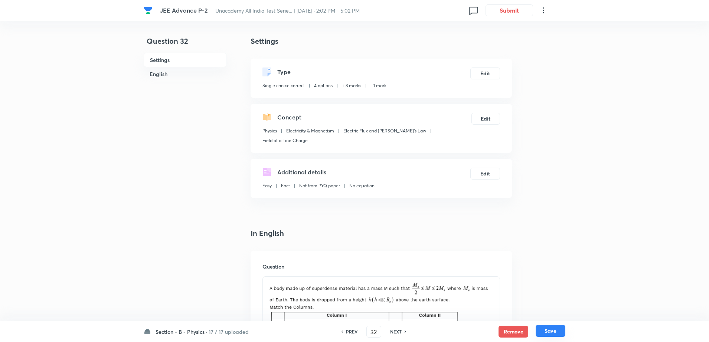
click at [550, 326] on button "Save" at bounding box center [550, 331] width 30 height 12
type input "33"
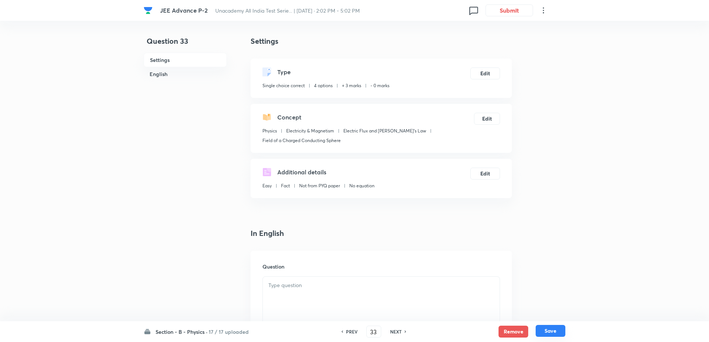
checkbox input "false"
checkbox input "true"
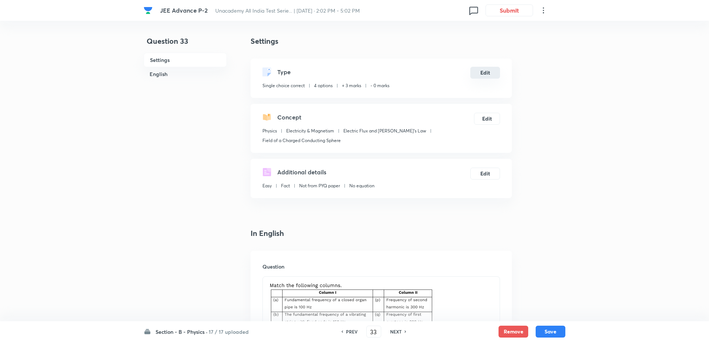
click at [483, 78] on button "Edit" at bounding box center [485, 73] width 30 height 12
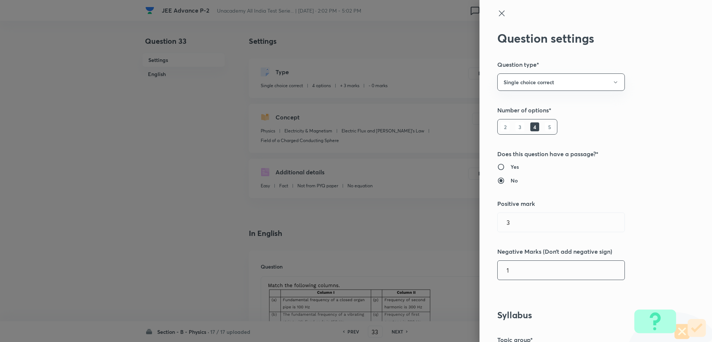
type input "0"
type input "Field of a Charged Conducting Sphere"
click at [518, 267] on input "0" at bounding box center [561, 270] width 127 height 19
type input "1"
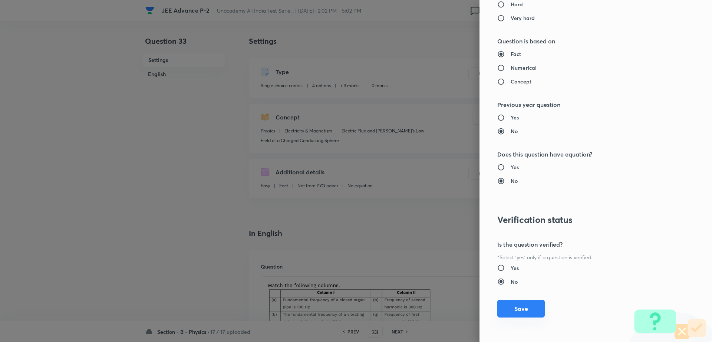
click at [518, 305] on button "Save" at bounding box center [521, 309] width 47 height 18
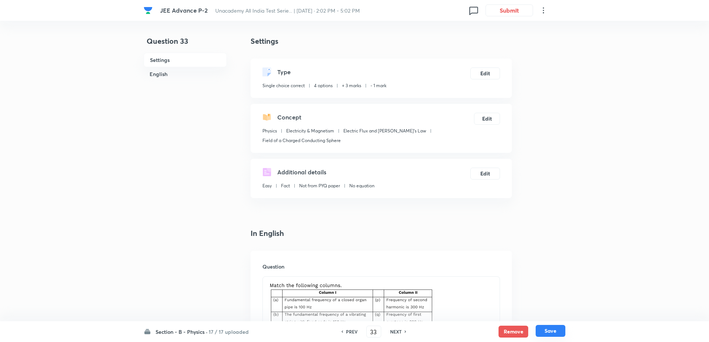
click at [547, 332] on button "Save" at bounding box center [550, 331] width 30 height 12
type input "34"
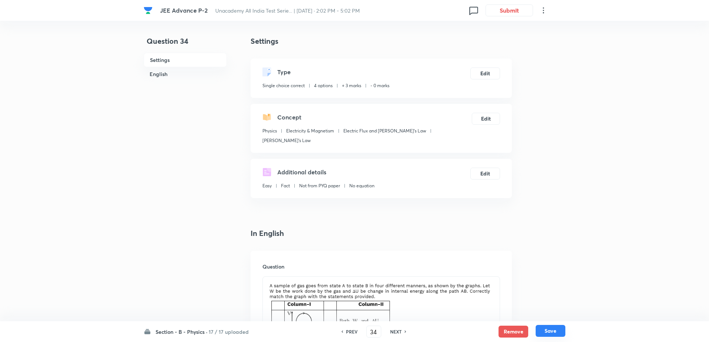
checkbox input "true"
click at [485, 74] on button "Edit" at bounding box center [485, 73] width 30 height 12
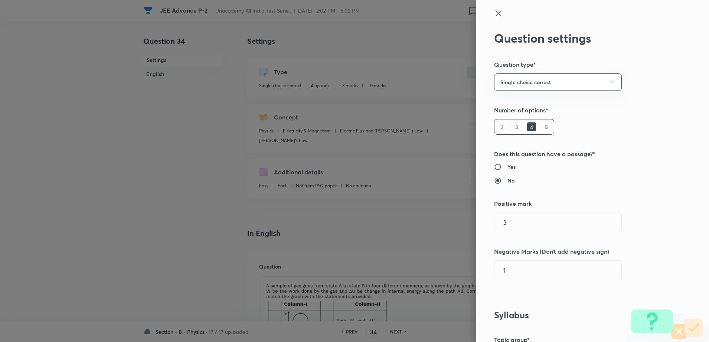
type input "0"
type input "Gauss's Law"
click at [519, 270] on input "0" at bounding box center [561, 270] width 127 height 19
type input "1"
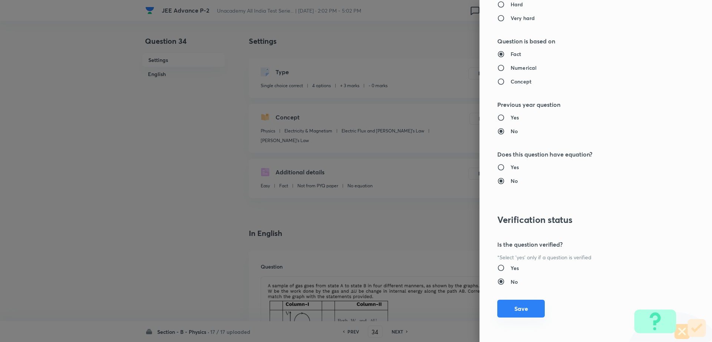
click at [514, 309] on button "Save" at bounding box center [521, 309] width 47 height 18
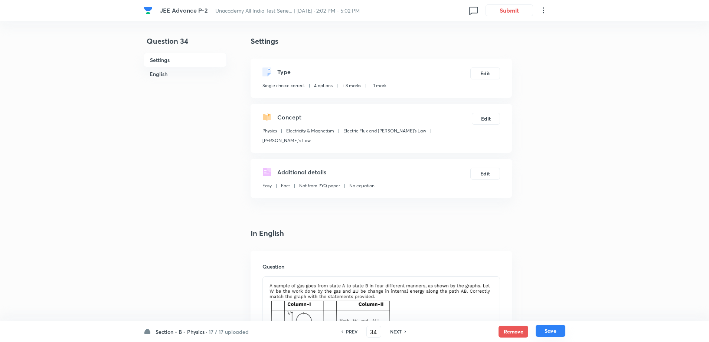
click at [550, 331] on button "Save" at bounding box center [550, 331] width 30 height 12
type input "35"
checkbox input "false"
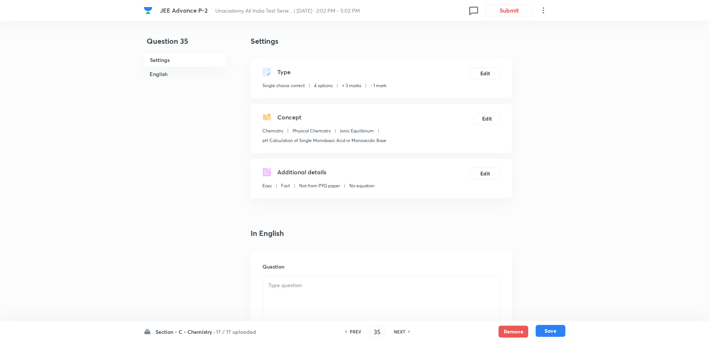
checkbox input "true"
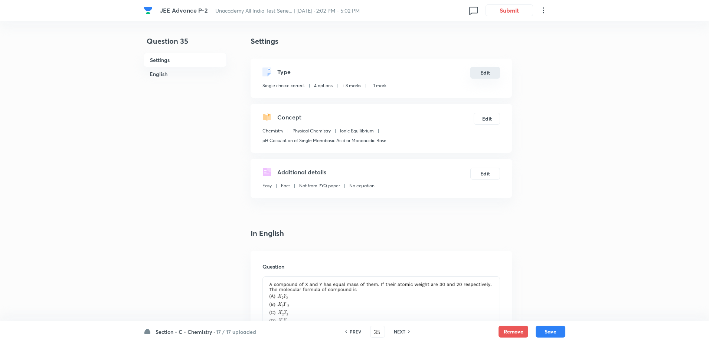
click at [482, 78] on button "Edit" at bounding box center [485, 73] width 30 height 12
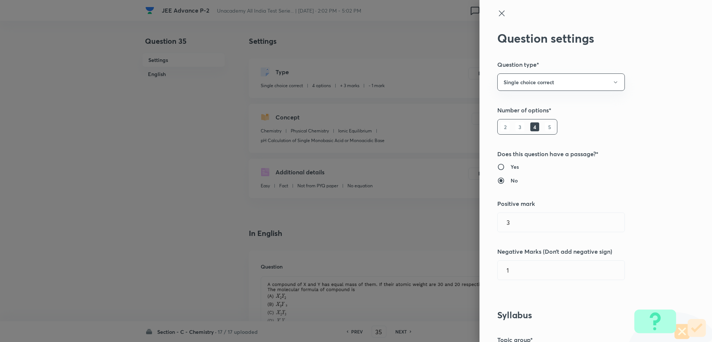
click at [498, 12] on icon at bounding box center [502, 13] width 9 height 9
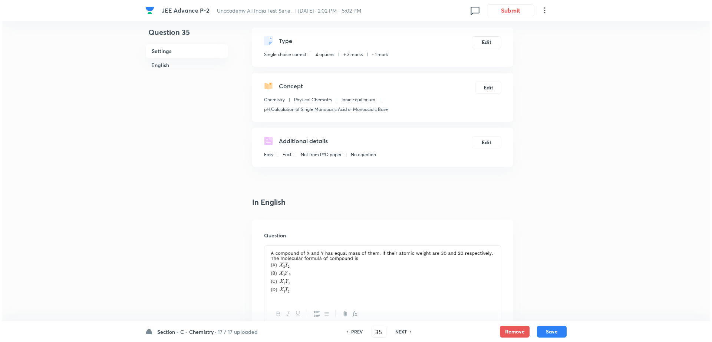
scroll to position [37, 0]
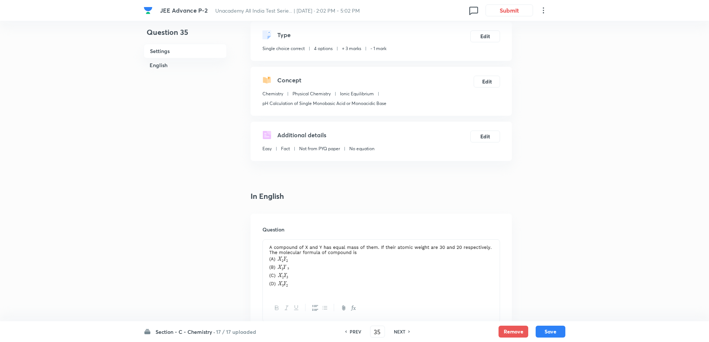
click at [357, 334] on h6 "PREV" at bounding box center [356, 331] width 12 height 7
type input "34"
checkbox input "false"
checkbox input "true"
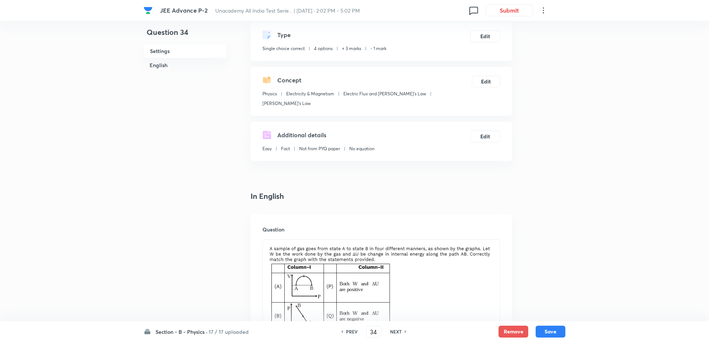
click at [357, 334] on div "PREV" at bounding box center [351, 331] width 20 height 7
type input "33"
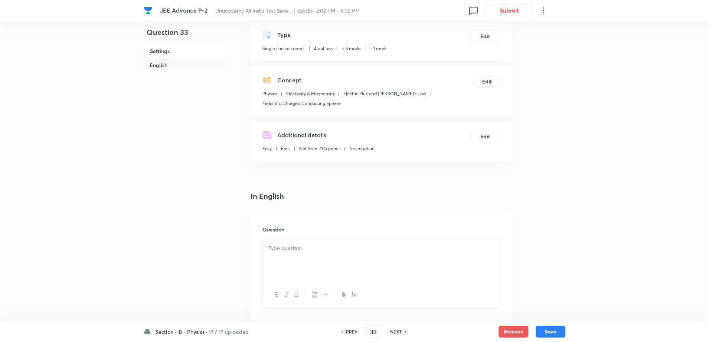
checkbox input "true"
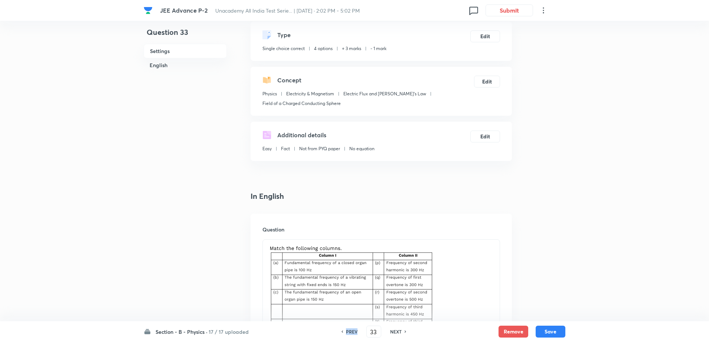
click at [357, 334] on div "PREV" at bounding box center [351, 331] width 20 height 7
type input "32"
checkbox input "false"
checkbox input "true"
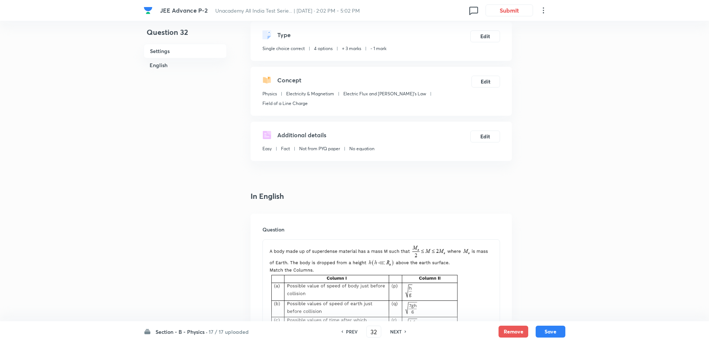
click at [357, 334] on div "PREV" at bounding box center [351, 331] width 20 height 7
type input "31"
checkbox input "false"
checkbox input "true"
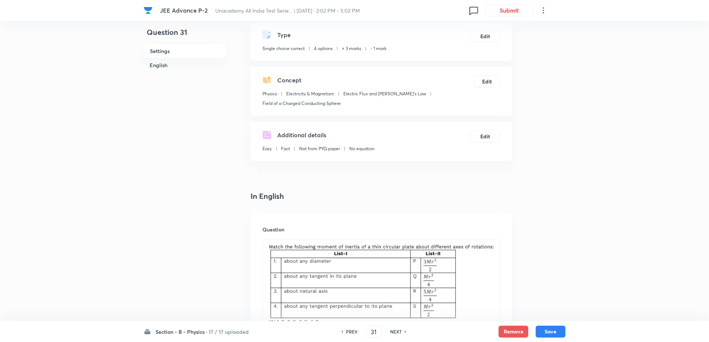
click at [357, 334] on div "PREV" at bounding box center [351, 331] width 20 height 7
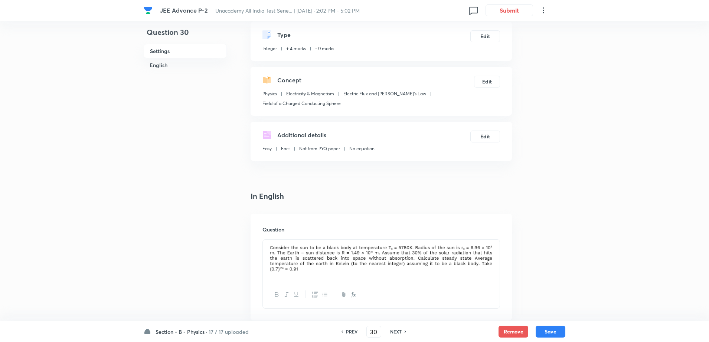
click at [393, 334] on h6 "NEXT" at bounding box center [396, 331] width 12 height 7
type input "32"
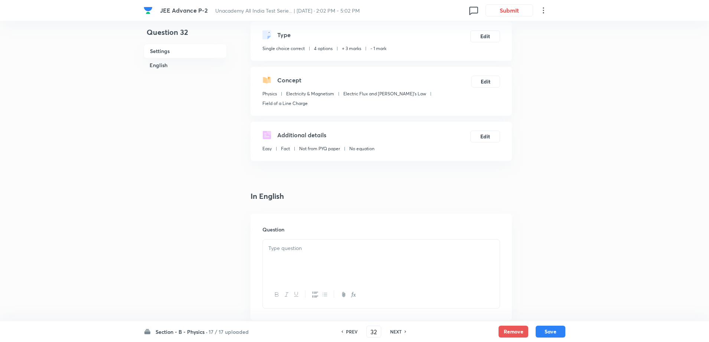
checkbox input "true"
click at [393, 334] on h6 "NEXT" at bounding box center [396, 331] width 12 height 7
type input "33"
checkbox input "false"
click at [393, 334] on h6 "NEXT" at bounding box center [396, 331] width 12 height 7
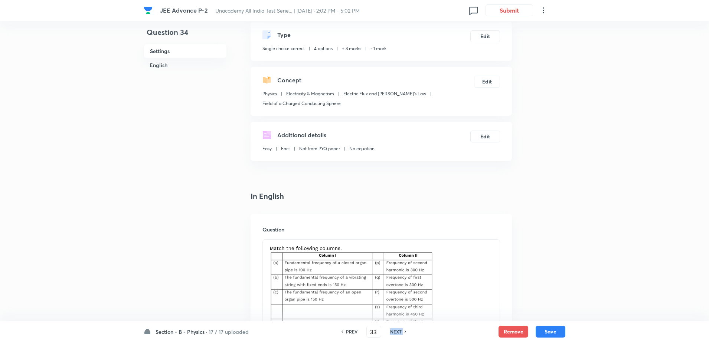
checkbox input "true"
type input "34"
checkbox input "false"
click at [393, 334] on h6 "NEXT" at bounding box center [396, 331] width 12 height 7
type input "35"
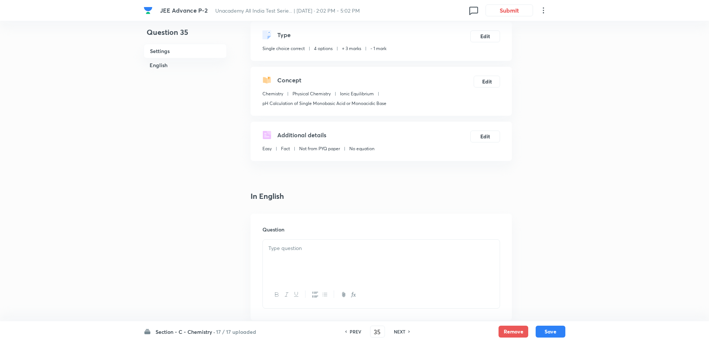
checkbox input "false"
click at [394, 334] on h6 "NEXT" at bounding box center [400, 331] width 12 height 7
checkbox input "true"
type input "36"
checkbox input "false"
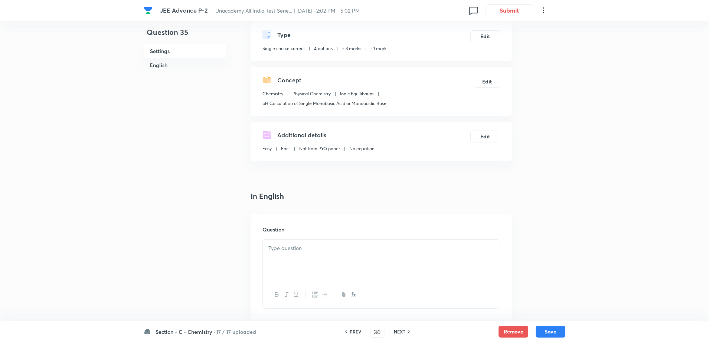
checkbox input "true"
click at [394, 334] on h6 "NEXT" at bounding box center [400, 331] width 12 height 7
type input "37"
checkbox input "false"
checkbox input "true"
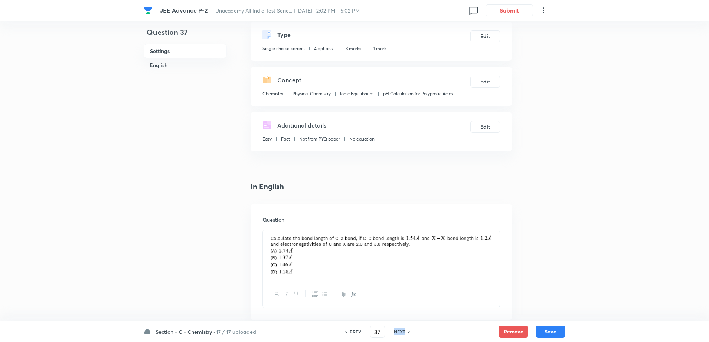
click at [394, 334] on h6 "NEXT" at bounding box center [400, 331] width 12 height 7
type input "38"
checkbox input "false"
click at [394, 334] on h6 "NEXT" at bounding box center [400, 331] width 12 height 7
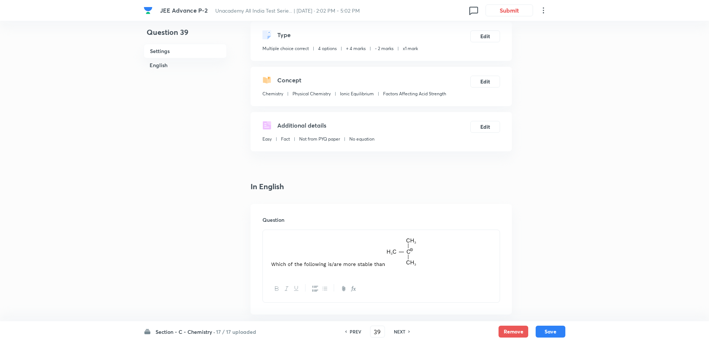
click at [394, 334] on h6 "NEXT" at bounding box center [400, 331] width 12 height 7
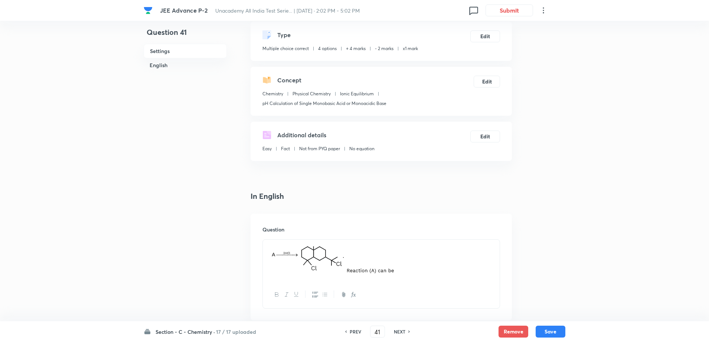
click at [394, 334] on h6 "NEXT" at bounding box center [400, 331] width 12 height 7
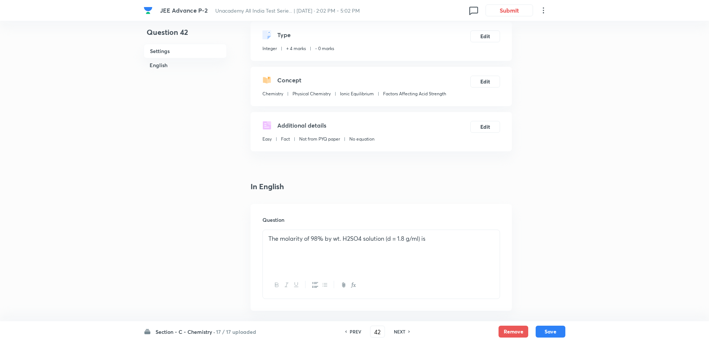
click at [394, 334] on h6 "NEXT" at bounding box center [400, 331] width 12 height 7
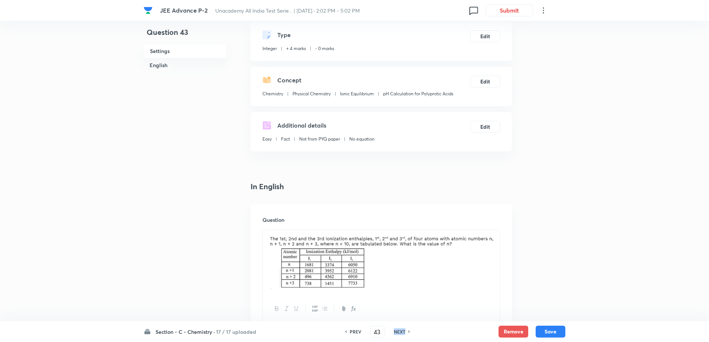
click at [394, 334] on h6 "NEXT" at bounding box center [400, 331] width 12 height 7
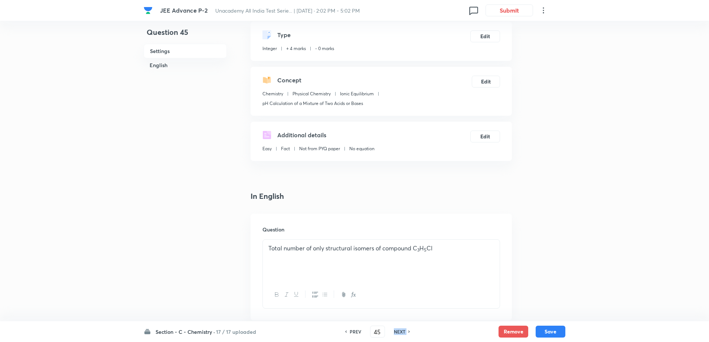
click at [394, 334] on h6 "NEXT" at bounding box center [400, 331] width 12 height 7
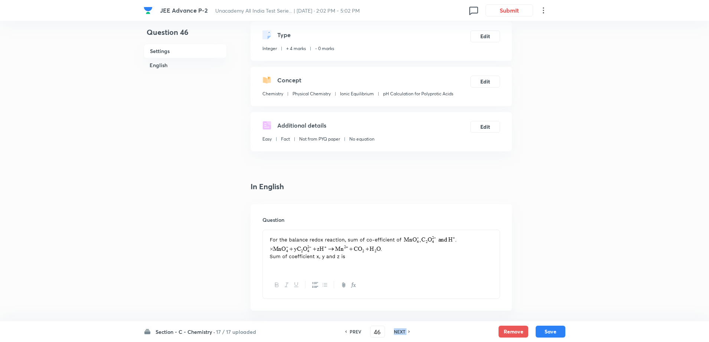
click at [394, 334] on h6 "NEXT" at bounding box center [400, 331] width 12 height 7
click at [401, 333] on h6 "NEXT" at bounding box center [400, 331] width 12 height 7
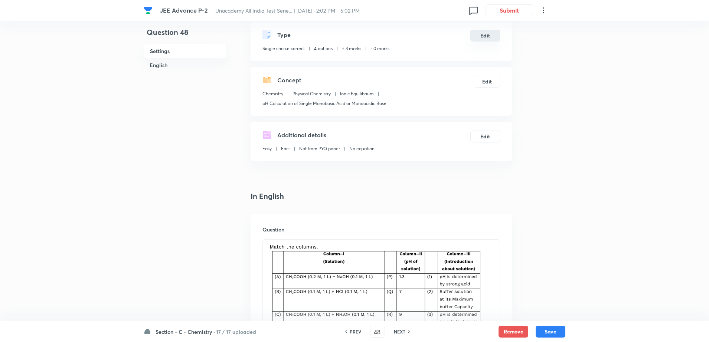
click at [481, 36] on button "Edit" at bounding box center [485, 36] width 30 height 12
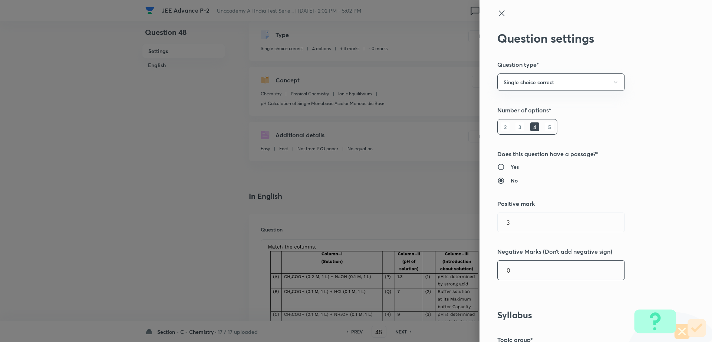
click at [511, 273] on input "0" at bounding box center [561, 270] width 127 height 19
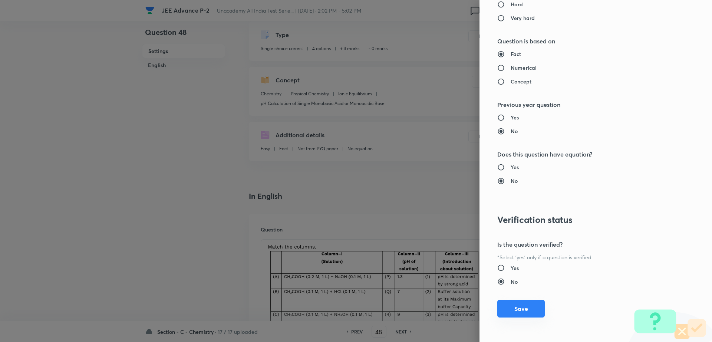
click at [508, 303] on button "Save" at bounding box center [521, 309] width 47 height 18
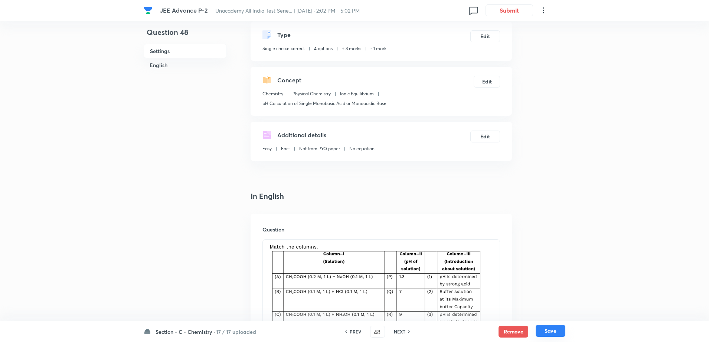
click at [540, 331] on button "Save" at bounding box center [550, 331] width 30 height 12
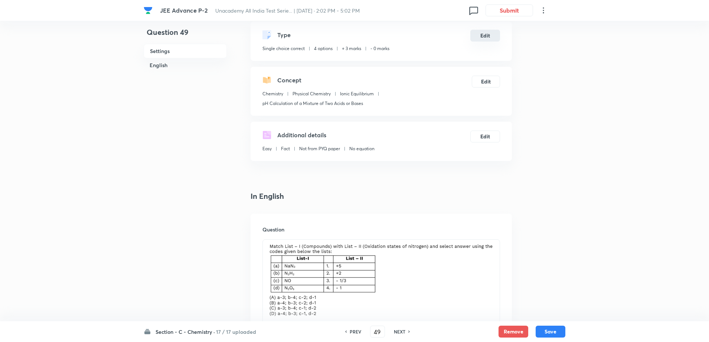
click at [485, 38] on button "Edit" at bounding box center [485, 36] width 30 height 12
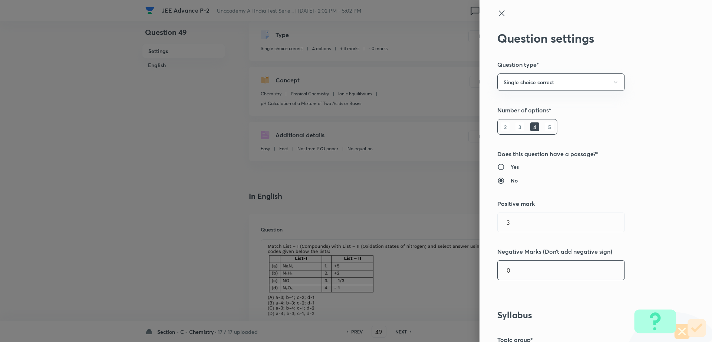
click at [525, 262] on input "0" at bounding box center [561, 270] width 127 height 19
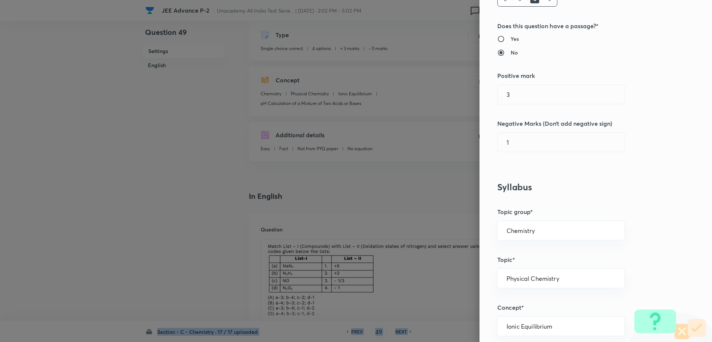
drag, startPoint x: 693, startPoint y: 225, endPoint x: 681, endPoint y: 339, distance: 114.2
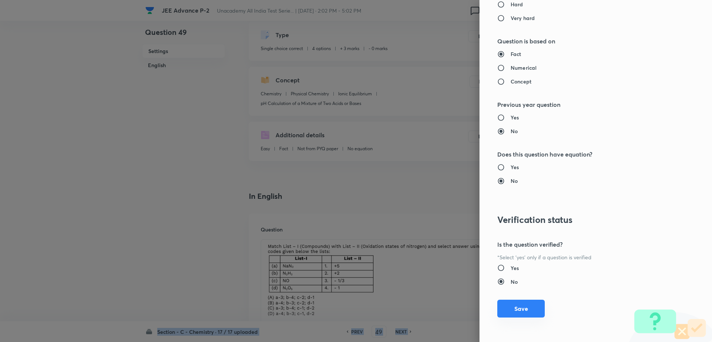
click at [511, 306] on button "Save" at bounding box center [521, 309] width 47 height 18
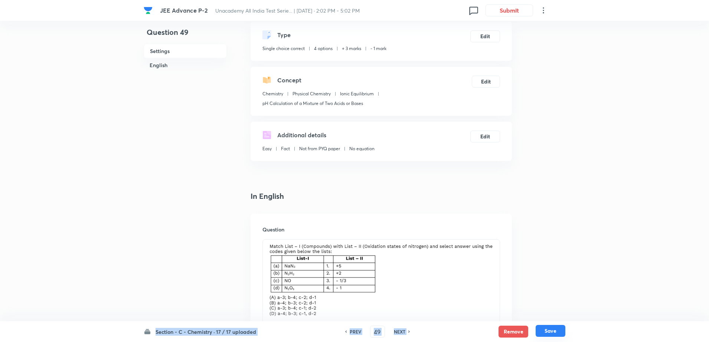
click at [551, 329] on button "Save" at bounding box center [550, 331] width 30 height 12
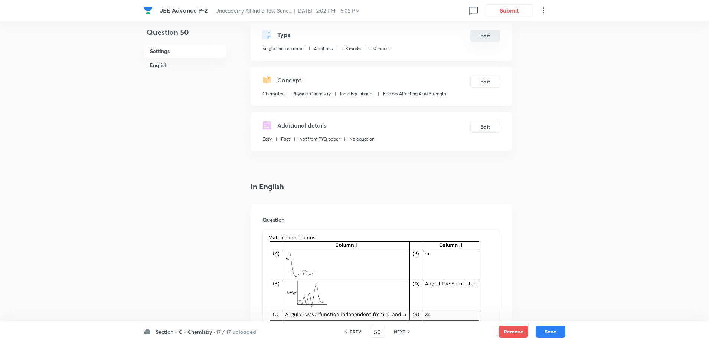
click at [483, 38] on button "Edit" at bounding box center [485, 36] width 30 height 12
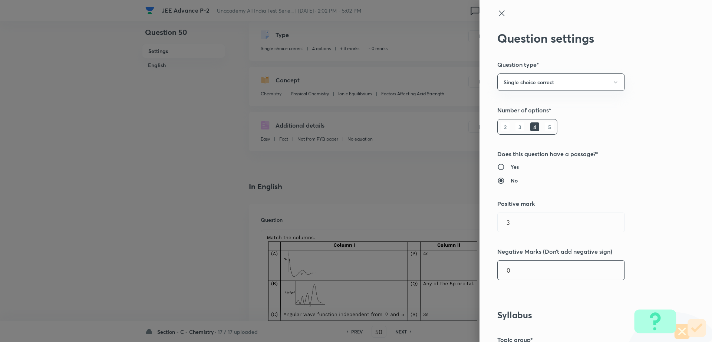
click at [513, 279] on input "0" at bounding box center [561, 270] width 127 height 19
click at [513, 279] on input "text" at bounding box center [561, 270] width 127 height 19
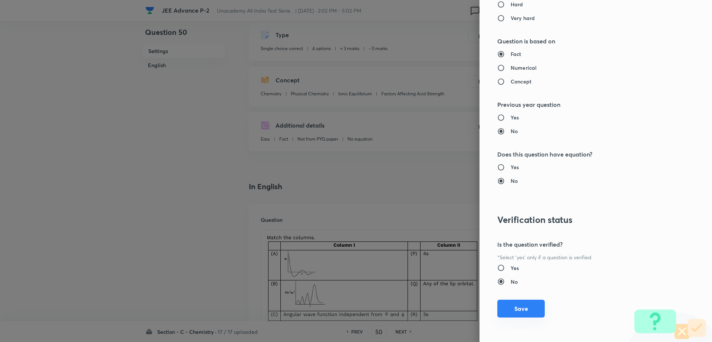
click at [513, 304] on button "Save" at bounding box center [521, 309] width 47 height 18
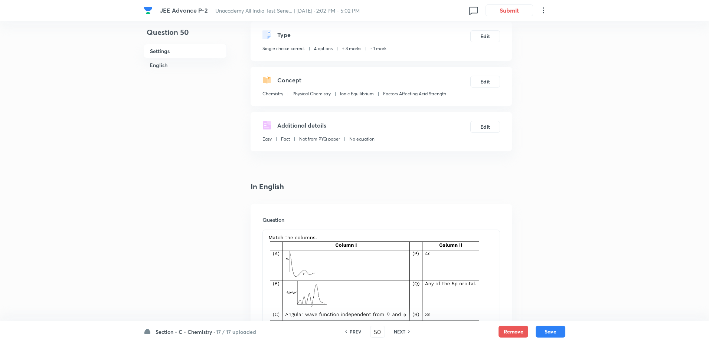
click at [547, 323] on div "Section - C - Chemistry · 17 / 17 uploaded PREV 50 ​ NEXT Remove Save" at bounding box center [355, 331] width 422 height 21
click at [545, 331] on button "Save" at bounding box center [550, 331] width 30 height 12
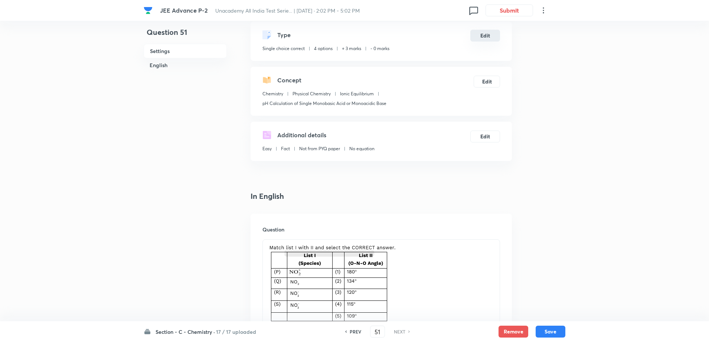
click at [481, 36] on button "Edit" at bounding box center [485, 36] width 30 height 12
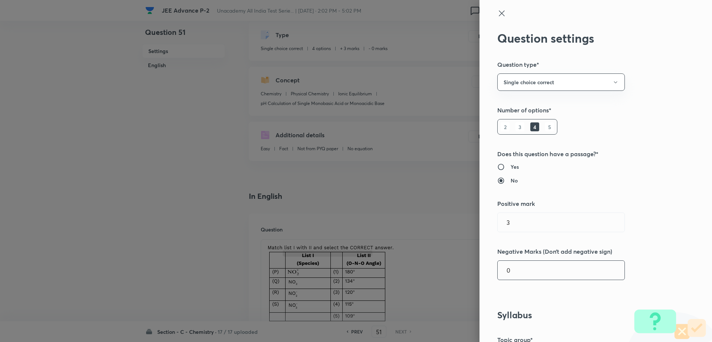
click at [507, 270] on input "0" at bounding box center [561, 270] width 127 height 19
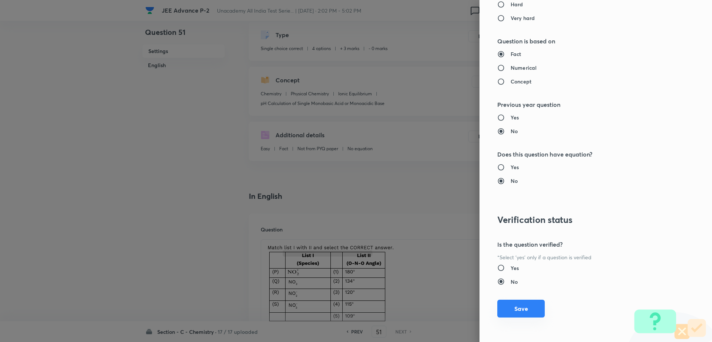
click at [511, 304] on button "Save" at bounding box center [521, 309] width 47 height 18
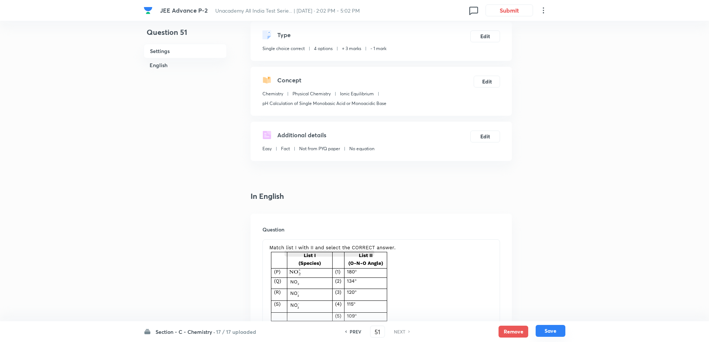
click at [547, 328] on button "Save" at bounding box center [550, 331] width 30 height 12
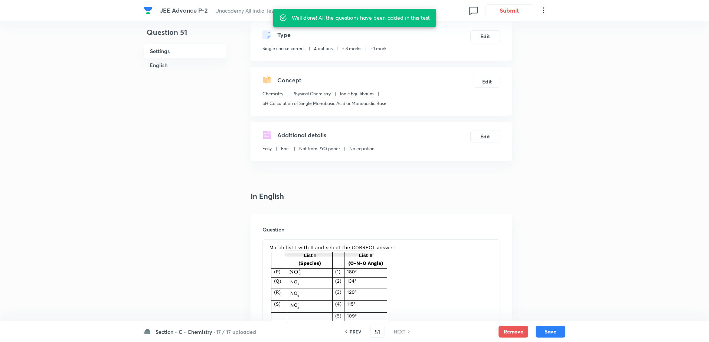
click at [355, 329] on h6 "PREV" at bounding box center [356, 331] width 12 height 7
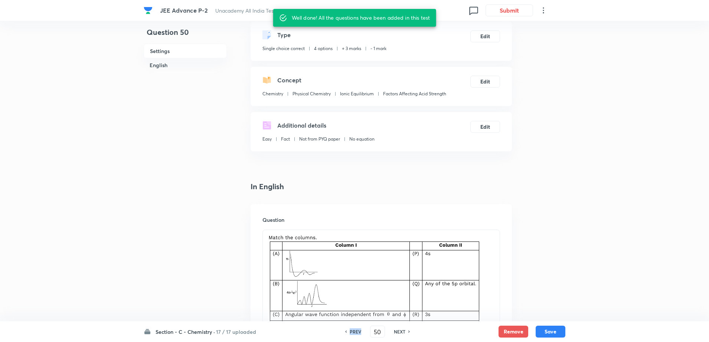
click at [355, 329] on h6 "PREV" at bounding box center [356, 331] width 12 height 7
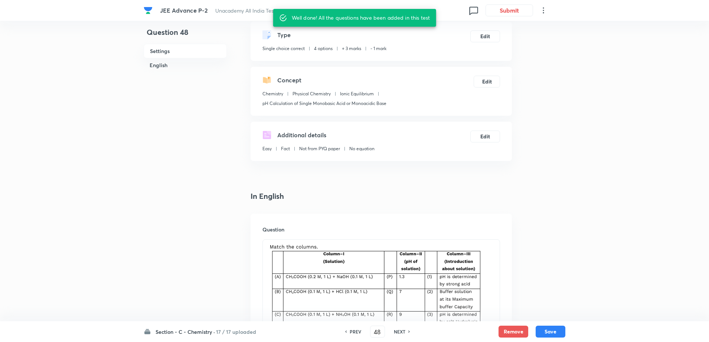
click at [355, 329] on h6 "PREV" at bounding box center [356, 331] width 12 height 7
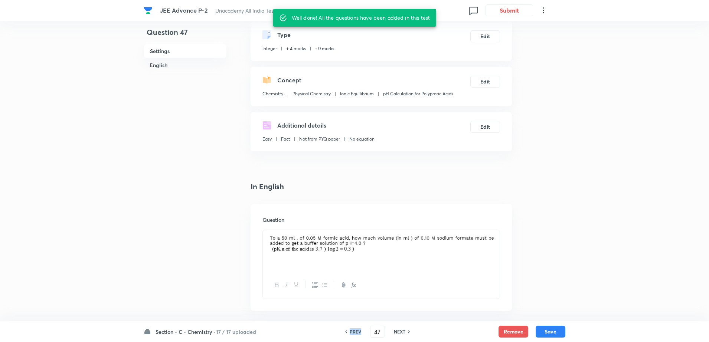
click at [355, 329] on h6 "PREV" at bounding box center [356, 331] width 12 height 7
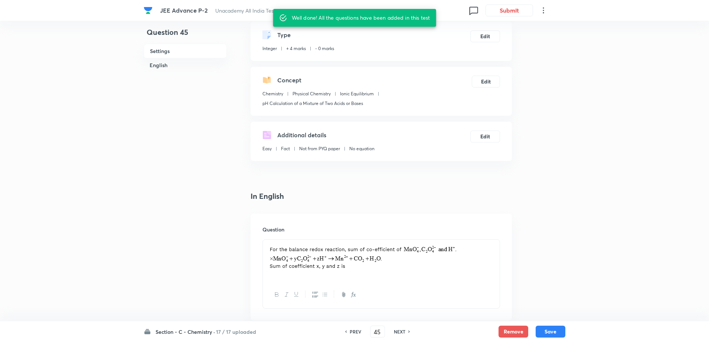
click at [355, 329] on h6 "PREV" at bounding box center [356, 331] width 12 height 7
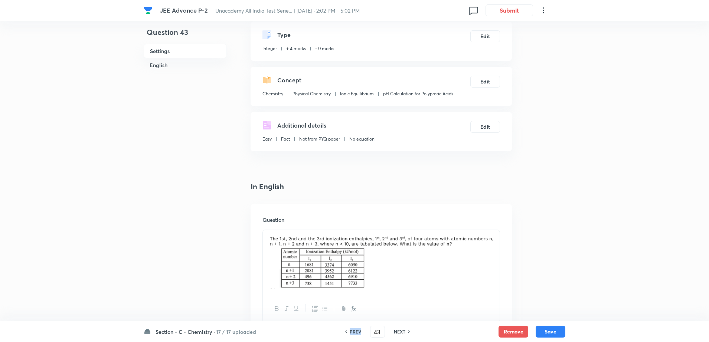
click at [355, 329] on h6 "PREV" at bounding box center [356, 331] width 12 height 7
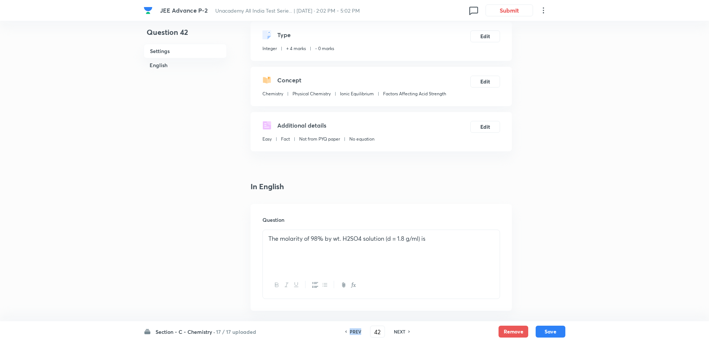
click at [355, 329] on h6 "PREV" at bounding box center [356, 331] width 12 height 7
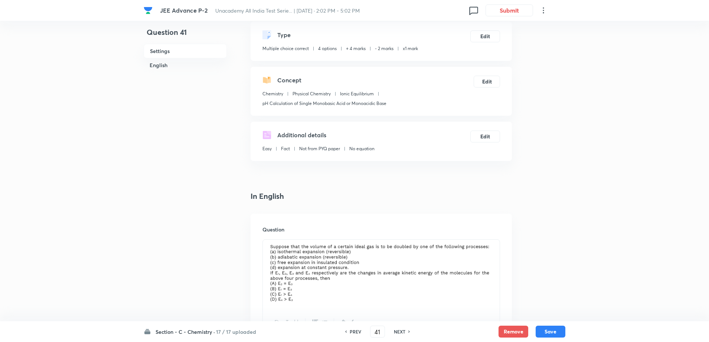
click at [355, 329] on h6 "PREV" at bounding box center [356, 331] width 12 height 7
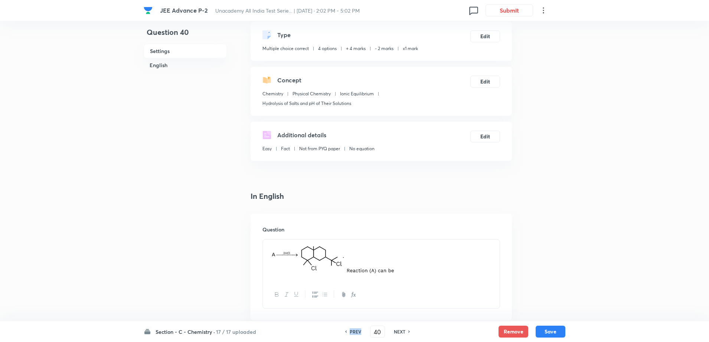
click at [355, 329] on h6 "PREV" at bounding box center [356, 331] width 12 height 7
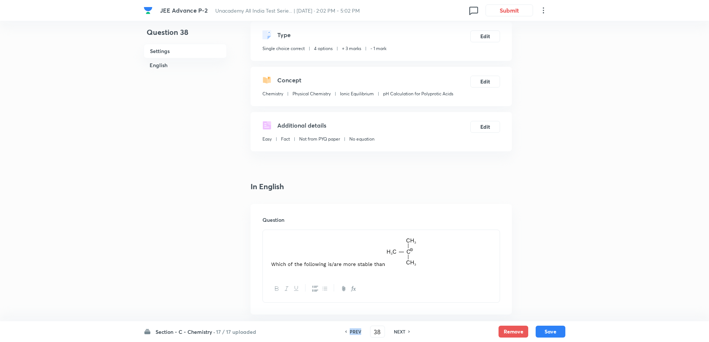
click at [355, 329] on h6 "PREV" at bounding box center [356, 331] width 12 height 7
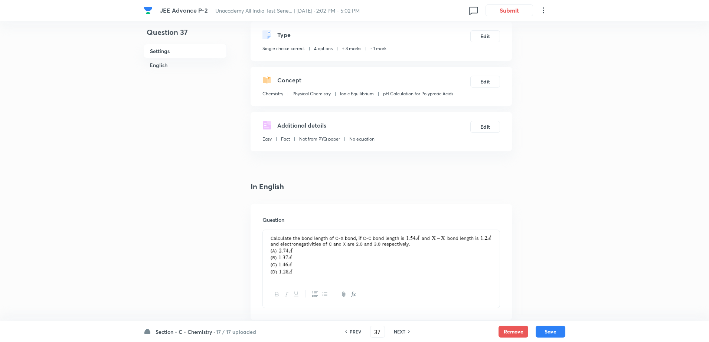
click at [396, 329] on h6 "NEXT" at bounding box center [400, 331] width 12 height 7
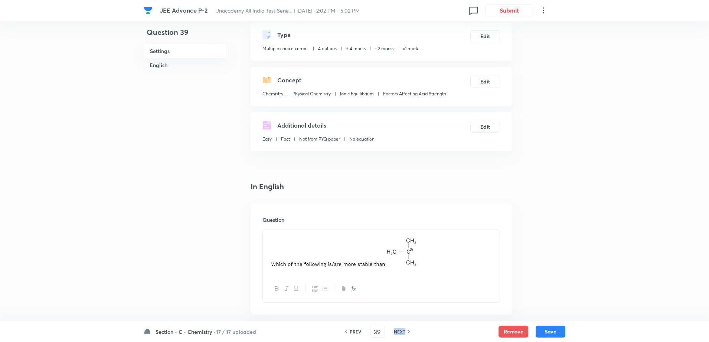
click at [396, 329] on h6 "NEXT" at bounding box center [400, 331] width 12 height 7
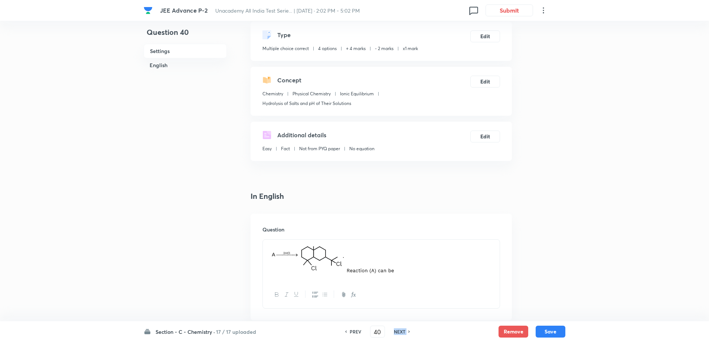
click at [396, 329] on h6 "NEXT" at bounding box center [400, 331] width 12 height 7
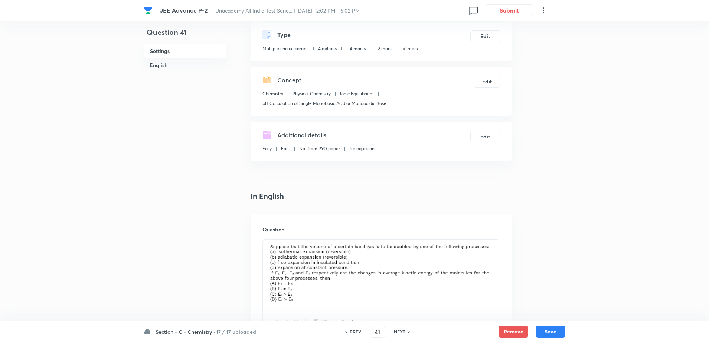
click at [352, 332] on h6 "PREV" at bounding box center [356, 331] width 12 height 7
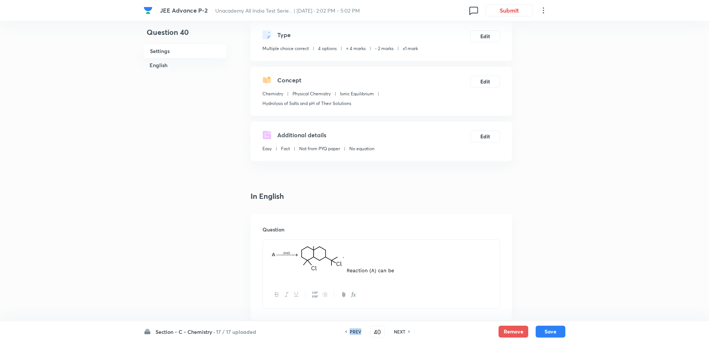
click at [352, 332] on h6 "PREV" at bounding box center [356, 331] width 12 height 7
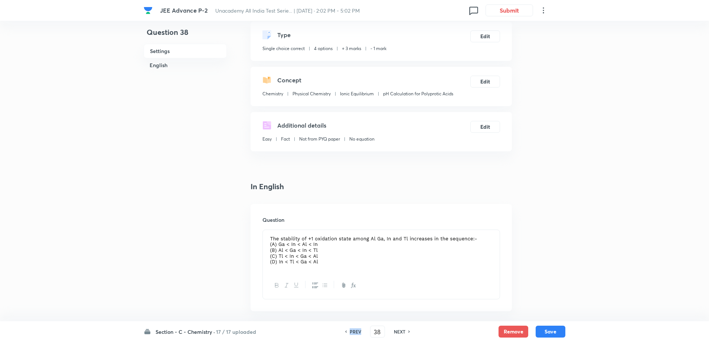
click at [352, 332] on h6 "PREV" at bounding box center [356, 331] width 12 height 7
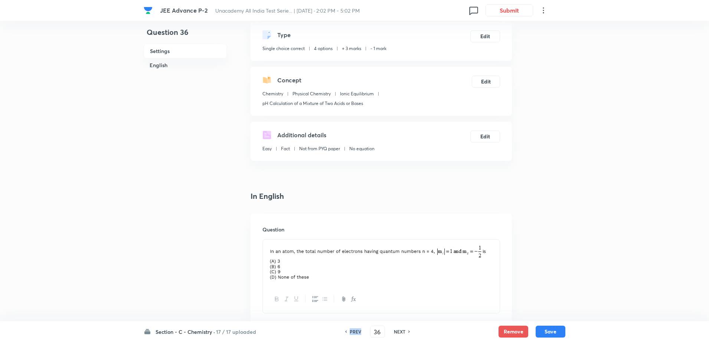
click at [352, 332] on h6 "PREV" at bounding box center [356, 331] width 12 height 7
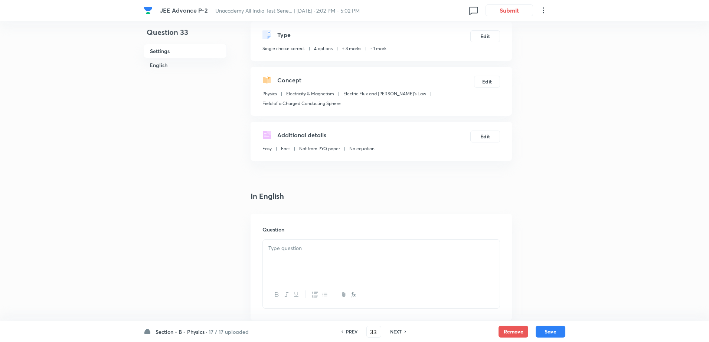
click at [352, 332] on h6 "PREV" at bounding box center [352, 331] width 12 height 7
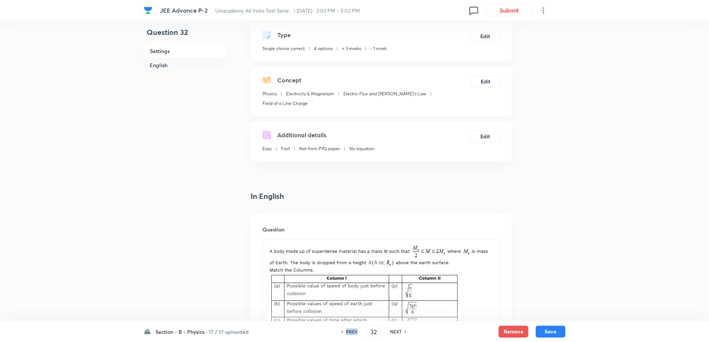
click at [352, 332] on h6 "PREV" at bounding box center [352, 331] width 12 height 7
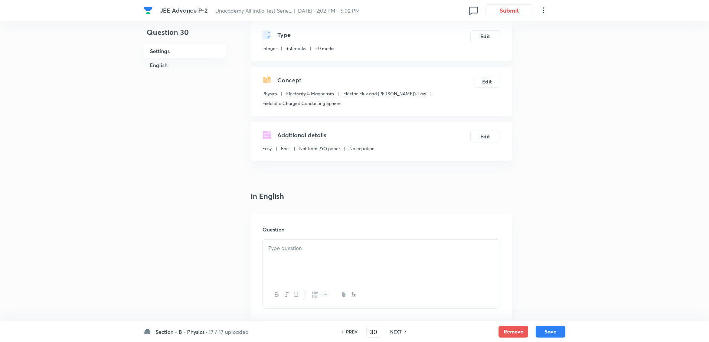
click at [352, 332] on h6 "PREV" at bounding box center [352, 331] width 12 height 7
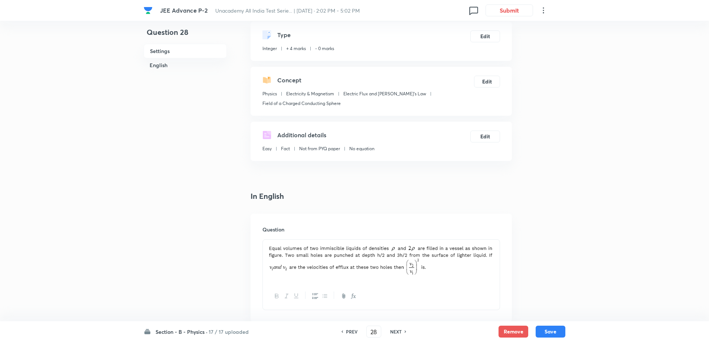
click at [352, 332] on h6 "PREV" at bounding box center [352, 331] width 12 height 7
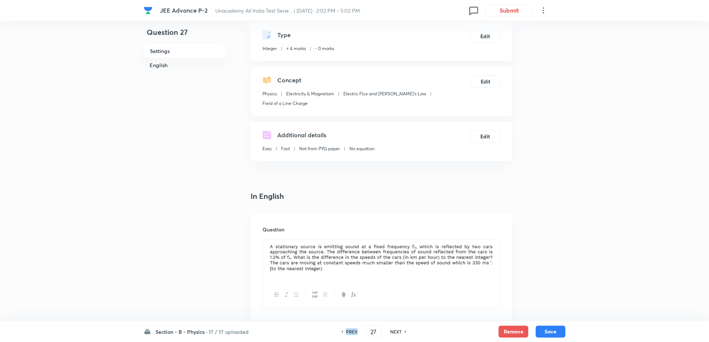
click at [352, 332] on h6 "PREV" at bounding box center [352, 331] width 12 height 7
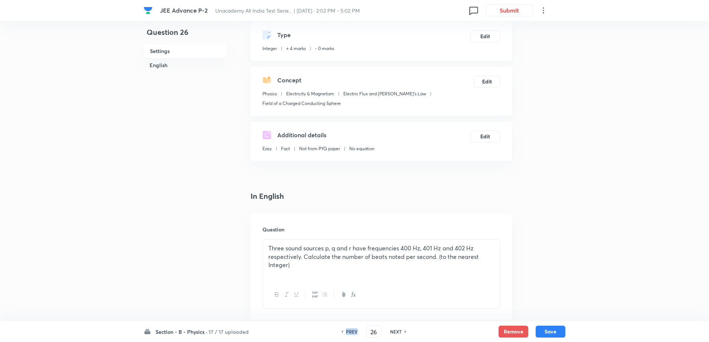
click at [352, 332] on h6 "PREV" at bounding box center [352, 331] width 12 height 7
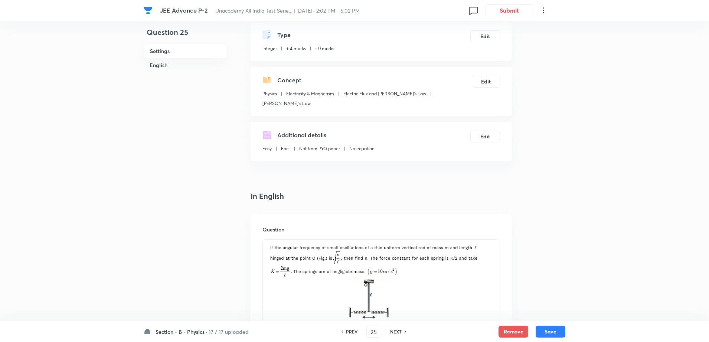
click at [352, 332] on h6 "PREV" at bounding box center [352, 331] width 12 height 7
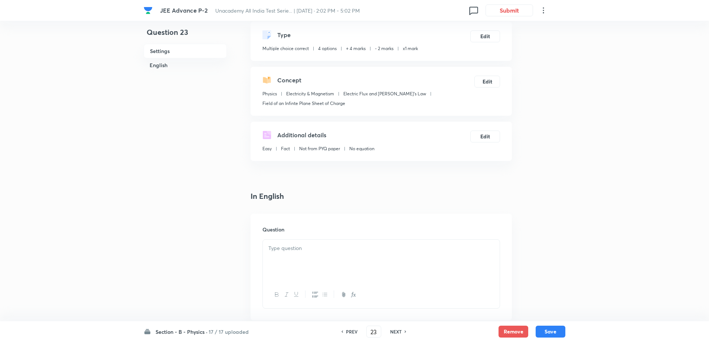
click at [352, 332] on h6 "PREV" at bounding box center [352, 331] width 12 height 7
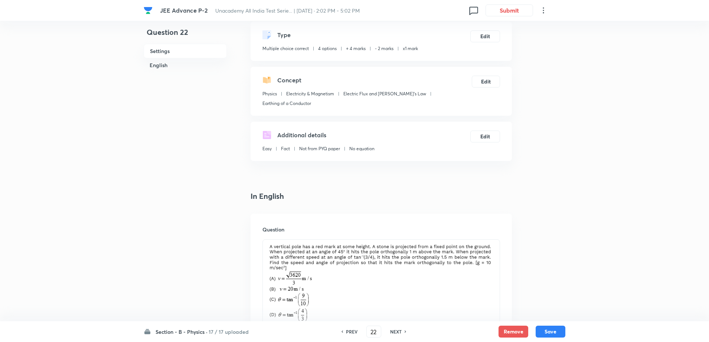
click at [352, 332] on h6 "PREV" at bounding box center [352, 331] width 12 height 7
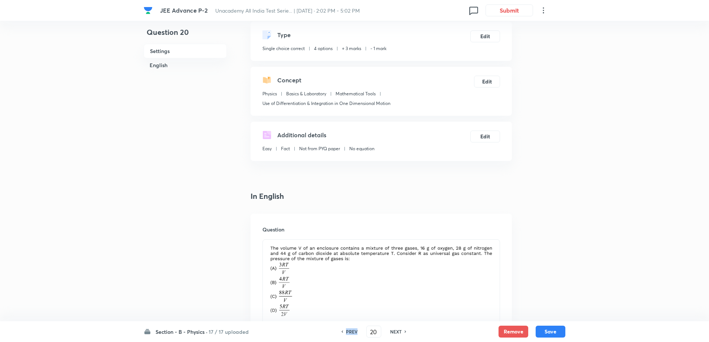
click at [352, 332] on h6 "PREV" at bounding box center [352, 331] width 12 height 7
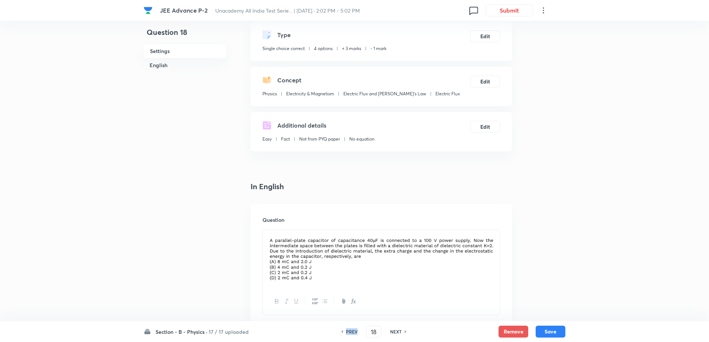
click at [352, 332] on h6 "PREV" at bounding box center [352, 331] width 12 height 7
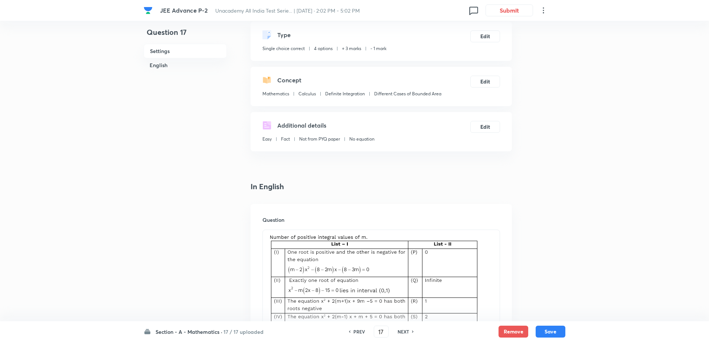
click at [353, 332] on h6 "PREV" at bounding box center [359, 331] width 12 height 7
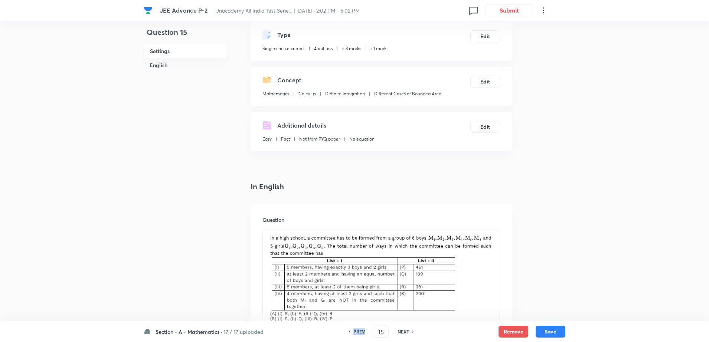
click at [353, 332] on h6 "PREV" at bounding box center [359, 331] width 12 height 7
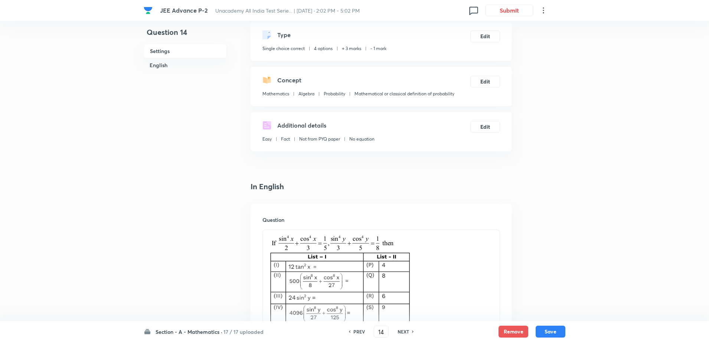
click at [353, 332] on h6 "PREV" at bounding box center [359, 331] width 12 height 7
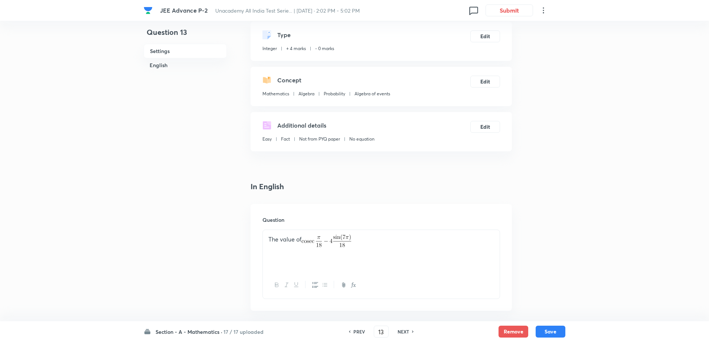
click at [353, 332] on h6 "PREV" at bounding box center [359, 331] width 12 height 7
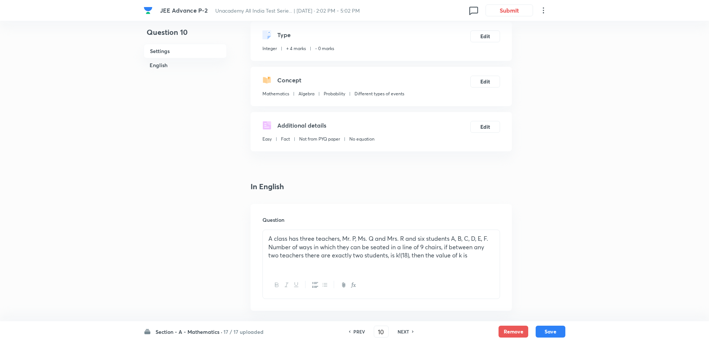
click at [353, 332] on h6 "PREV" at bounding box center [359, 331] width 12 height 7
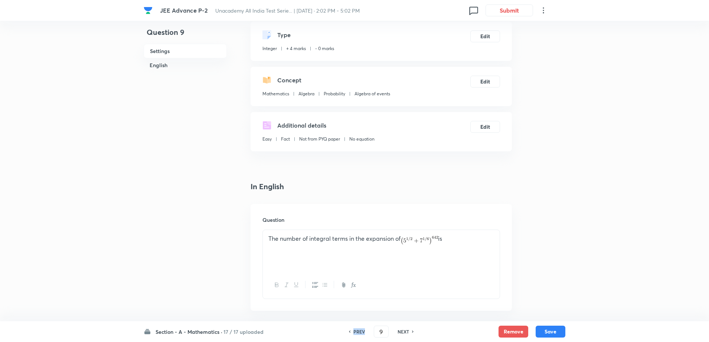
click at [353, 332] on h6 "PREV" at bounding box center [359, 331] width 12 height 7
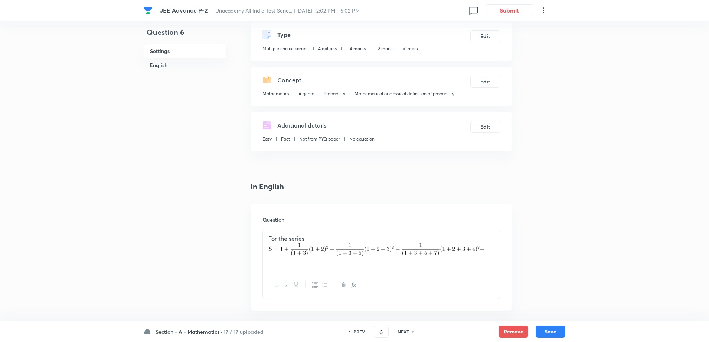
click at [353, 332] on h6 "PREV" at bounding box center [359, 331] width 12 height 7
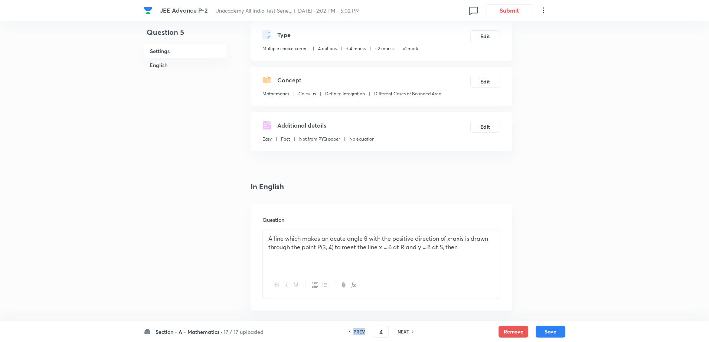
click at [353, 332] on h6 "PREV" at bounding box center [359, 331] width 12 height 7
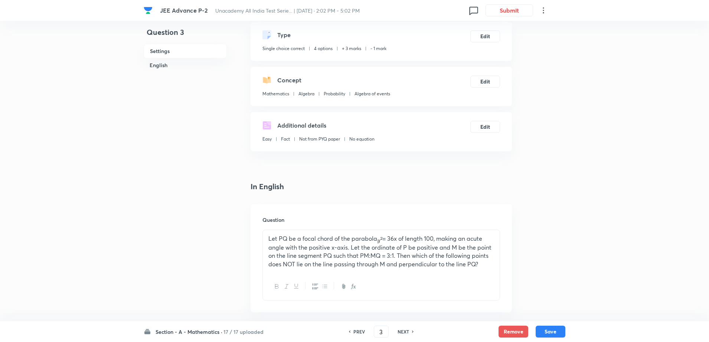
click at [353, 332] on h6 "PREV" at bounding box center [359, 331] width 12 height 7
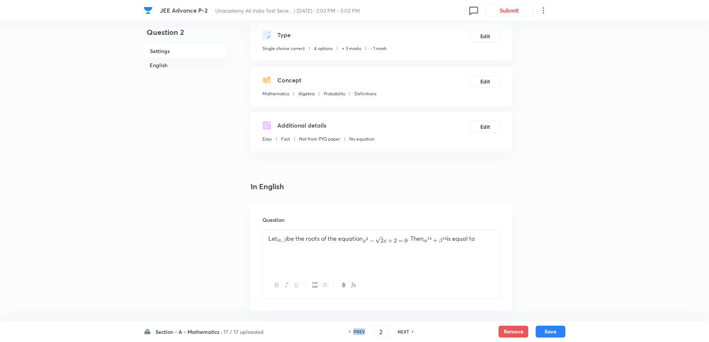
click at [353, 332] on h6 "PREV" at bounding box center [359, 331] width 12 height 7
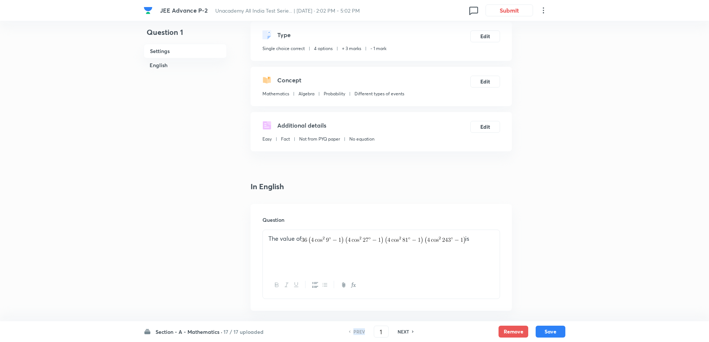
click at [353, 332] on h6 "PREV" at bounding box center [359, 331] width 12 height 7
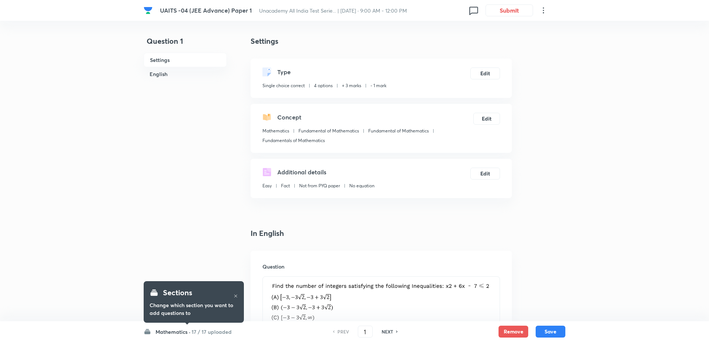
click at [387, 335] on div "PREV 1 ​ NEXT" at bounding box center [365, 332] width 96 height 12
click at [387, 332] on h6 "NEXT" at bounding box center [387, 331] width 12 height 7
type input "2"
checkbox input "false"
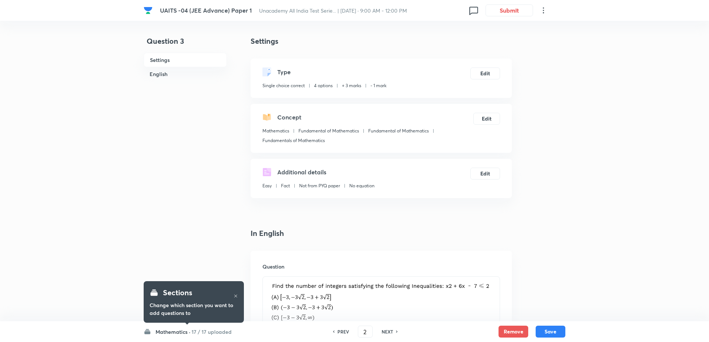
type input "3"
checkbox input "true"
click at [387, 332] on h6 "NEXT" at bounding box center [387, 331] width 12 height 7
type input "4"
checkbox input "false"
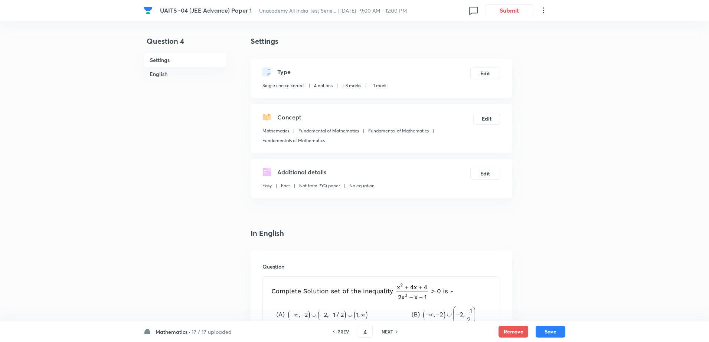
click at [387, 332] on h6 "NEXT" at bounding box center [387, 331] width 12 height 7
checkbox input "false"
type input "5"
checkbox input "true"
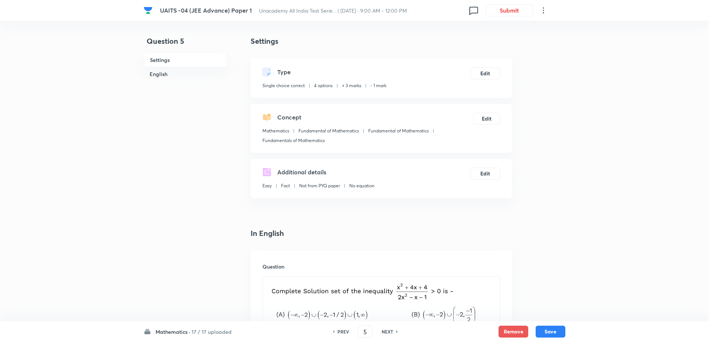
checkbox input "true"
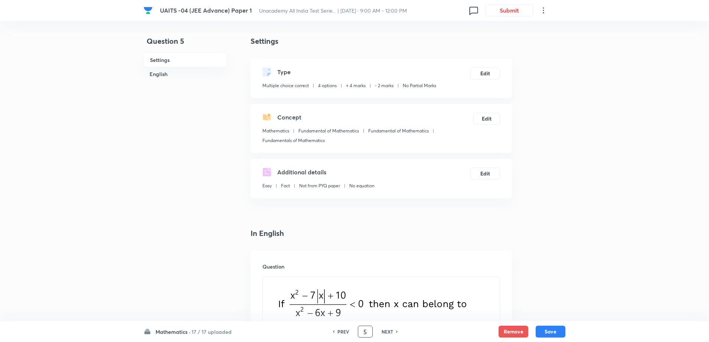
click at [368, 332] on input "5" at bounding box center [365, 331] width 14 height 13
type input "1"
checkbox input "false"
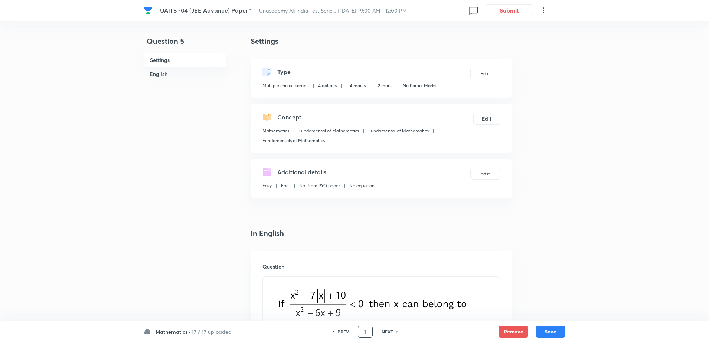
checkbox input "false"
checkbox input "true"
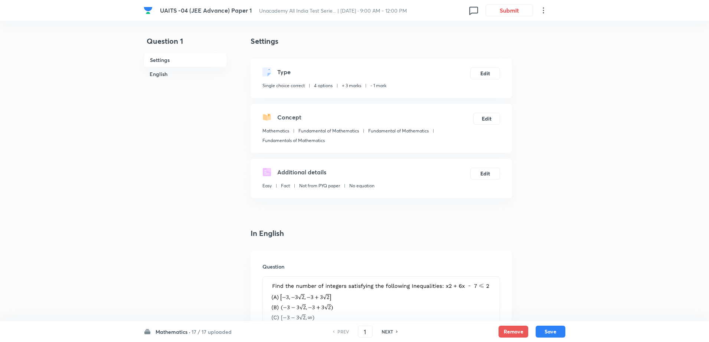
click at [390, 332] on h6 "NEXT" at bounding box center [387, 331] width 12 height 7
type input "2"
checkbox input "true"
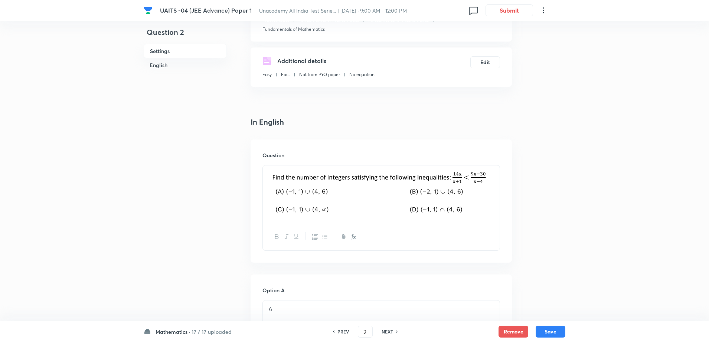
scroll to position [105, 0]
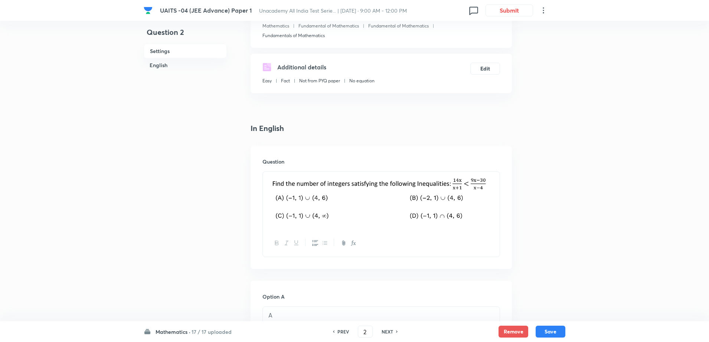
click at [346, 332] on h6 "PREV" at bounding box center [343, 331] width 12 height 7
type input "1"
checkbox input "true"
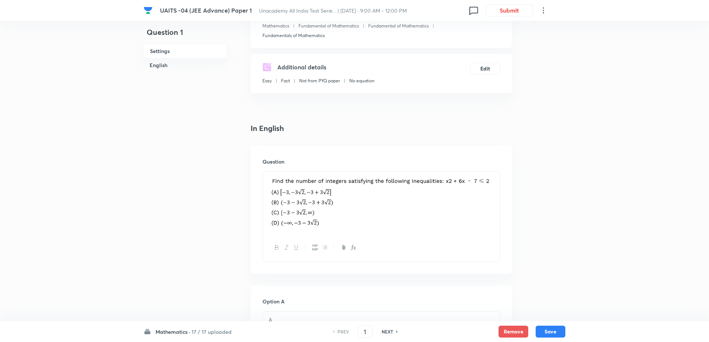
click at [391, 332] on h6 "NEXT" at bounding box center [387, 331] width 12 height 7
type input "2"
checkbox input "true"
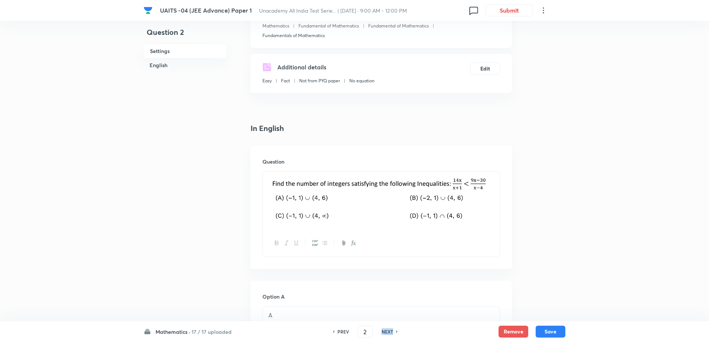
click at [391, 332] on h6 "NEXT" at bounding box center [387, 331] width 12 height 7
type input "3"
checkbox input "false"
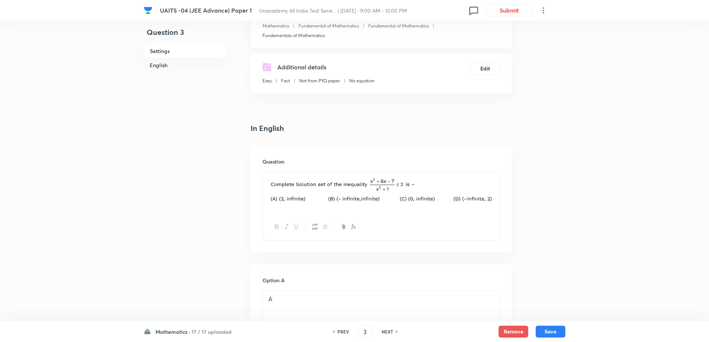
checkbox input "true"
click at [391, 332] on h6 "NEXT" at bounding box center [387, 331] width 12 height 7
type input "4"
checkbox input "false"
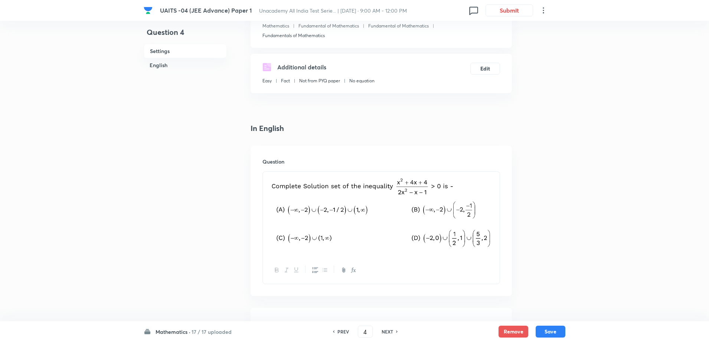
click at [391, 332] on h6 "NEXT" at bounding box center [387, 331] width 12 height 7
checkbox input "false"
type input "5"
checkbox input "true"
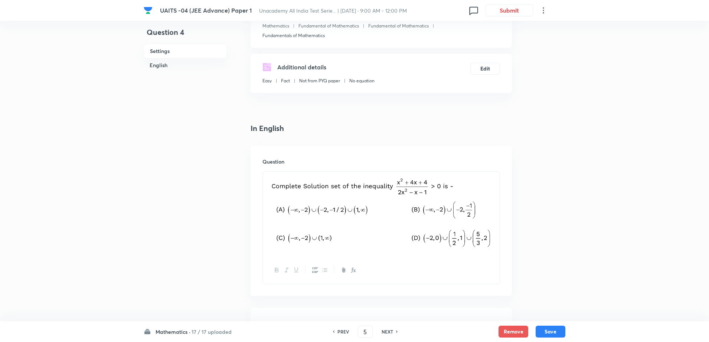
checkbox input "true"
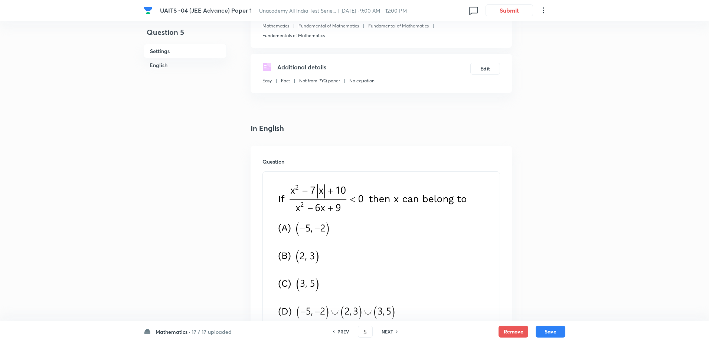
click at [391, 332] on h6 "NEXT" at bounding box center [387, 331] width 12 height 7
type input "6"
checkbox input "false"
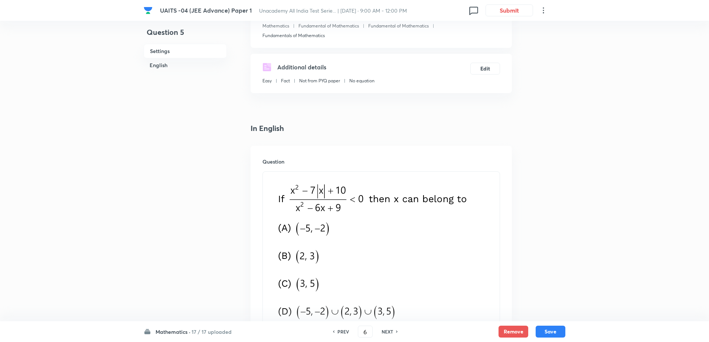
checkbox input "false"
checkbox input "true"
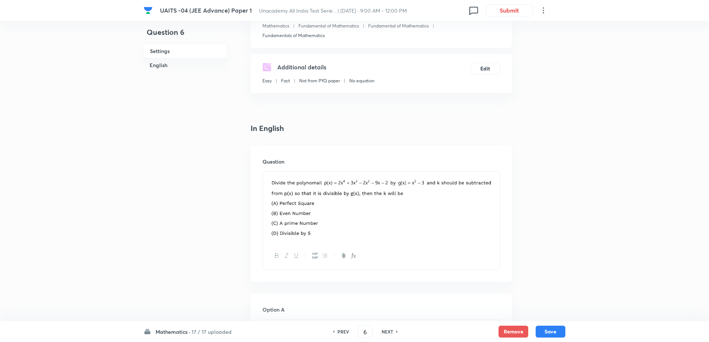
click at [391, 332] on h6 "NEXT" at bounding box center [387, 331] width 12 height 7
type input "7"
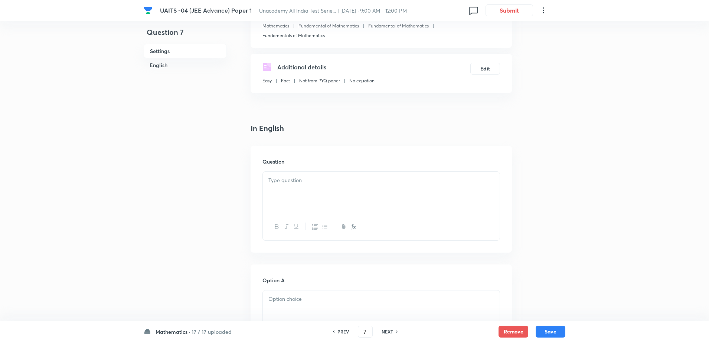
checkbox input "false"
checkbox input "true"
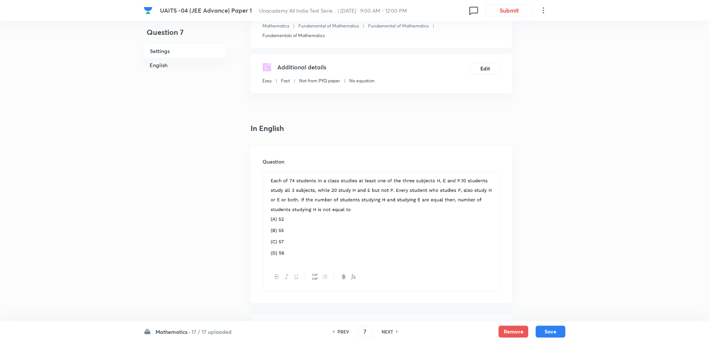
click at [391, 332] on h6 "NEXT" at bounding box center [387, 331] width 12 height 7
type input "8"
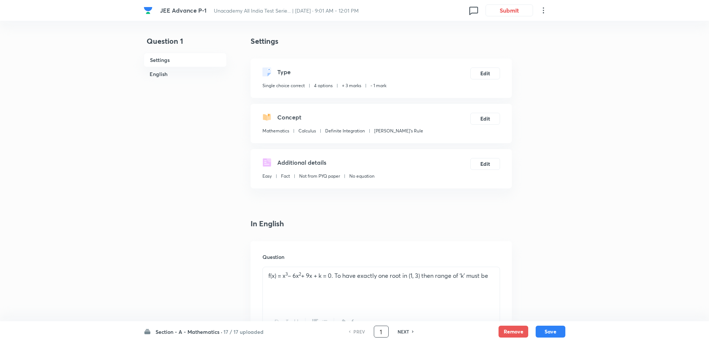
click at [384, 334] on input "1" at bounding box center [381, 331] width 14 height 13
type input "14"
checkbox input "false"
checkbox input "true"
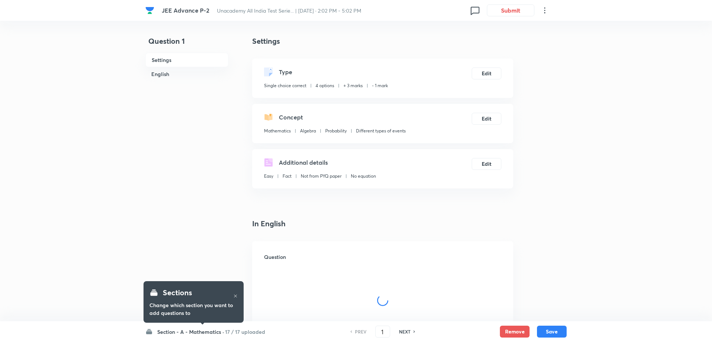
checkbox input "true"
click at [384, 332] on input "1" at bounding box center [381, 331] width 14 height 13
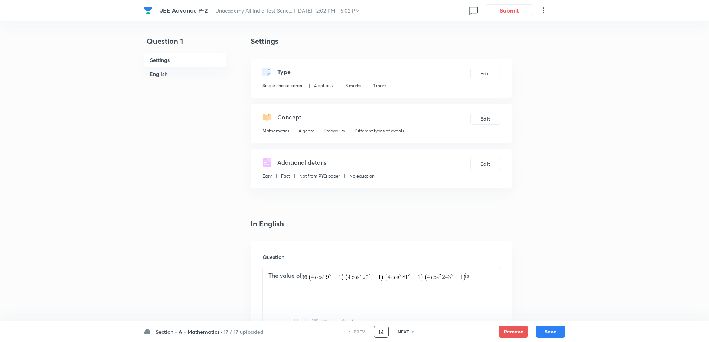
type input "14"
checkbox input "false"
checkbox input "true"
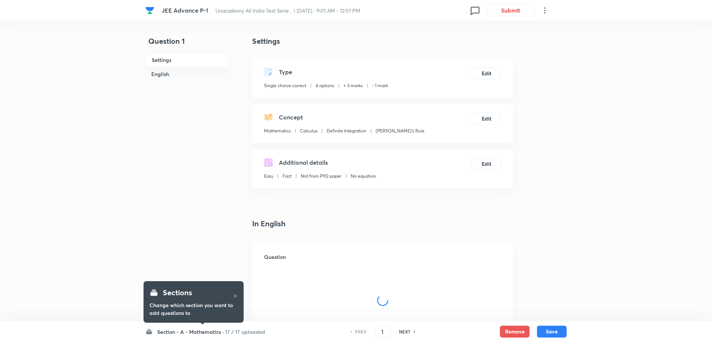
checkbox input "true"
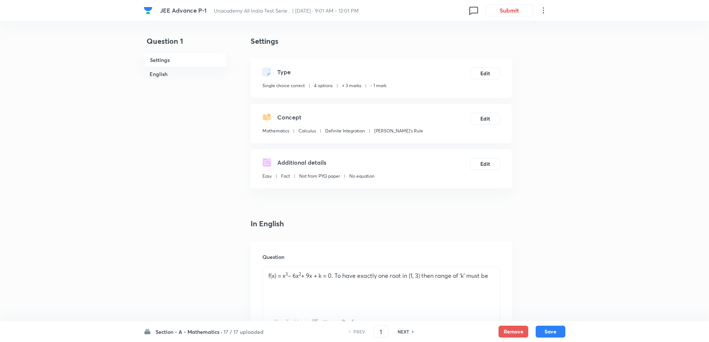
click at [401, 335] on h6 "NEXT" at bounding box center [403, 331] width 12 height 7
type input "2"
checkbox input "false"
checkbox input "true"
click at [401, 335] on h6 "NEXT" at bounding box center [403, 331] width 12 height 7
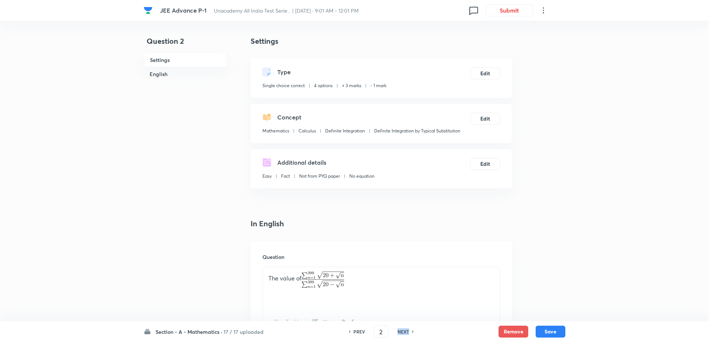
type input "3"
checkbox input "false"
checkbox input "true"
click at [401, 335] on h6 "NEXT" at bounding box center [403, 331] width 12 height 7
type input "4"
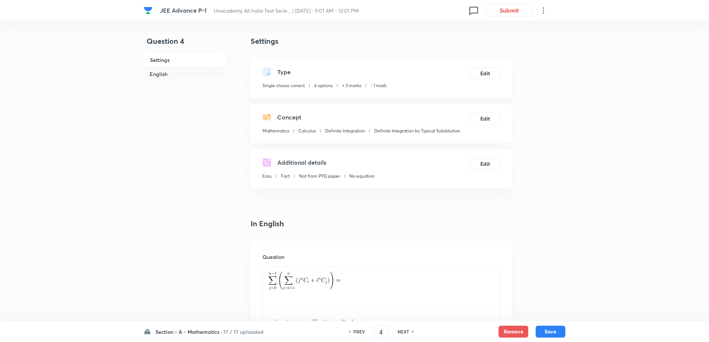
checkbox input "false"
checkbox input "true"
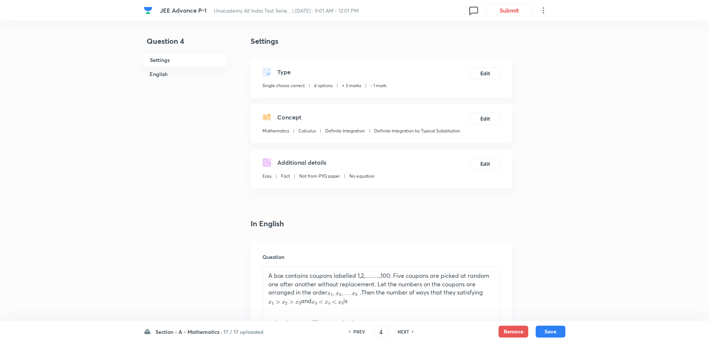
click at [401, 335] on h6 "NEXT" at bounding box center [403, 331] width 12 height 7
checkbox input "true"
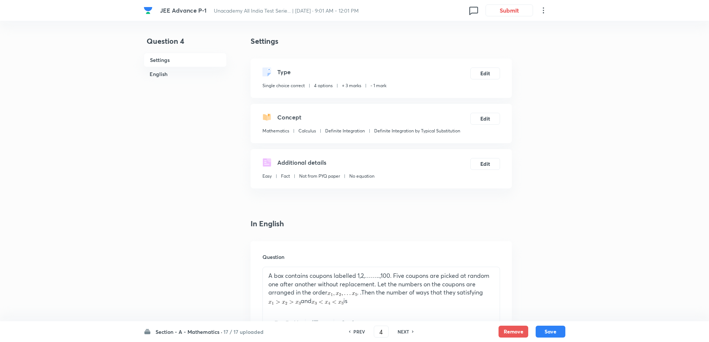
type input "5"
checkbox input "false"
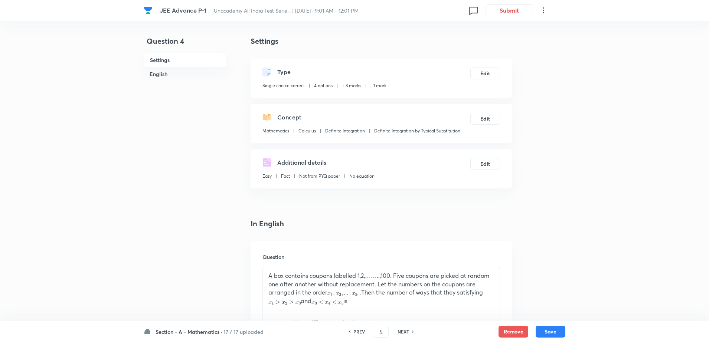
checkbox input "true"
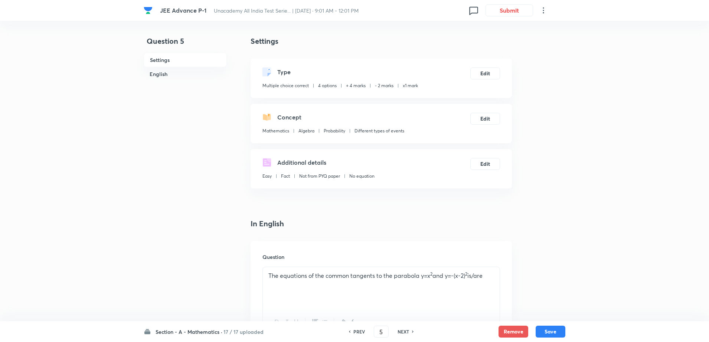
click at [401, 335] on h6 "NEXT" at bounding box center [403, 331] width 12 height 7
type input "6"
checkbox input "false"
checkbox input "true"
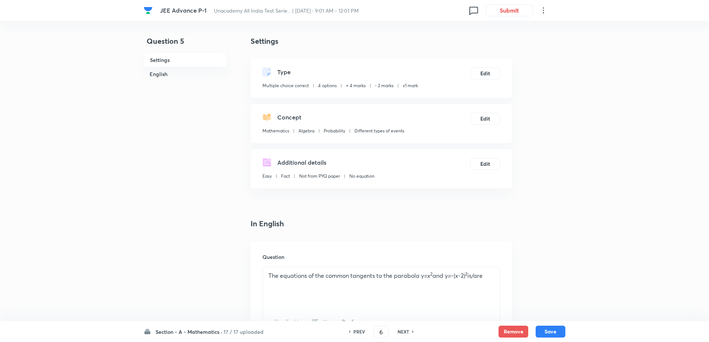
checkbox input "true"
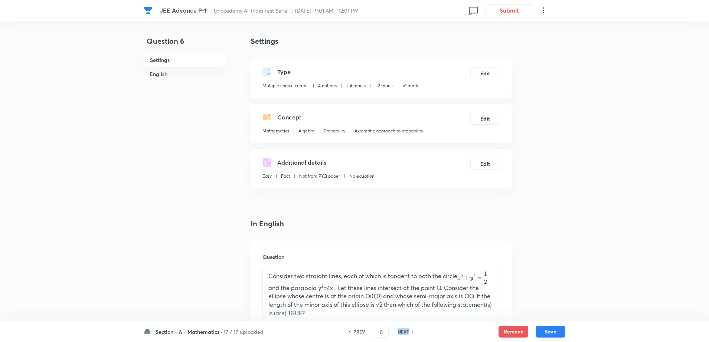
click at [401, 335] on h6 "NEXT" at bounding box center [403, 331] width 12 height 7
type input "7"
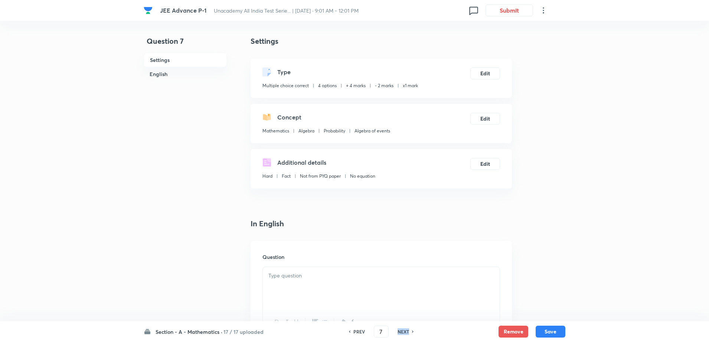
checkbox input "false"
checkbox input "true"
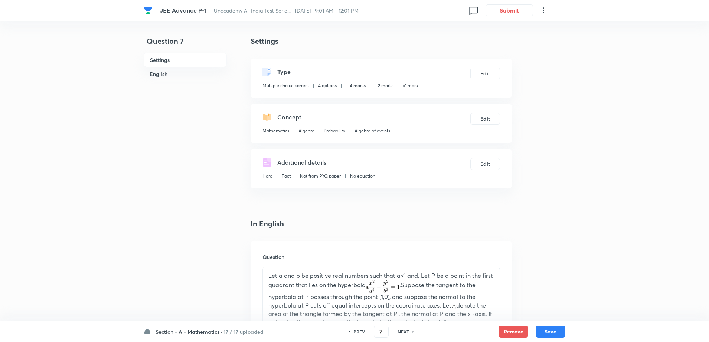
click at [401, 335] on h6 "NEXT" at bounding box center [403, 331] width 12 height 7
type input "8"
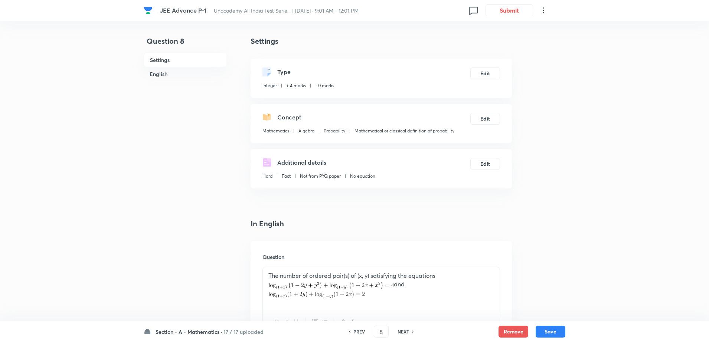
type input "1"
click at [401, 335] on h6 "NEXT" at bounding box center [403, 331] width 12 height 7
type input "9"
type input "7"
click at [401, 335] on h6 "NEXT" at bounding box center [403, 331] width 12 height 7
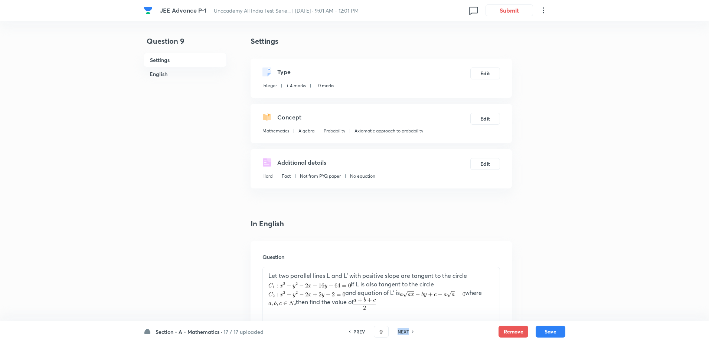
type input "10"
type input "3"
click at [401, 335] on h6 "NEXT" at bounding box center [403, 331] width 12 height 7
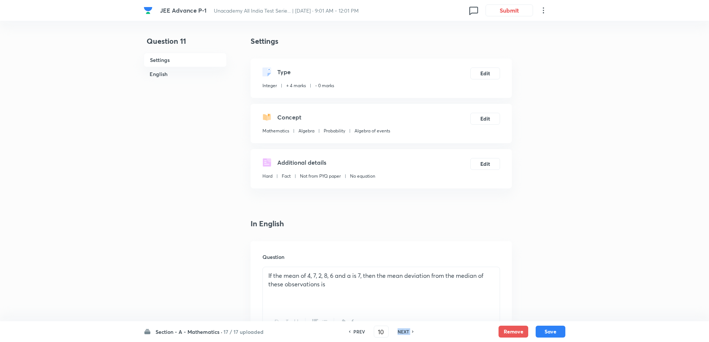
type input "11"
type input "126"
click at [401, 335] on h6 "NEXT" at bounding box center [403, 331] width 12 height 7
type input "12"
type input "4"
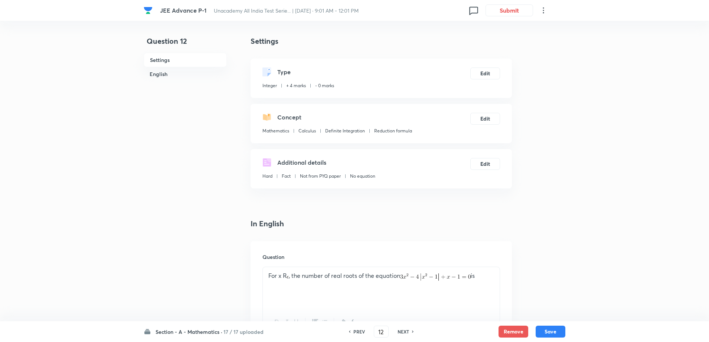
click at [401, 335] on h6 "NEXT" at bounding box center [403, 331] width 12 height 7
type input "13"
type input "3"
click at [401, 335] on h6 "NEXT" at bounding box center [403, 331] width 12 height 7
type input "14"
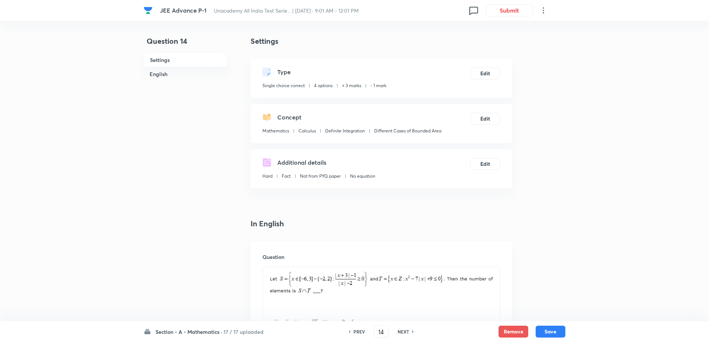
checkbox input "true"
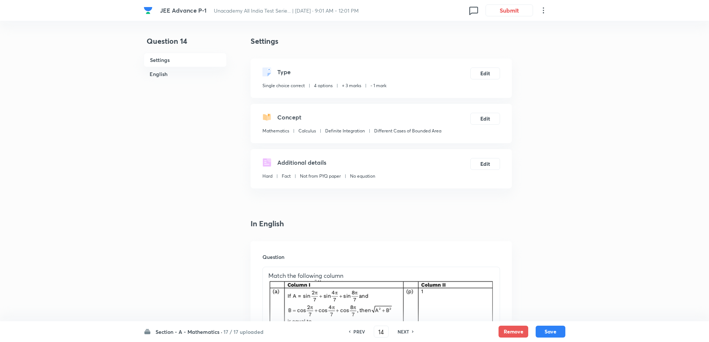
click at [398, 334] on h6 "NEXT" at bounding box center [403, 331] width 12 height 7
type input "15"
checkbox input "true"
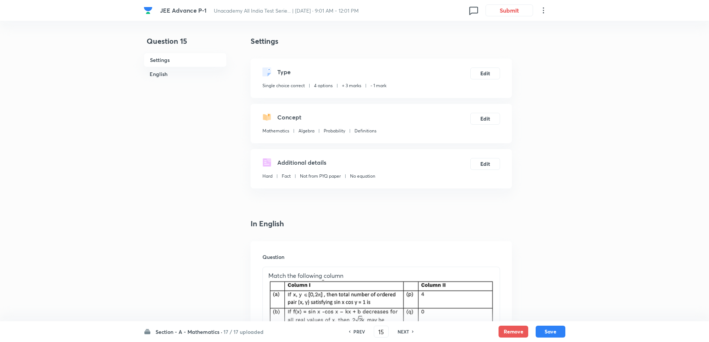
click at [398, 334] on h6 "NEXT" at bounding box center [403, 331] width 12 height 7
type input "16"
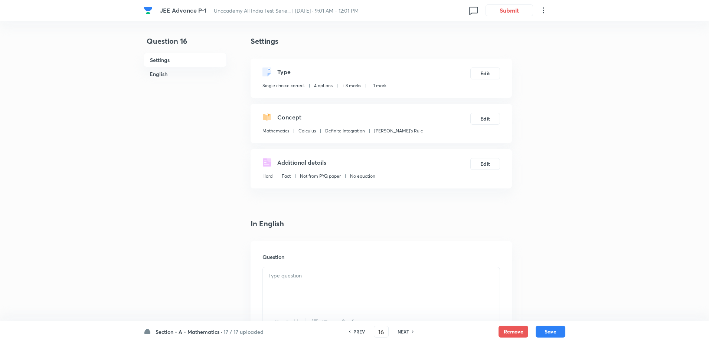
click at [398, 334] on h6 "NEXT" at bounding box center [403, 331] width 12 height 7
checkbox input "true"
type input "17"
checkbox input "false"
checkbox input "true"
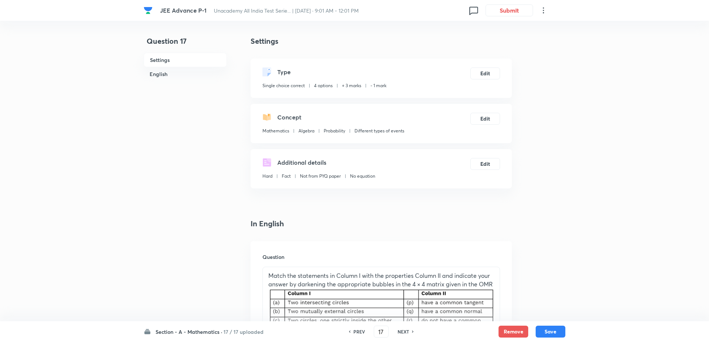
click at [398, 334] on h6 "NEXT" at bounding box center [403, 331] width 12 height 7
type input "18"
checkbox input "true"
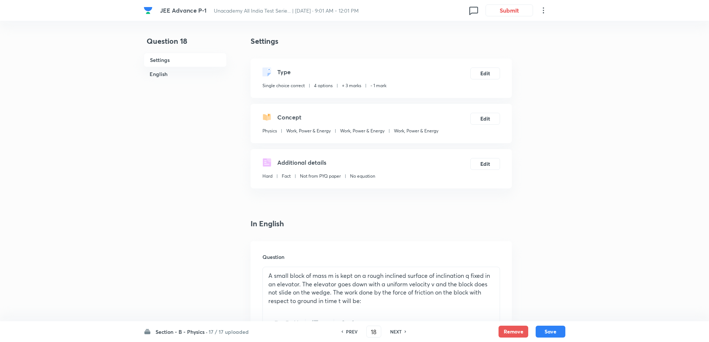
click at [349, 334] on h6 "PREV" at bounding box center [352, 331] width 12 height 7
type input "17"
checkbox input "true"
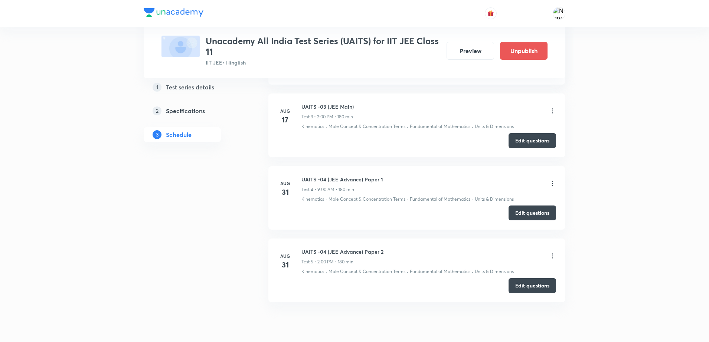
scroll to position [724, 0]
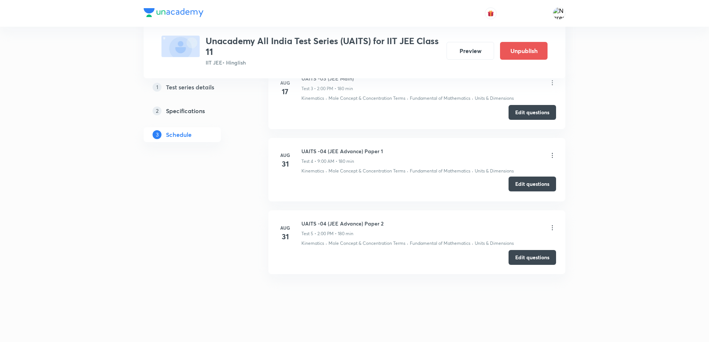
click at [528, 190] on button "Edit questions" at bounding box center [531, 184] width 47 height 15
click at [534, 258] on button "Edit questions" at bounding box center [531, 256] width 47 height 15
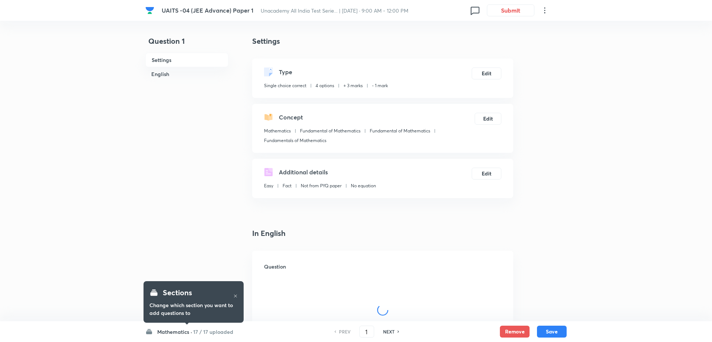
checkbox input "true"
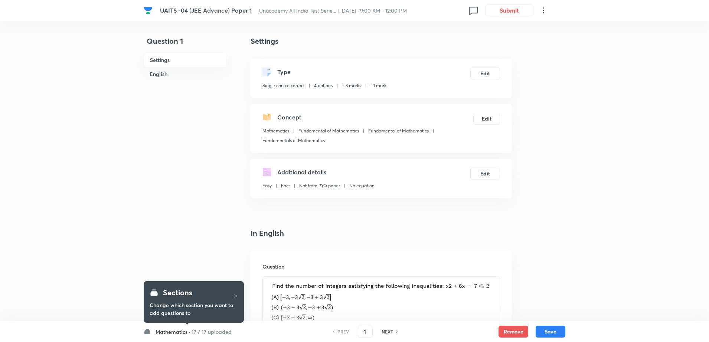
click at [383, 333] on h6 "NEXT" at bounding box center [387, 331] width 12 height 7
type input "2"
checkbox input "true"
click at [383, 333] on h6 "NEXT" at bounding box center [387, 331] width 12 height 7
type input "3"
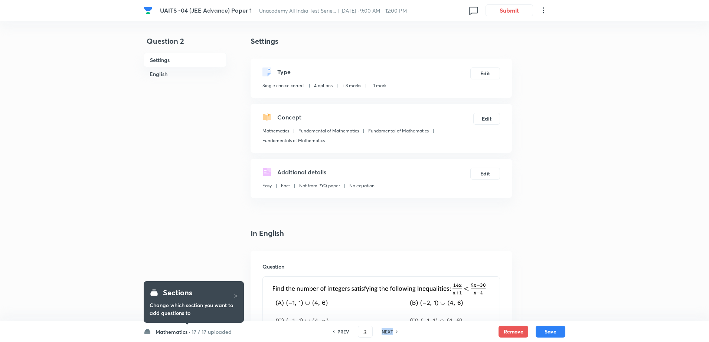
checkbox input "false"
checkbox input "true"
click at [383, 333] on h6 "NEXT" at bounding box center [387, 331] width 12 height 7
type input "4"
checkbox input "false"
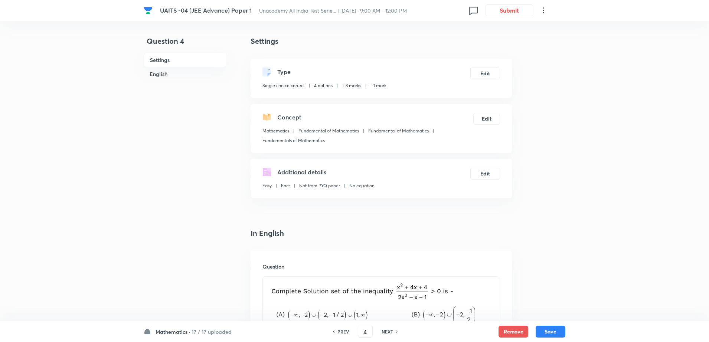
click at [383, 333] on h6 "NEXT" at bounding box center [387, 331] width 12 height 7
checkbox input "false"
type input "5"
checkbox input "true"
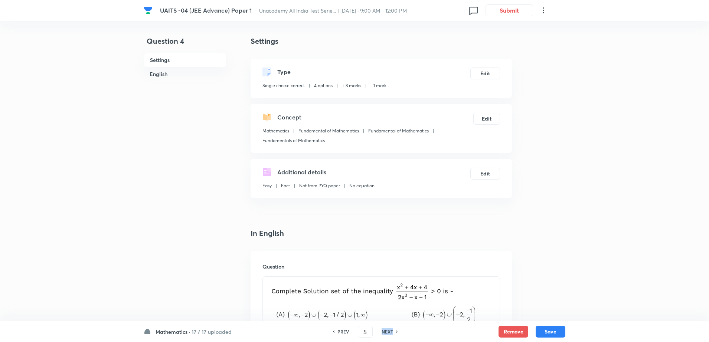
checkbox input "true"
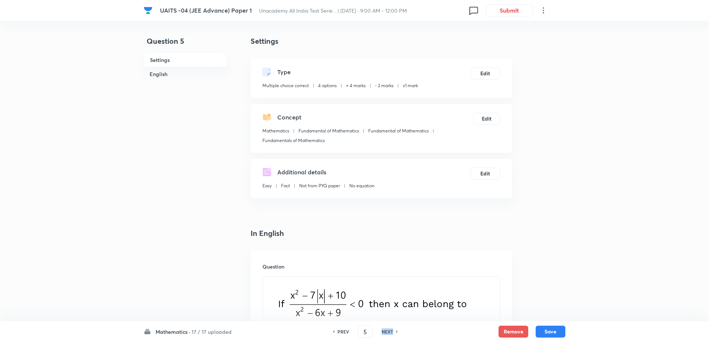
click at [383, 333] on h6 "NEXT" at bounding box center [387, 331] width 12 height 7
type input "6"
checkbox input "false"
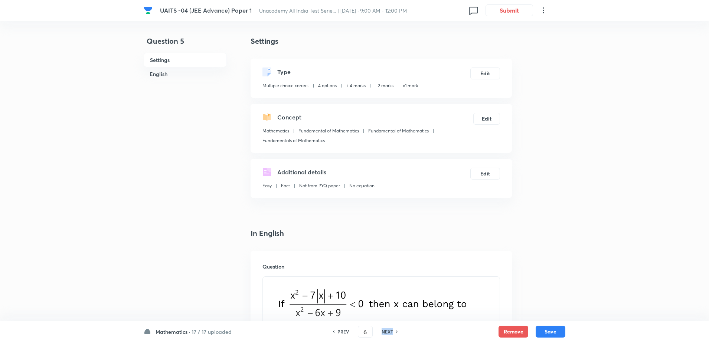
checkbox input "false"
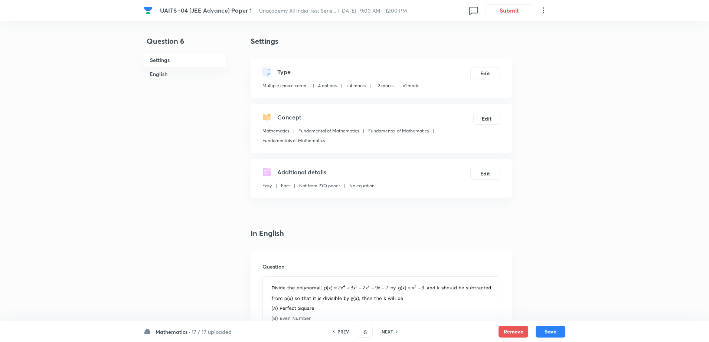
checkbox input "true"
click at [383, 333] on h6 "NEXT" at bounding box center [387, 331] width 12 height 7
type input "7"
checkbox input "false"
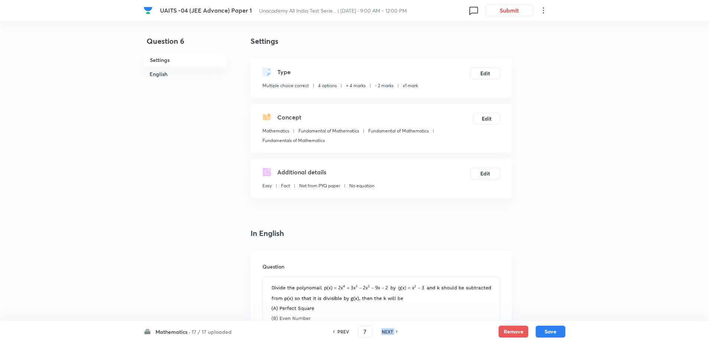
checkbox input "false"
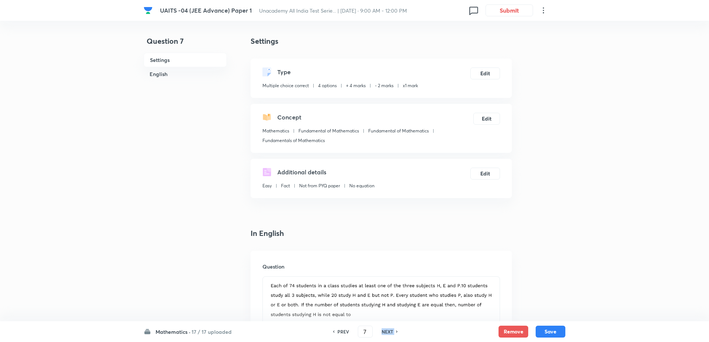
checkbox input "true"
click at [383, 333] on h6 "NEXT" at bounding box center [387, 331] width 12 height 7
type input "8"
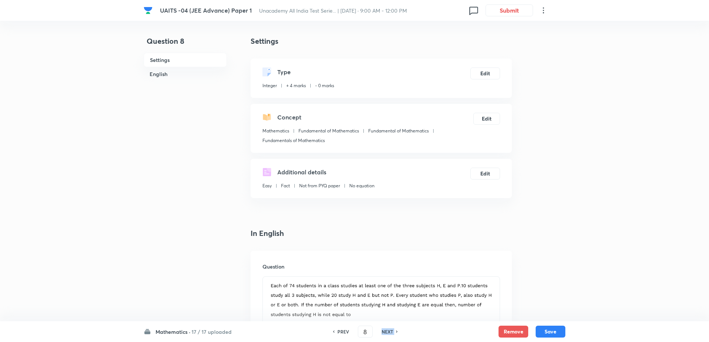
type input "16"
click at [383, 333] on h6 "NEXT" at bounding box center [387, 331] width 12 height 7
type input "9"
type input "14"
click at [383, 333] on h6 "NEXT" at bounding box center [387, 331] width 12 height 7
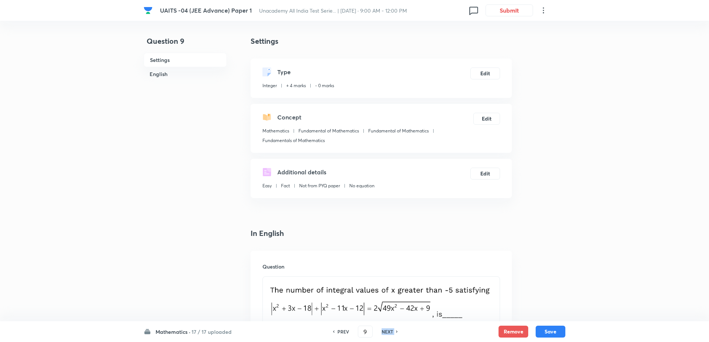
type input "10"
type input "8"
click at [383, 333] on h6 "NEXT" at bounding box center [387, 331] width 12 height 7
type input "11"
type input "1"
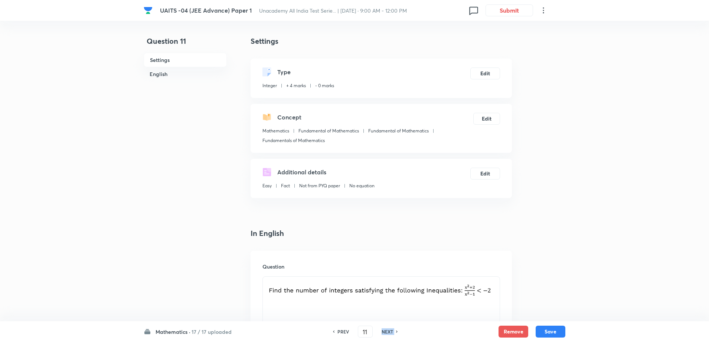
click at [383, 333] on h6 "NEXT" at bounding box center [387, 331] width 12 height 7
type input "12"
type input "0"
click at [383, 333] on h6 "NEXT" at bounding box center [387, 331] width 12 height 7
type input "13"
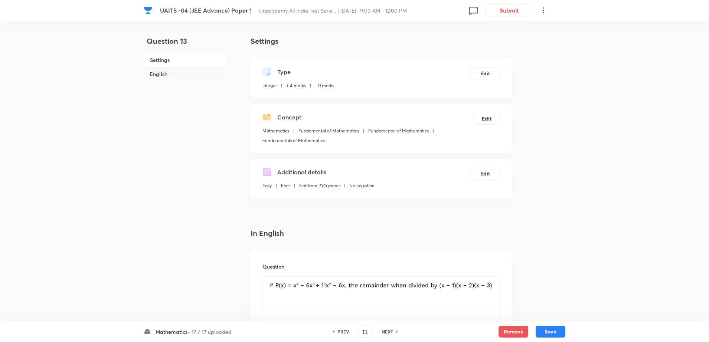
type input "-1"
click at [383, 333] on h6 "NEXT" at bounding box center [387, 331] width 12 height 7
type input "15"
checkbox input "false"
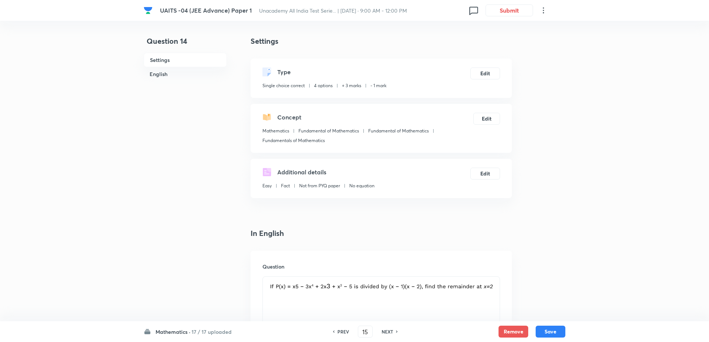
checkbox input "true"
click at [383, 333] on h6 "NEXT" at bounding box center [387, 331] width 12 height 7
type input "16"
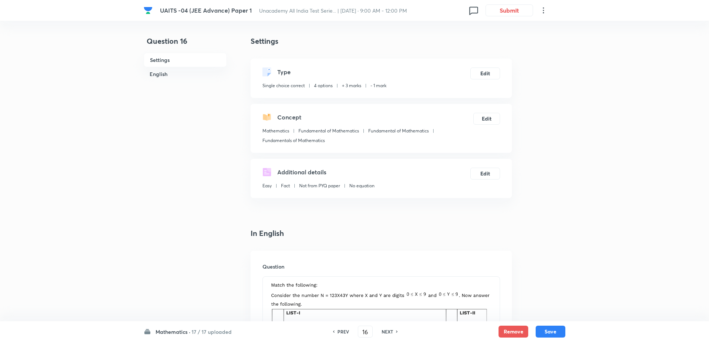
checkbox input "true"
click at [383, 333] on h6 "NEXT" at bounding box center [387, 331] width 12 height 7
type input "17"
checkbox input "false"
checkbox input "true"
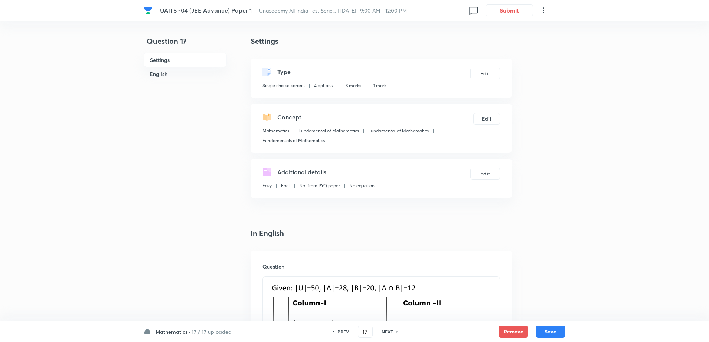
click at [383, 333] on h6 "NEXT" at bounding box center [387, 331] width 12 height 7
type input "18"
checkbox input "true"
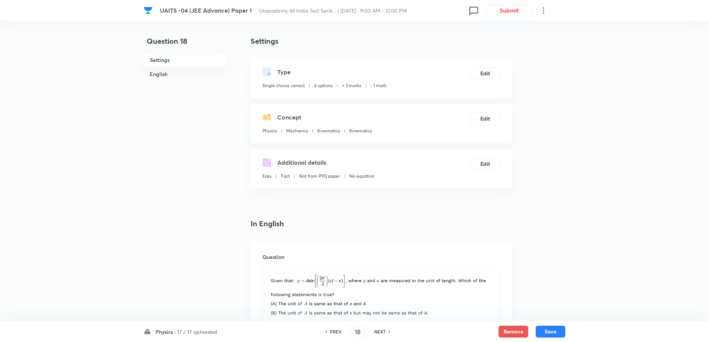
click at [383, 333] on h6 "NEXT" at bounding box center [380, 331] width 12 height 7
type input "19"
checkbox input "false"
checkbox input "true"
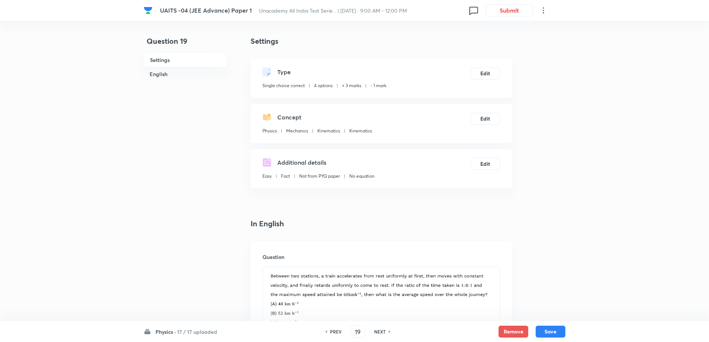
click at [383, 333] on h6 "NEXT" at bounding box center [380, 331] width 12 height 7
type input "20"
checkbox input "false"
click at [383, 333] on h6 "NEXT" at bounding box center [380, 331] width 12 height 7
checkbox input "true"
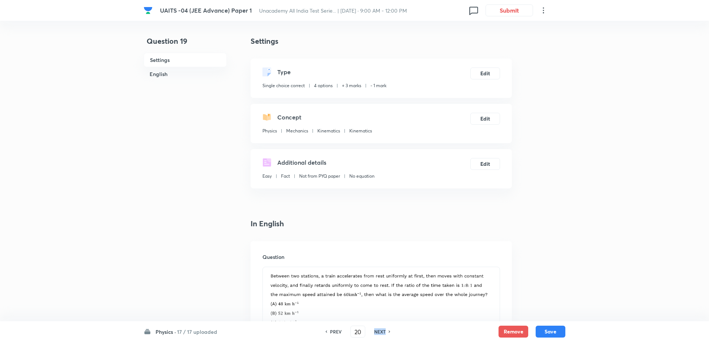
type input "21"
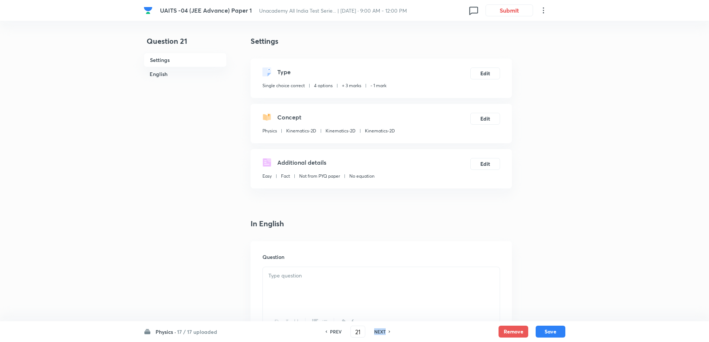
checkbox input "false"
checkbox input "true"
click at [383, 333] on h6 "NEXT" at bounding box center [380, 331] width 12 height 7
type input "22"
checkbox input "true"
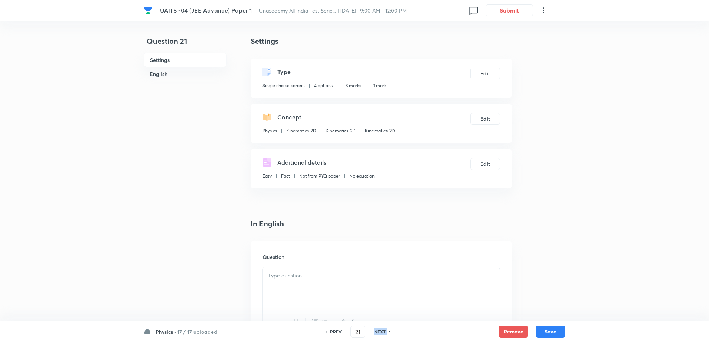
checkbox input "true"
checkbox input "false"
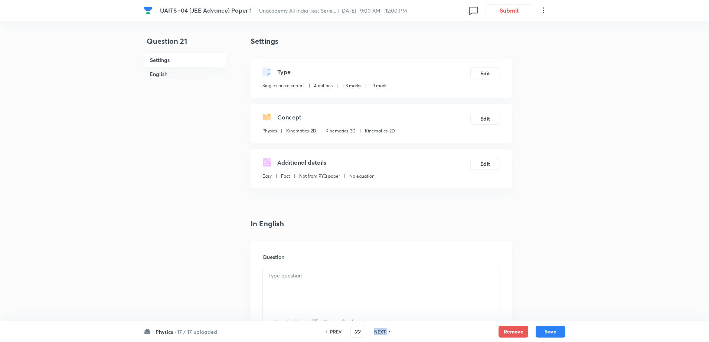
checkbox input "false"
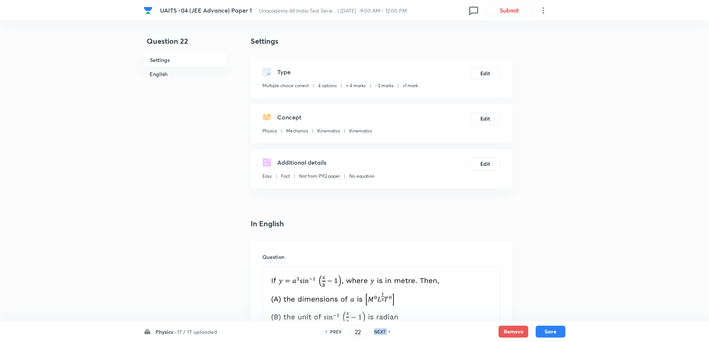
checkbox input "true"
click at [383, 333] on h6 "NEXT" at bounding box center [380, 331] width 12 height 7
type input "23"
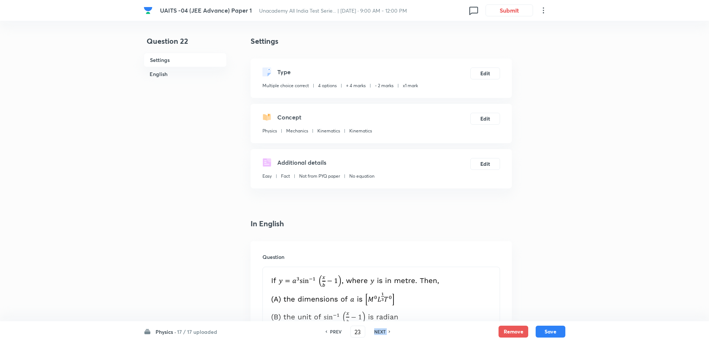
checkbox input "false"
checkbox input "true"
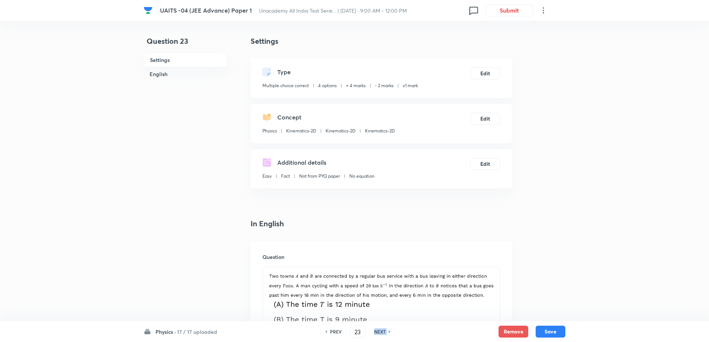
click at [383, 333] on h6 "NEXT" at bounding box center [380, 331] width 12 height 7
type input "24"
checkbox input "false"
checkbox input "true"
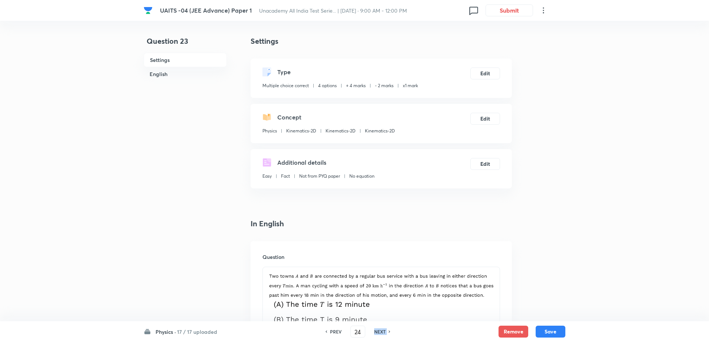
checkbox input "true"
click at [383, 333] on h6 "NEXT" at bounding box center [380, 331] width 12 height 7
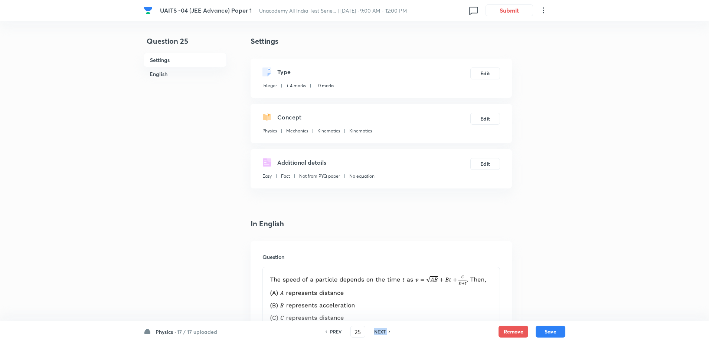
click at [383, 333] on h6 "NEXT" at bounding box center [380, 331] width 12 height 7
type input "26"
type input "5"
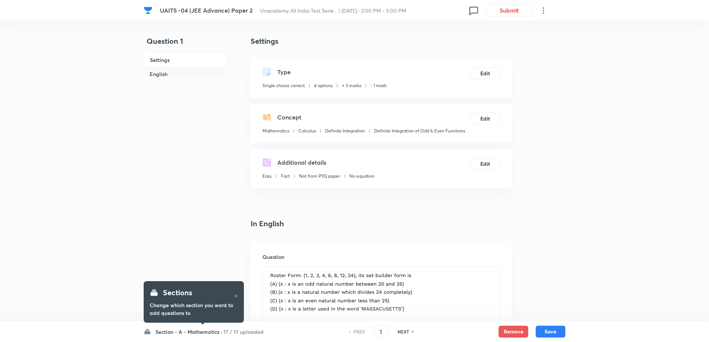
click at [403, 330] on h6 "NEXT" at bounding box center [403, 331] width 12 height 7
type input "2"
checkbox input "false"
click at [403, 330] on h6 "NEXT" at bounding box center [403, 331] width 12 height 7
checkbox input "true"
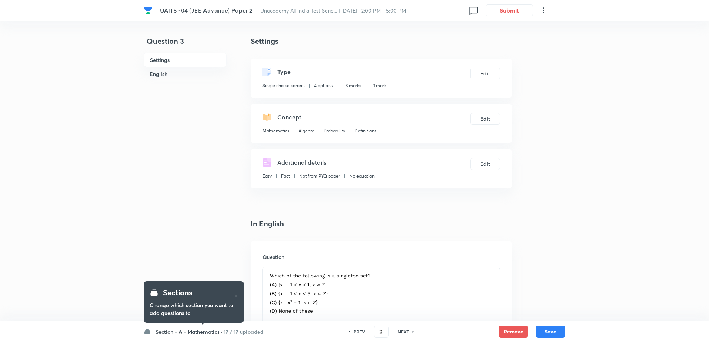
type input "3"
checkbox input "true"
click at [403, 330] on h6 "NEXT" at bounding box center [403, 331] width 12 height 7
type input "4"
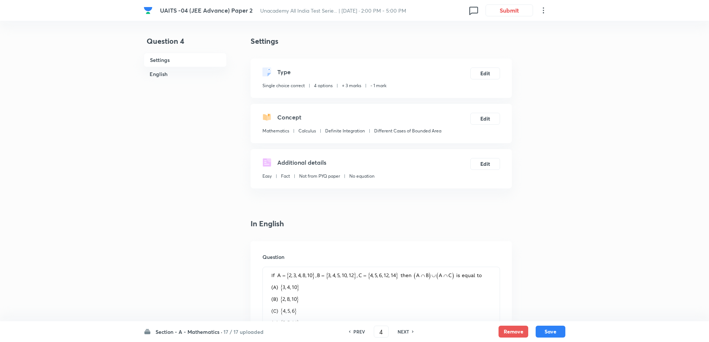
click at [403, 330] on h6 "NEXT" at bounding box center [403, 331] width 12 height 7
checkbox input "false"
type input "5"
checkbox input "true"
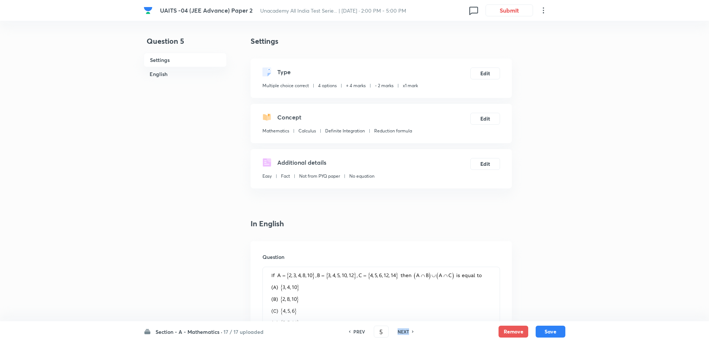
click at [403, 330] on h6 "NEXT" at bounding box center [403, 331] width 12 height 7
type input "6"
checkbox input "false"
checkbox input "true"
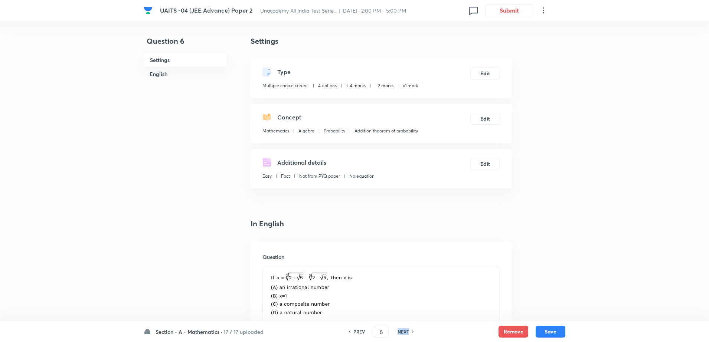
checkbox input "true"
click at [403, 330] on h6 "NEXT" at bounding box center [403, 331] width 12 height 7
type input "7"
checkbox input "false"
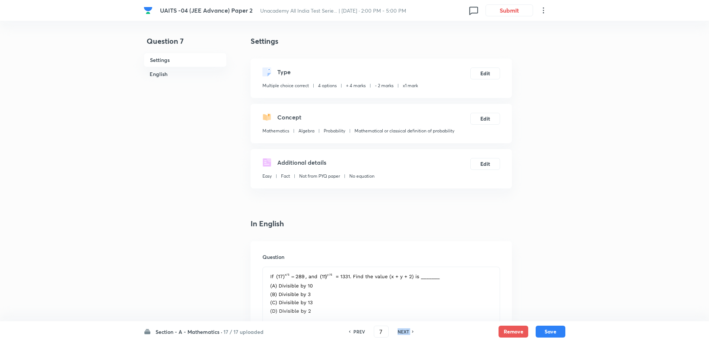
checkbox input "false"
click at [403, 330] on h6 "NEXT" at bounding box center [403, 331] width 12 height 7
type input "8"
type input "25"
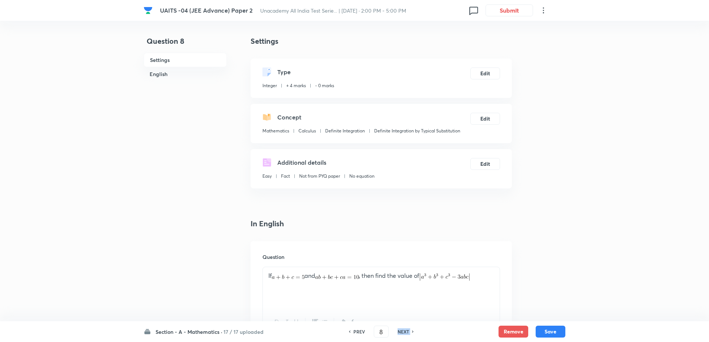
click at [403, 330] on h6 "NEXT" at bounding box center [403, 331] width 12 height 7
type input "9"
type input "2"
click at [403, 330] on h6 "NEXT" at bounding box center [403, 331] width 12 height 7
type input "10"
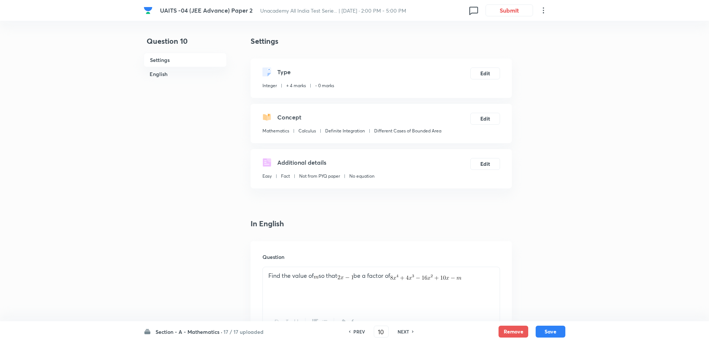
type input "4"
click at [403, 330] on h6 "NEXT" at bounding box center [403, 331] width 12 height 7
type input "11"
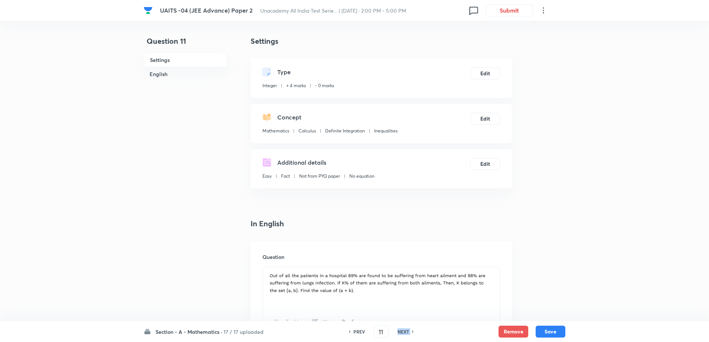
type input "176"
click at [403, 330] on h6 "NEXT" at bounding box center [403, 331] width 12 height 7
type input "12"
type input "1"
click at [403, 330] on h6 "NEXT" at bounding box center [403, 331] width 12 height 7
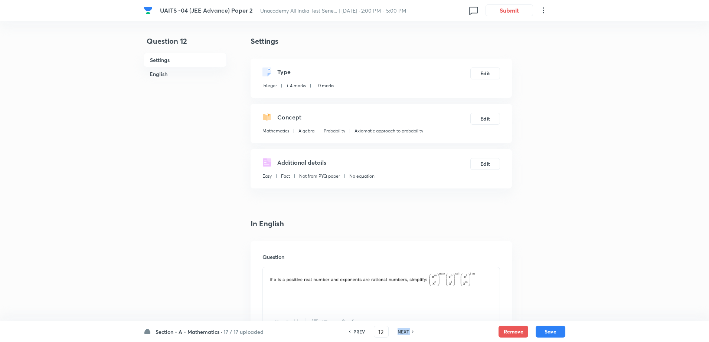
type input "13"
type input "7"
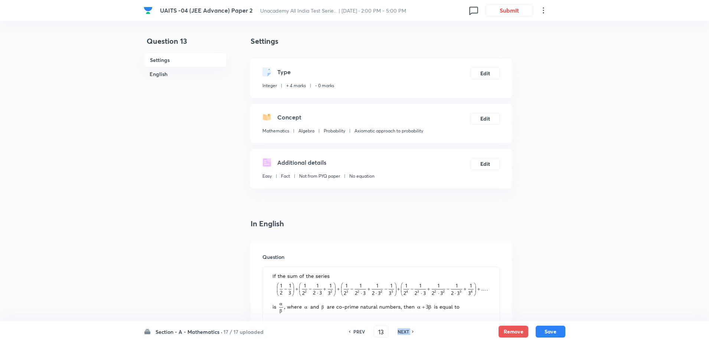
click at [403, 330] on h6 "NEXT" at bounding box center [403, 331] width 12 height 7
type input "14"
type input "360"
click at [403, 330] on h6 "NEXT" at bounding box center [403, 331] width 12 height 7
type input "15"
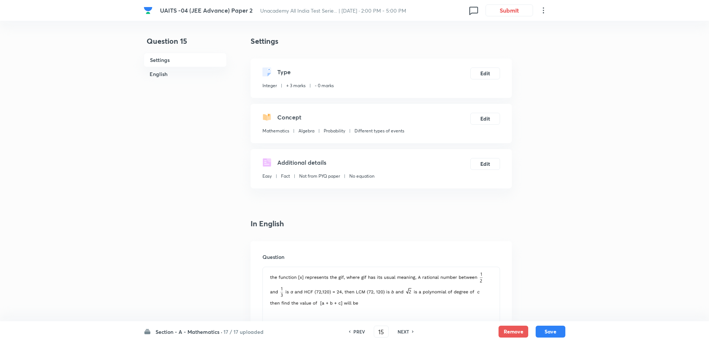
type input "313"
click at [403, 330] on h6 "NEXT" at bounding box center [403, 331] width 12 height 7
type input "16"
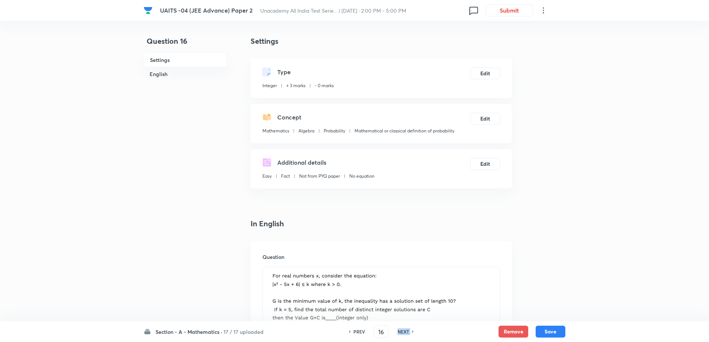
type input "17"
click at [403, 330] on h6 "NEXT" at bounding box center [403, 331] width 12 height 7
type input "17"
type input "12"
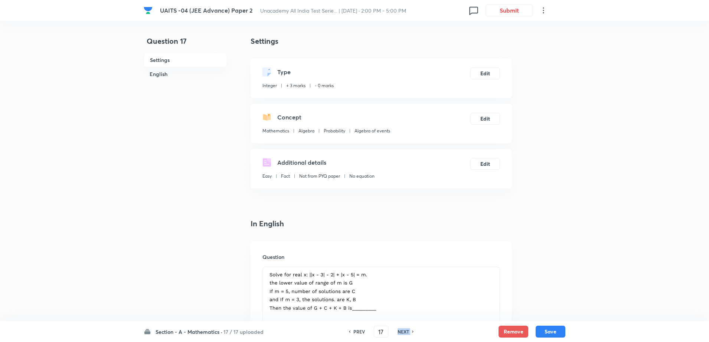
click at [403, 330] on h6 "NEXT" at bounding box center [403, 331] width 12 height 7
click at [403, 330] on div "NEXT" at bounding box center [404, 331] width 20 height 7
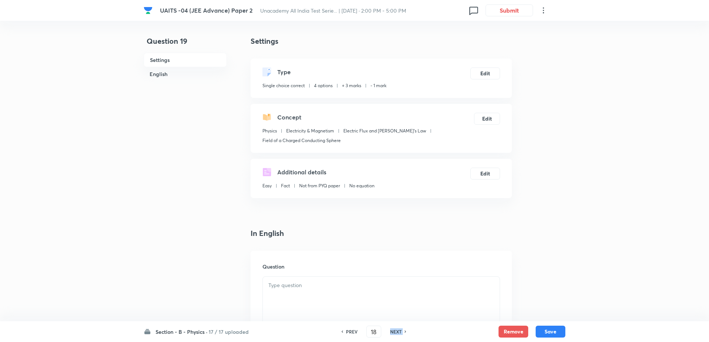
type input "19"
checkbox input "false"
click at [403, 330] on div "NEXT" at bounding box center [397, 331] width 20 height 7
checkbox input "true"
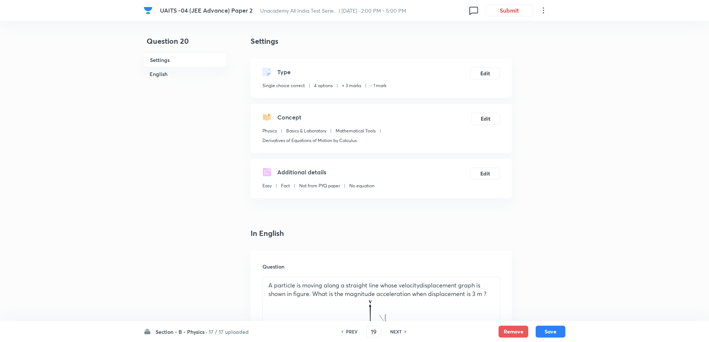
type input "20"
checkbox input "false"
checkbox input "true"
click at [403, 330] on div "NEXT" at bounding box center [397, 331] width 20 height 7
type input "21"
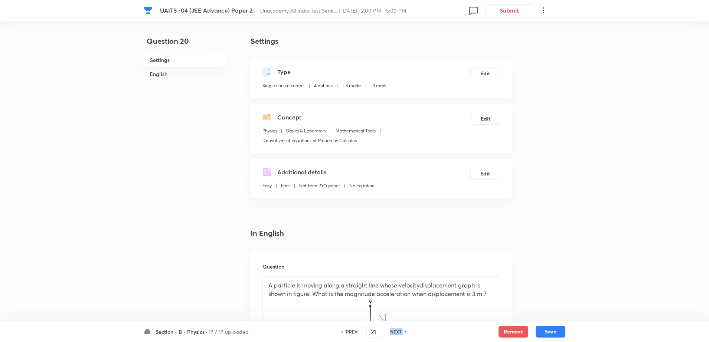
checkbox input "false"
checkbox input "true"
click at [403, 330] on div "NEXT" at bounding box center [397, 331] width 20 height 7
type input "22"
checkbox input "true"
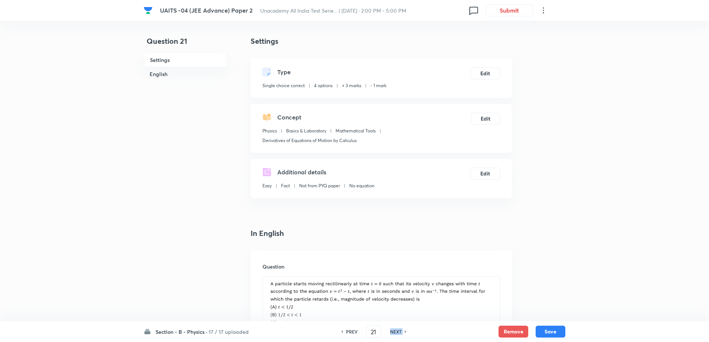
checkbox input "true"
checkbox input "false"
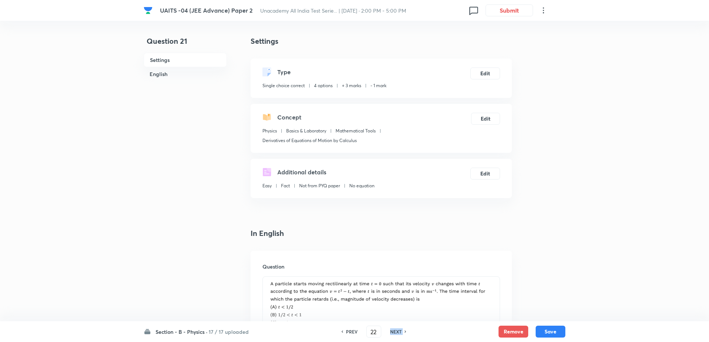
checkbox input "false"
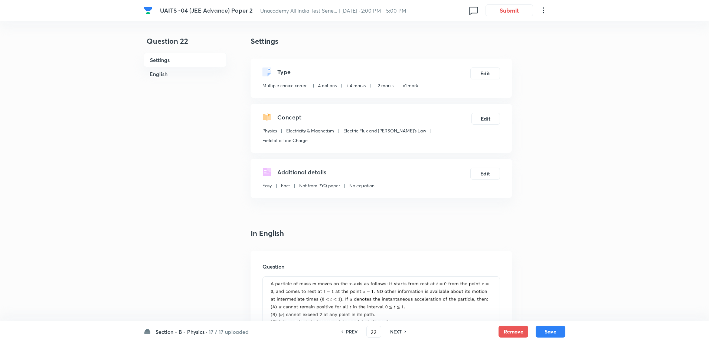
checkbox input "true"
click at [354, 333] on h6 "PREV" at bounding box center [352, 331] width 12 height 7
type input "21"
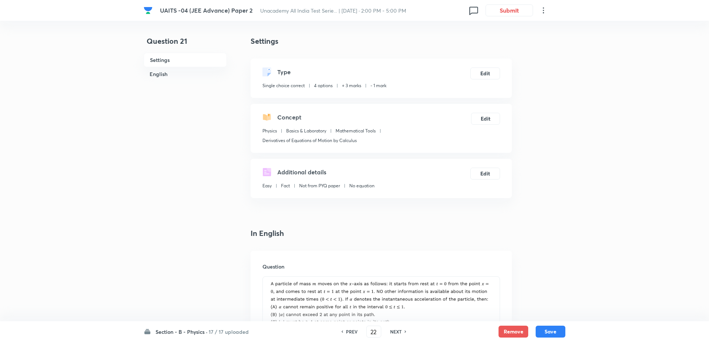
checkbox input "false"
checkbox input "true"
click at [354, 333] on h6 "PREV" at bounding box center [352, 331] width 12 height 7
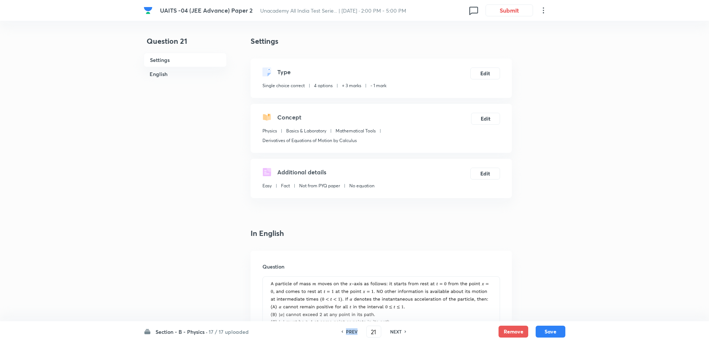
type input "20"
checkbox input "false"
checkbox input "true"
click at [354, 333] on h6 "PREV" at bounding box center [352, 331] width 12 height 7
type input "19"
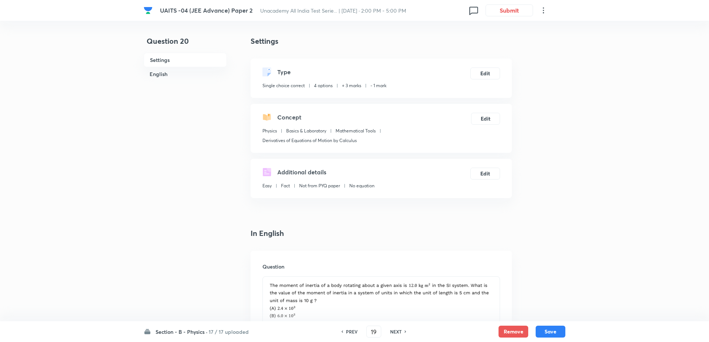
checkbox input "false"
checkbox input "true"
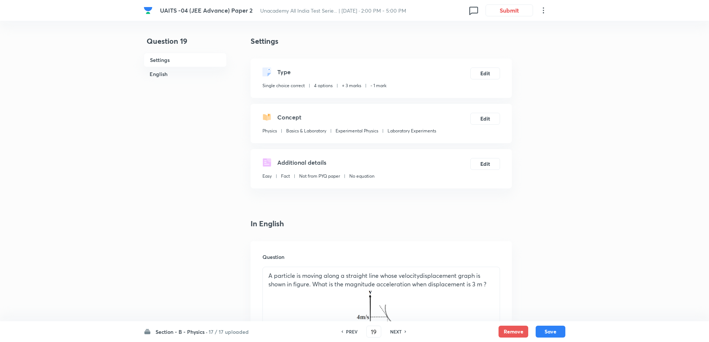
click at [354, 333] on h6 "PREV" at bounding box center [352, 331] width 12 height 7
type input "18"
checkbox input "false"
checkbox input "true"
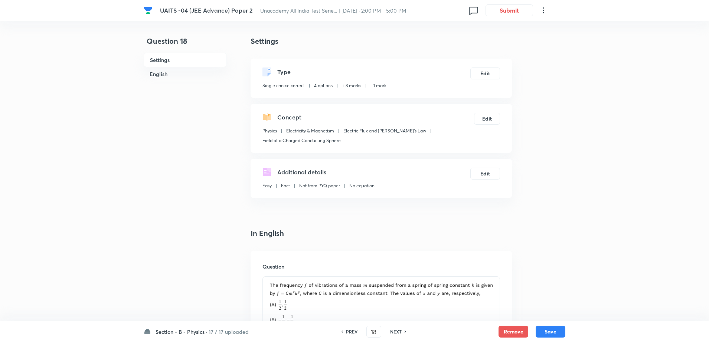
click at [354, 333] on h6 "PREV" at bounding box center [352, 331] width 12 height 7
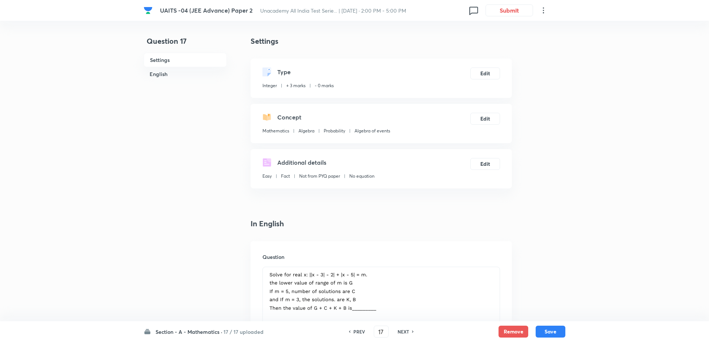
click at [354, 333] on h6 "PREV" at bounding box center [359, 331] width 12 height 7
type input "16"
type input "17"
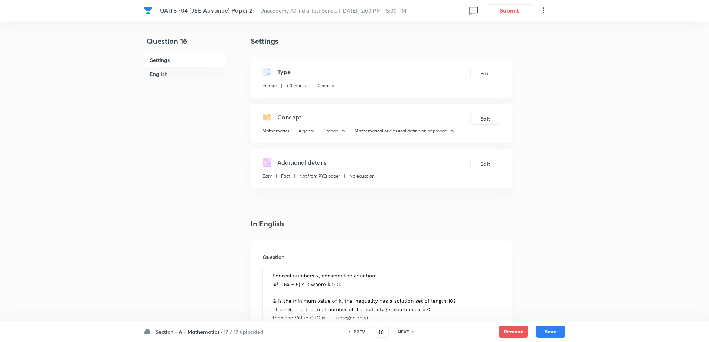
click at [543, 226] on div "Question 16 Settings English Settings Type Integer + 3 marks - 0 marks Edit Con…" at bounding box center [355, 321] width 422 height 571
click at [355, 332] on h6 "PREV" at bounding box center [359, 331] width 12 height 7
type input "15"
type input "313"
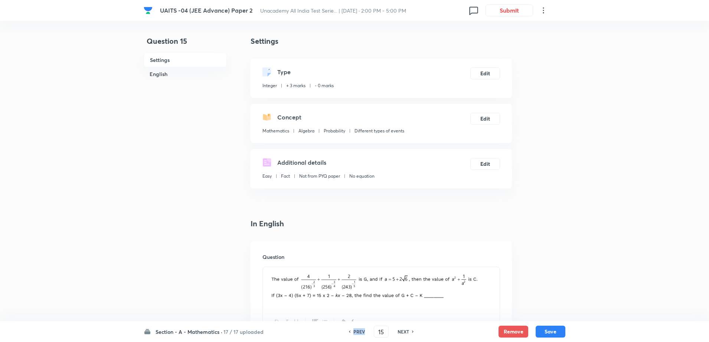
click at [355, 332] on h6 "PREV" at bounding box center [359, 331] width 12 height 7
type input "14"
type input "360"
click at [355, 332] on h6 "PREV" at bounding box center [359, 331] width 12 height 7
type input "13"
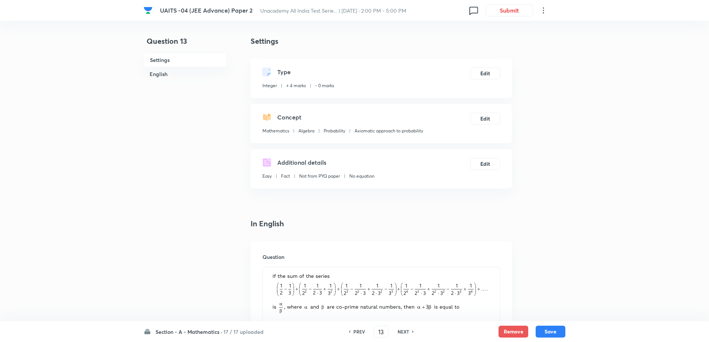
type input "7"
click at [355, 332] on h6 "PREV" at bounding box center [359, 331] width 12 height 7
type input "12"
type input "1"
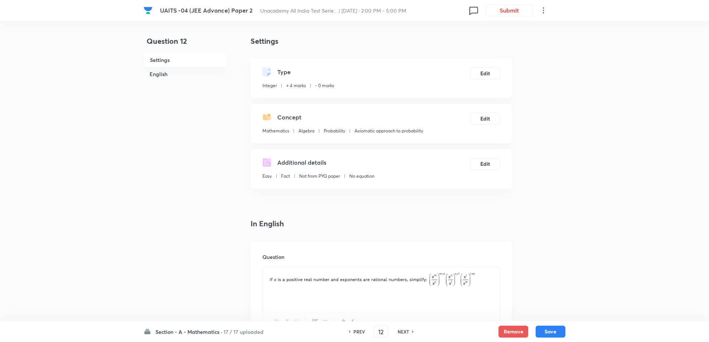
click at [355, 332] on h6 "PREV" at bounding box center [359, 331] width 12 height 7
type input "11"
type input "176"
click at [401, 334] on h6 "NEXT" at bounding box center [403, 331] width 12 height 7
type input "12"
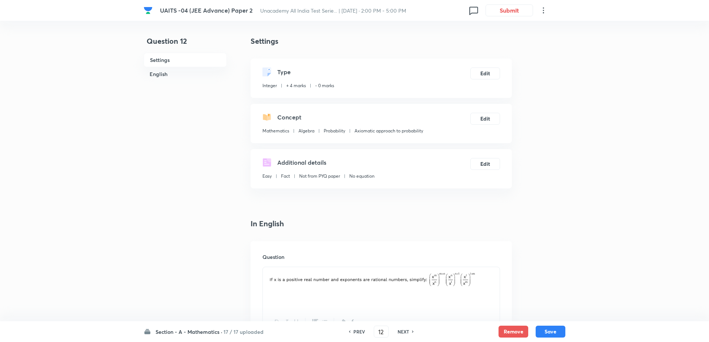
type input "1"
click at [401, 334] on h6 "NEXT" at bounding box center [403, 331] width 12 height 7
type input "13"
type input "7"
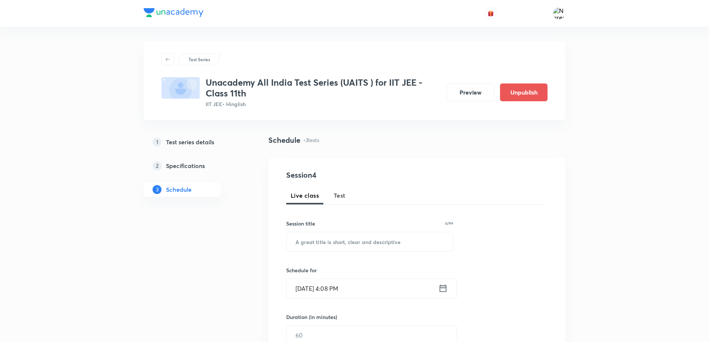
scroll to position [384, 0]
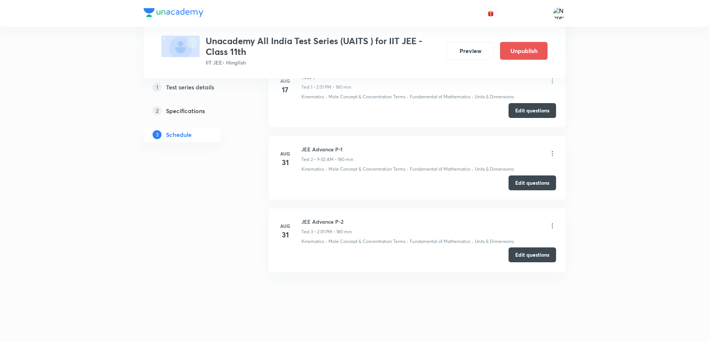
click at [527, 250] on button "Edit questions" at bounding box center [531, 254] width 47 height 15
click at [524, 258] on button "Edit questions" at bounding box center [531, 254] width 47 height 15
click at [520, 188] on button "Edit questions" at bounding box center [531, 182] width 47 height 15
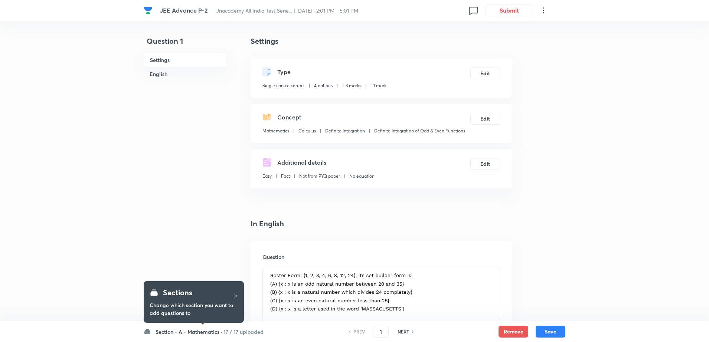
click at [405, 335] on div "PREV 1 ​ NEXT" at bounding box center [381, 332] width 96 height 12
click at [404, 335] on h6 "NEXT" at bounding box center [403, 331] width 12 height 7
type input "2"
checkbox input "false"
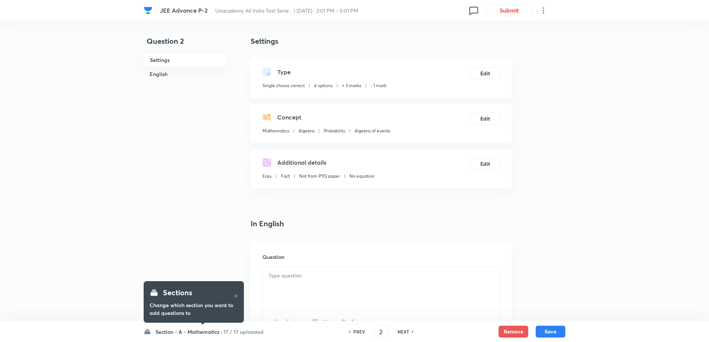
click at [404, 335] on h6 "NEXT" at bounding box center [403, 331] width 12 height 7
checkbox input "true"
type input "3"
checkbox input "true"
click at [404, 335] on h6 "NEXT" at bounding box center [403, 331] width 12 height 7
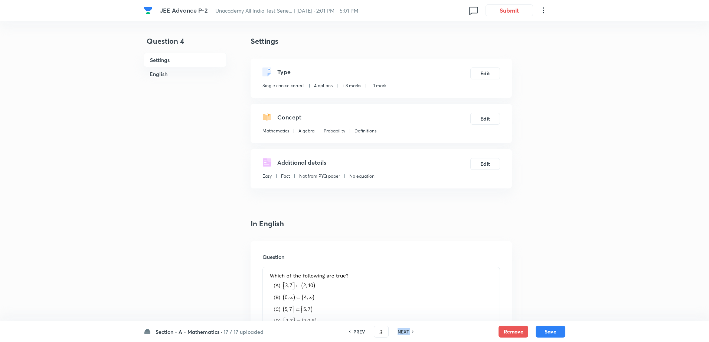
type input "4"
click at [404, 335] on h6 "NEXT" at bounding box center [403, 331] width 12 height 7
checkbox input "false"
type input "5"
click at [404, 335] on h6 "NEXT" at bounding box center [403, 331] width 12 height 7
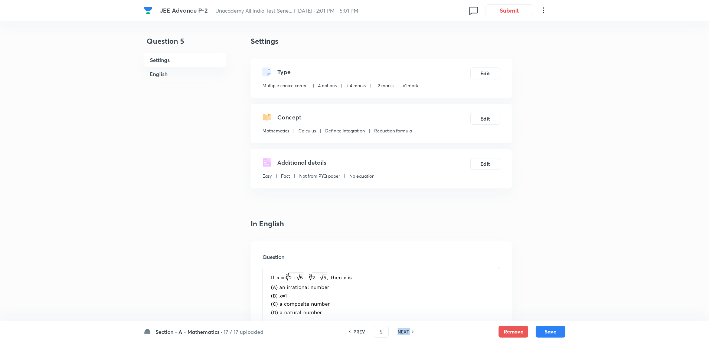
checkbox input "true"
type input "6"
checkbox input "false"
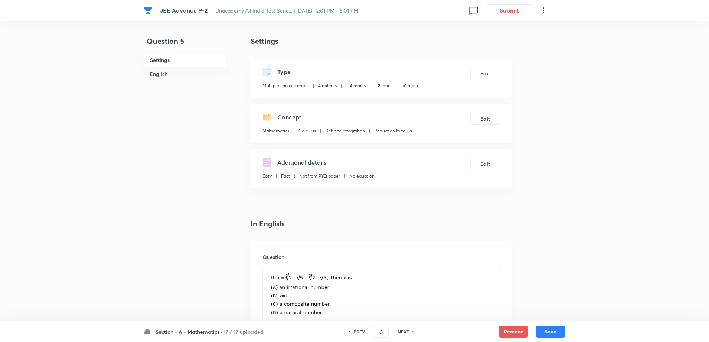
checkbox input "true"
click at [404, 335] on h6 "NEXT" at bounding box center [403, 331] width 12 height 7
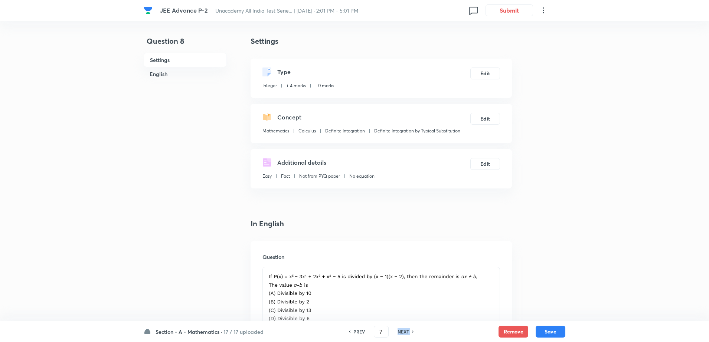
type input "8"
type input "25"
click at [404, 335] on h6 "NEXT" at bounding box center [403, 331] width 12 height 7
type input "9"
type input "2"
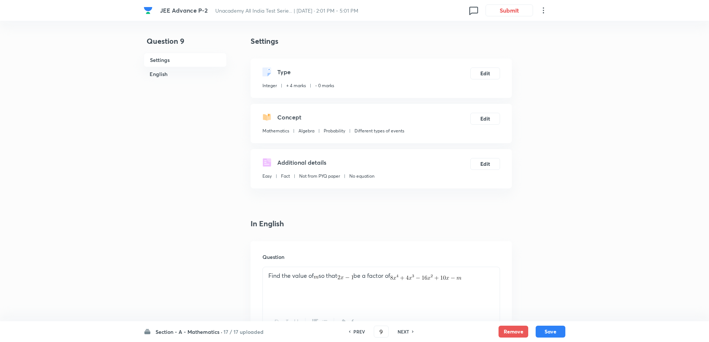
click at [404, 335] on h6 "NEXT" at bounding box center [403, 331] width 12 height 7
type input "10"
click at [404, 335] on h6 "NEXT" at bounding box center [403, 331] width 12 height 7
type input "11"
type input "4"
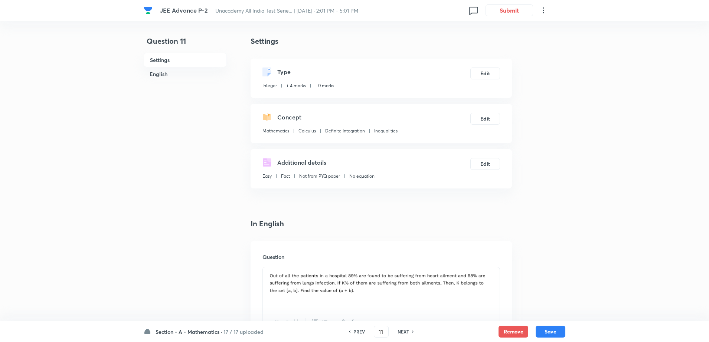
type input "176"
click at [404, 335] on h6 "NEXT" at bounding box center [403, 331] width 12 height 7
type input "12"
type input "1"
click at [404, 335] on h6 "NEXT" at bounding box center [403, 331] width 12 height 7
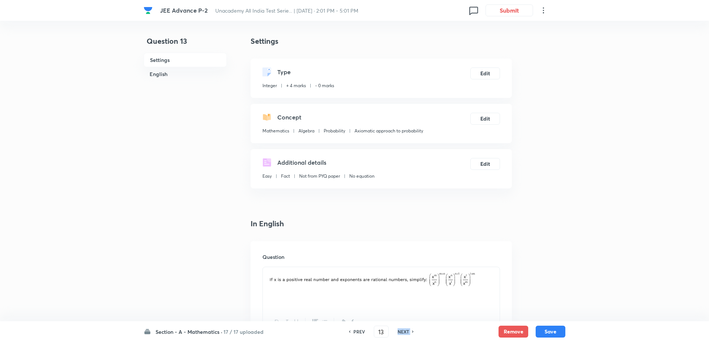
click at [404, 335] on h6 "NEXT" at bounding box center [403, 331] width 12 height 7
type input "14"
type input "360"
click at [404, 335] on h6 "NEXT" at bounding box center [403, 331] width 12 height 7
type input "15"
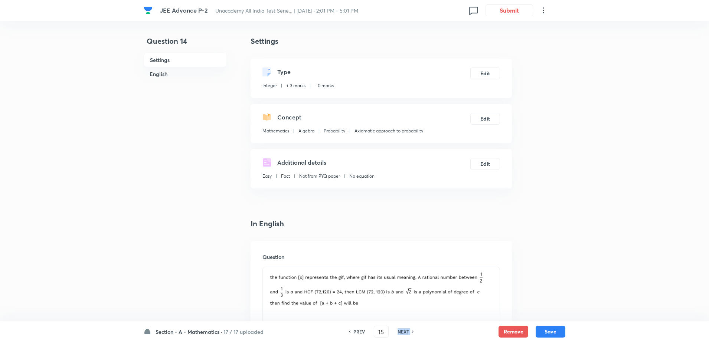
click at [404, 335] on h6 "NEXT" at bounding box center [403, 331] width 12 height 7
type input "16"
type input "313"
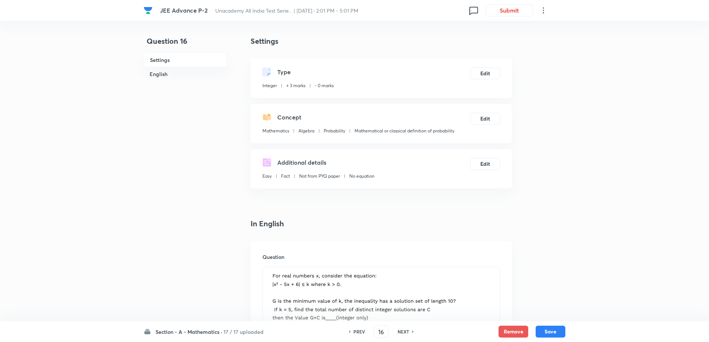
type input "17"
click at [358, 334] on h6 "PREV" at bounding box center [359, 331] width 12 height 7
type input "15"
click at [358, 334] on h6 "PREV" at bounding box center [359, 331] width 12 height 7
type input "14"
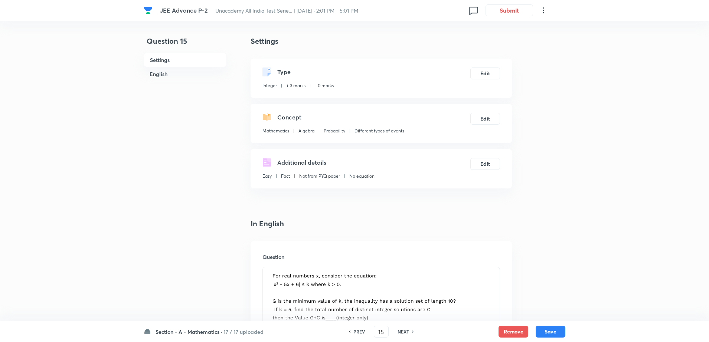
type input "313"
type input "360"
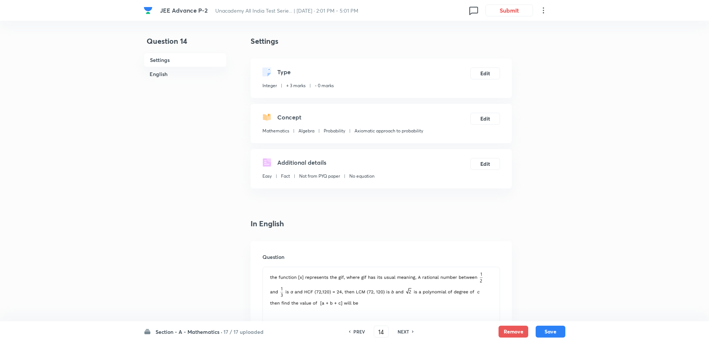
click at [547, 198] on div "Question 14 Settings English Settings Type Integer + 3 marks - 0 marks Edit Con…" at bounding box center [355, 321] width 422 height 570
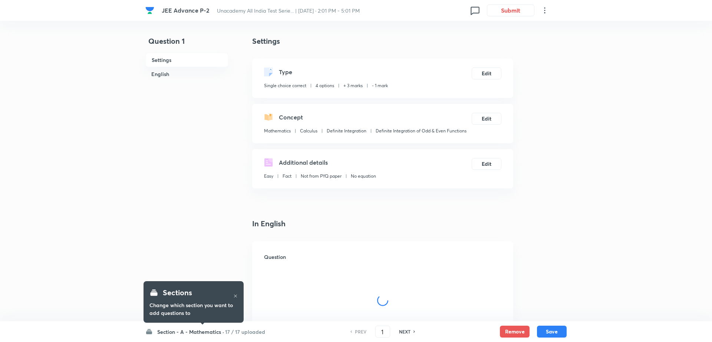
checkbox input "true"
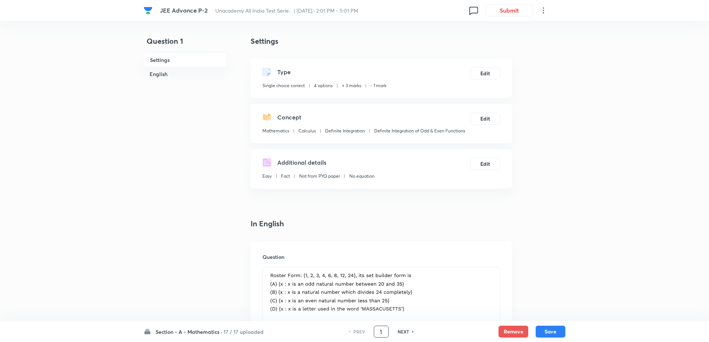
click at [384, 336] on input "1" at bounding box center [381, 331] width 14 height 13
type input "14"
type input "360"
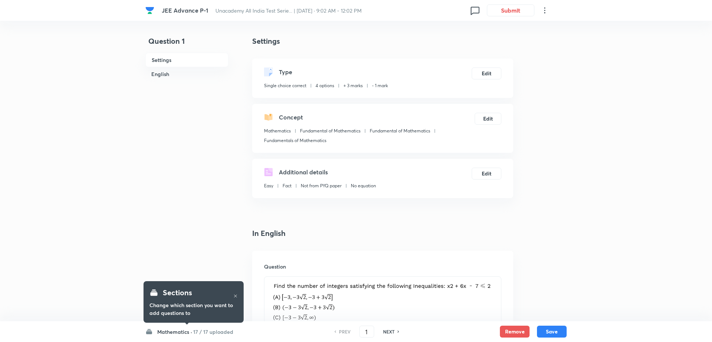
checkbox input "true"
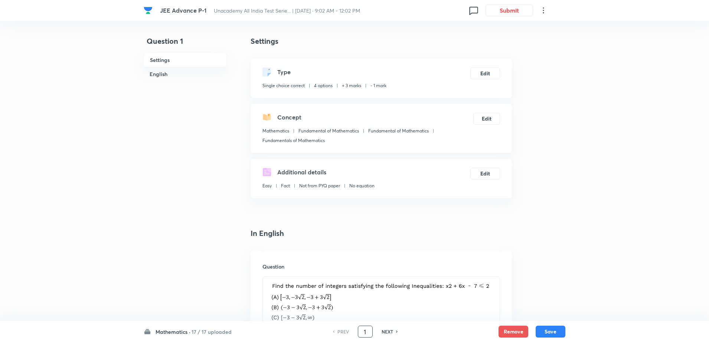
click at [368, 328] on input "1" at bounding box center [365, 331] width 14 height 13
type input "14"
checkbox input "false"
checkbox input "true"
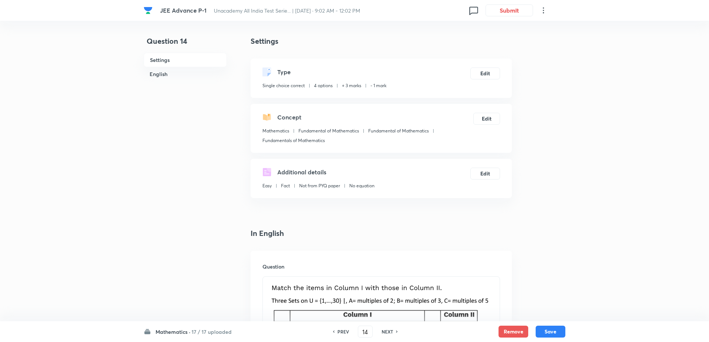
click at [387, 329] on h6 "NEXT" at bounding box center [387, 331] width 12 height 7
type input "15"
checkbox input "false"
click at [387, 329] on h6 "NEXT" at bounding box center [387, 331] width 12 height 7
checkbox input "true"
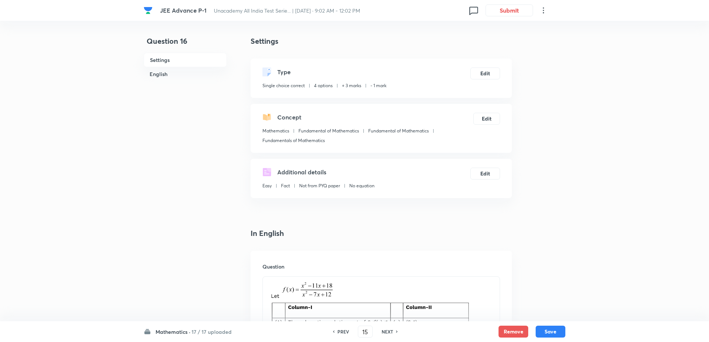
type input "16"
checkbox input "true"
click at [387, 329] on h6 "NEXT" at bounding box center [387, 331] width 12 height 7
type input "17"
checkbox input "false"
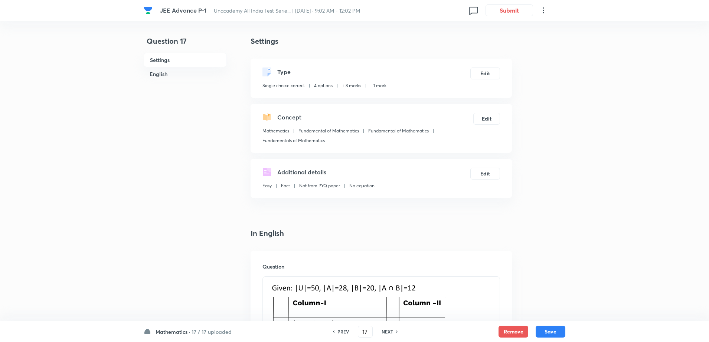
checkbox input "true"
click at [387, 329] on h6 "NEXT" at bounding box center [387, 331] width 12 height 7
type input "18"
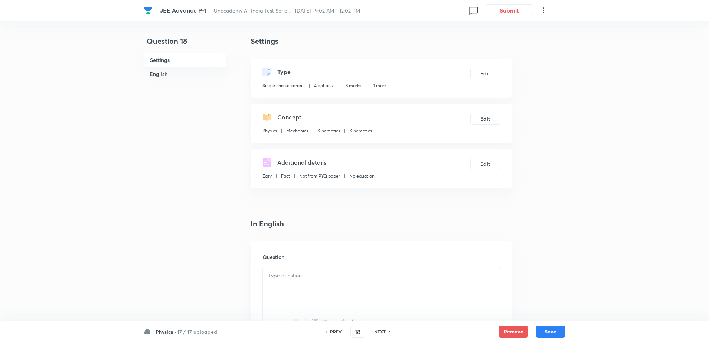
checkbox input "true"
click at [387, 329] on div "NEXT" at bounding box center [381, 331] width 20 height 7
type input "19"
checkbox input "false"
checkbox input "true"
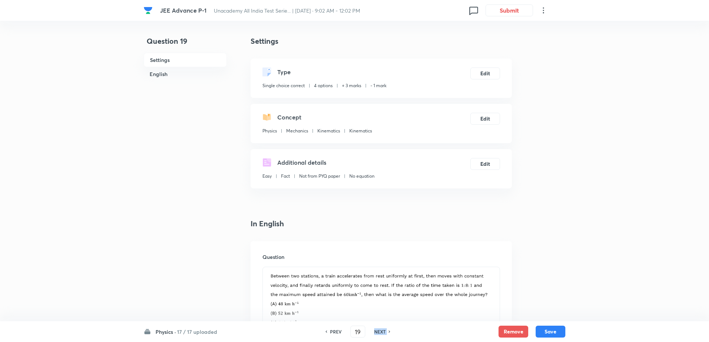
click at [387, 329] on div "NEXT" at bounding box center [381, 331] width 20 height 7
type input "20"
checkbox input "false"
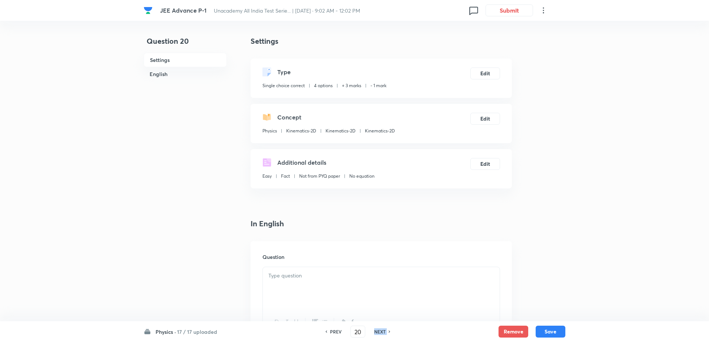
click at [387, 329] on div "NEXT" at bounding box center [381, 331] width 20 height 7
checkbox input "true"
type input "21"
checkbox input "false"
checkbox input "true"
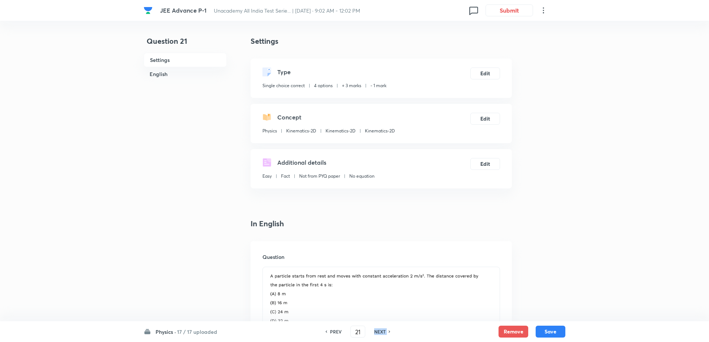
click at [387, 329] on div "NEXT" at bounding box center [381, 331] width 20 height 7
checkbox input "true"
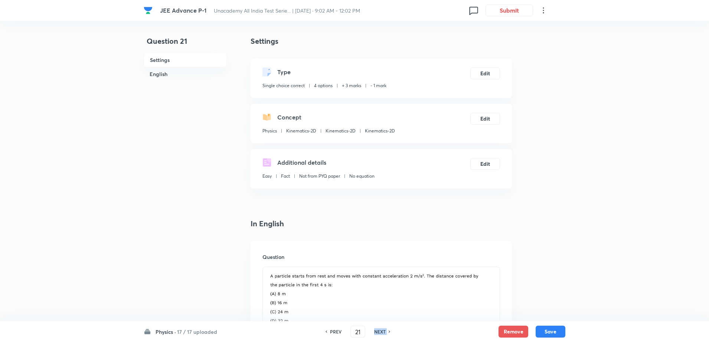
type input "22"
checkbox input "false"
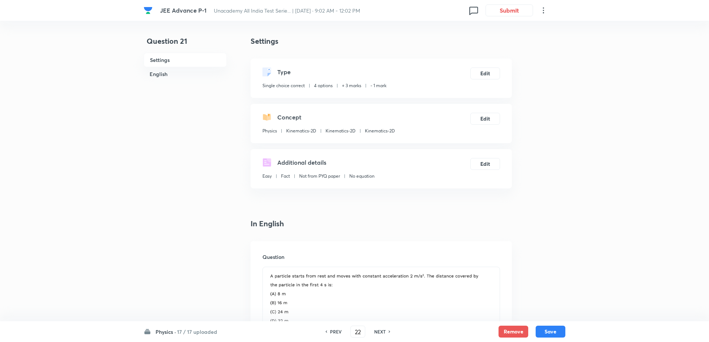
checkbox input "true"
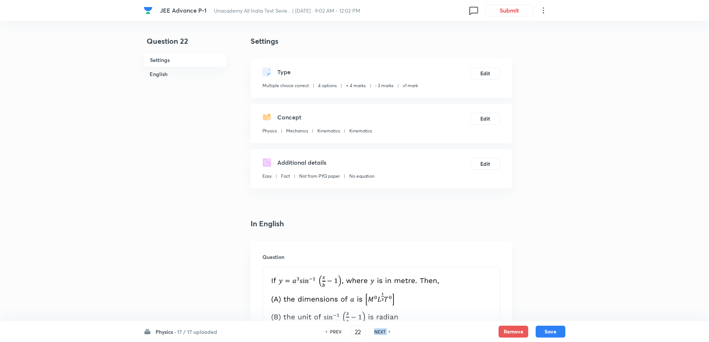
click at [387, 329] on div "NEXT" at bounding box center [381, 331] width 20 height 7
type input "23"
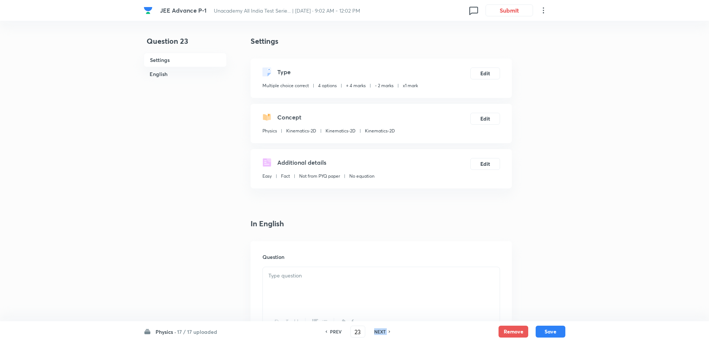
checkbox input "false"
checkbox input "true"
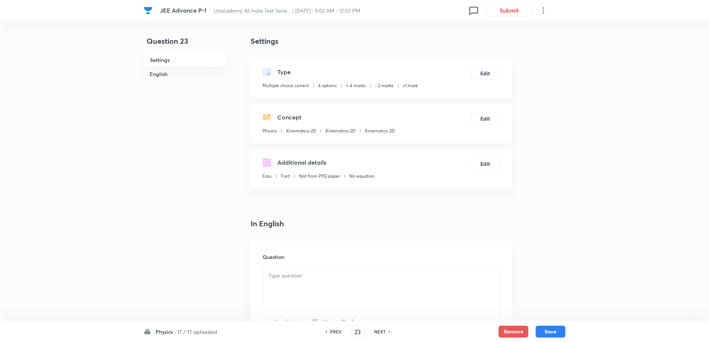
click at [387, 329] on div "NEXT" at bounding box center [381, 331] width 20 height 7
type input "24"
checkbox input "false"
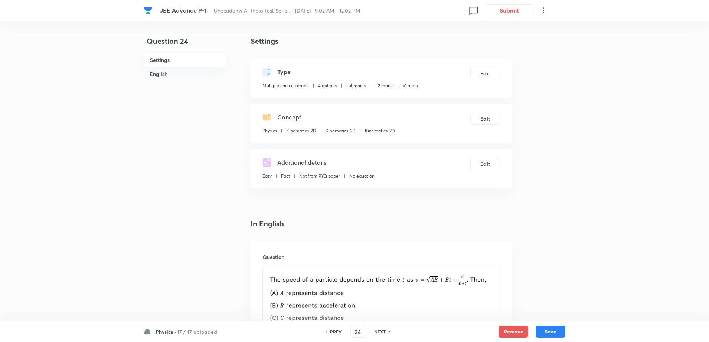
checkbox input "true"
